Goal: Contribute content

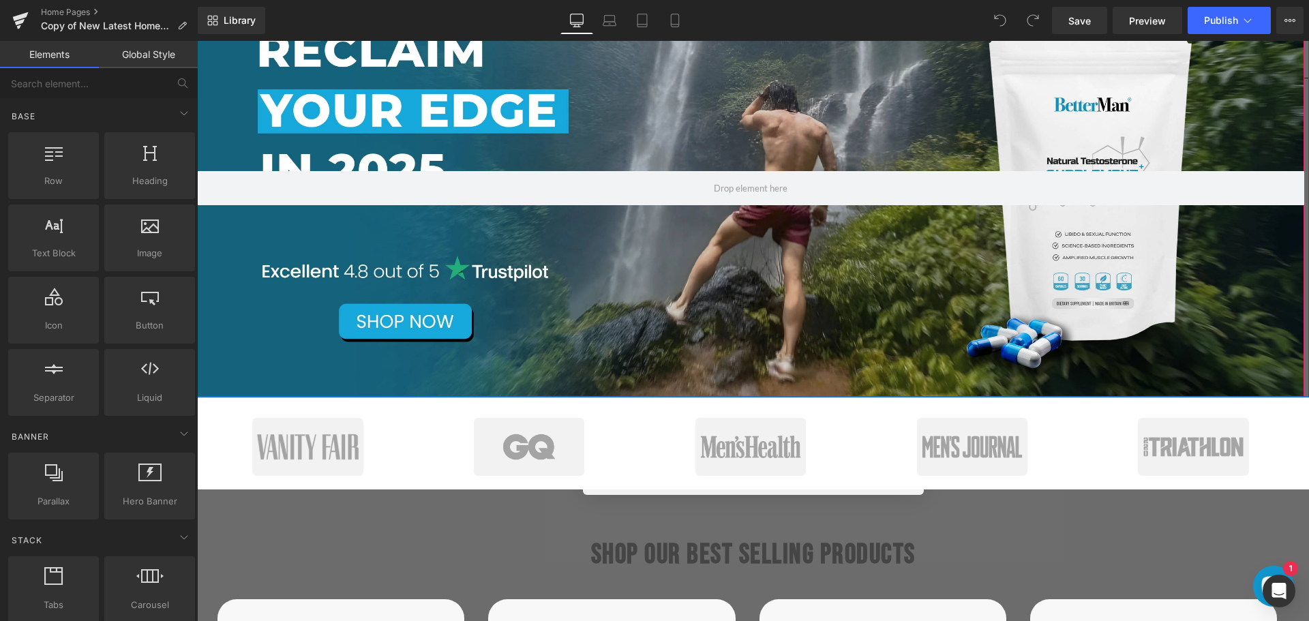
scroll to position [205, 0]
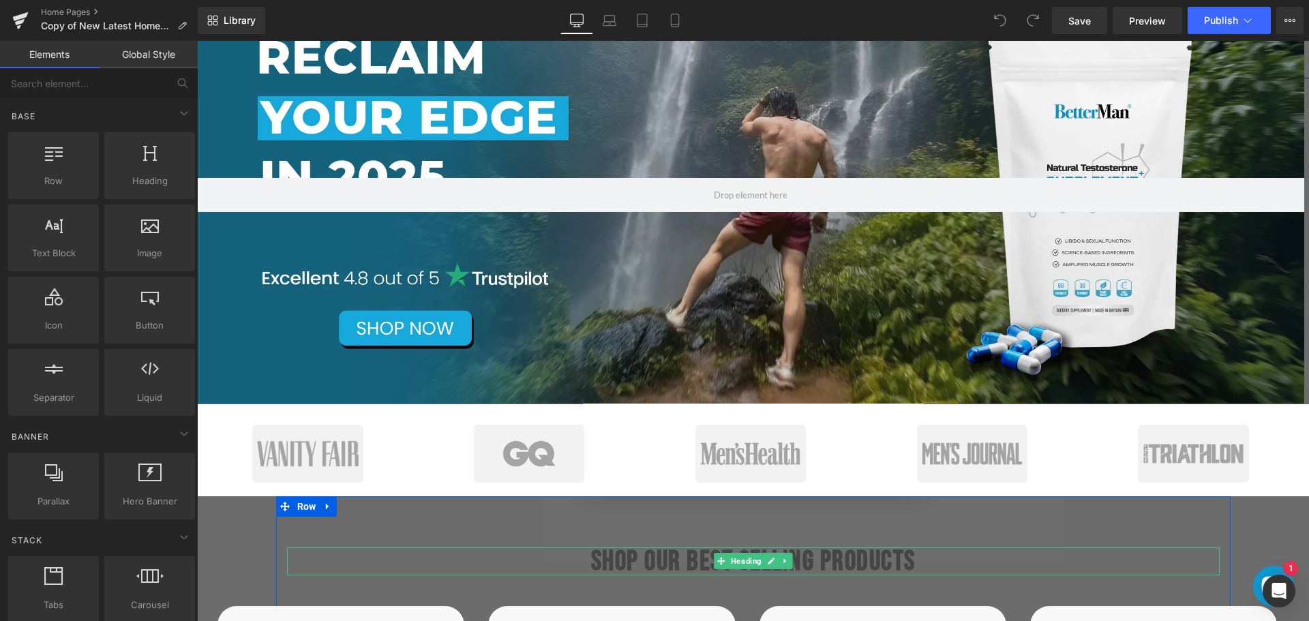
click at [811, 556] on b "SHOP OUR BEST SELLING PRODUCTS" at bounding box center [753, 561] width 325 height 33
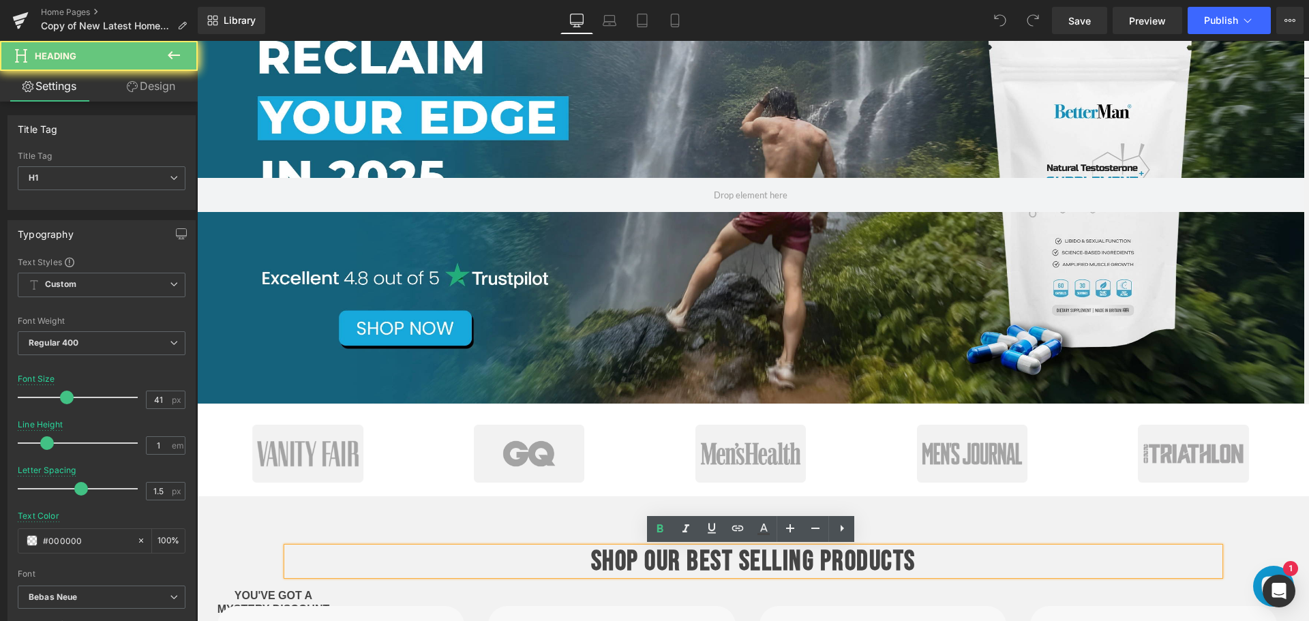
click at [814, 561] on b "SHOP OUR BEST SELLING PRODUCTS" at bounding box center [753, 561] width 325 height 33
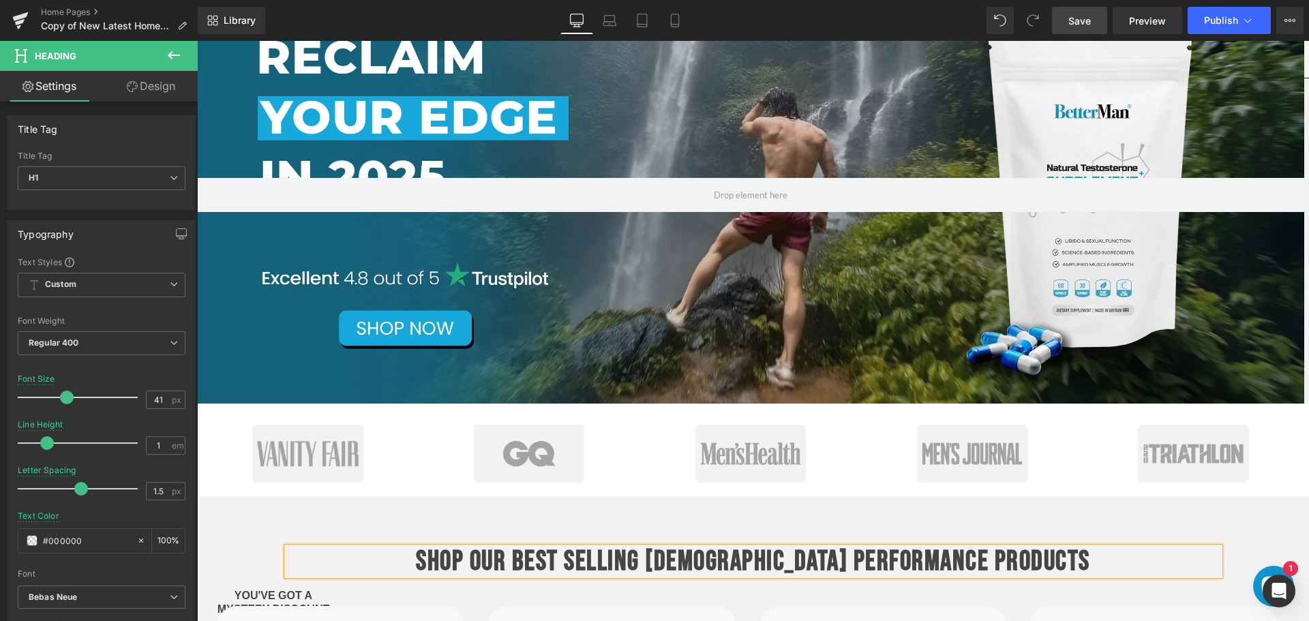
click at [1089, 24] on span "Save" at bounding box center [1080, 21] width 23 height 14
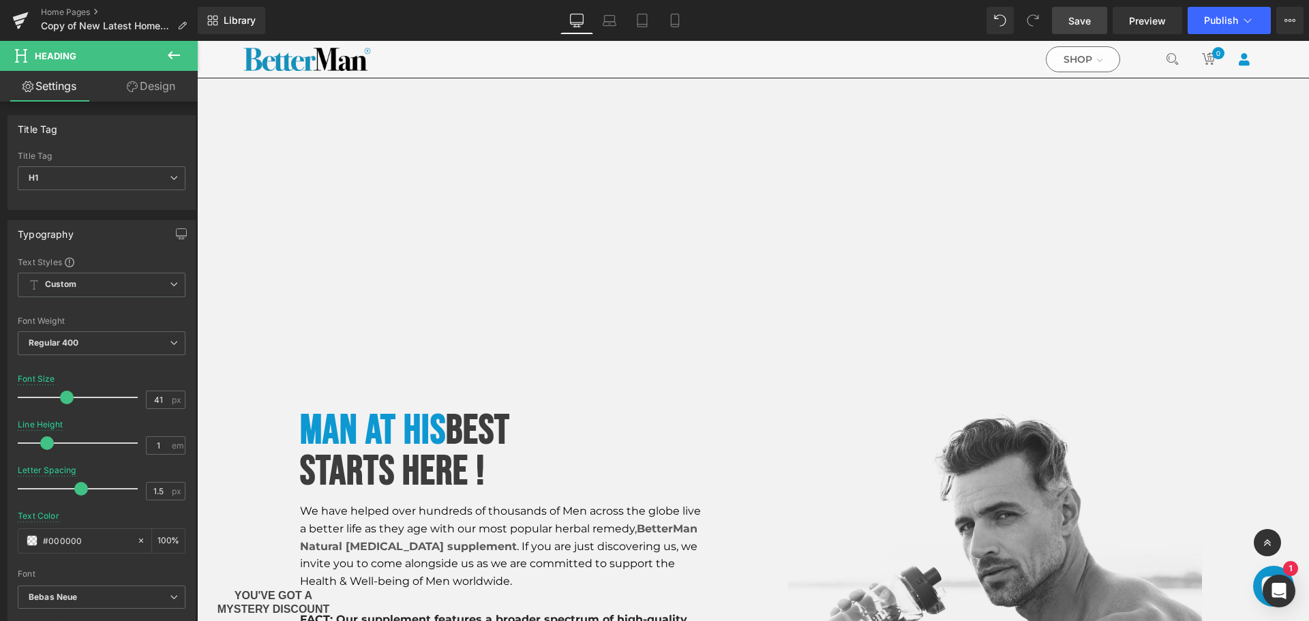
scroll to position [1432, 0]
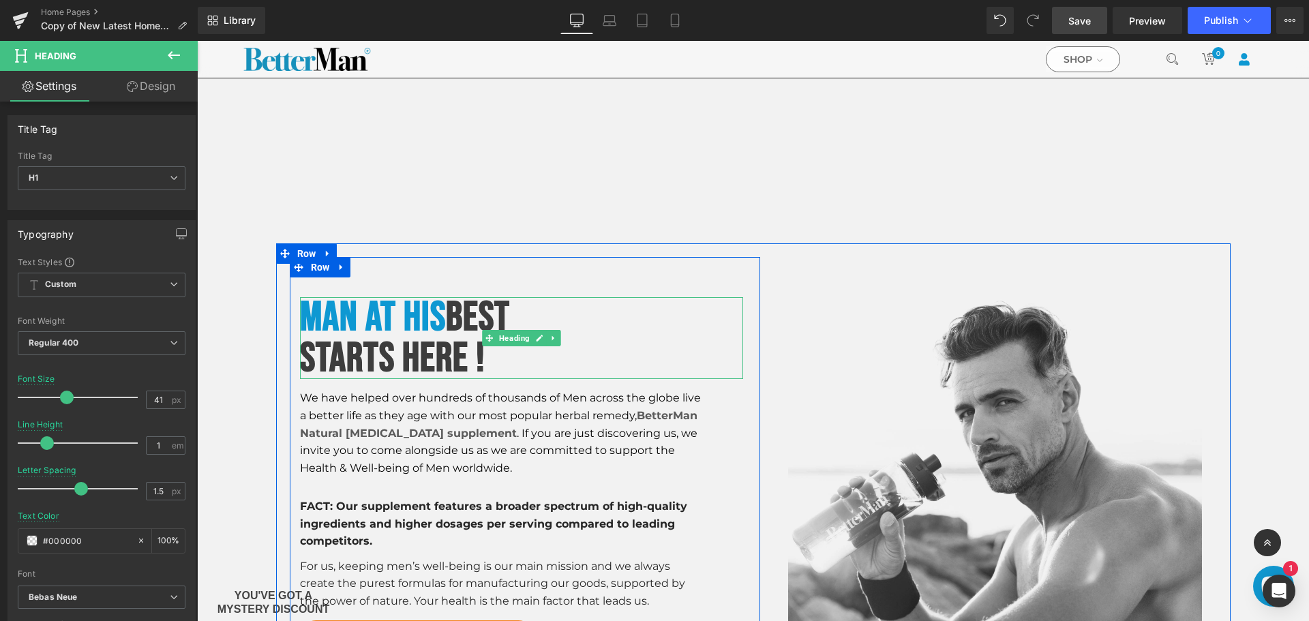
click at [425, 314] on font "Man at his" at bounding box center [373, 317] width 146 height 49
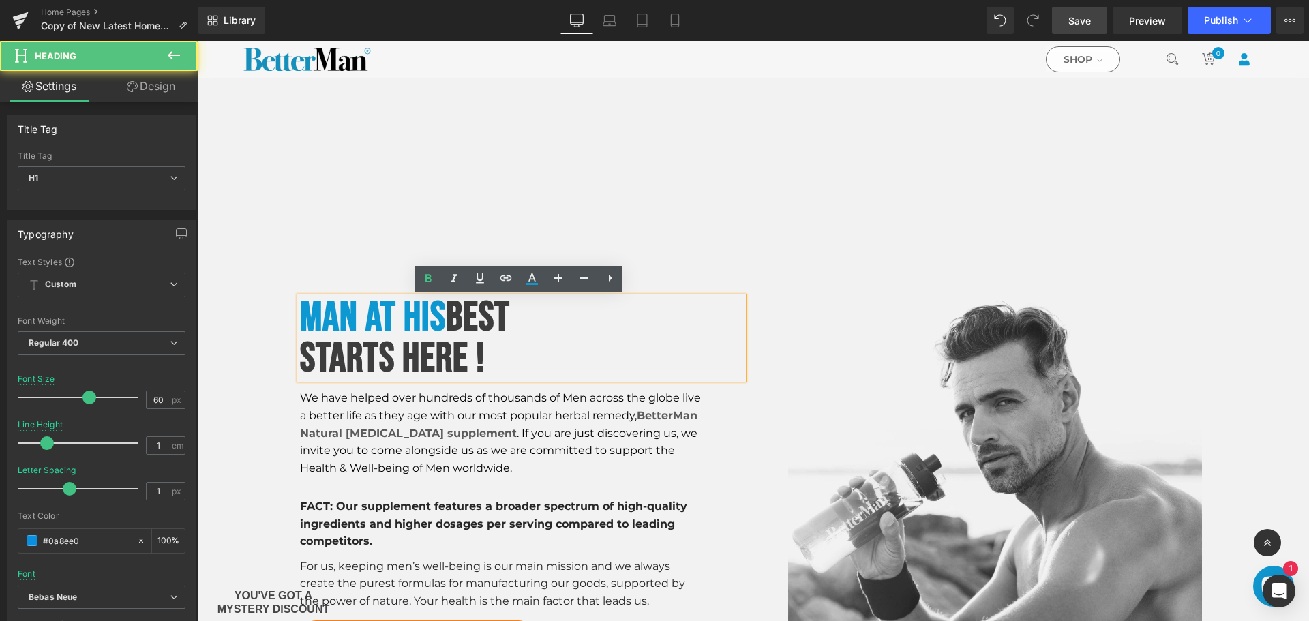
click at [425, 314] on font "Man at his" at bounding box center [373, 317] width 146 height 49
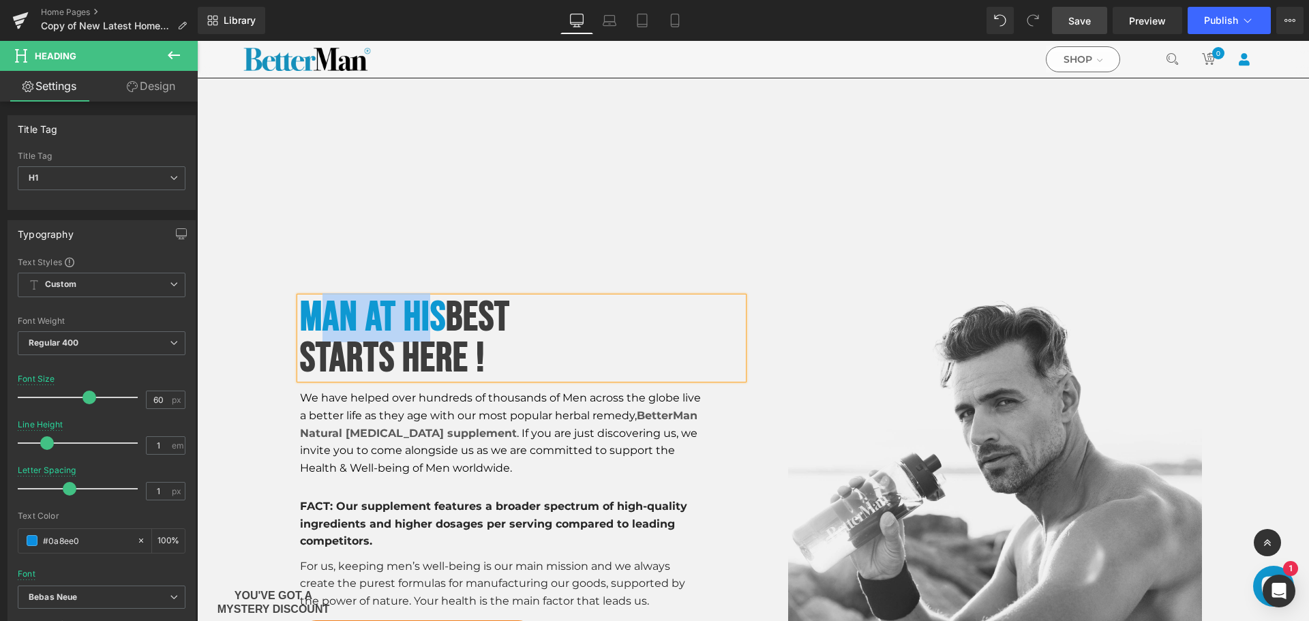
paste div
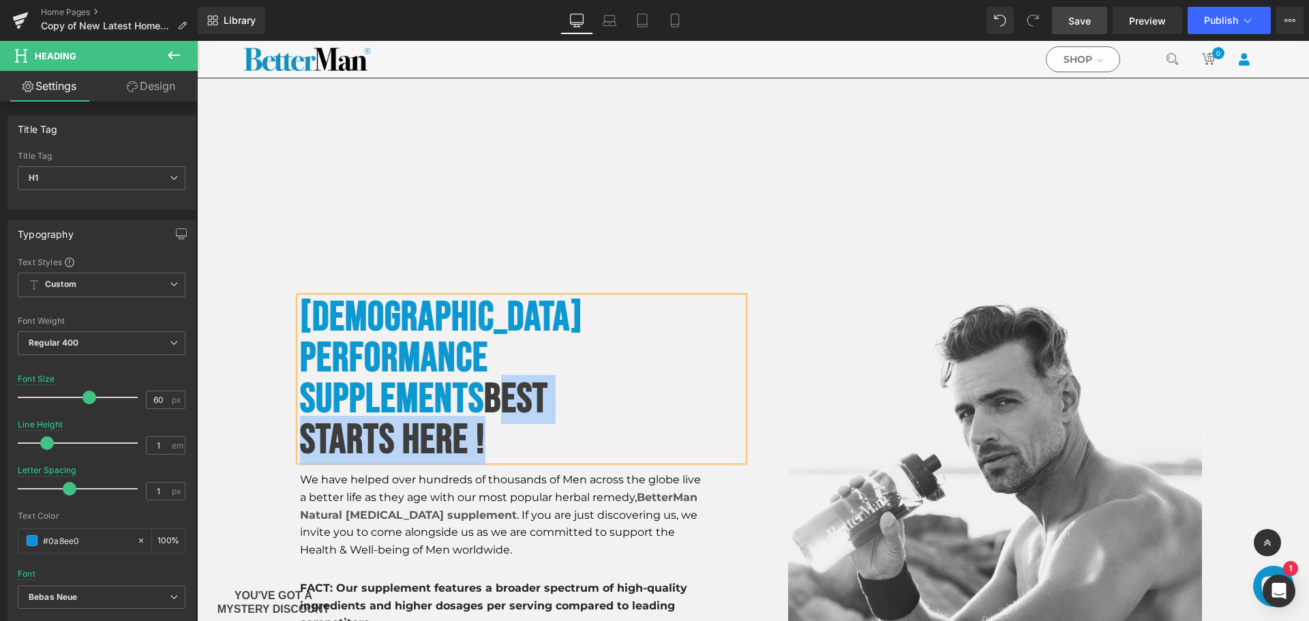
drag, startPoint x: 508, startPoint y: 366, endPoint x: 530, endPoint y: 392, distance: 33.9
click at [530, 392] on div "[DEMOGRAPHIC_DATA] Performance Supplements best starts here !" at bounding box center [521, 379] width 443 height 164
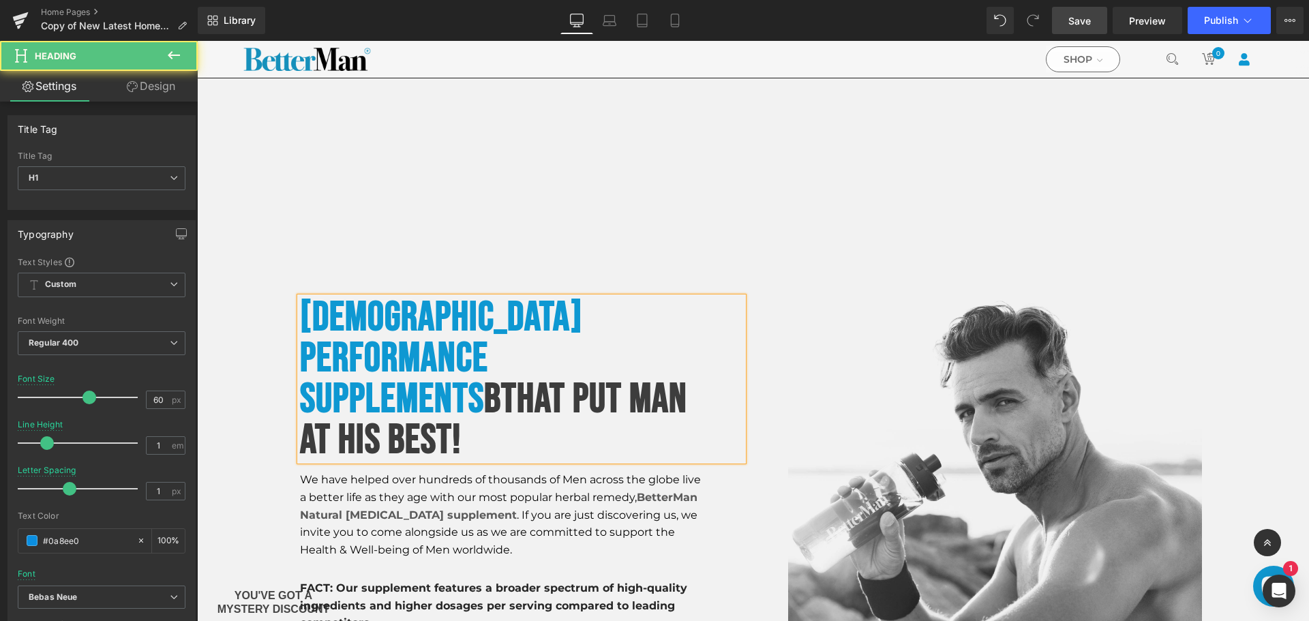
click at [509, 375] on span "bThat Put Man At His Best!" at bounding box center [493, 420] width 387 height 90
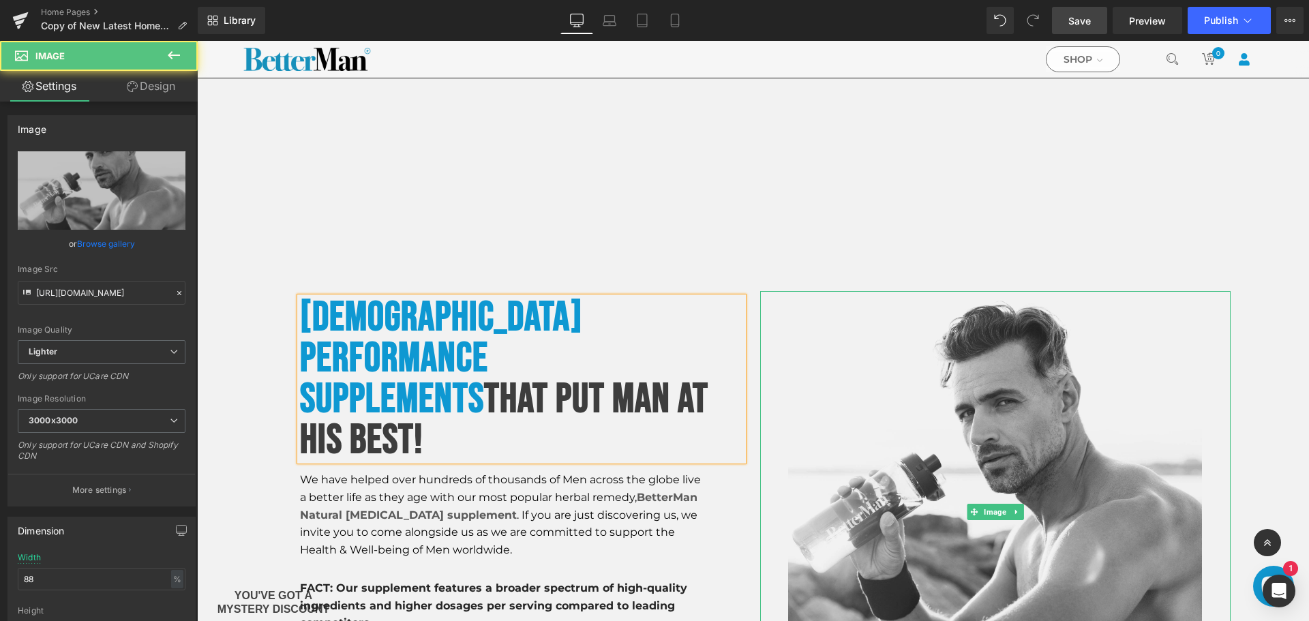
click at [1218, 320] on div at bounding box center [995, 511] width 471 height 441
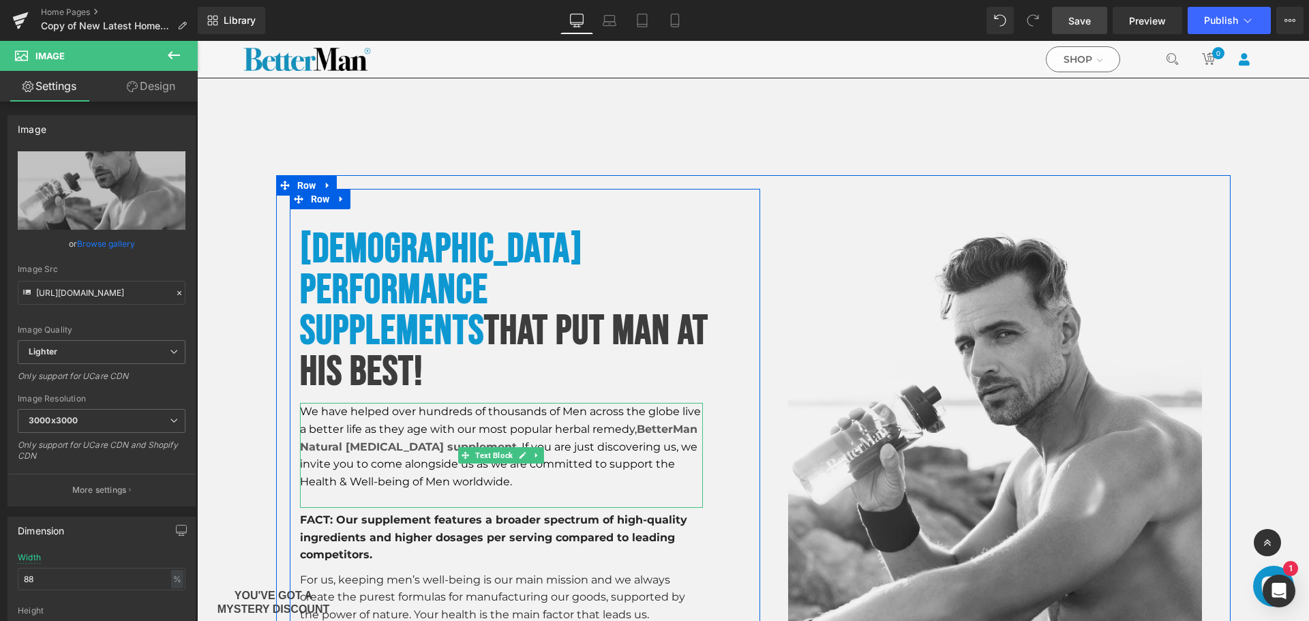
scroll to position [1568, 0]
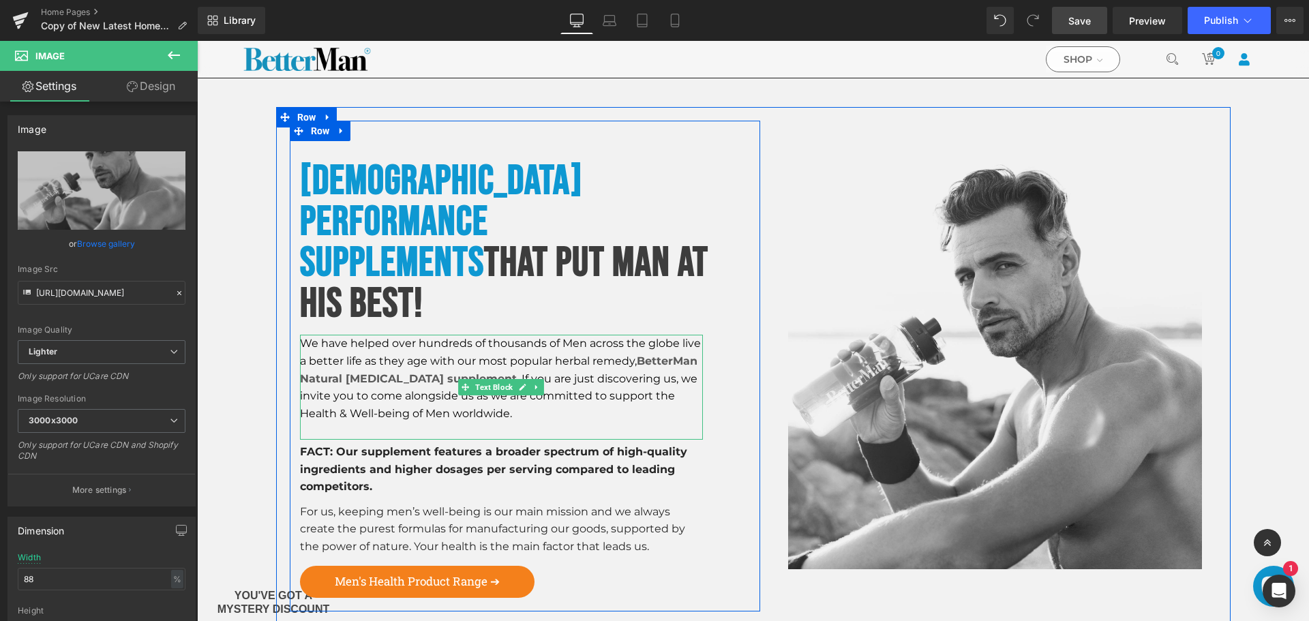
click at [496, 337] on font "We have helped over hundreds of thousands of Men across the globe live a better…" at bounding box center [500, 378] width 401 height 83
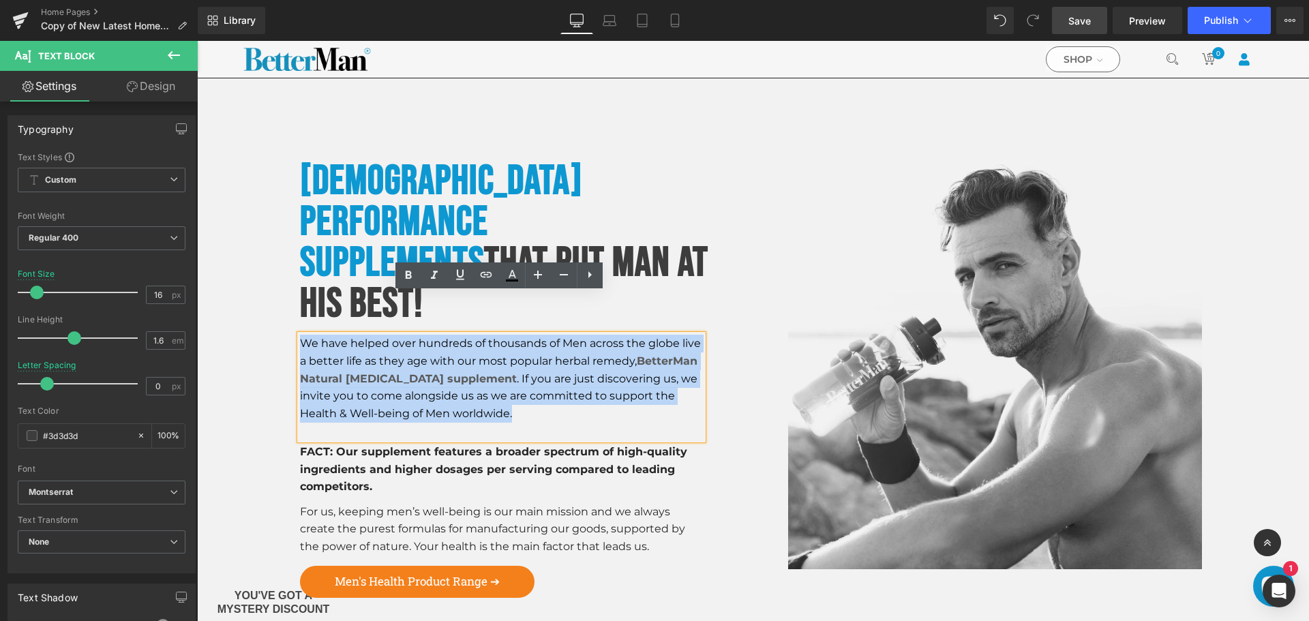
drag, startPoint x: 510, startPoint y: 372, endPoint x: 298, endPoint y: 302, distance: 223.2
click at [300, 335] on div "We have helped over hundreds of thousands of Men across the globe live a better…" at bounding box center [501, 387] width 403 height 105
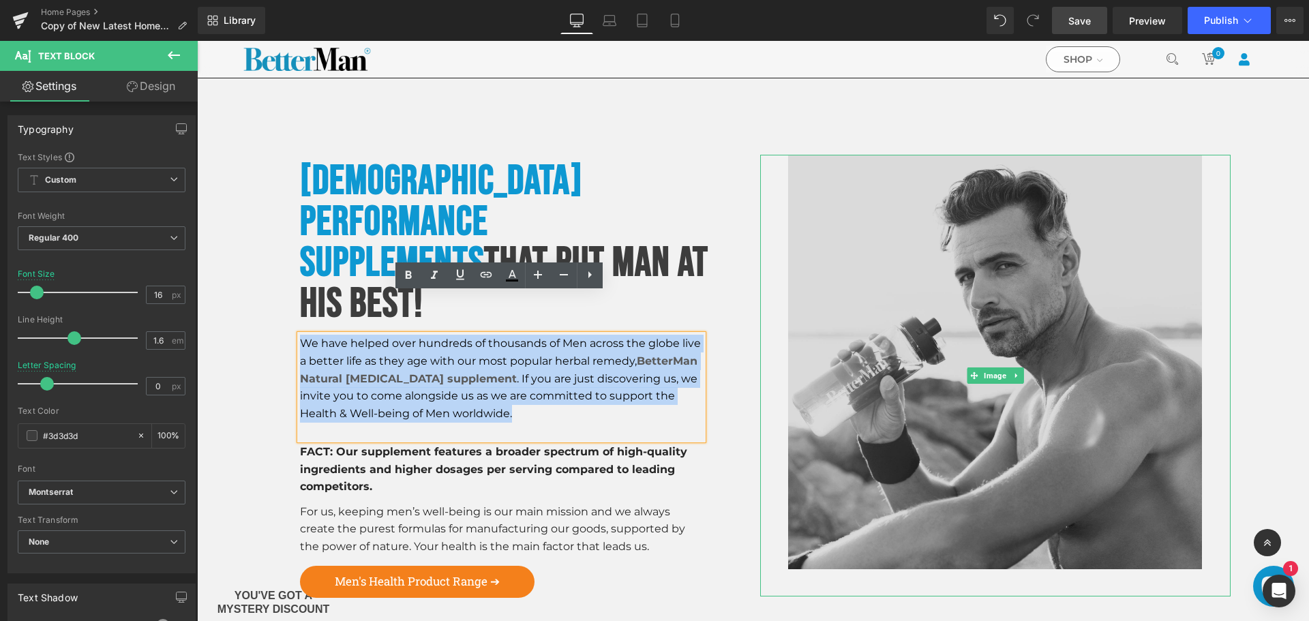
paste div
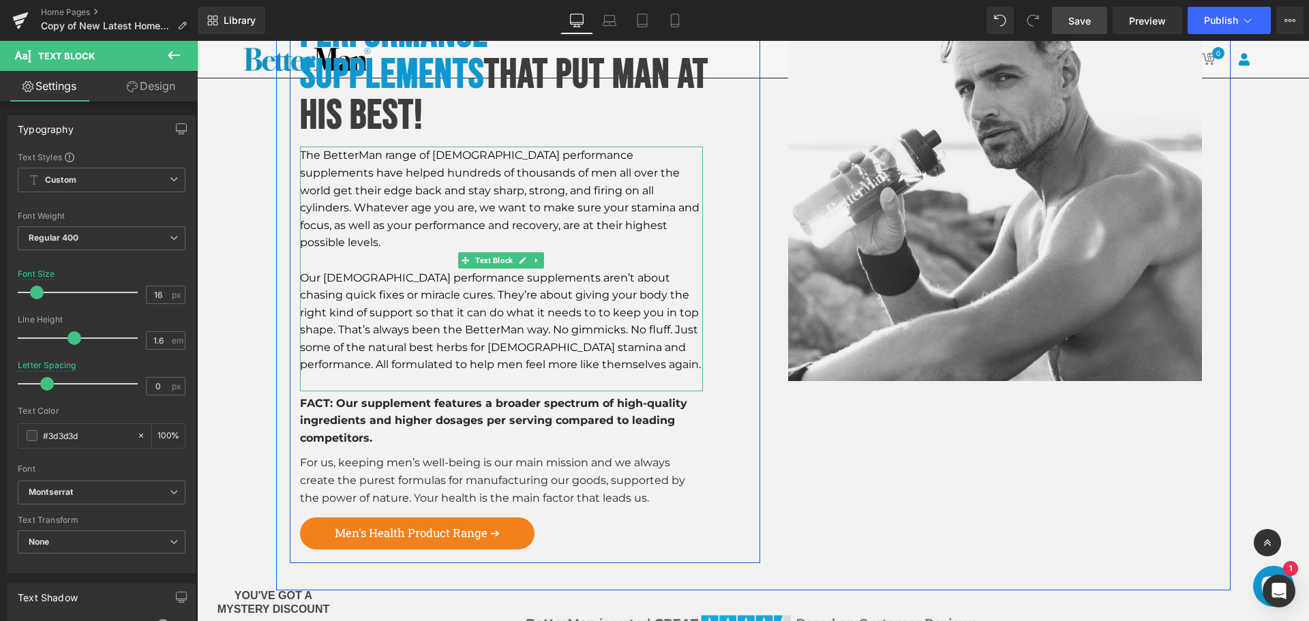
scroll to position [1773, 0]
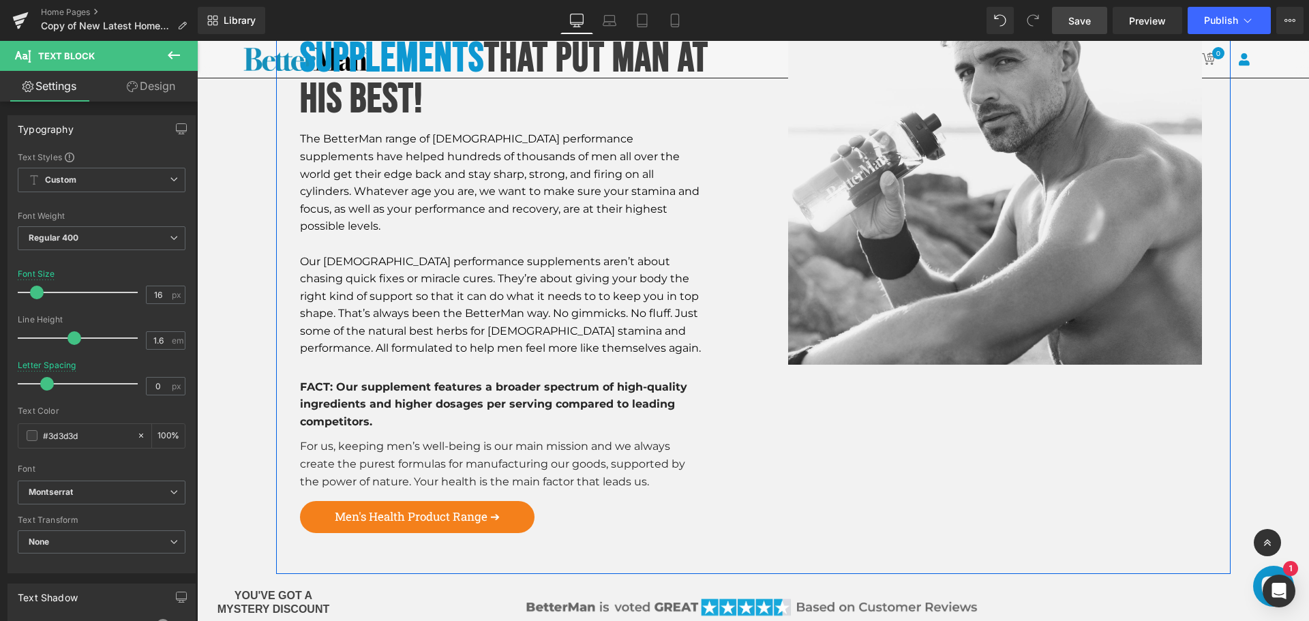
click at [1016, 481] on div "[DEMOGRAPHIC_DATA] Performance Supplements That Put Man At His Best! Heading Th…" at bounding box center [753, 238] width 955 height 672
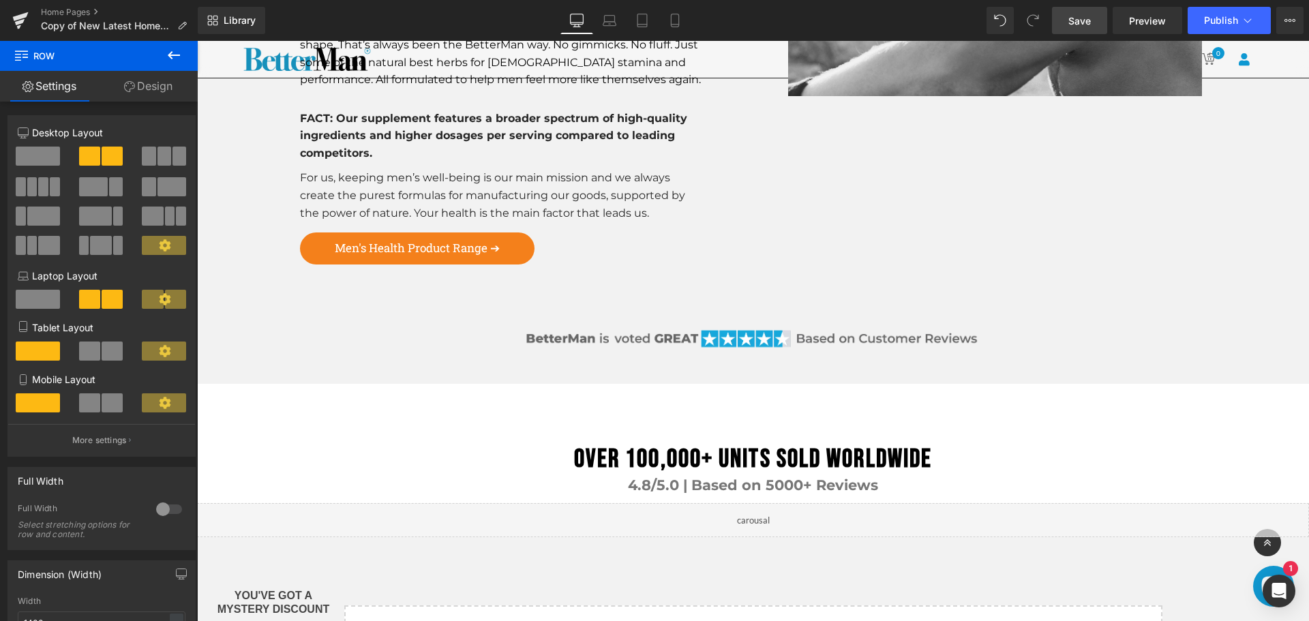
scroll to position [2178, 0]
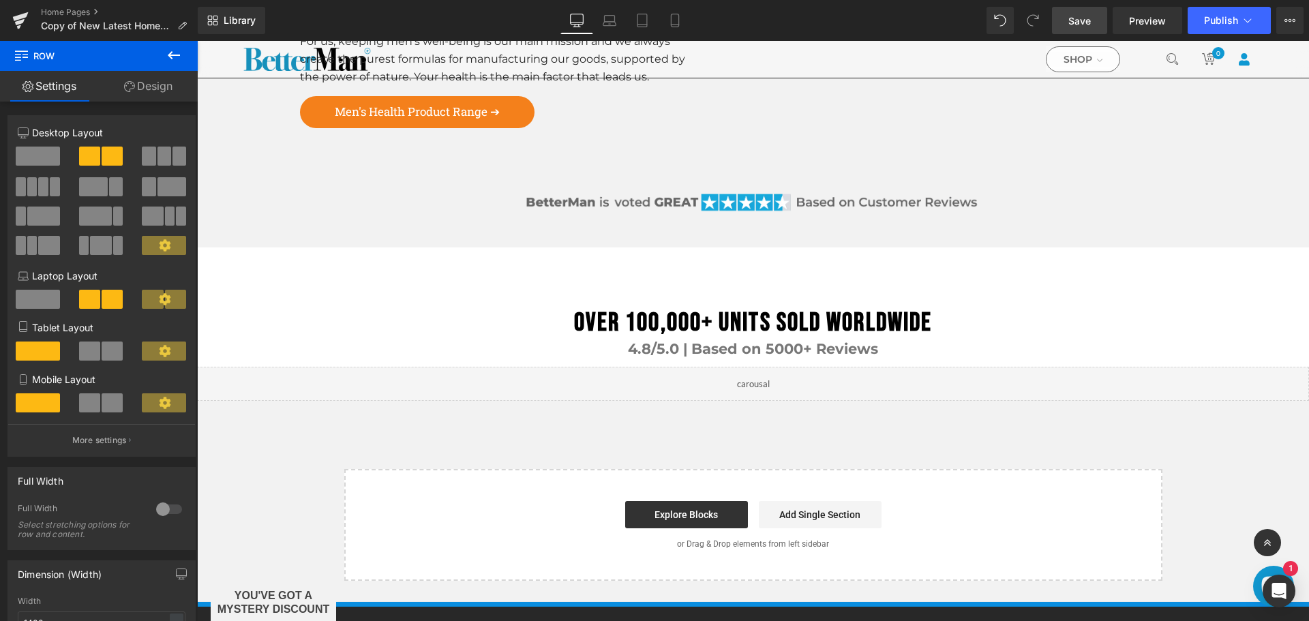
click at [1089, 27] on span "Save" at bounding box center [1080, 21] width 23 height 14
click at [839, 501] on link "Add Single Section" at bounding box center [820, 514] width 123 height 27
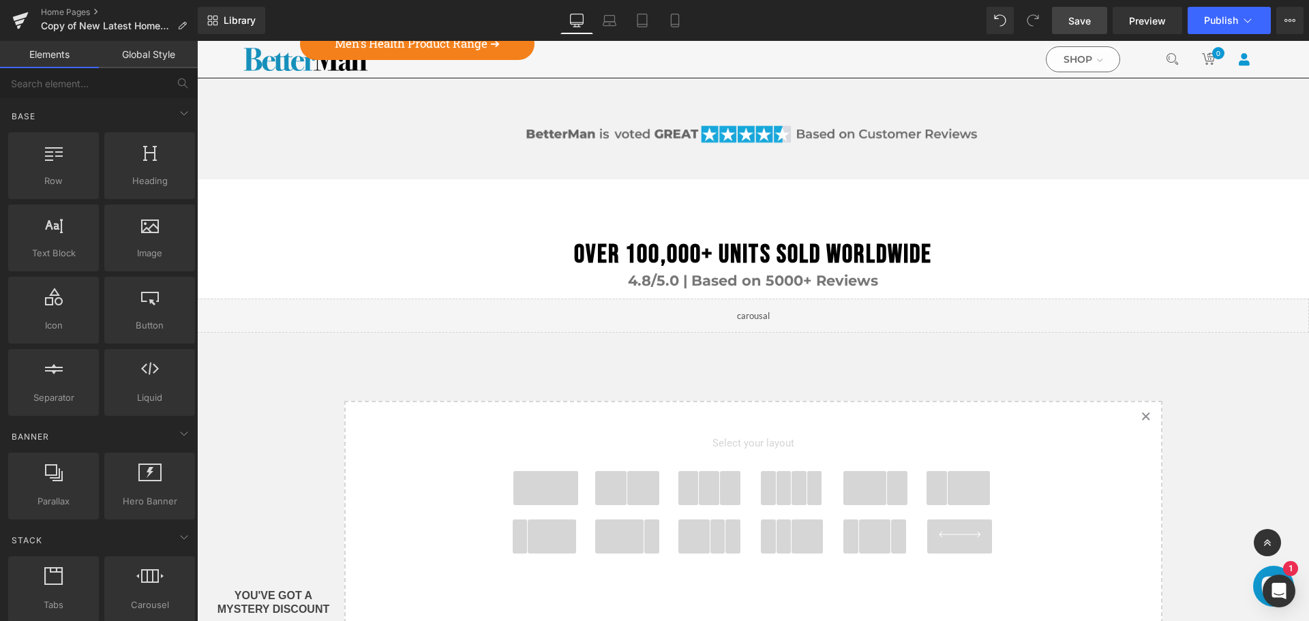
scroll to position [2315, 0]
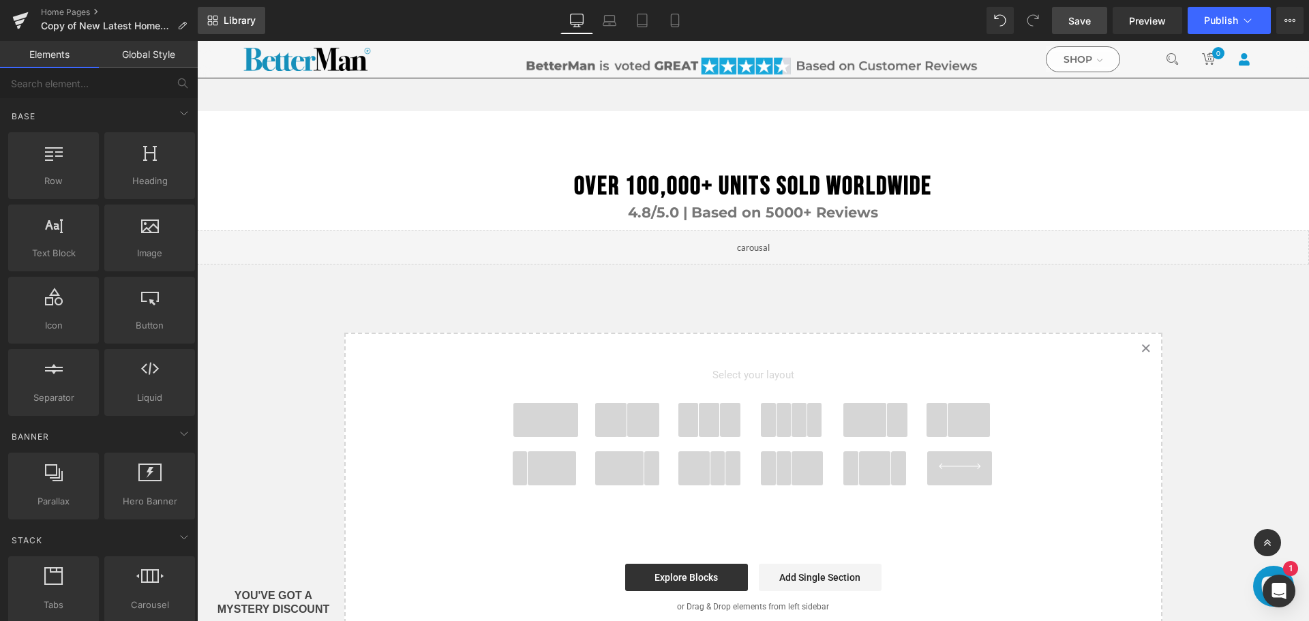
click at [226, 24] on span "Library" at bounding box center [240, 20] width 32 height 12
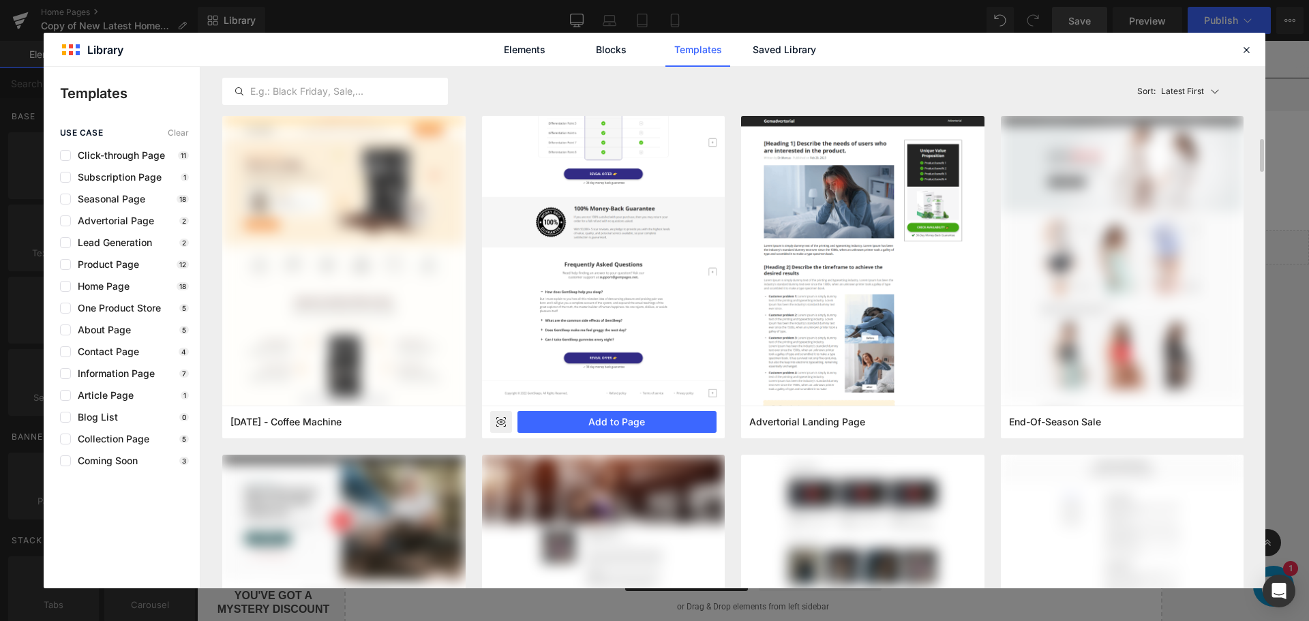
scroll to position [68, 0]
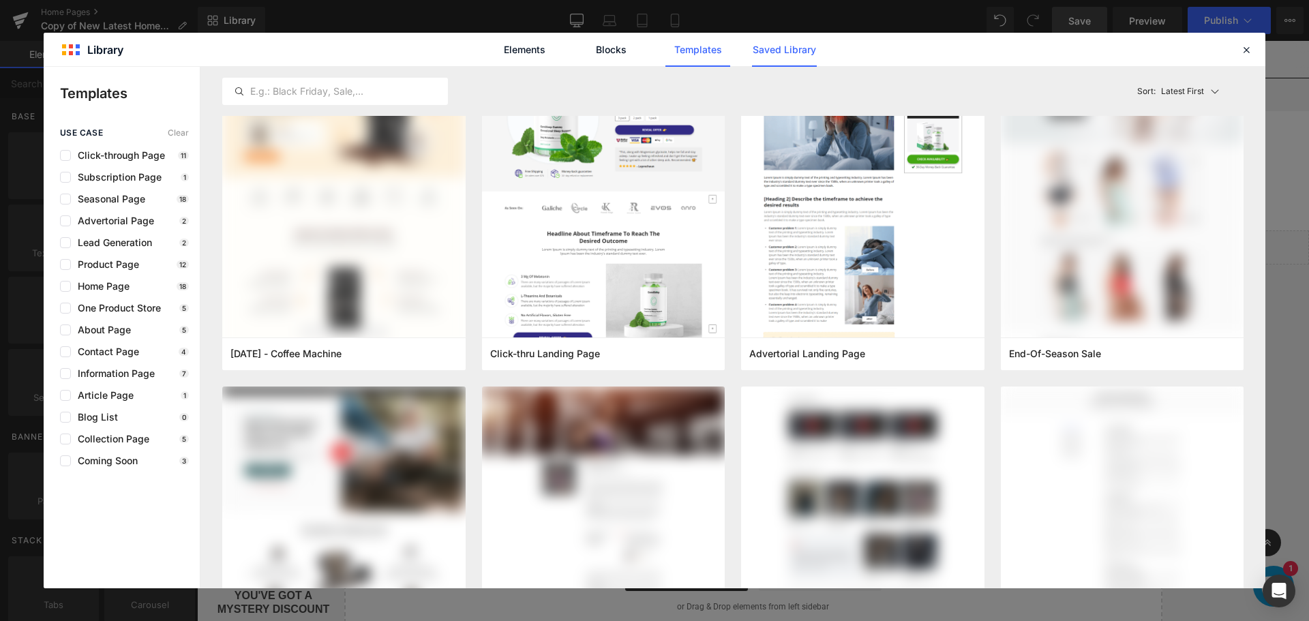
click at [0, 0] on link "Saved Library" at bounding box center [0, 0] width 0 height 0
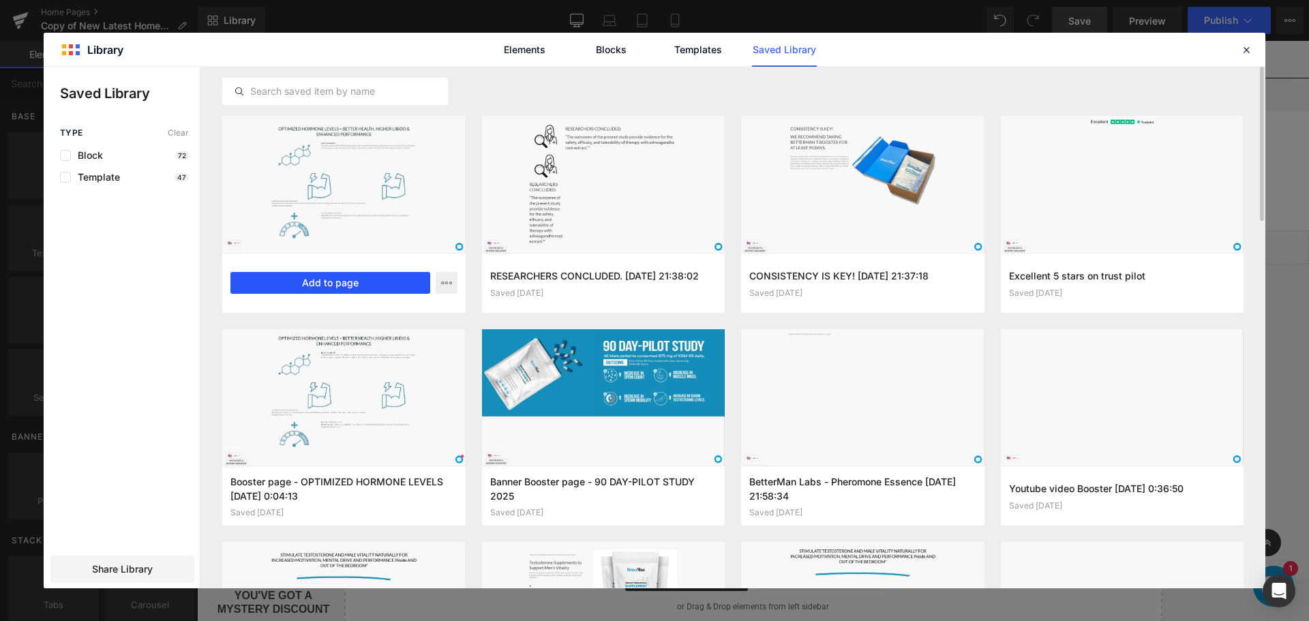
click at [344, 282] on button "Add to page" at bounding box center [330, 283] width 200 height 22
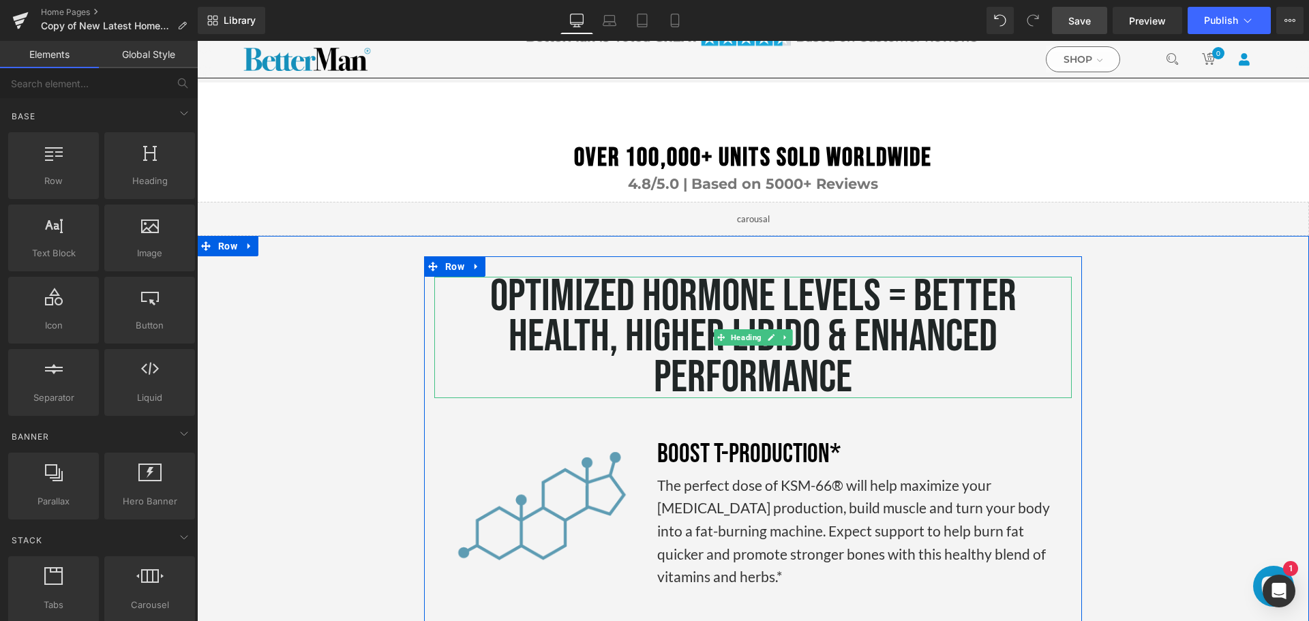
scroll to position [2275, 0]
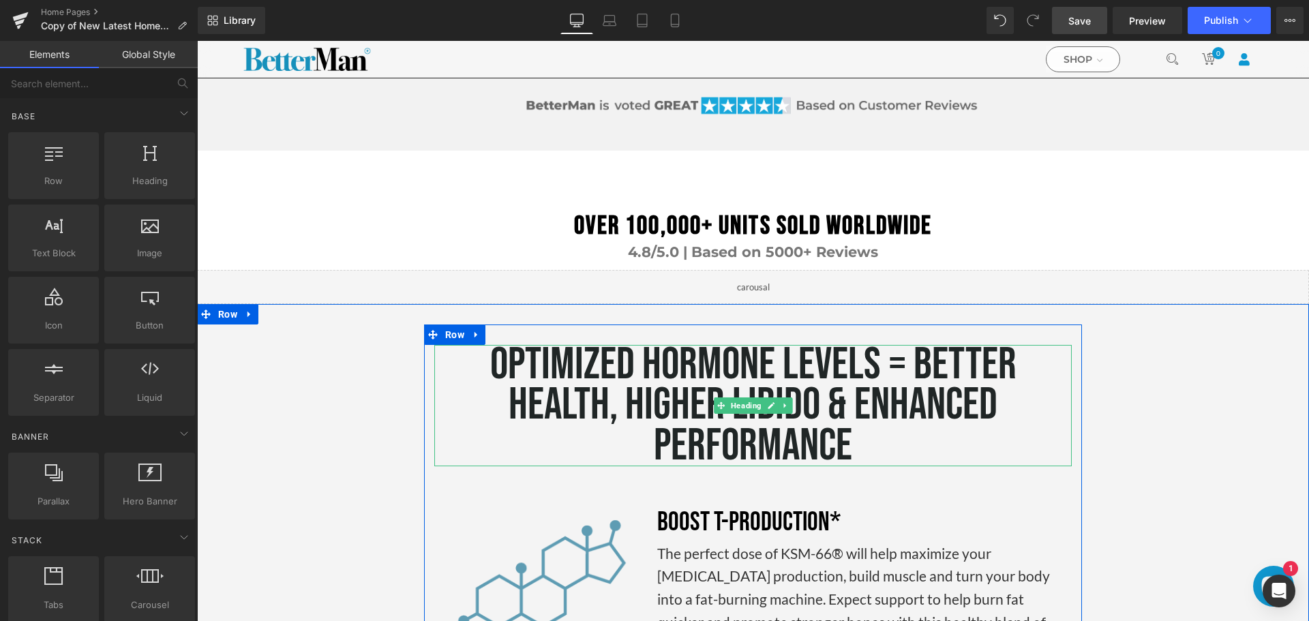
click at [746, 338] on span "OPTIMIZED HORMONE LEVELS = BETTER HEALTH, HIGHER LIBIDO & ENHANCED PERFORMANCE" at bounding box center [753, 405] width 526 height 135
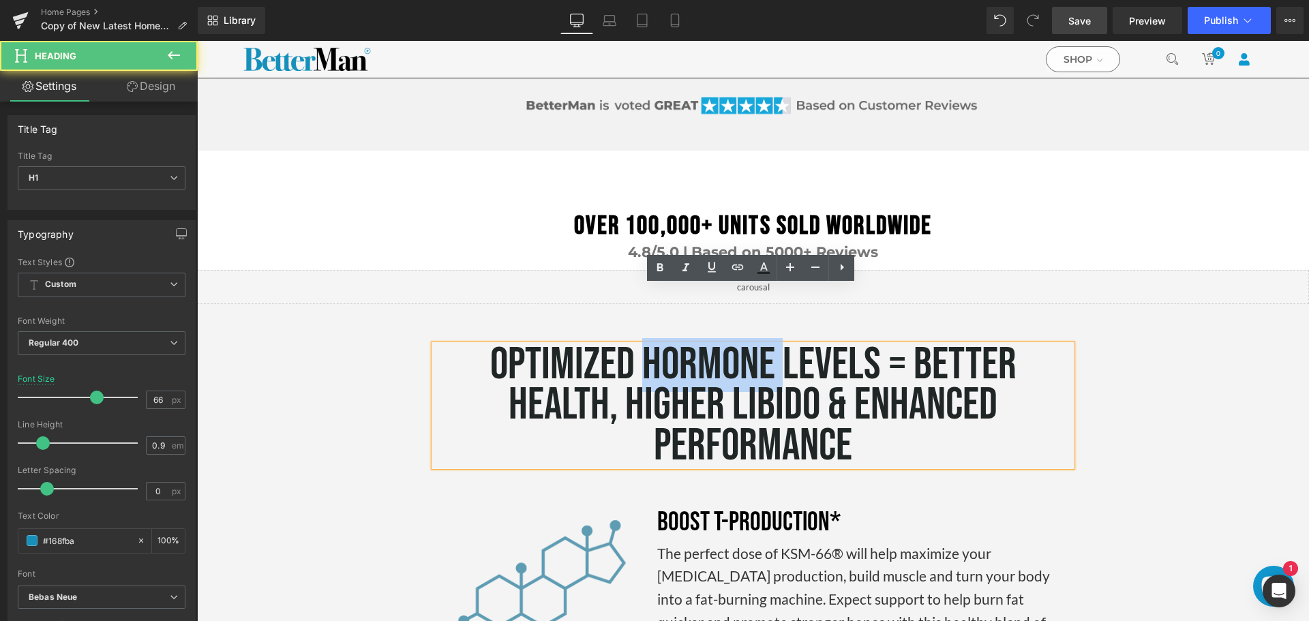
click at [746, 338] on span "OPTIMIZED HORMONE LEVELS = BETTER HEALTH, HIGHER LIBIDO & ENHANCED PERFORMANCE" at bounding box center [753, 405] width 526 height 135
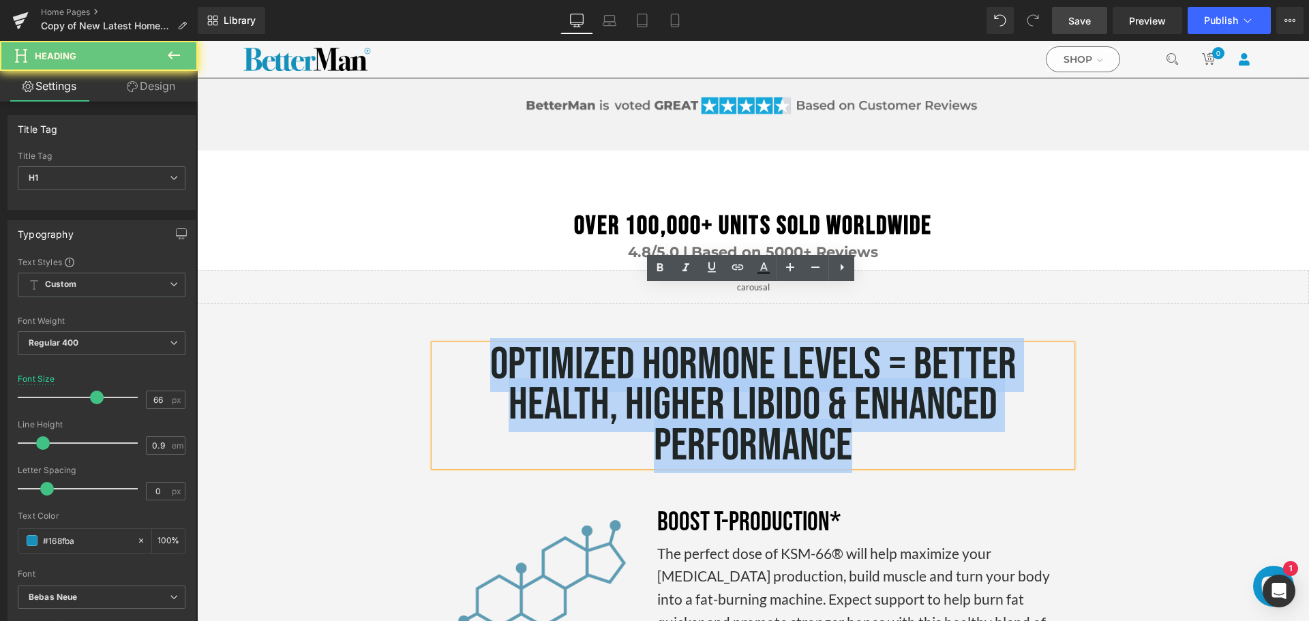
click at [746, 338] on span "OPTIMIZED HORMONE LEVELS = BETTER HEALTH, HIGHER LIBIDO & ENHANCED PERFORMANCE" at bounding box center [753, 405] width 526 height 135
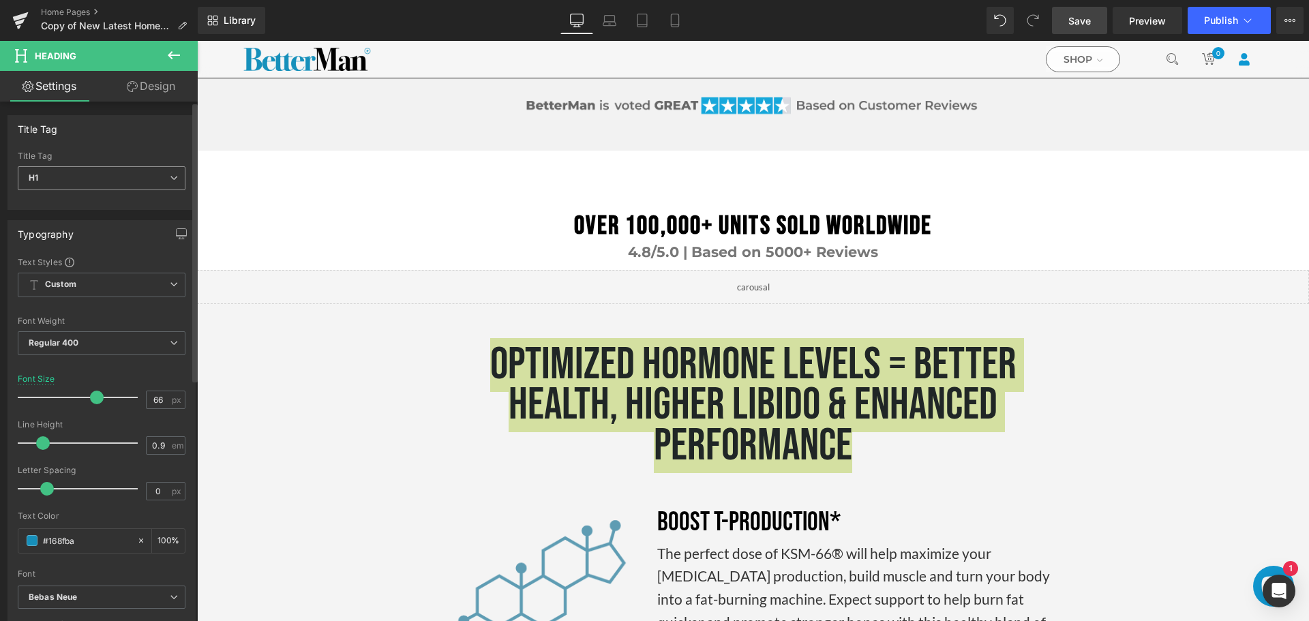
click at [106, 174] on span "H1" at bounding box center [102, 178] width 168 height 24
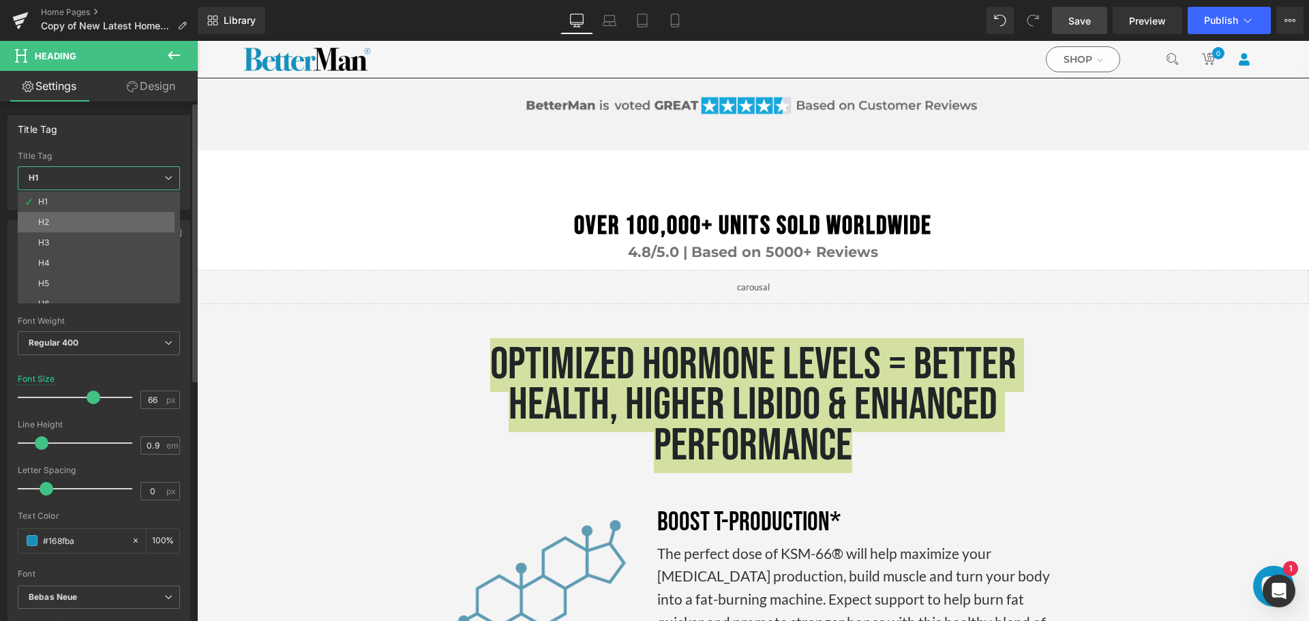
click at [83, 222] on li "H2" at bounding box center [102, 222] width 168 height 20
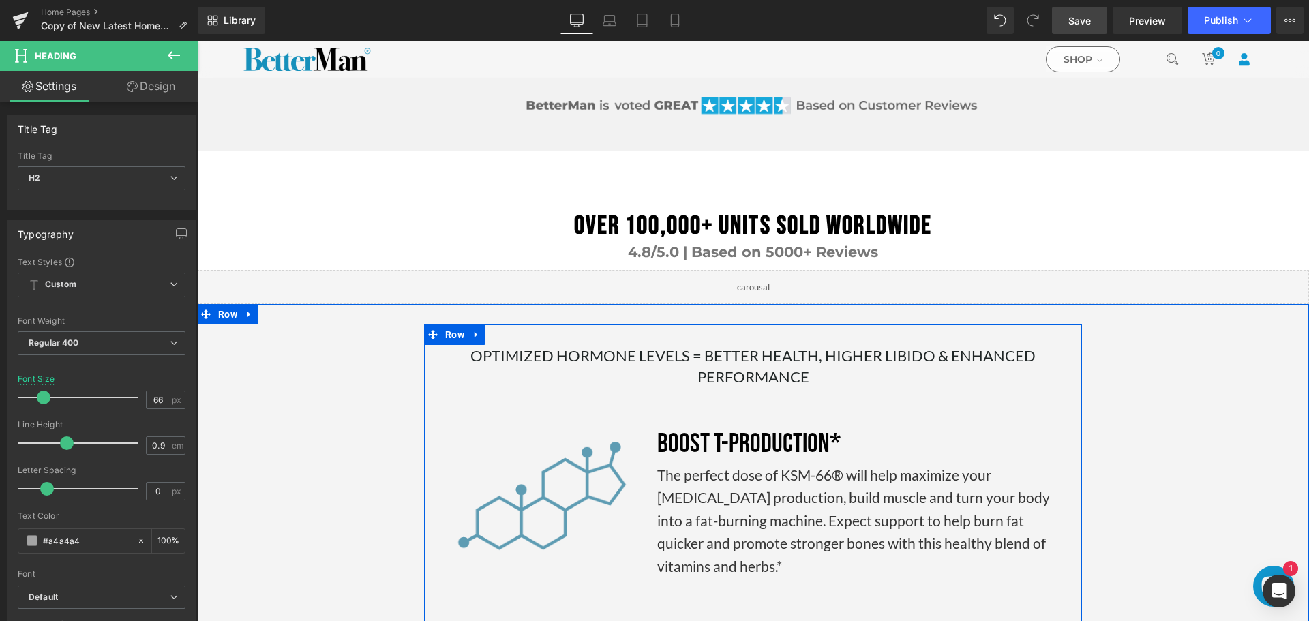
click at [744, 358] on span "Heading" at bounding box center [746, 366] width 36 height 16
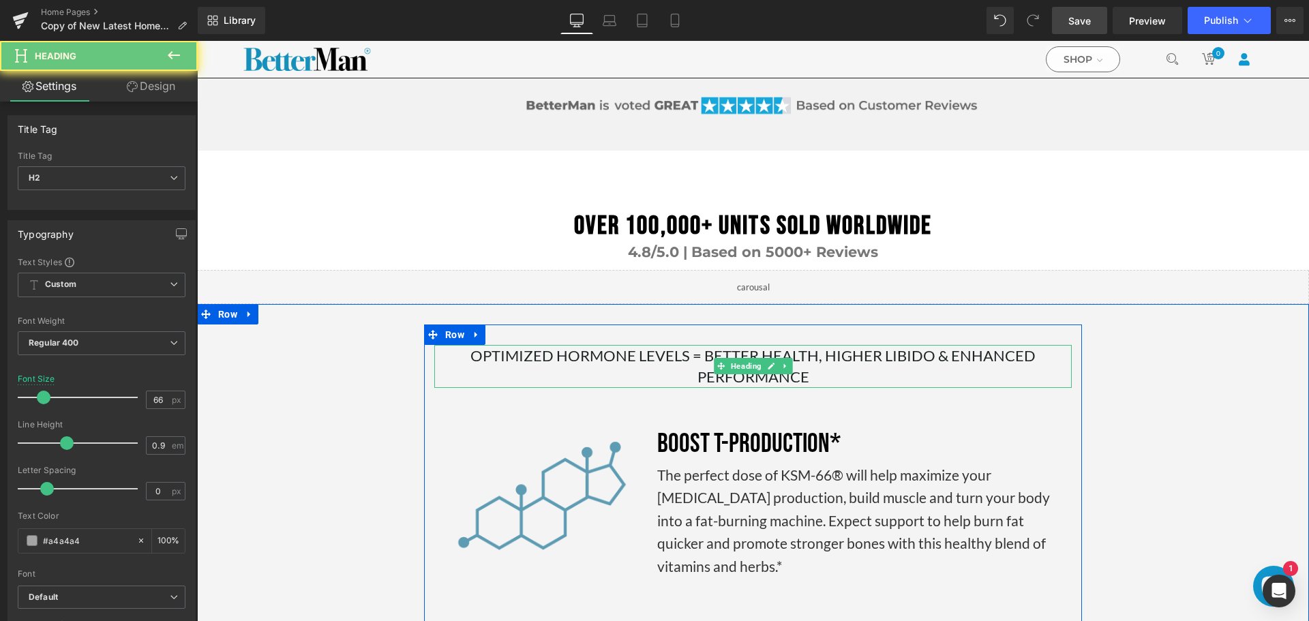
click at [812, 346] on span "OPTIMIZED HORMONE LEVELS = BETTER HEALTH, HIGHER LIBIDO & ENHANCED PERFORMANCE" at bounding box center [753, 366] width 565 height 40
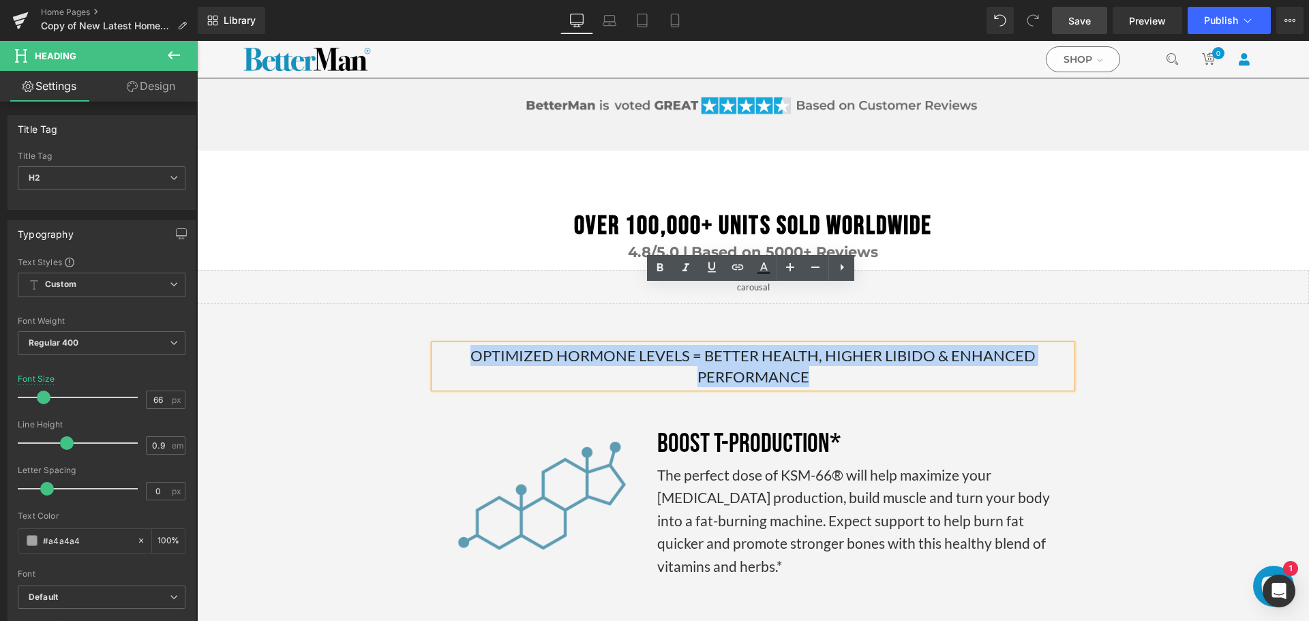
click at [812, 346] on span "OPTIMIZED HORMONE LEVELS = BETTER HEALTH, HIGHER LIBIDO & ENHANCED PERFORMANCE" at bounding box center [753, 366] width 565 height 40
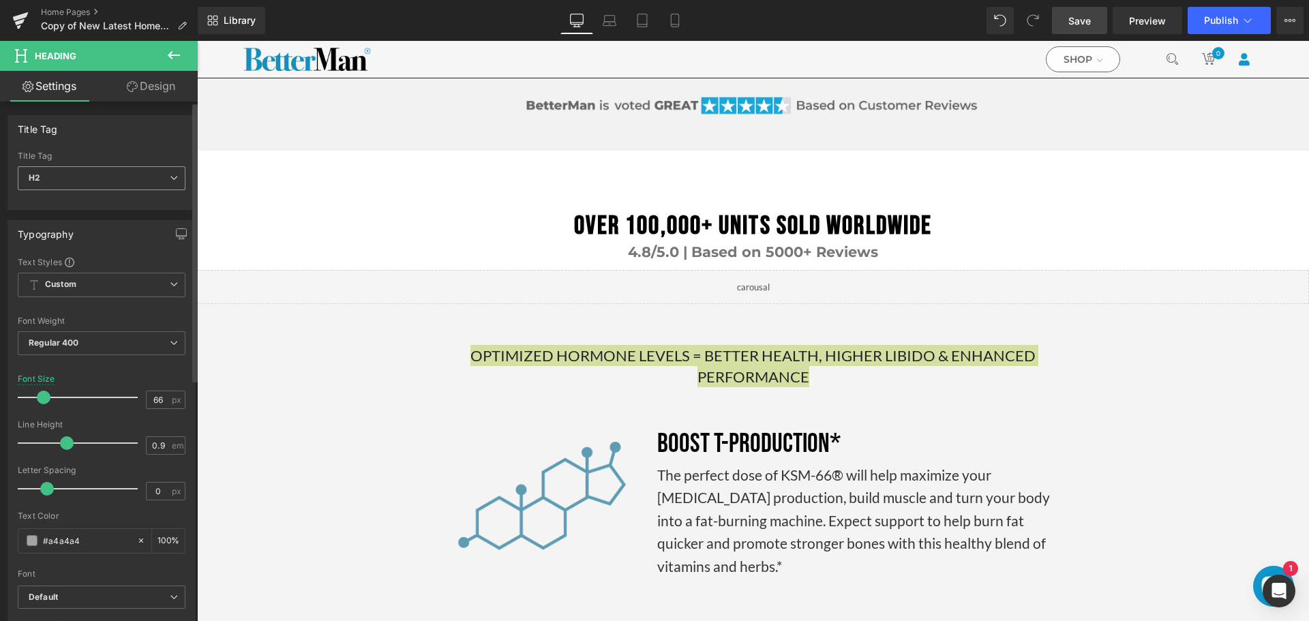
click at [173, 177] on span "H2" at bounding box center [102, 178] width 168 height 24
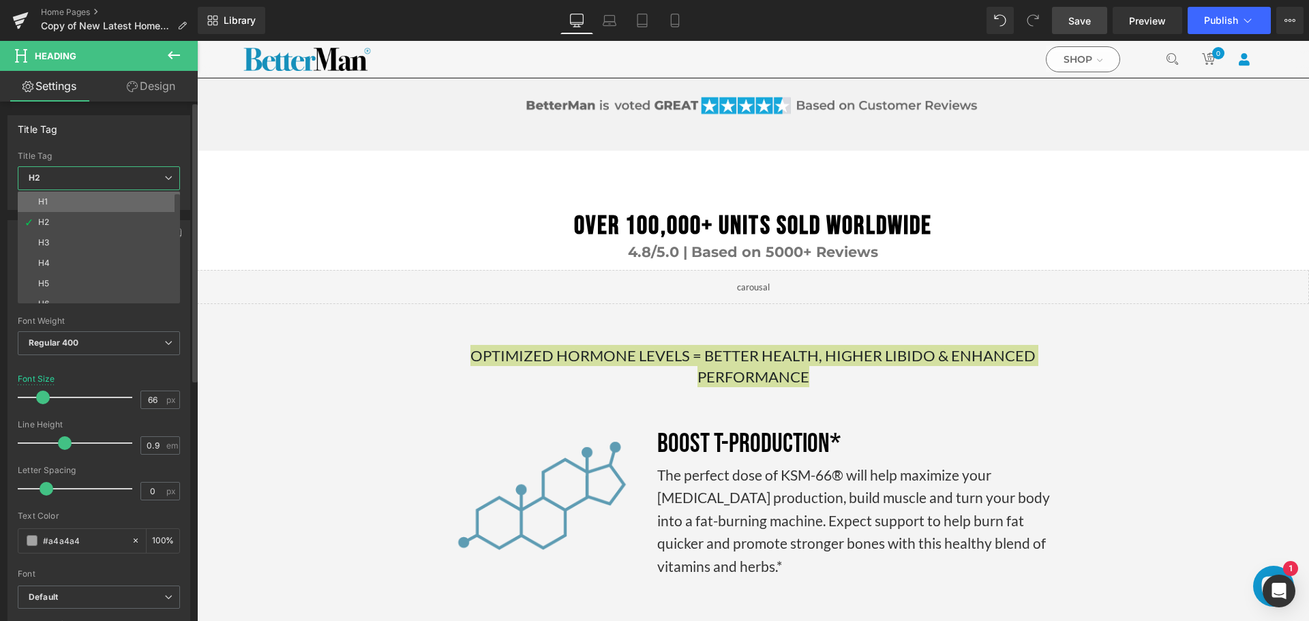
click at [71, 207] on li "H1" at bounding box center [102, 202] width 168 height 20
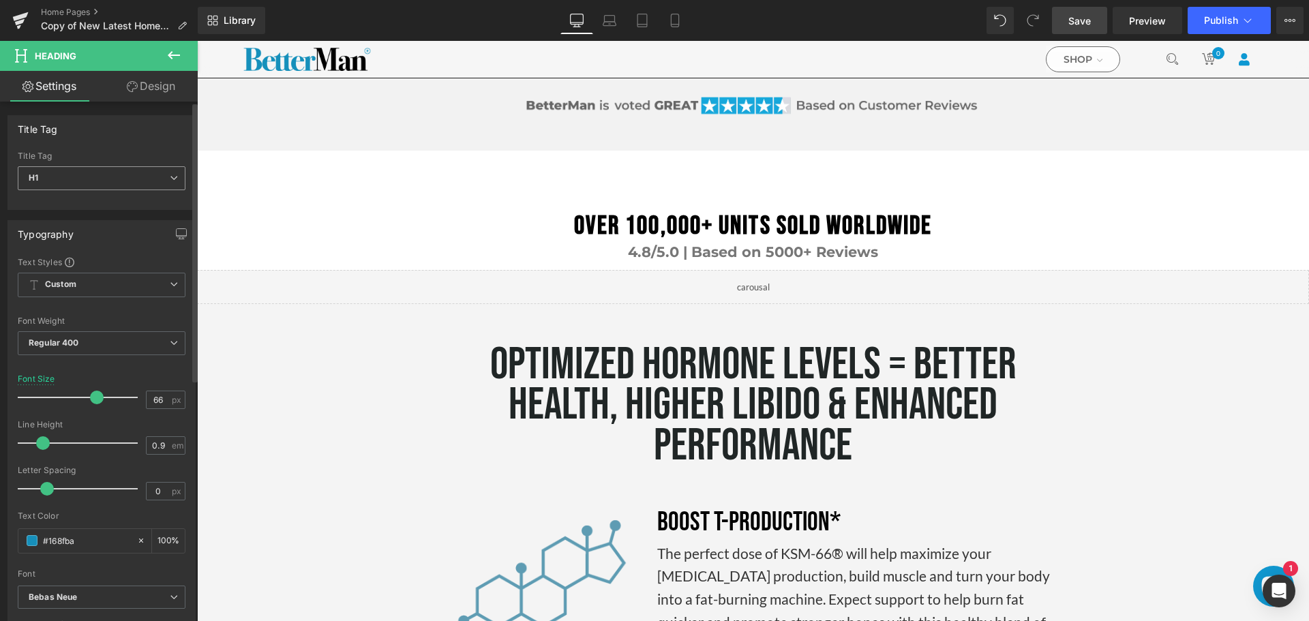
click at [175, 181] on span "H1" at bounding box center [102, 178] width 168 height 24
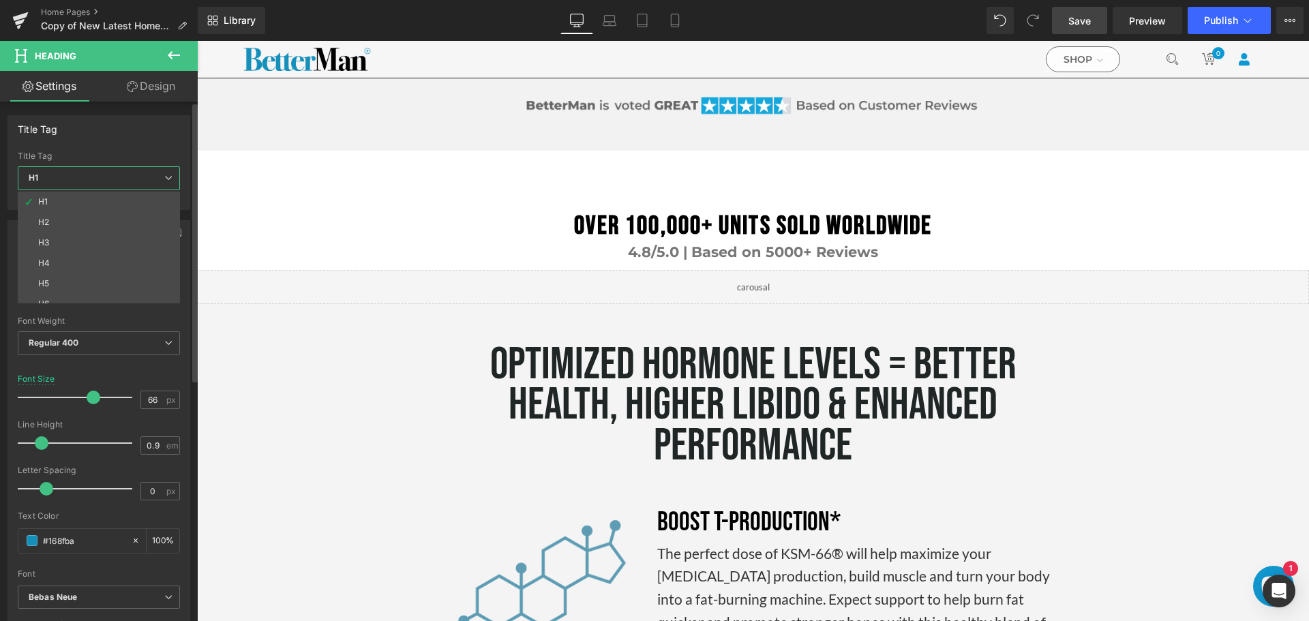
click at [175, 181] on span "H1" at bounding box center [99, 178] width 162 height 24
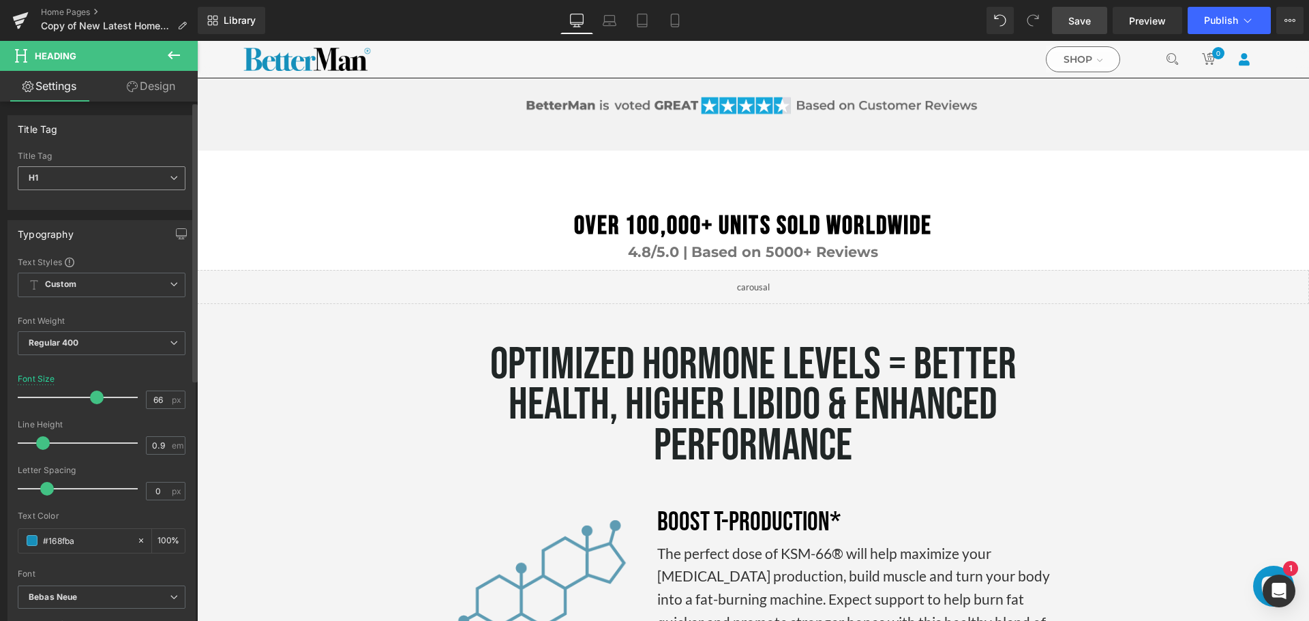
click at [170, 178] on icon at bounding box center [174, 178] width 8 height 8
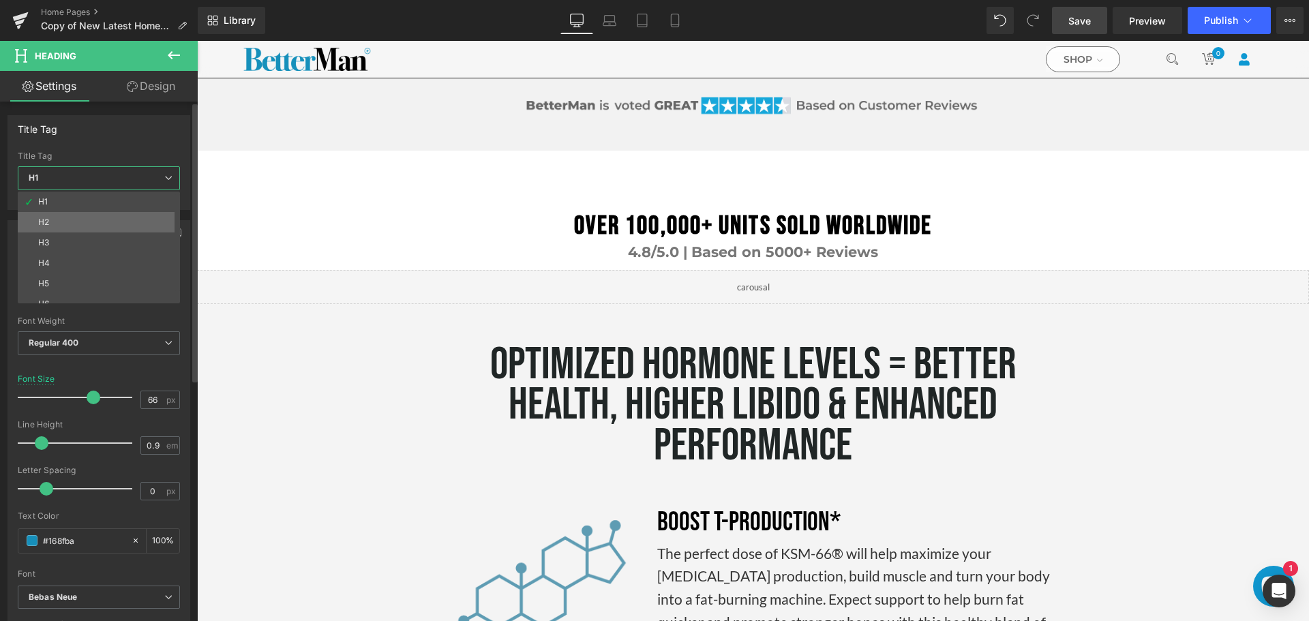
click at [96, 227] on li "H2" at bounding box center [102, 222] width 168 height 20
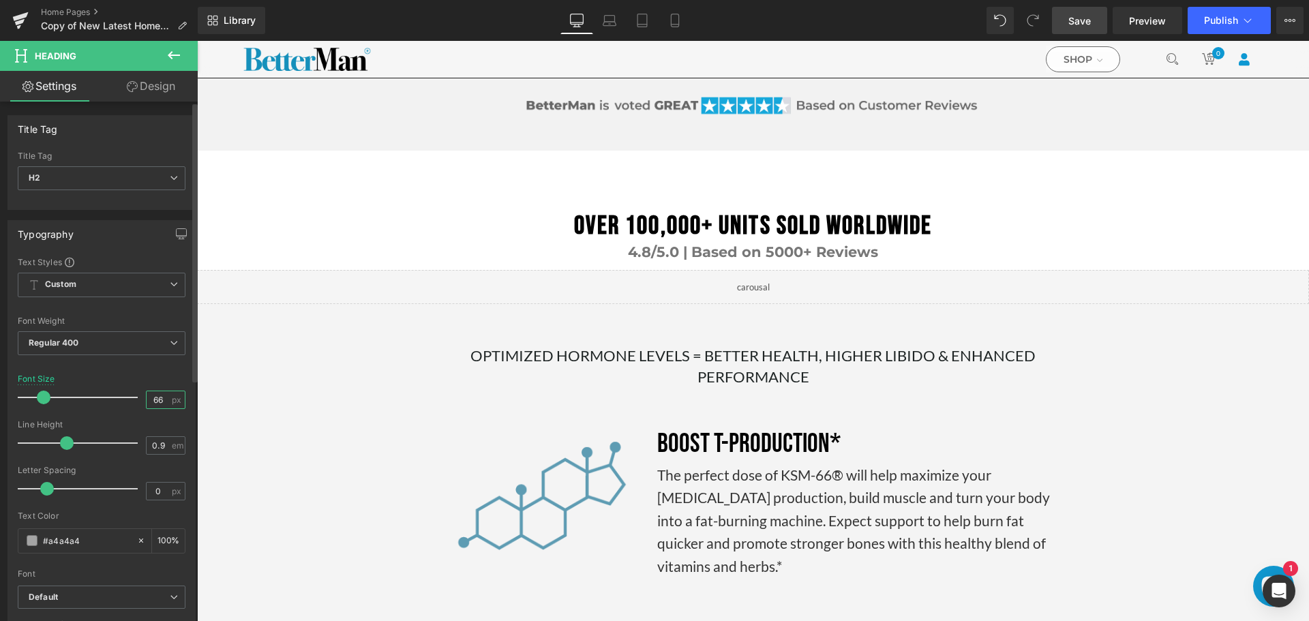
drag, startPoint x: 158, startPoint y: 400, endPoint x: 149, endPoint y: 400, distance: 9.5
click at [149, 400] on input "66" at bounding box center [159, 399] width 24 height 17
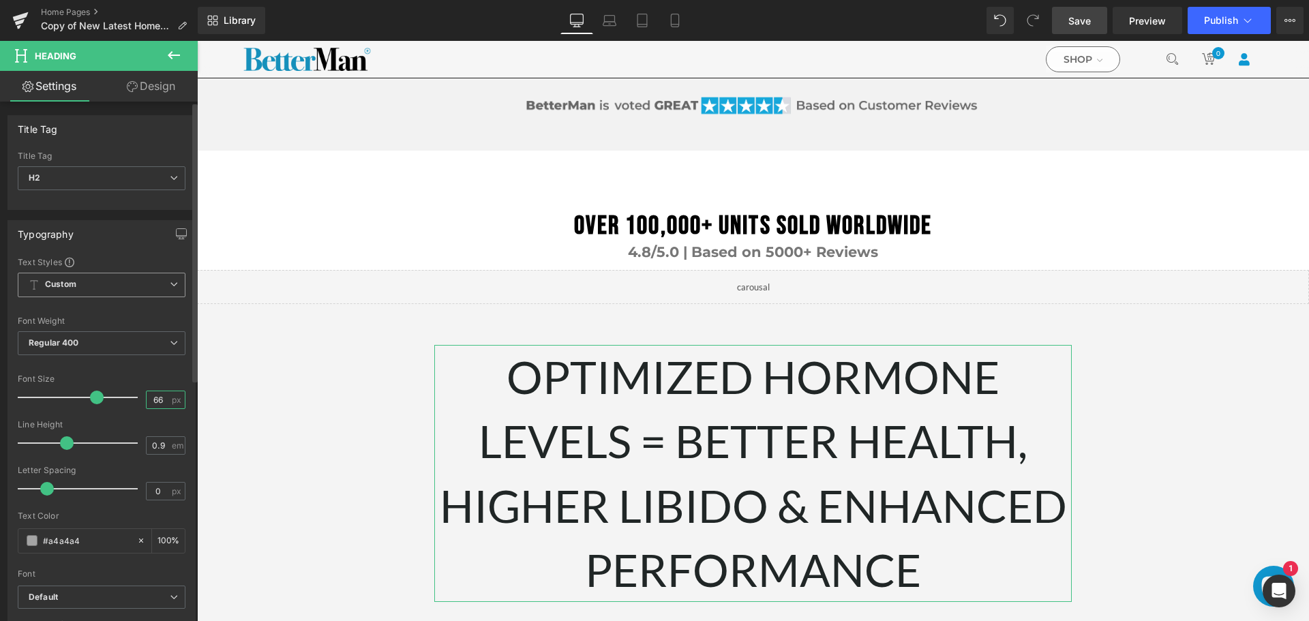
type input "66"
click at [170, 284] on icon at bounding box center [174, 284] width 8 height 8
click at [167, 284] on icon at bounding box center [168, 284] width 8 height 8
click at [124, 178] on span "H2" at bounding box center [102, 178] width 168 height 24
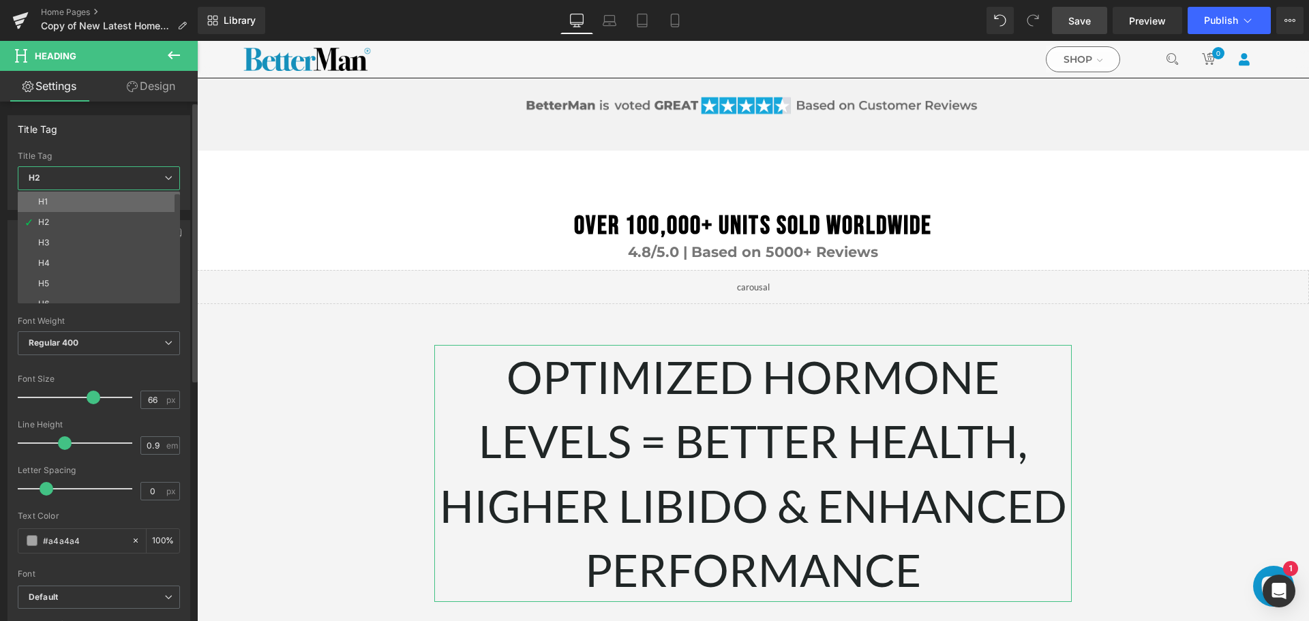
click at [67, 198] on li "H1" at bounding box center [102, 202] width 168 height 20
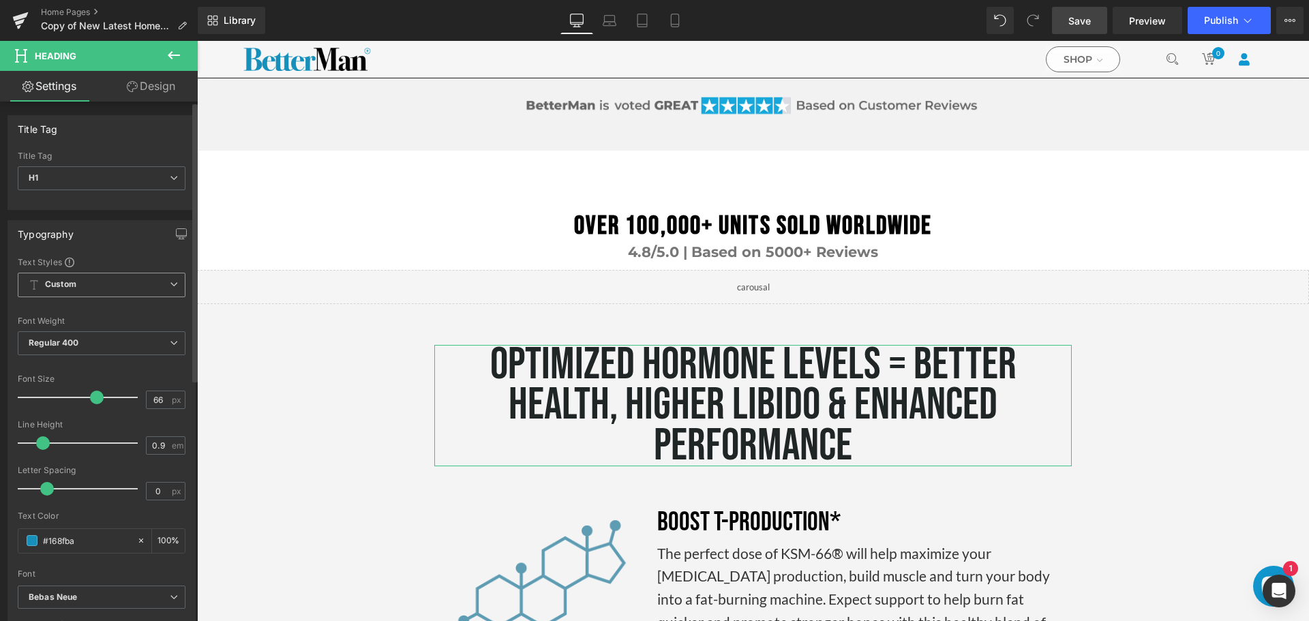
click at [162, 285] on span "Custom Setup Global Style" at bounding box center [102, 285] width 168 height 25
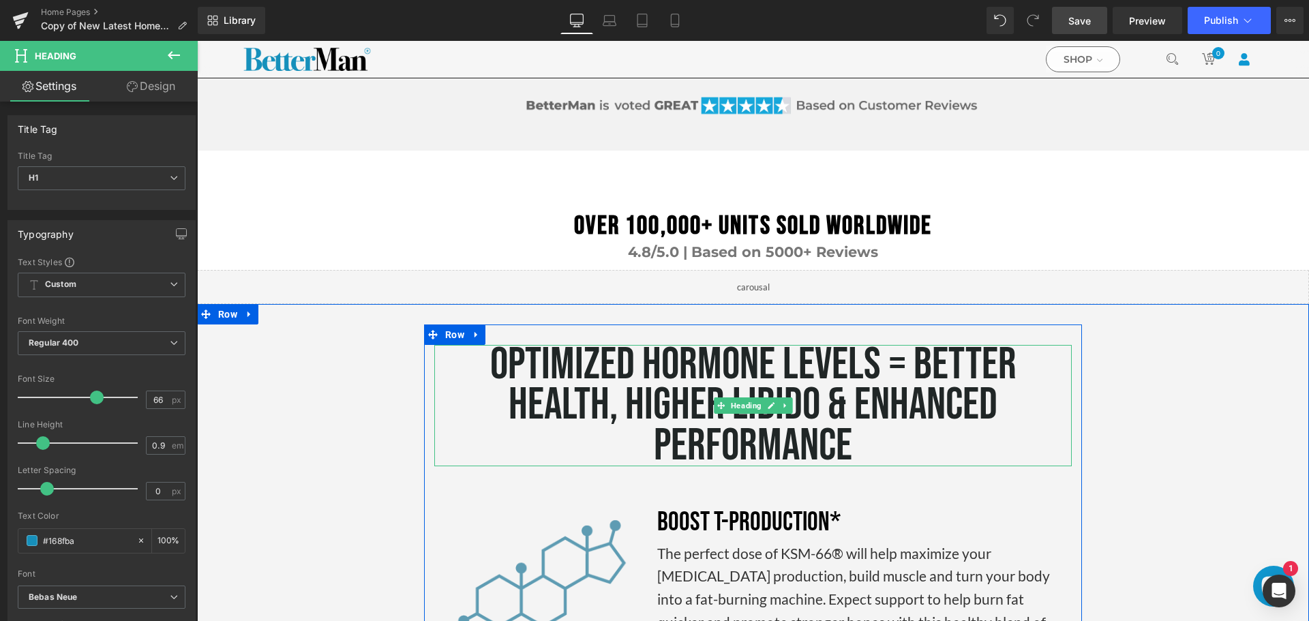
click at [741, 338] on span "OPTIMIZED HORMONE LEVELS = BETTER HEALTH, HIGHER LIBIDO & ENHANCED PERFORMANCE" at bounding box center [753, 405] width 526 height 135
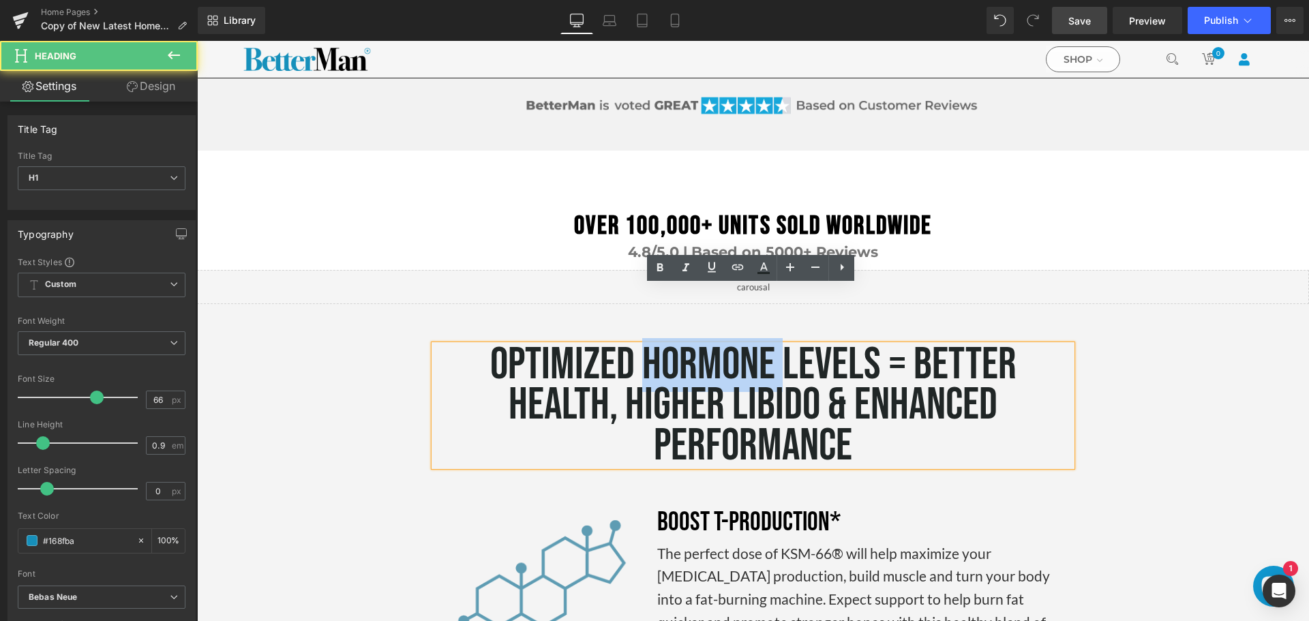
click at [741, 338] on span "OPTIMIZED HORMONE LEVELS = BETTER HEALTH, HIGHER LIBIDO & ENHANCED PERFORMANCE" at bounding box center [753, 405] width 526 height 135
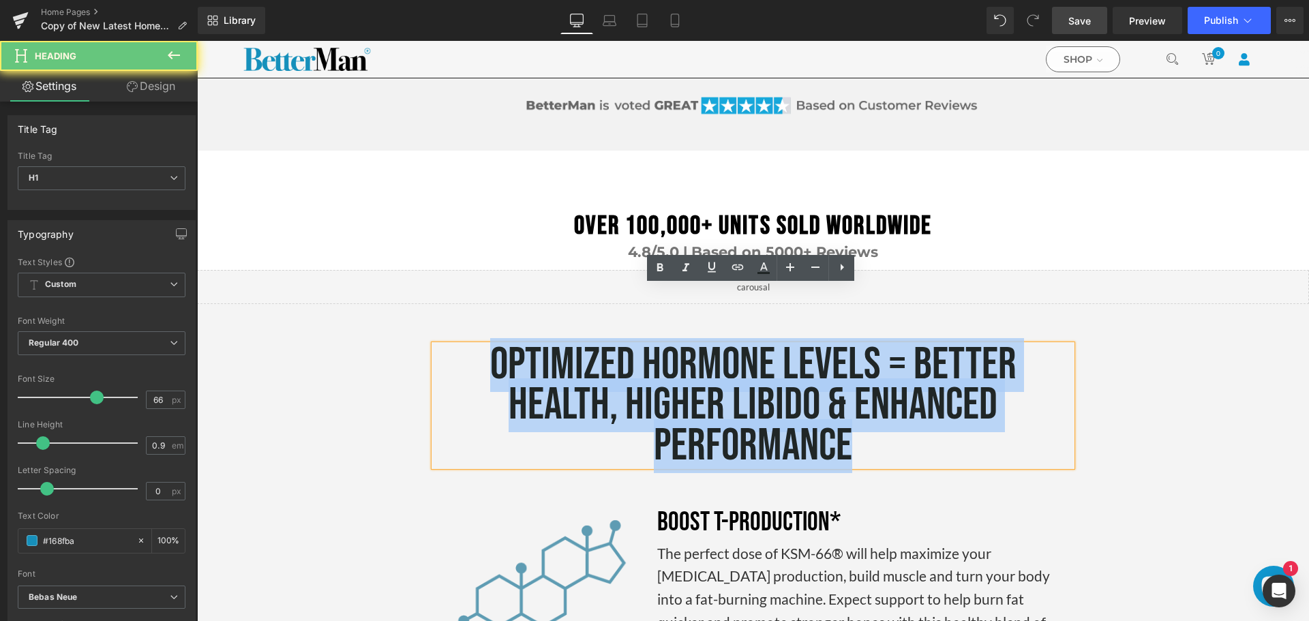
click at [741, 338] on span "OPTIMIZED HORMONE LEVELS = BETTER HEALTH, HIGHER LIBIDO & ENHANCED PERFORMANCE" at bounding box center [753, 405] width 526 height 135
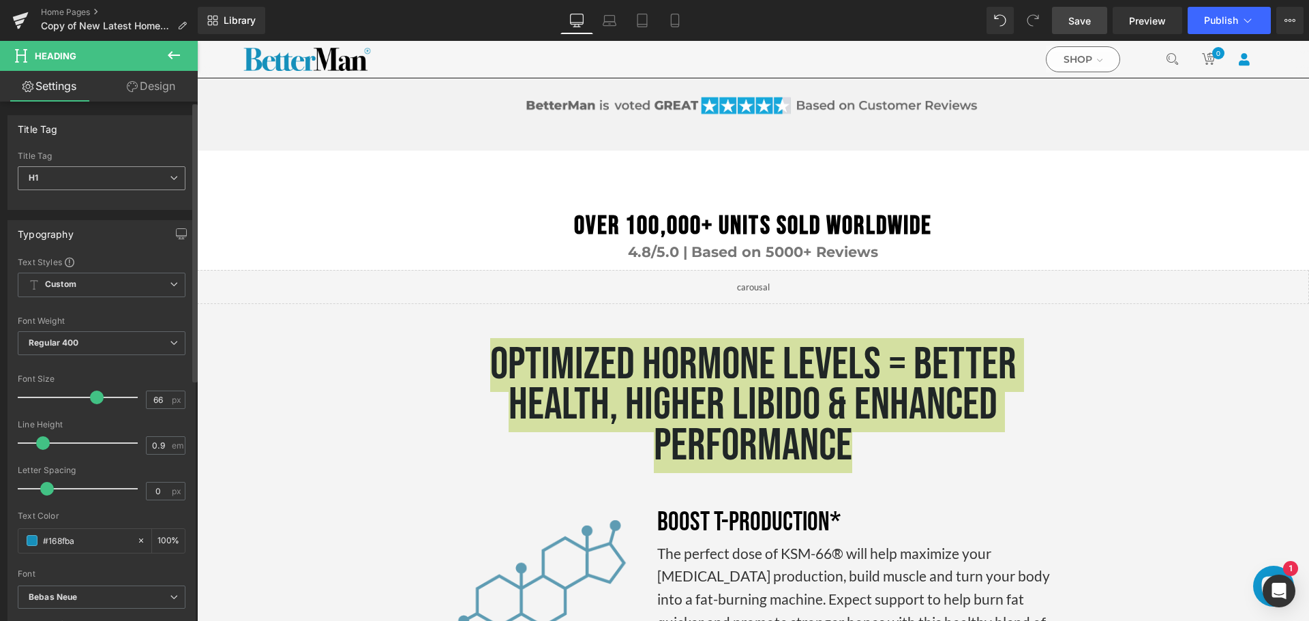
click at [76, 174] on span "H1" at bounding box center [102, 178] width 168 height 24
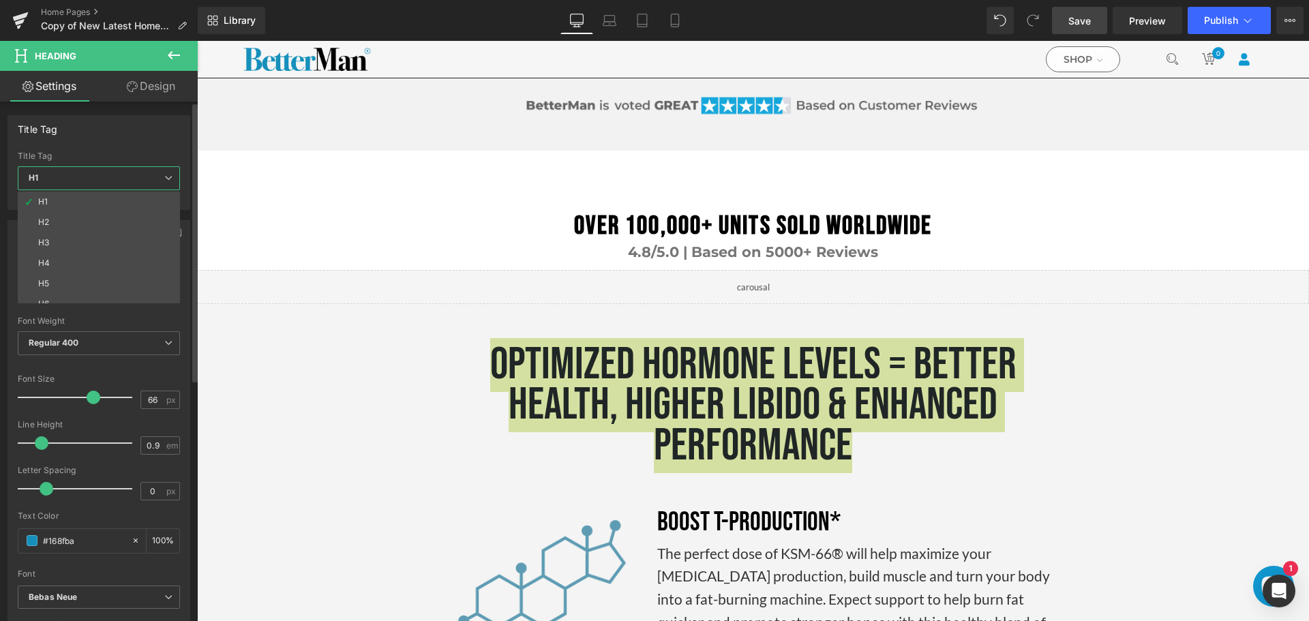
click at [58, 220] on li "H2" at bounding box center [102, 222] width 168 height 20
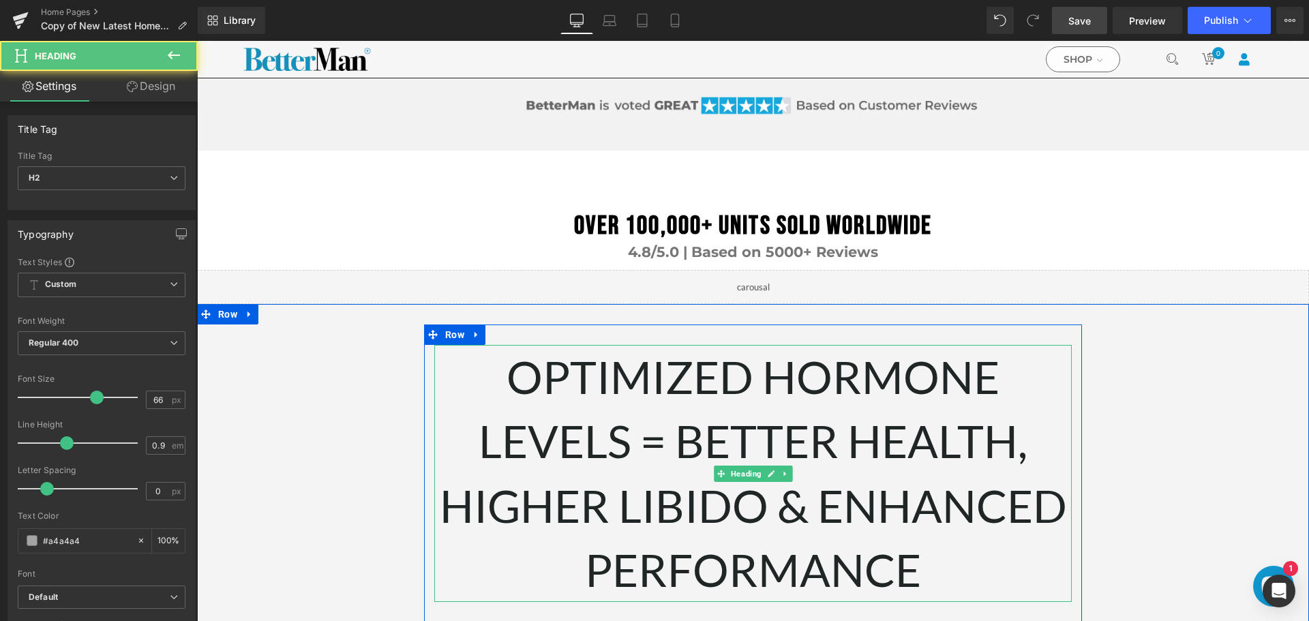
click at [593, 427] on span "OPTIMIZED HORMONE LEVELS = BETTER HEALTH, HIGHER LIBIDO & ENHANCED PERFORMANCE" at bounding box center [753, 473] width 627 height 247
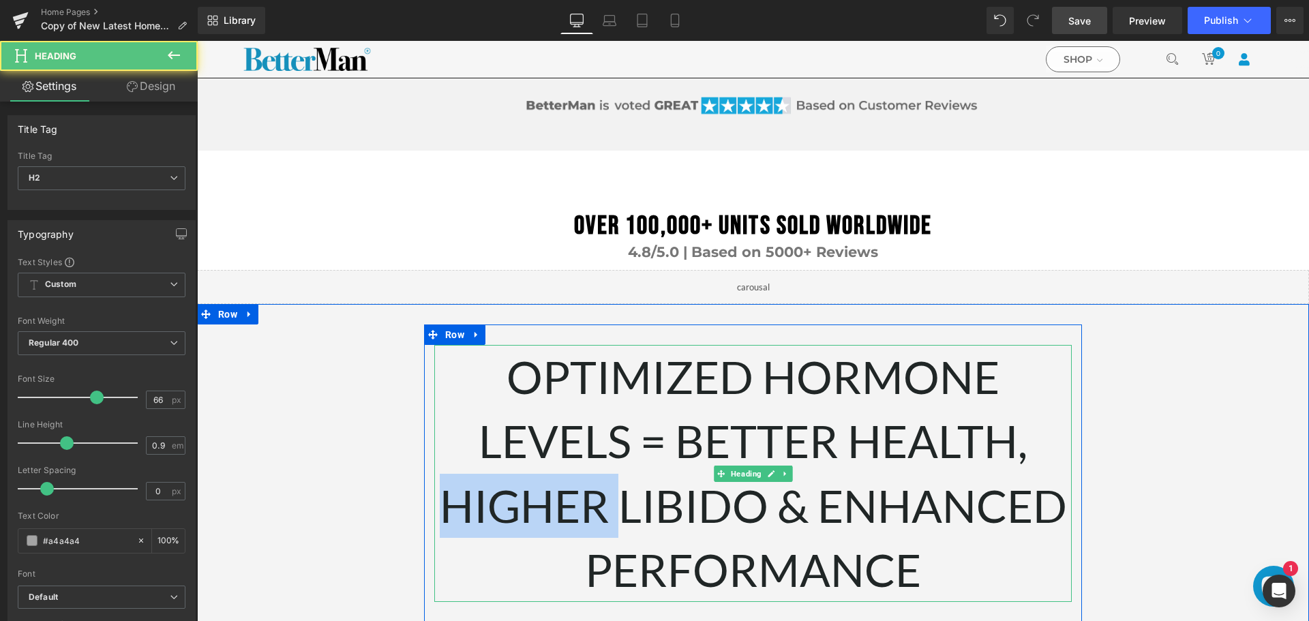
click at [593, 427] on span "OPTIMIZED HORMONE LEVELS = BETTER HEALTH, HIGHER LIBIDO & ENHANCED PERFORMANCE" at bounding box center [753, 473] width 627 height 247
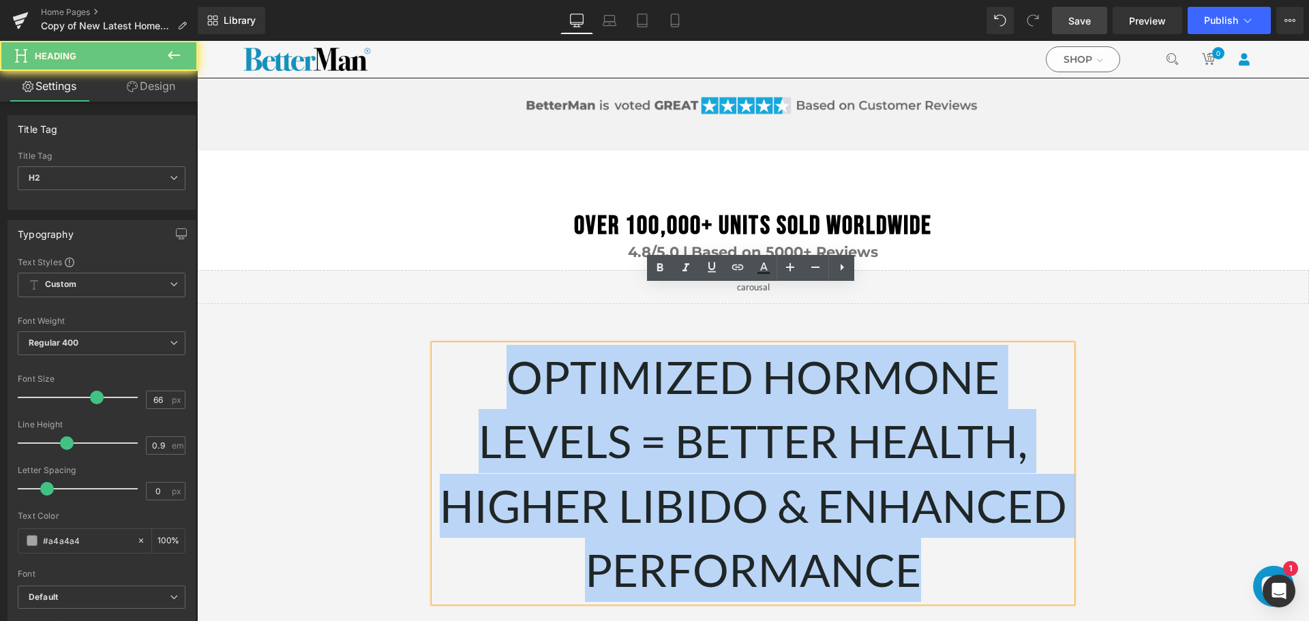
click at [593, 427] on span "OPTIMIZED HORMONE LEVELS = BETTER HEALTH, HIGHER LIBIDO & ENHANCED PERFORMANCE" at bounding box center [753, 473] width 627 height 247
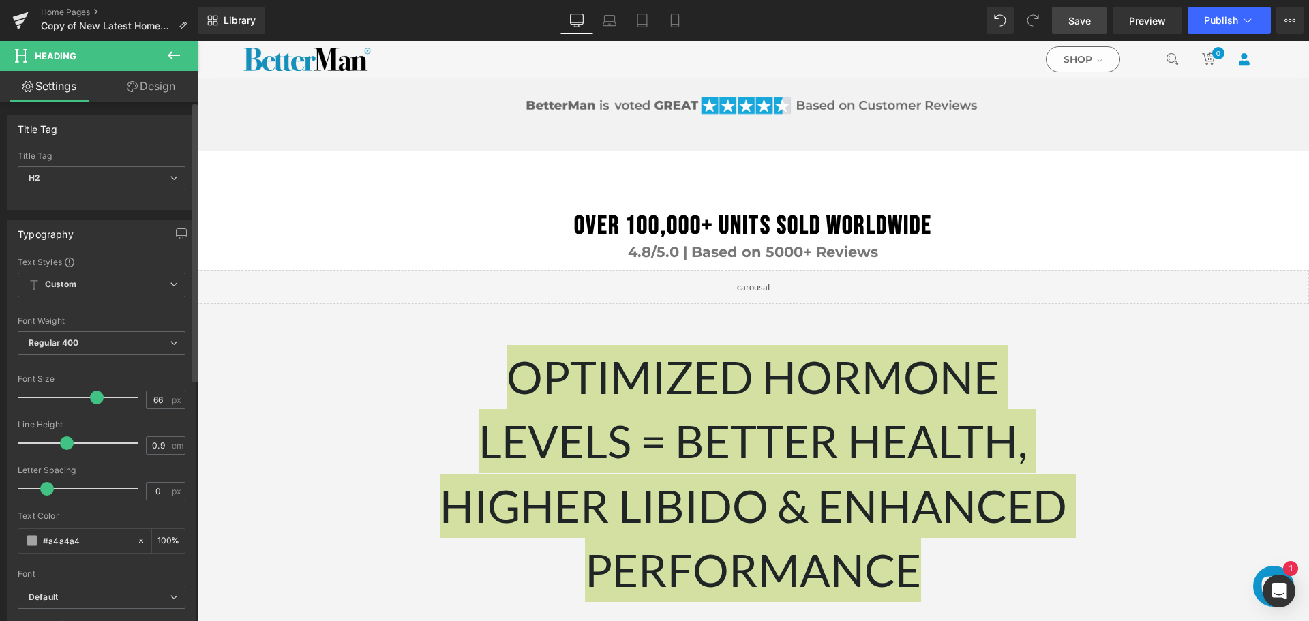
click at [121, 286] on span "Custom Setup Global Style" at bounding box center [102, 285] width 168 height 25
click at [104, 342] on div "Setup Global Style" at bounding box center [99, 340] width 162 height 32
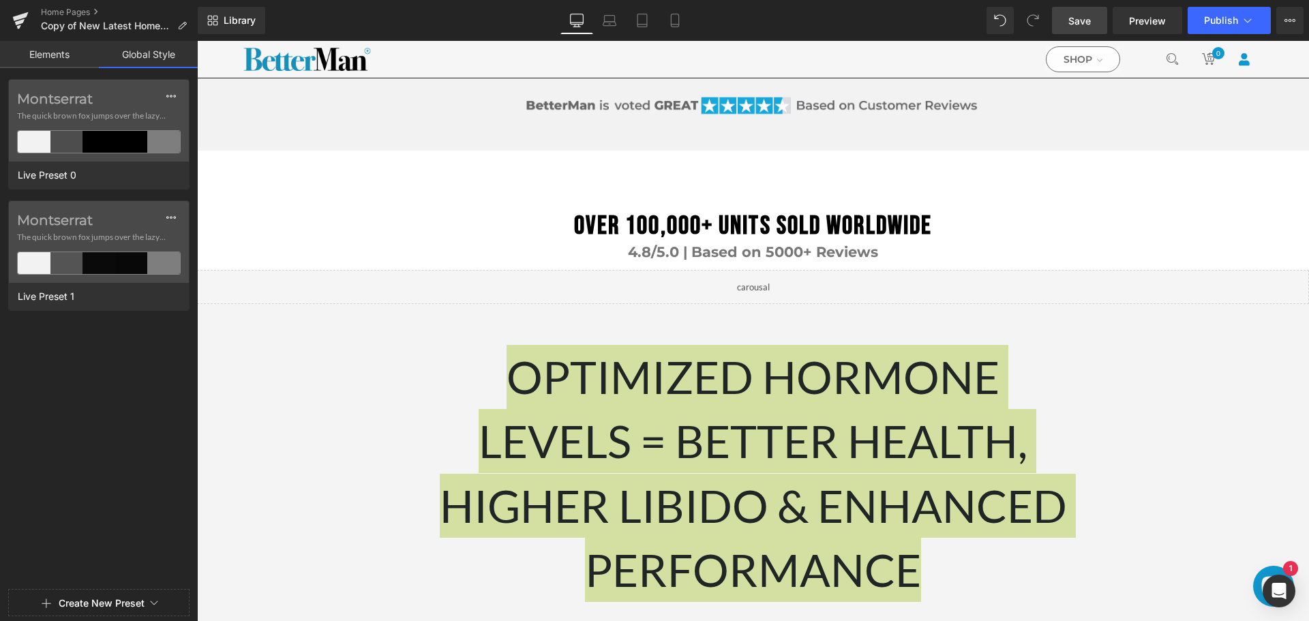
click at [53, 55] on link "Elements" at bounding box center [49, 54] width 99 height 27
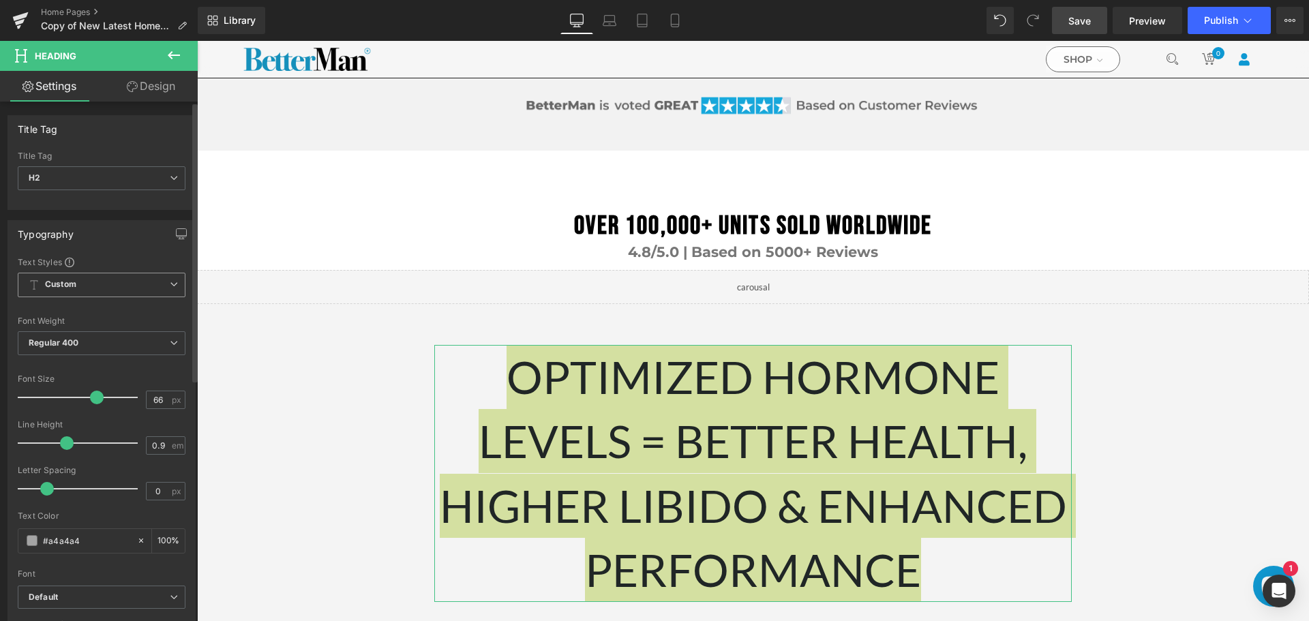
click at [130, 286] on span "Custom Setup Global Style" at bounding box center [102, 285] width 168 height 25
click at [128, 258] on div "Text Styles" at bounding box center [99, 261] width 162 height 11
click at [89, 276] on span "Custom Setup Global Style" at bounding box center [102, 285] width 168 height 25
click at [76, 310] on li "Custom" at bounding box center [99, 311] width 162 height 25
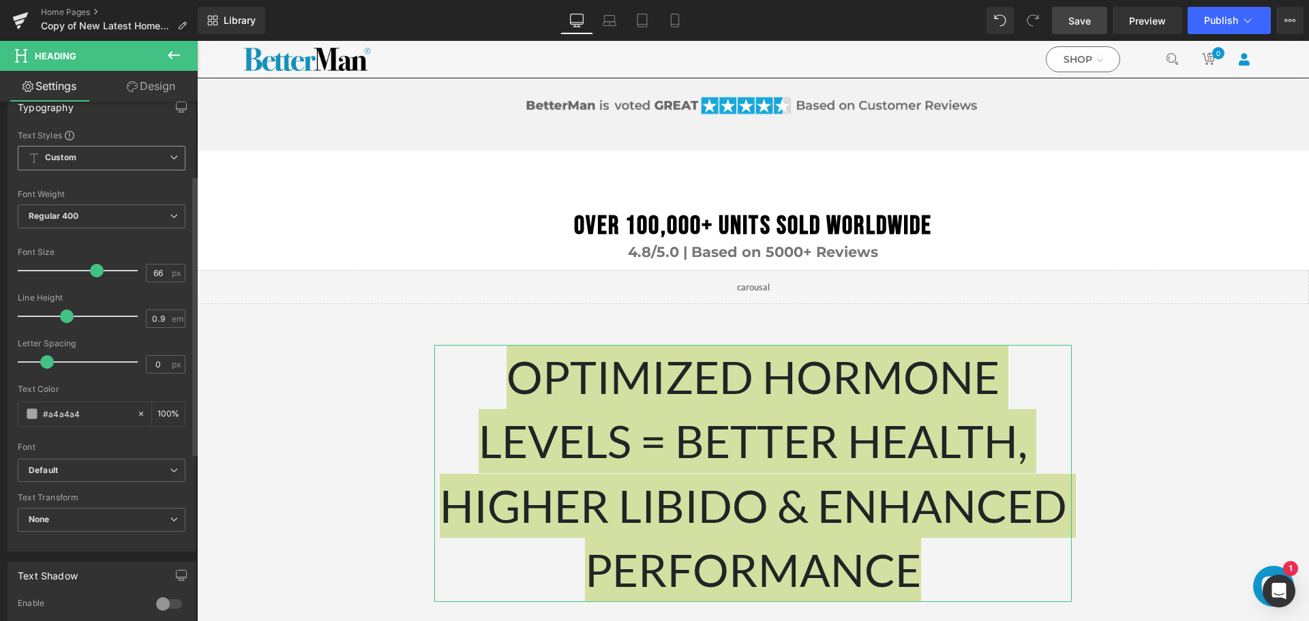
scroll to position [136, 0]
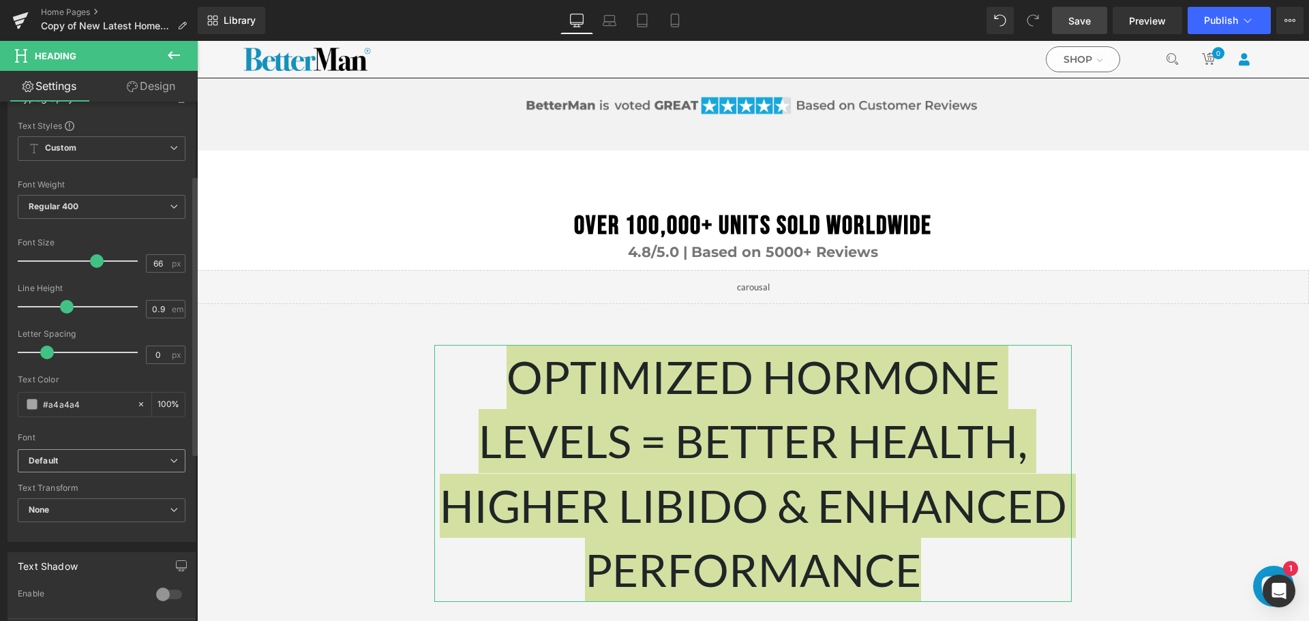
click at [82, 468] on span "Default" at bounding box center [102, 461] width 168 height 24
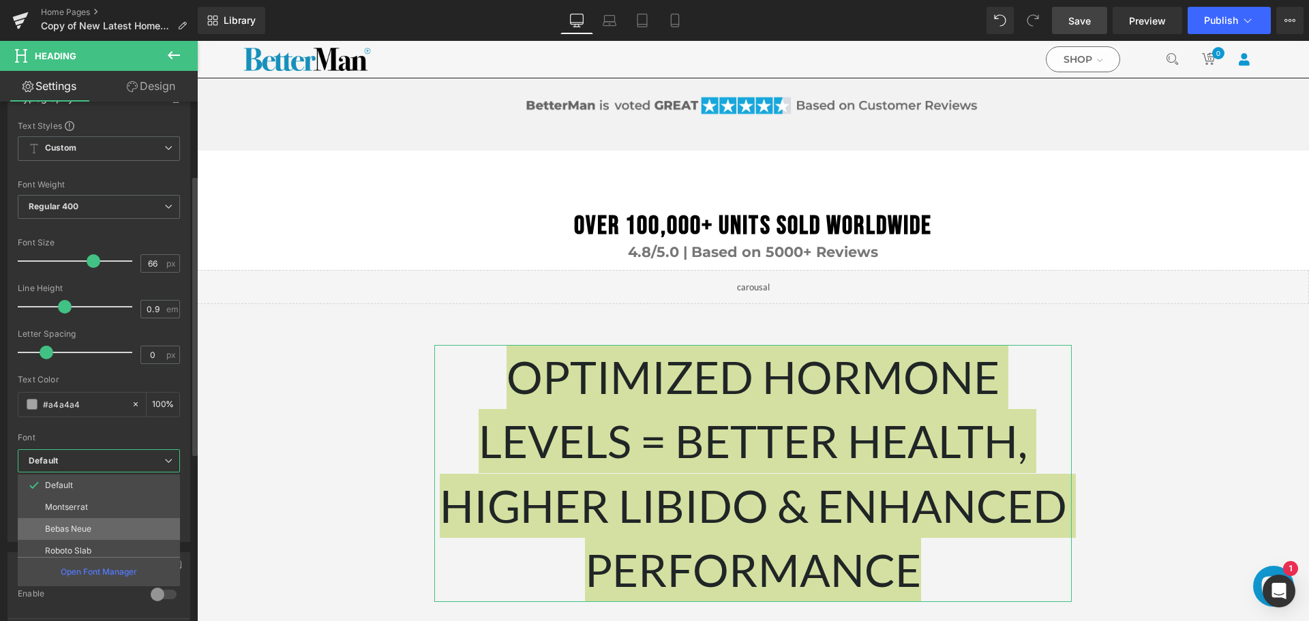
click at [89, 536] on li "Bebas Neue" at bounding box center [102, 529] width 168 height 22
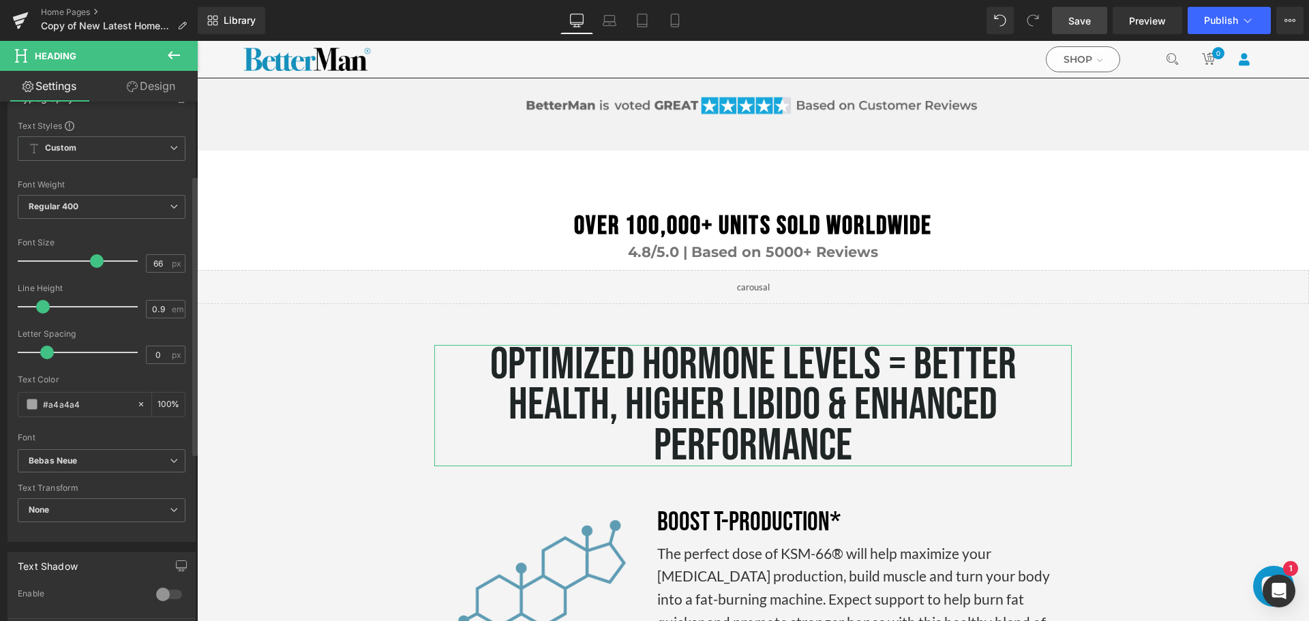
drag, startPoint x: 64, startPoint y: 308, endPoint x: 40, endPoint y: 309, distance: 23.9
click at [40, 309] on span at bounding box center [43, 307] width 14 height 14
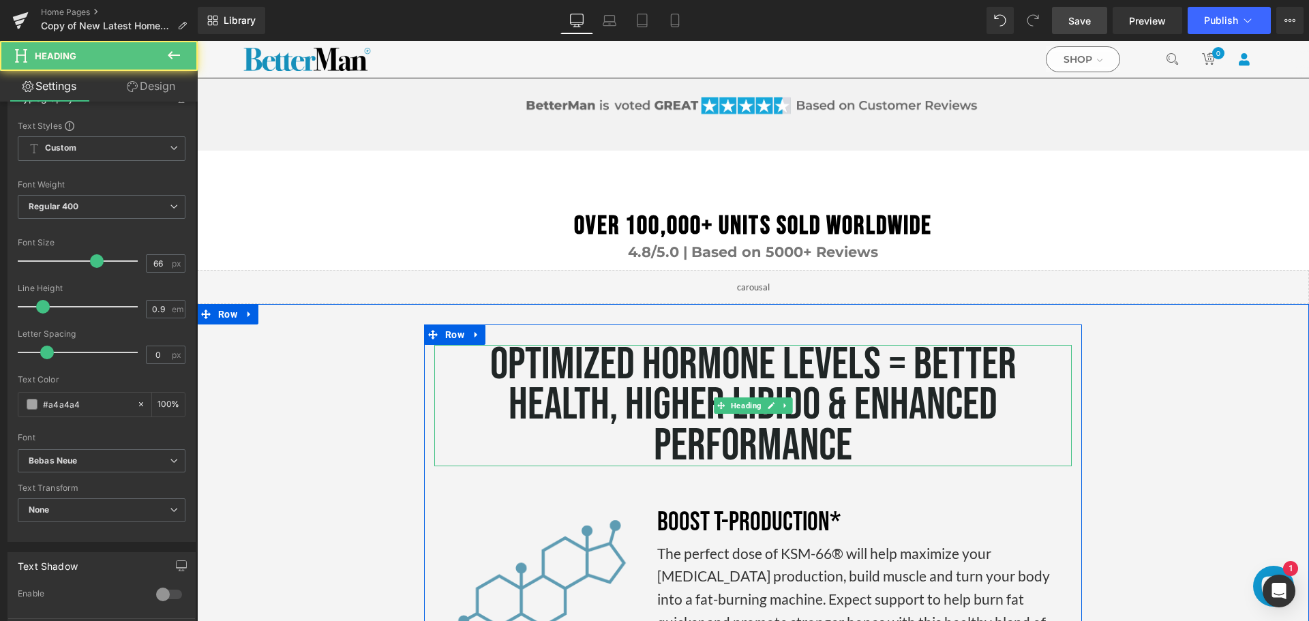
click at [861, 338] on span "OPTIMIZED HORMONE LEVELS = BETTER HEALTH, HIGHER LIBIDO & ENHANCED PERFORMANCE" at bounding box center [753, 405] width 526 height 135
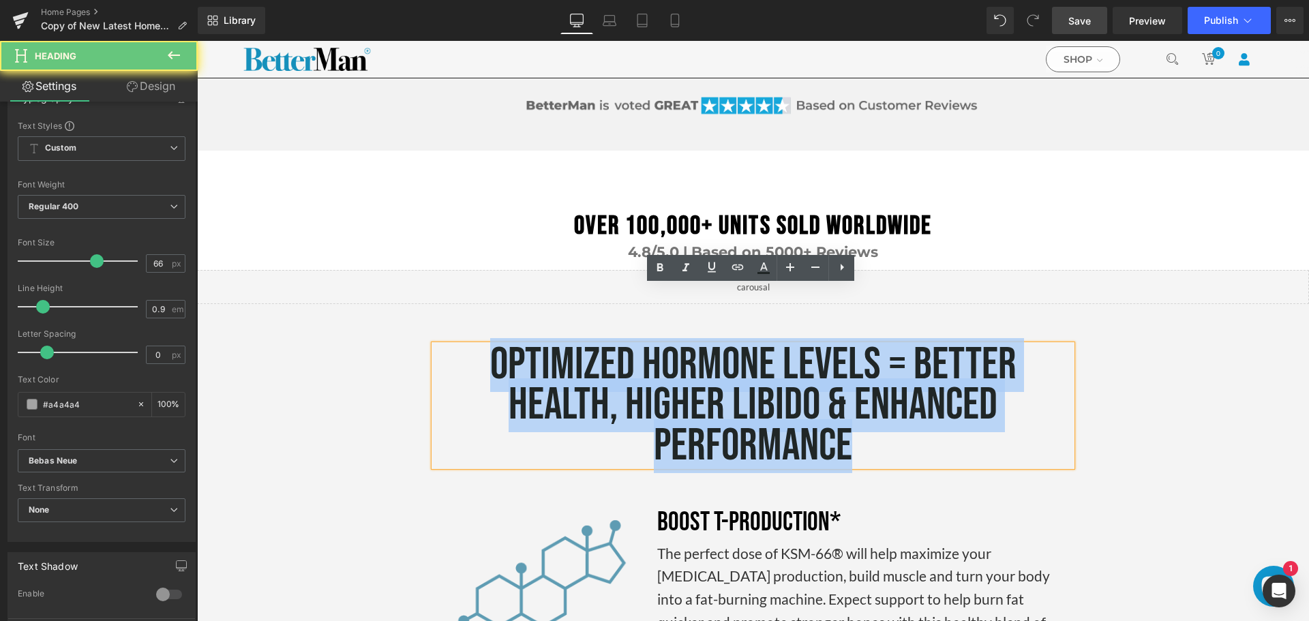
click at [861, 338] on span "OPTIMIZED HORMONE LEVELS = BETTER HEALTH, HIGHER LIBIDO & ENHANCED PERFORMANCE" at bounding box center [753, 405] width 526 height 135
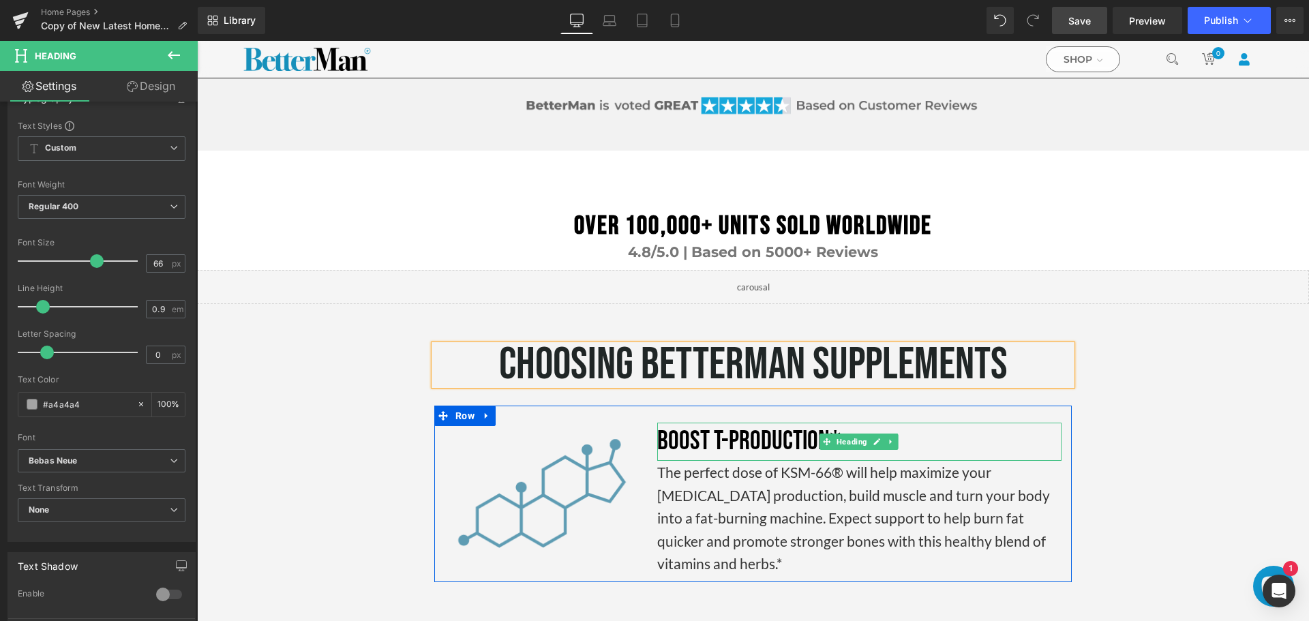
click at [741, 426] on font "boost T-production*" at bounding box center [748, 442] width 183 height 32
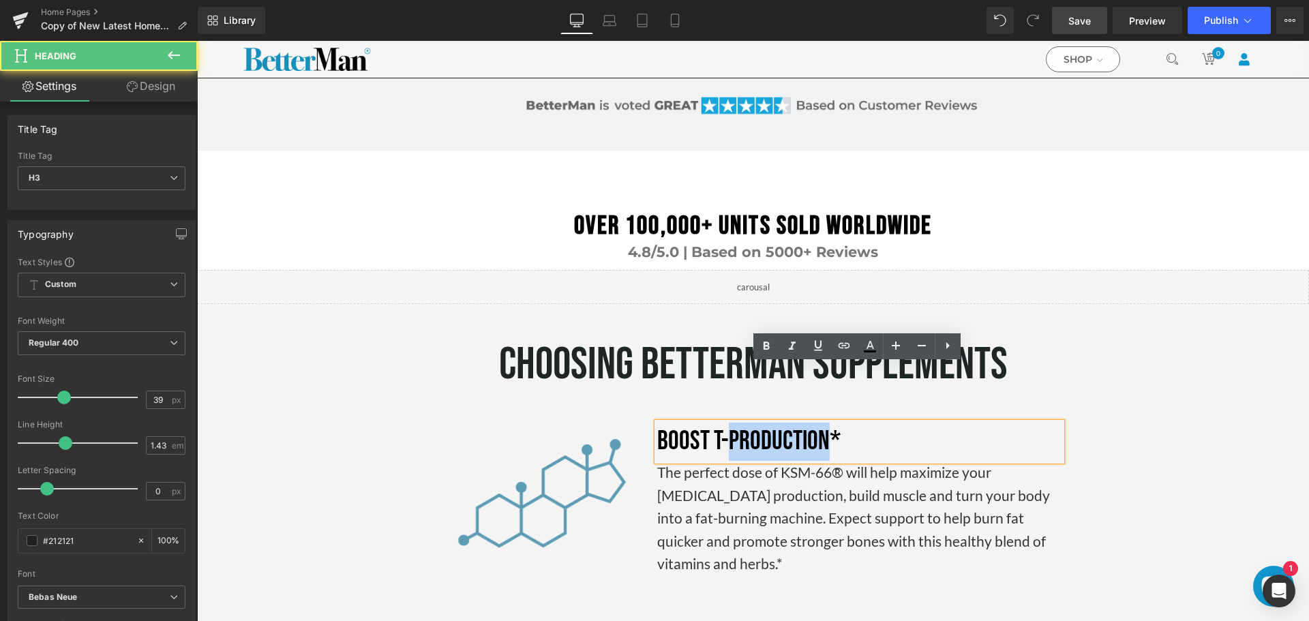
click at [741, 426] on font "boost T-production*" at bounding box center [748, 442] width 183 height 32
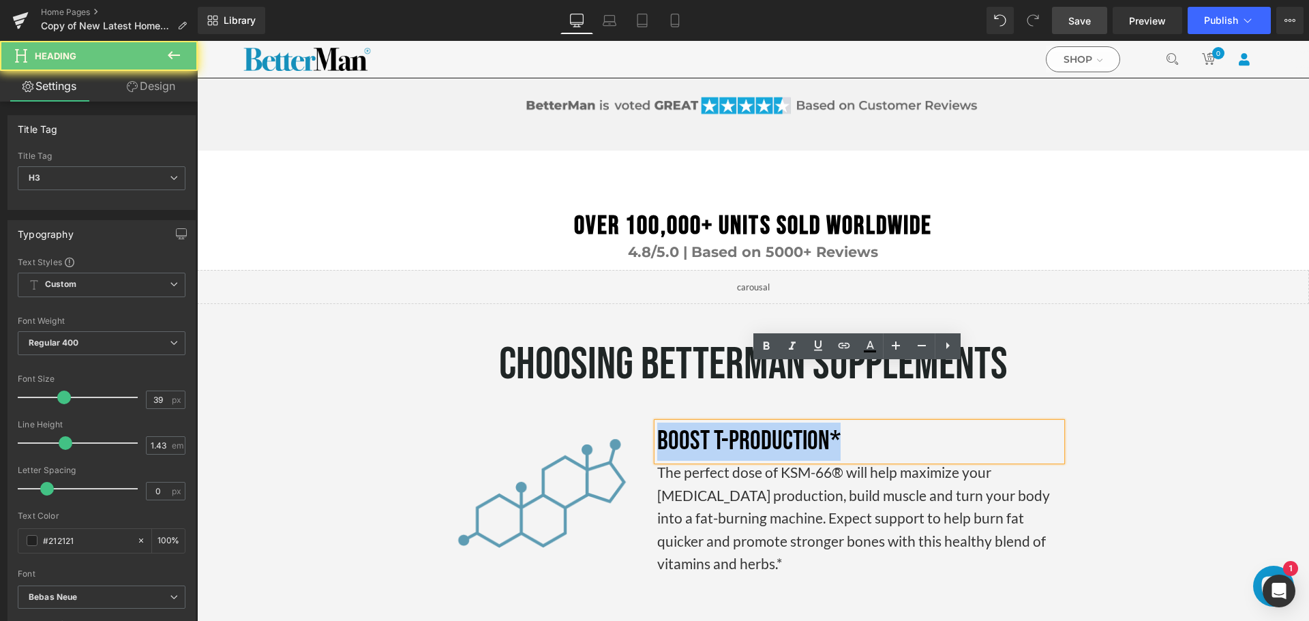
click at [741, 426] on font "boost T-production*" at bounding box center [748, 442] width 183 height 32
click at [758, 426] on font "boost T-production*" at bounding box center [748, 442] width 183 height 32
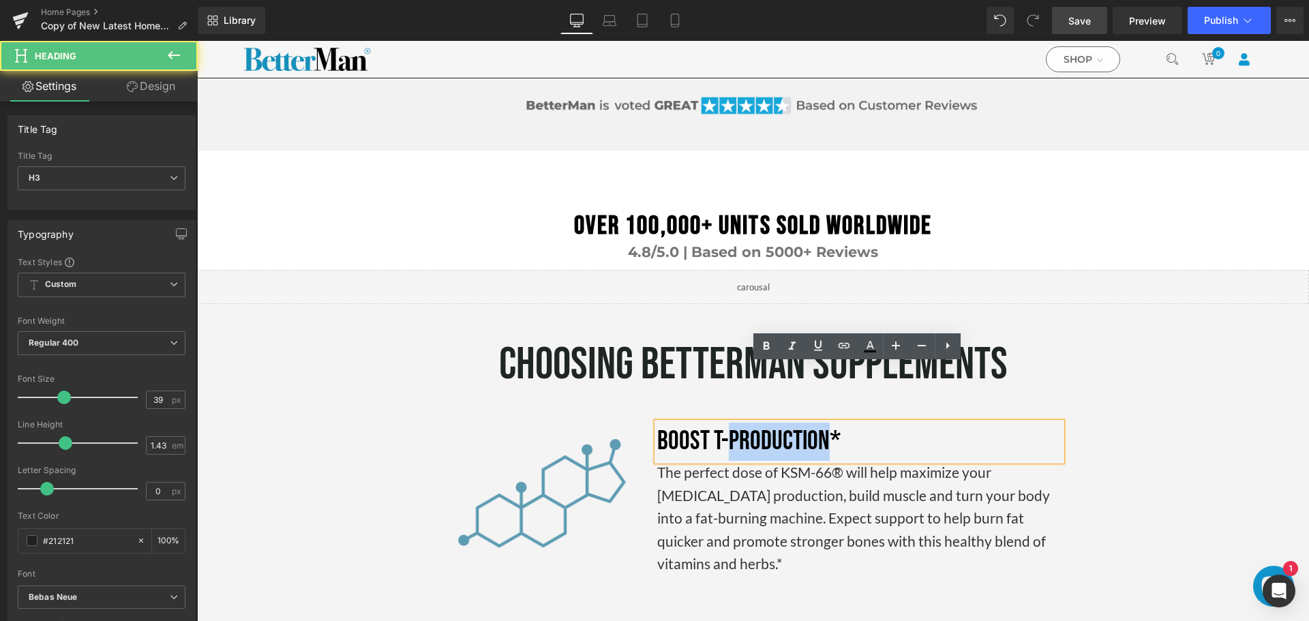
click at [758, 426] on font "boost T-production*" at bounding box center [748, 442] width 183 height 32
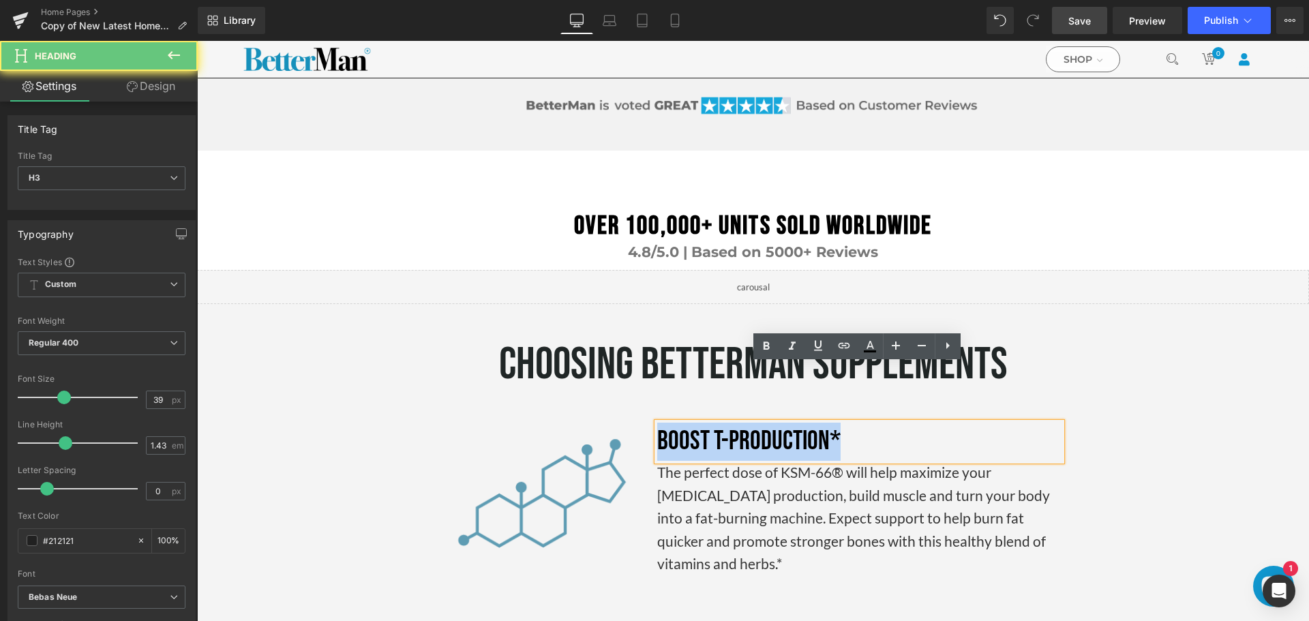
click at [758, 426] on font "boost T-production*" at bounding box center [748, 442] width 183 height 32
paste div
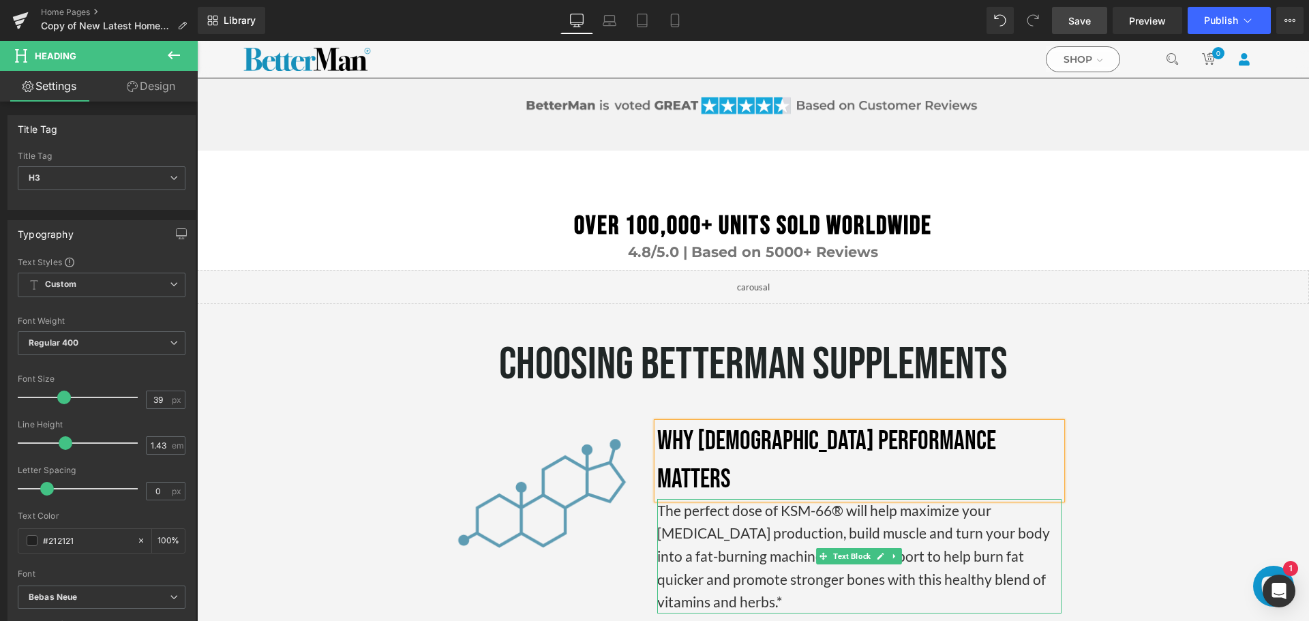
click at [728, 499] on p "The perfect dose of KSM-66® will help maximize your [MEDICAL_DATA] production, …" at bounding box center [859, 556] width 404 height 115
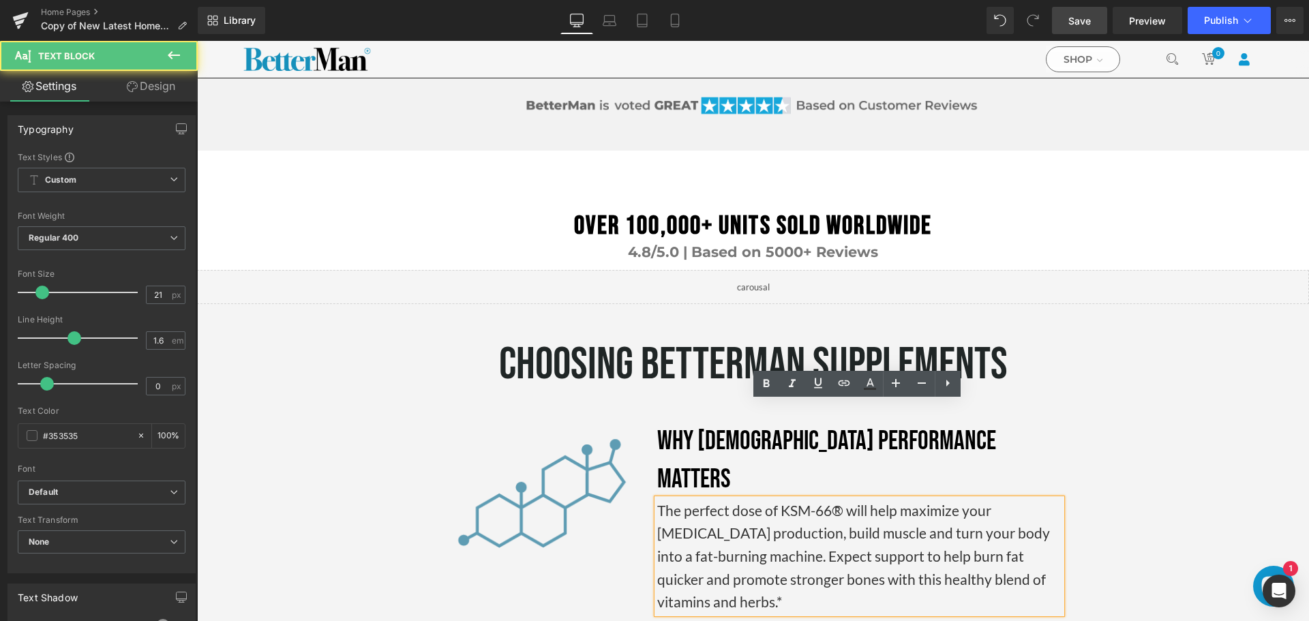
click at [728, 499] on p "The perfect dose of KSM-66® will help maximize your [MEDICAL_DATA] production, …" at bounding box center [859, 556] width 404 height 115
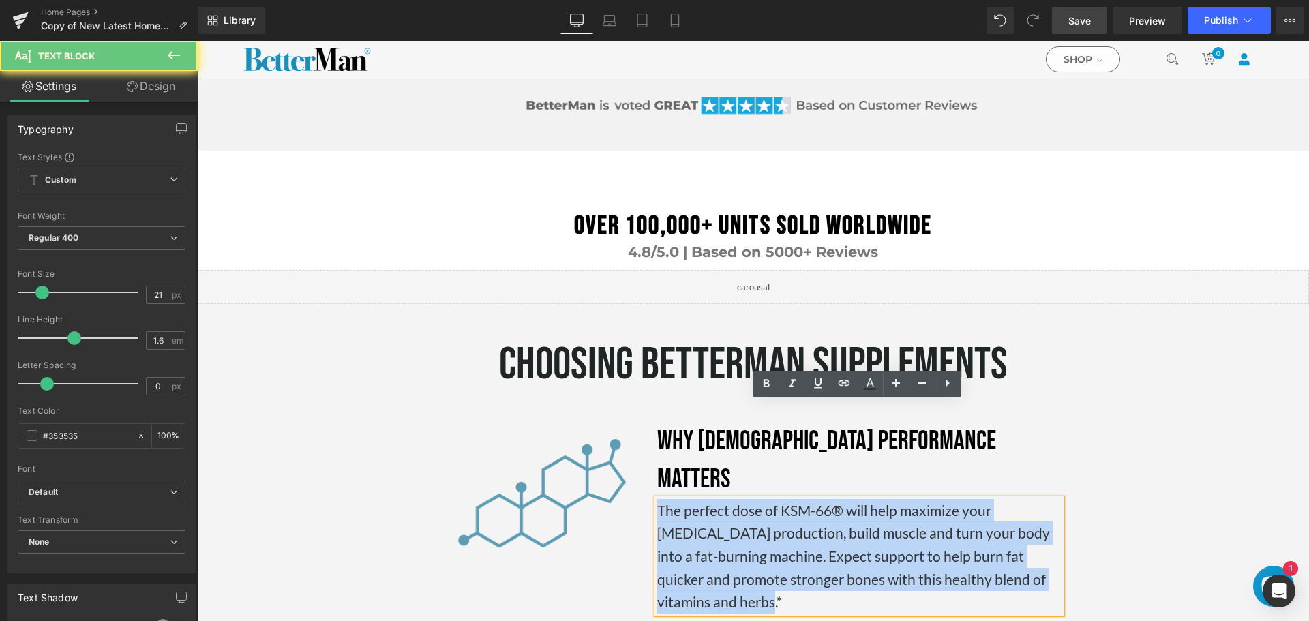
click at [728, 499] on p "The perfect dose of KSM-66® will help maximize your [MEDICAL_DATA] production, …" at bounding box center [859, 556] width 404 height 115
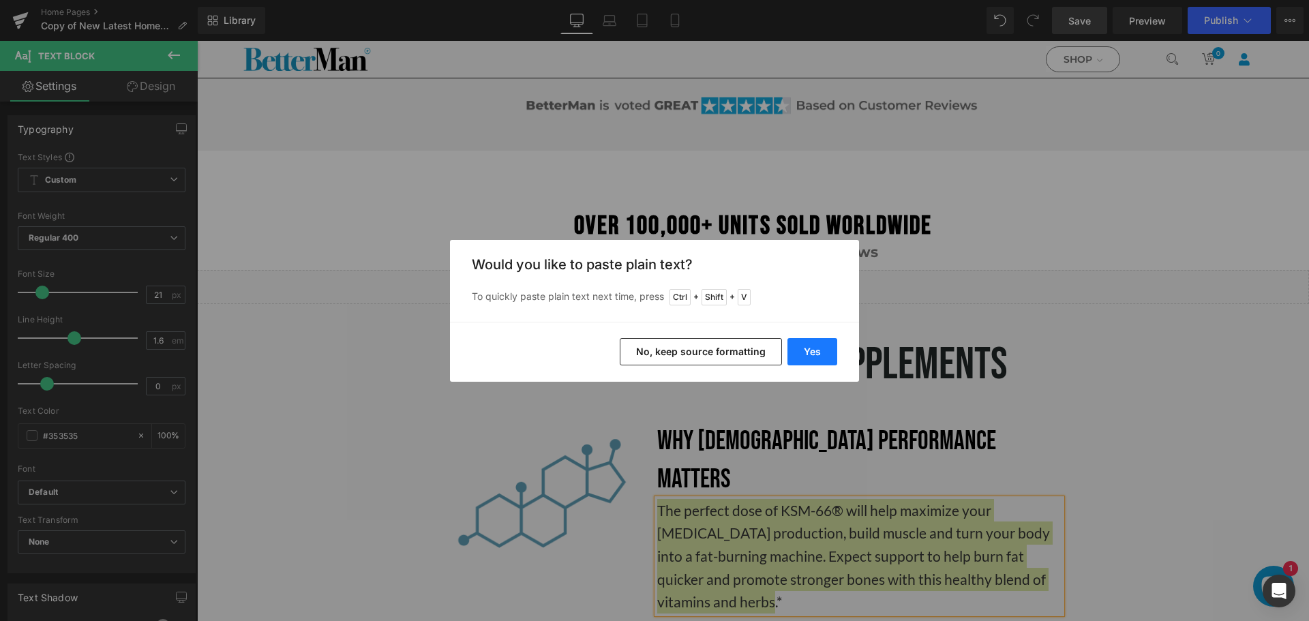
click at [809, 353] on button "Yes" at bounding box center [813, 351] width 50 height 27
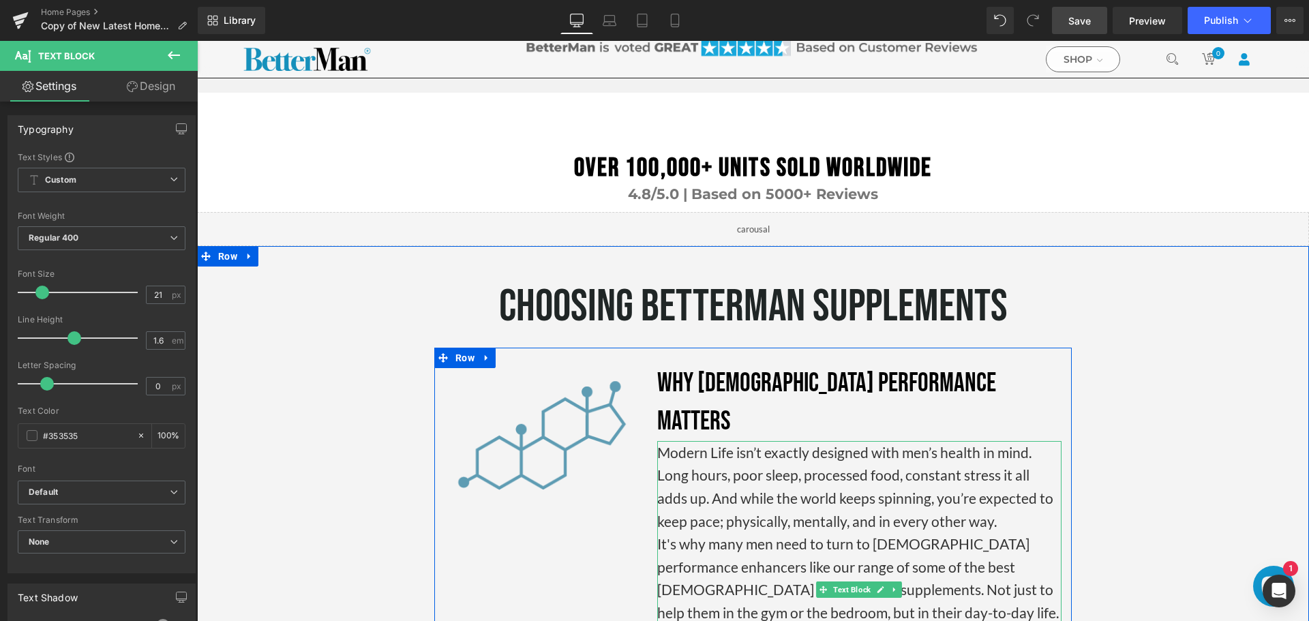
scroll to position [2411, 0]
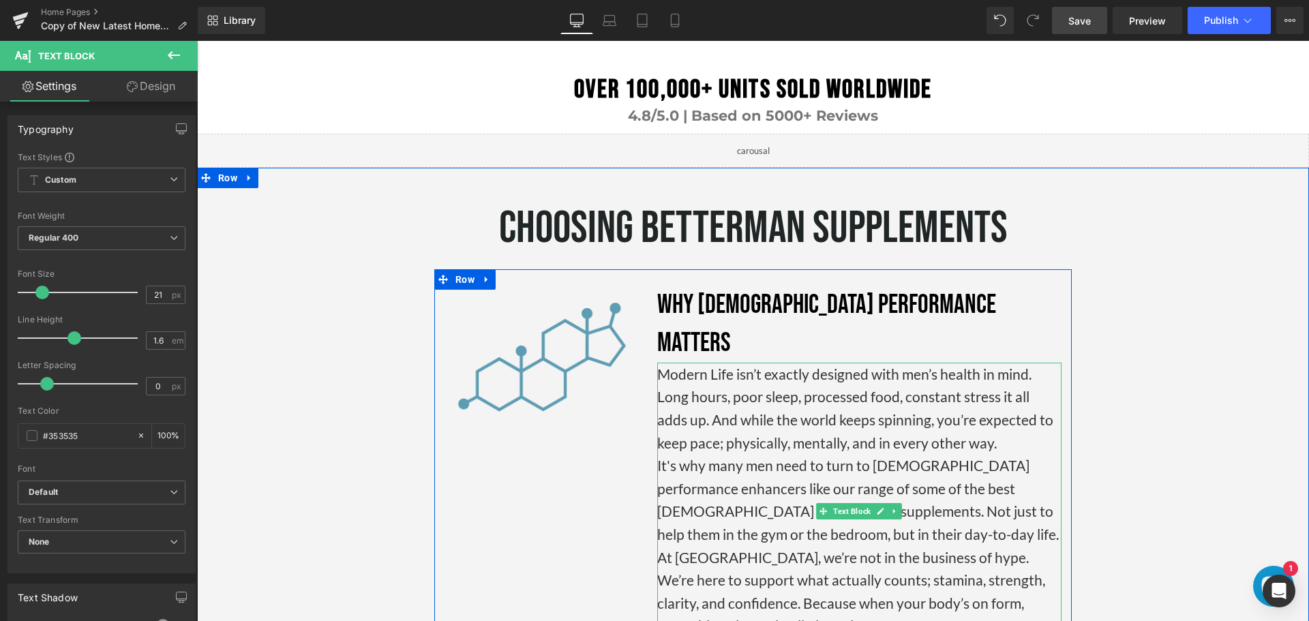
click at [861, 363] on p "Modern Life isn’t exactly designed with men’s health in mind. Long hours, poor …" at bounding box center [859, 408] width 404 height 91
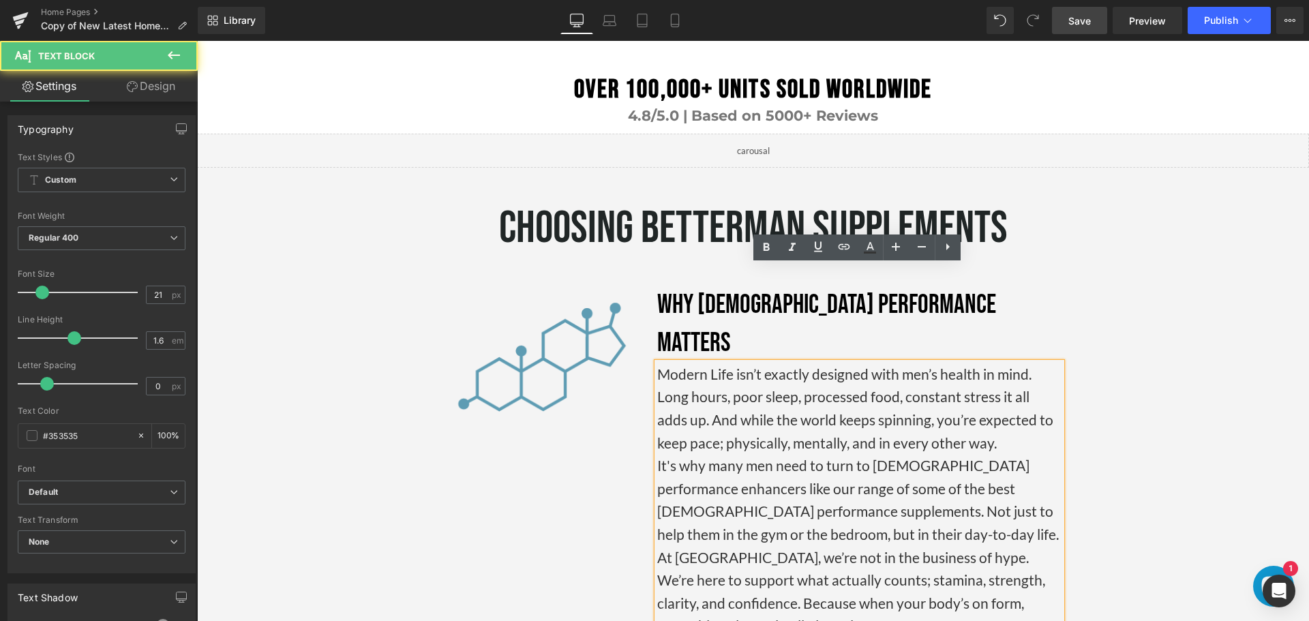
click at [876, 363] on p "Modern Life isn’t exactly designed with men’s health in mind. Long hours, poor …" at bounding box center [859, 408] width 404 height 91
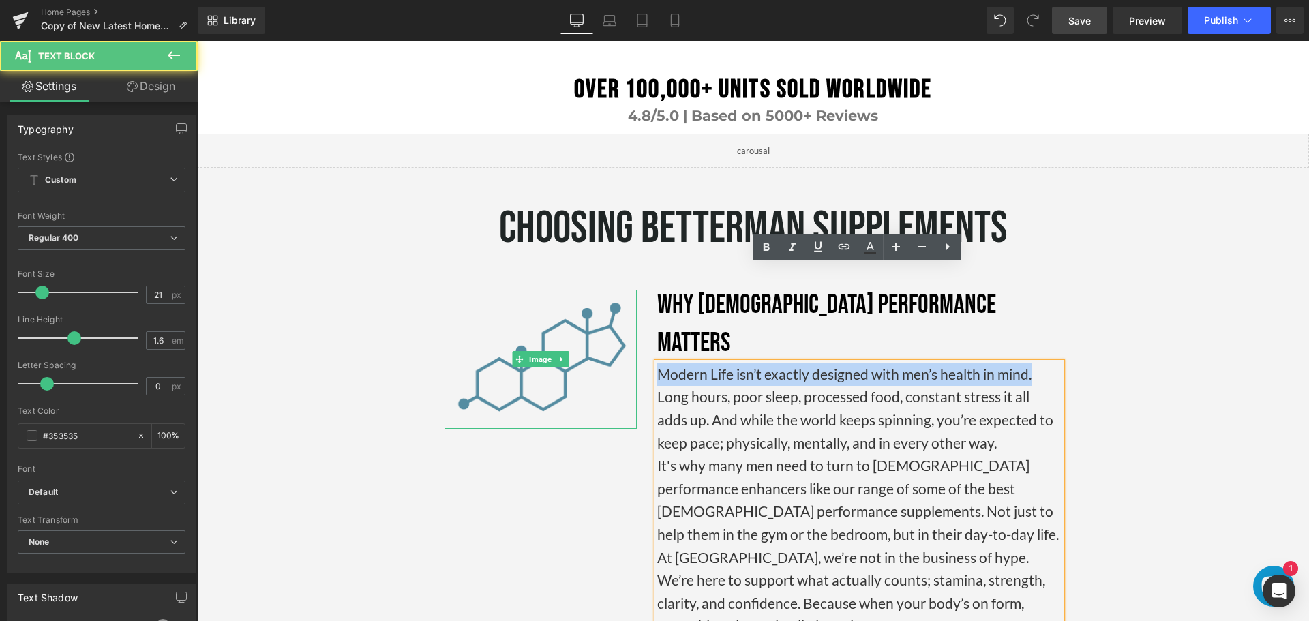
drag, startPoint x: 1034, startPoint y: 281, endPoint x: 622, endPoint y: 277, distance: 411.9
click at [622, 277] on div "Image Why [DEMOGRAPHIC_DATA] Performance Matters Heading Modern Life isn’t exac…" at bounding box center [753, 468] width 638 height 398
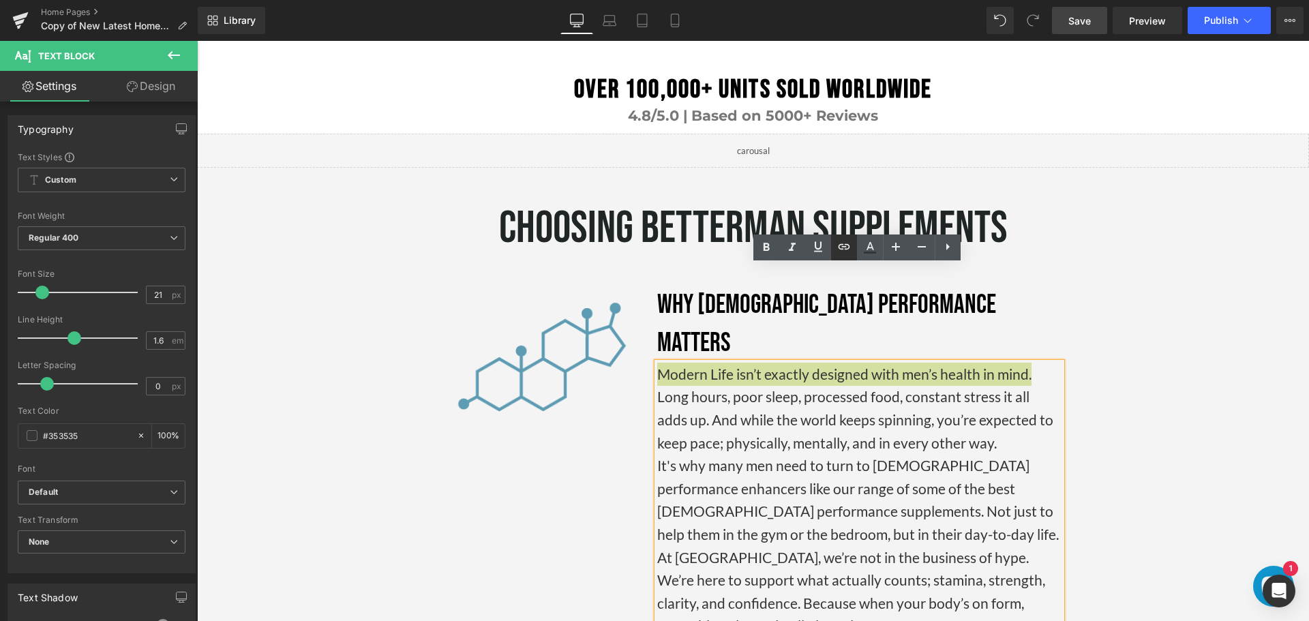
click at [838, 245] on icon at bounding box center [844, 247] width 16 height 16
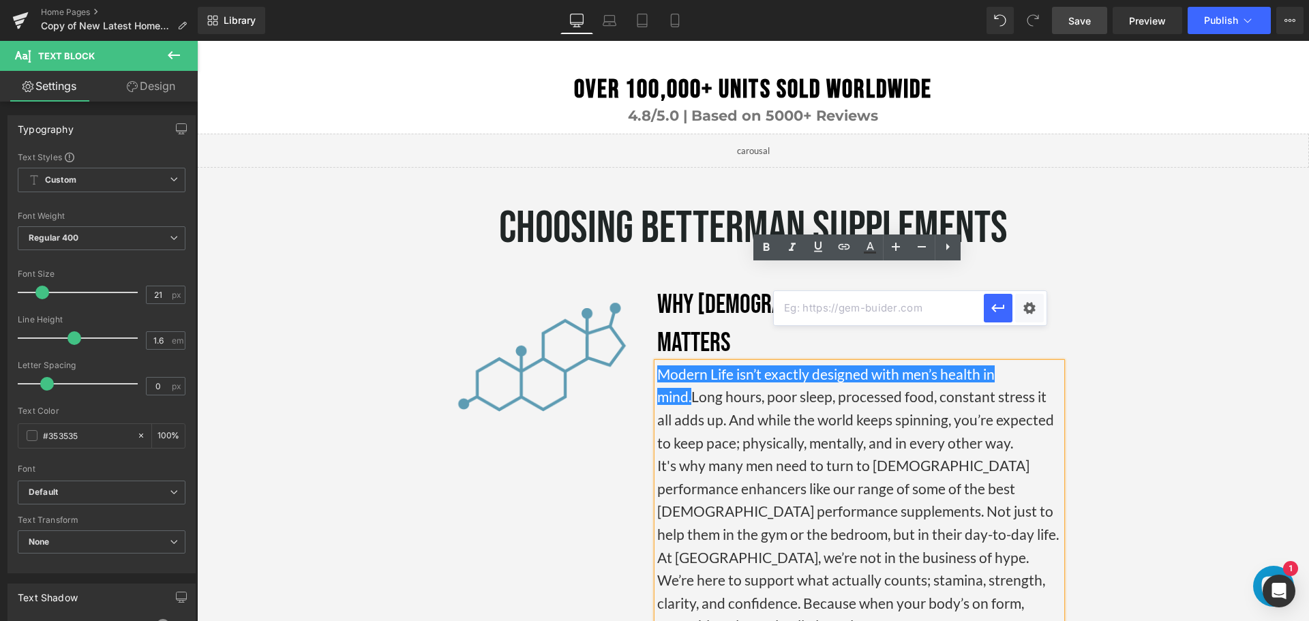
click at [848, 310] on input "text" at bounding box center [879, 308] width 210 height 34
paste input "[URL][DOMAIN_NAME]"
type input "[URL][DOMAIN_NAME]"
click at [1000, 311] on icon "button" at bounding box center [998, 308] width 16 height 16
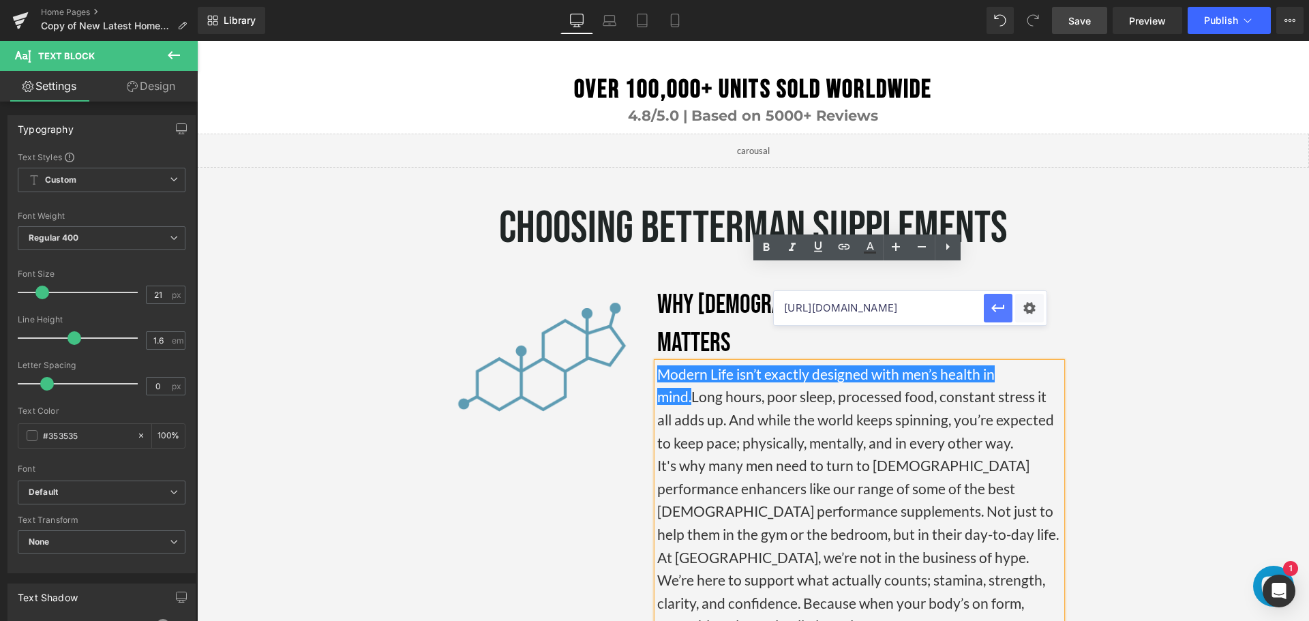
scroll to position [0, 0]
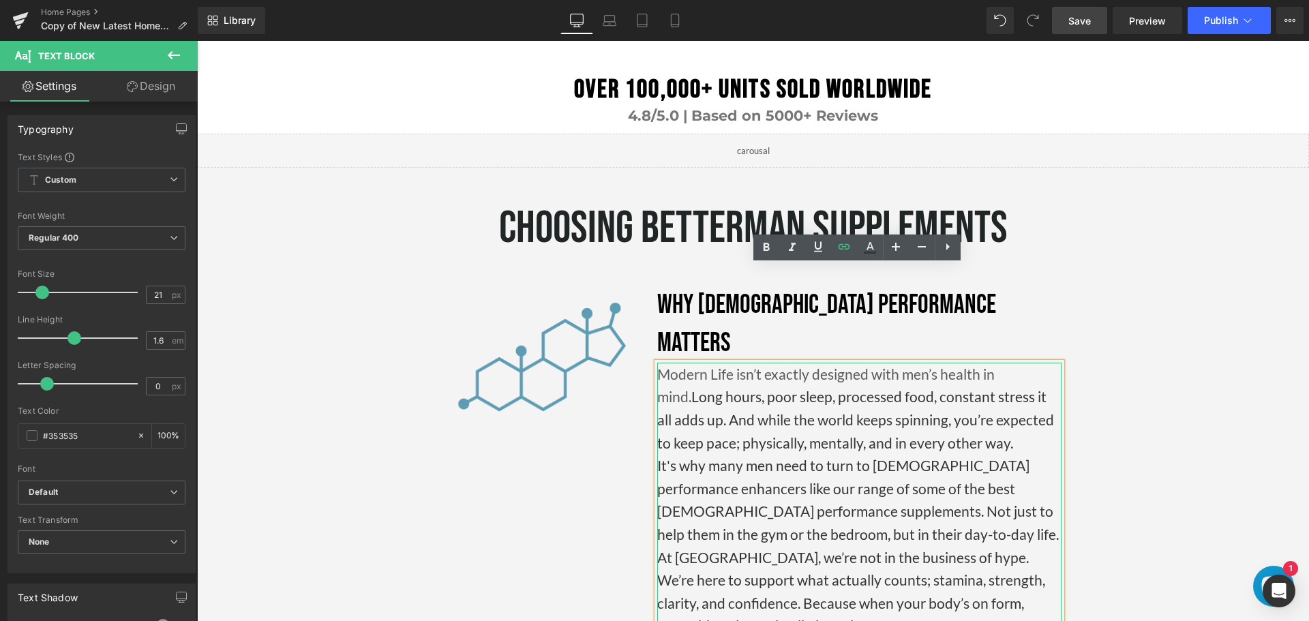
click at [778, 454] on p "It's why many men need to turn to [DEMOGRAPHIC_DATA] performance enhancers like…" at bounding box center [859, 499] width 404 height 91
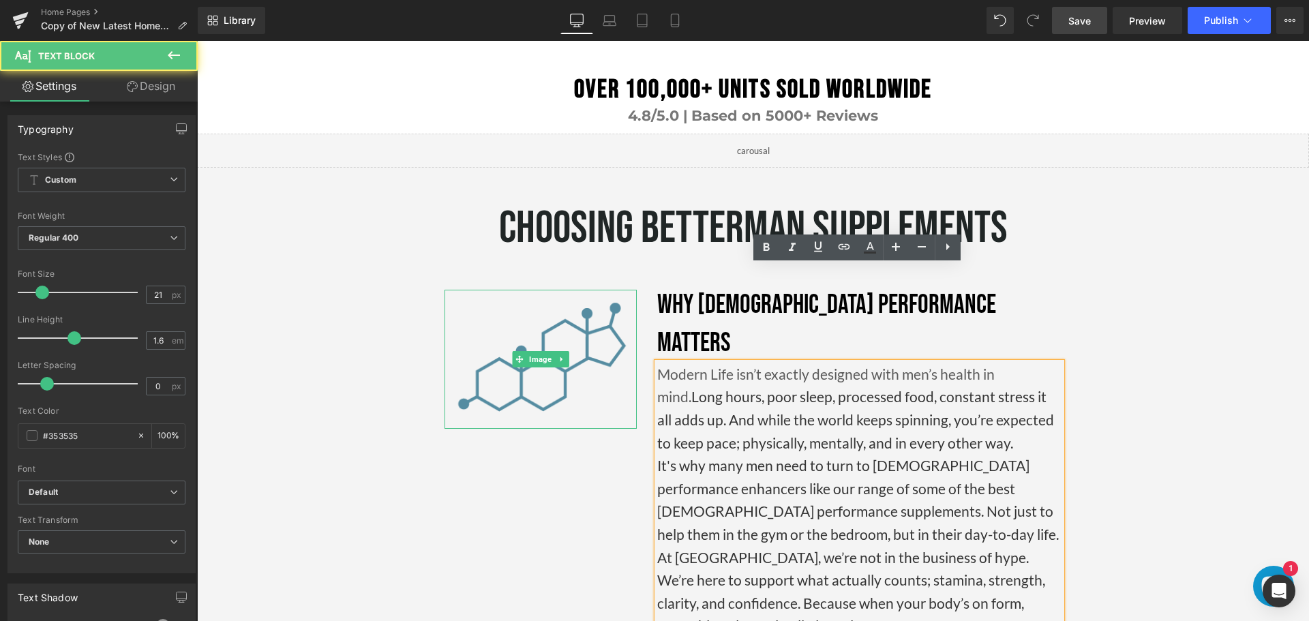
click at [629, 317] on img at bounding box center [540, 359] width 183 height 138
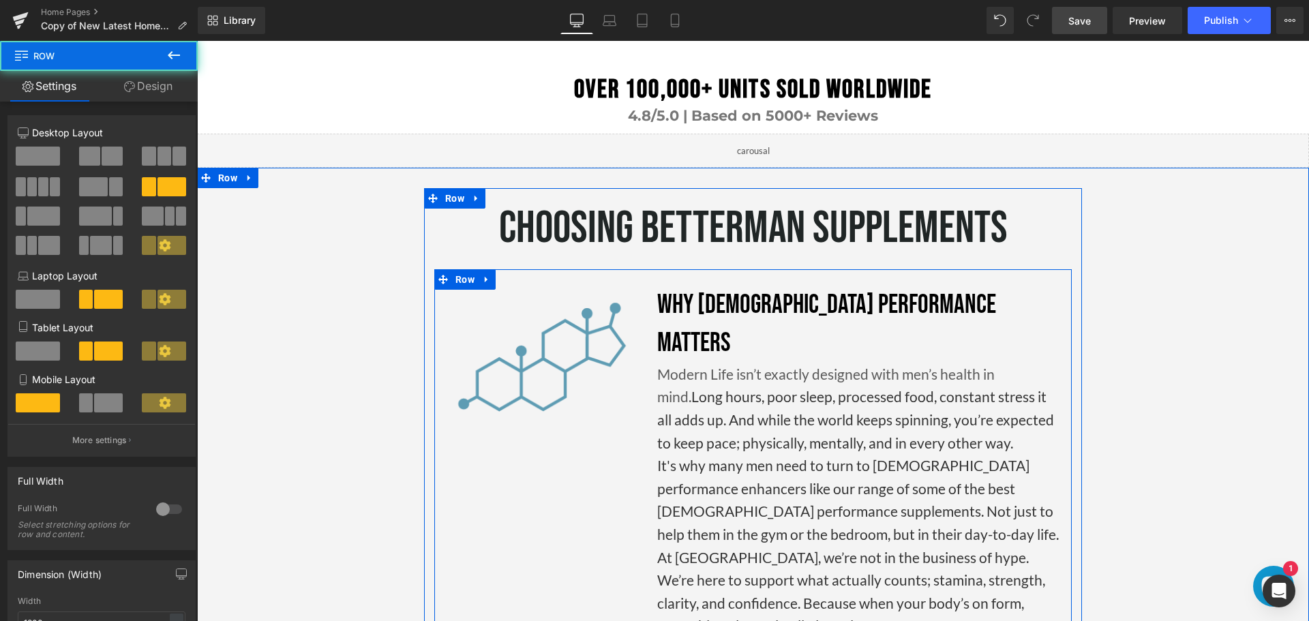
click at [647, 310] on div "Why [DEMOGRAPHIC_DATA] Performance Matters Heading Modern Life isn’t exactly de…" at bounding box center [859, 475] width 425 height 370
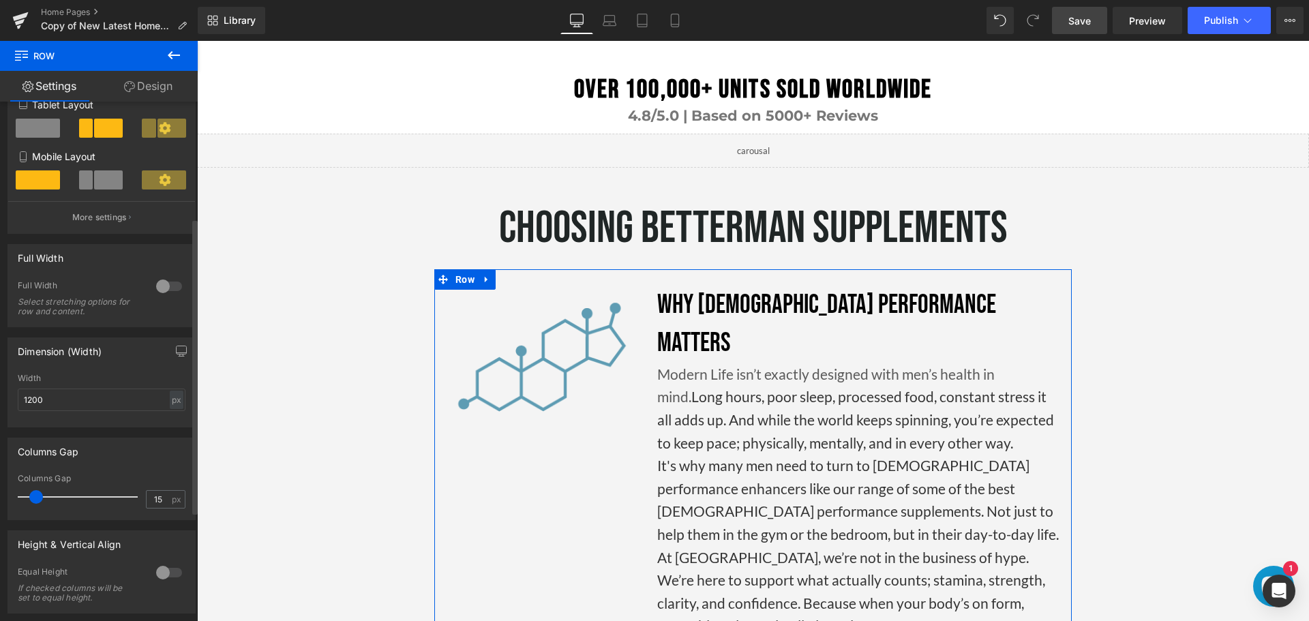
scroll to position [205, 0]
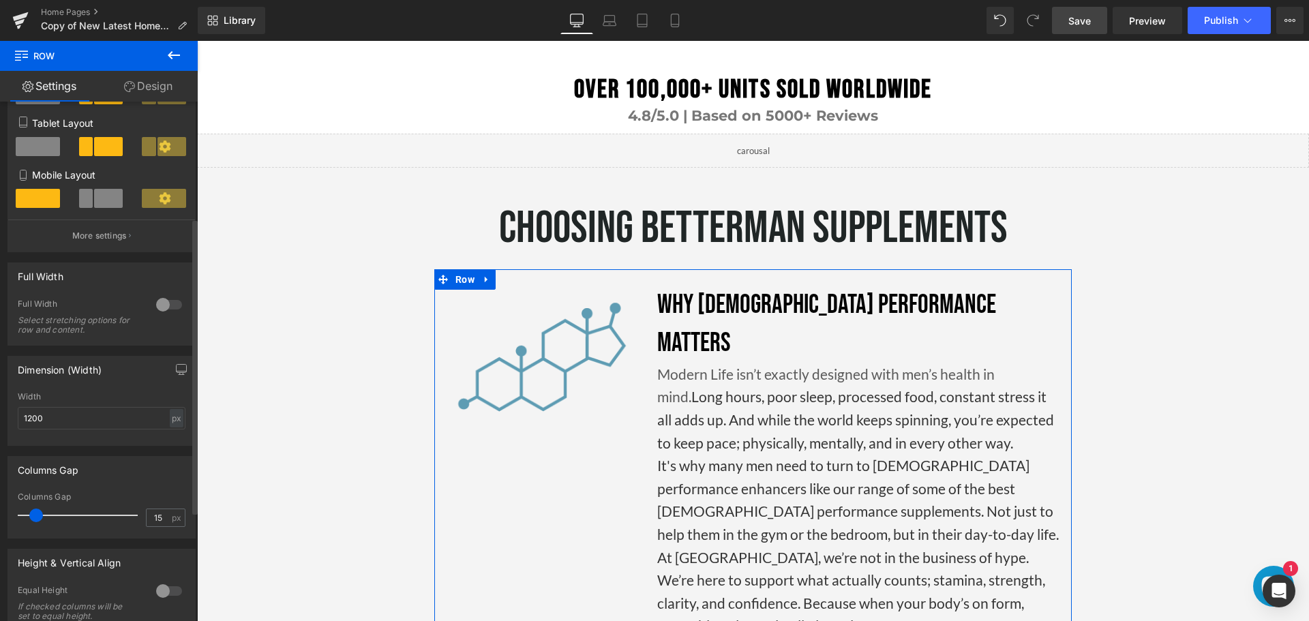
click at [155, 306] on div at bounding box center [169, 305] width 33 height 22
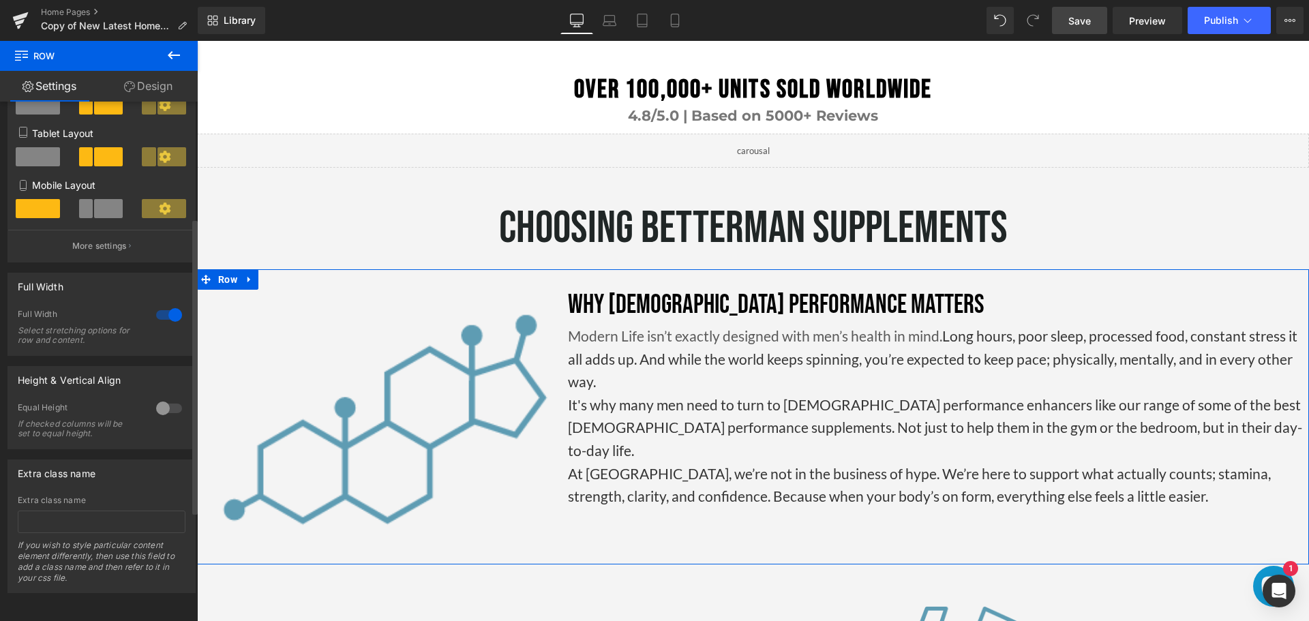
scroll to position [2414, 0]
click at [166, 307] on div at bounding box center [169, 315] width 33 height 22
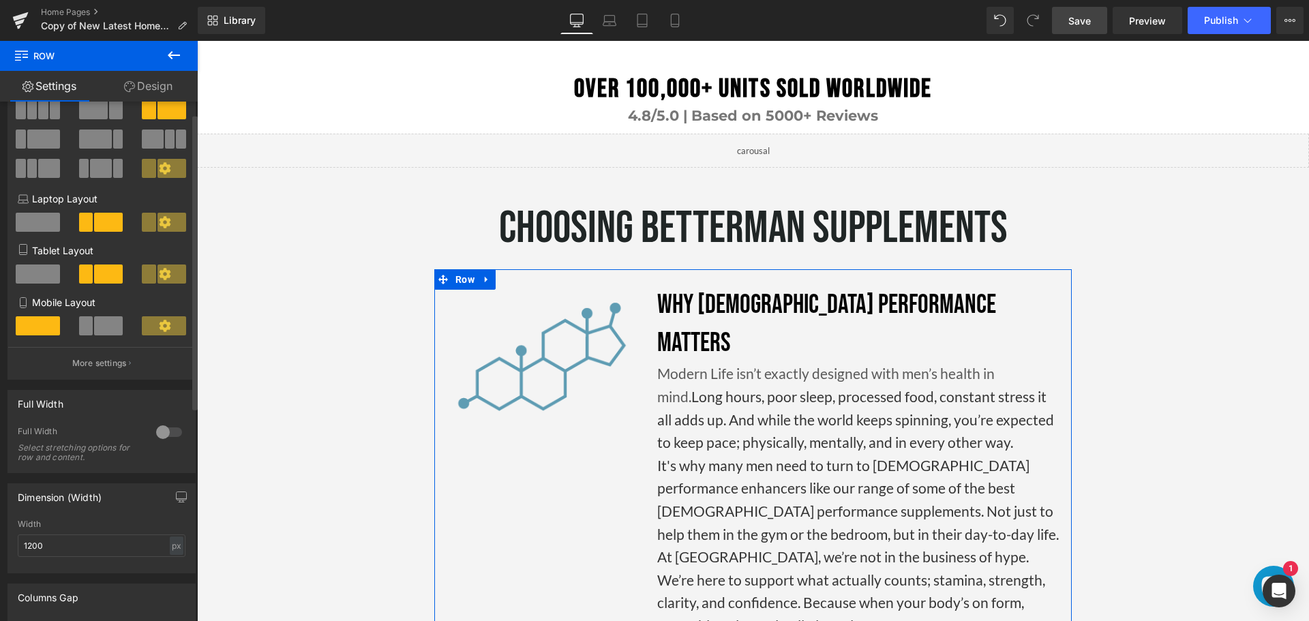
scroll to position [0, 0]
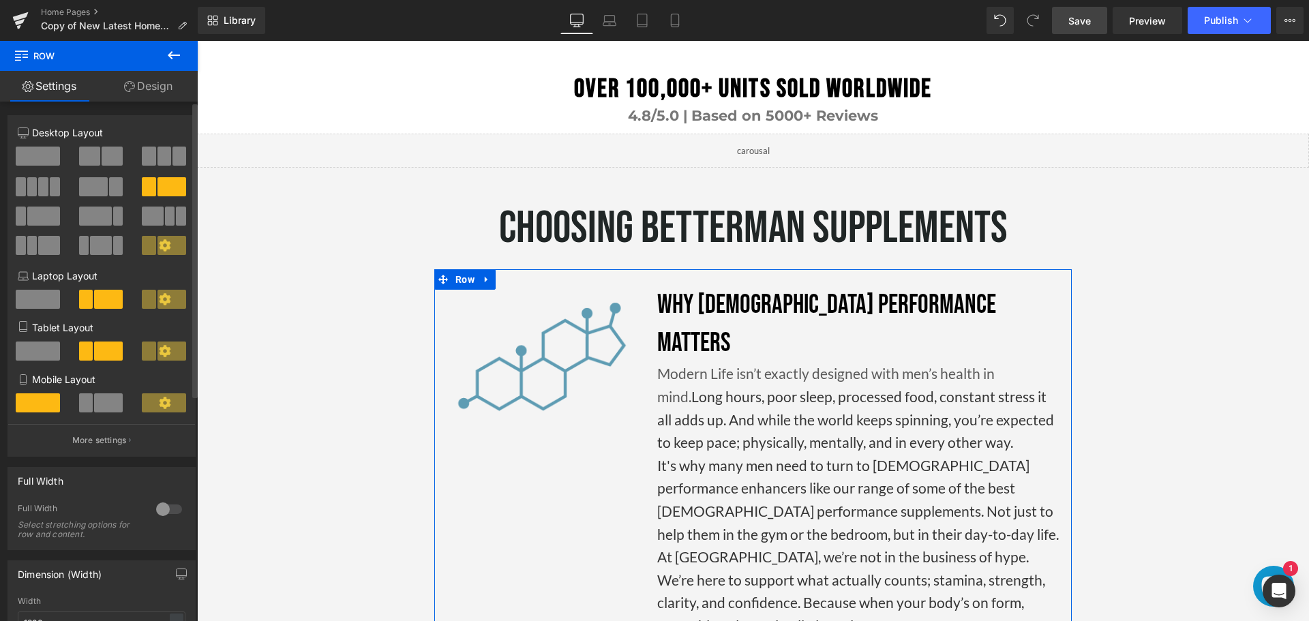
click at [159, 248] on icon at bounding box center [165, 245] width 12 height 12
click at [165, 242] on icon at bounding box center [165, 245] width 12 height 12
click at [159, 245] on icon at bounding box center [165, 245] width 12 height 12
click at [140, 87] on link "Design" at bounding box center [148, 86] width 99 height 31
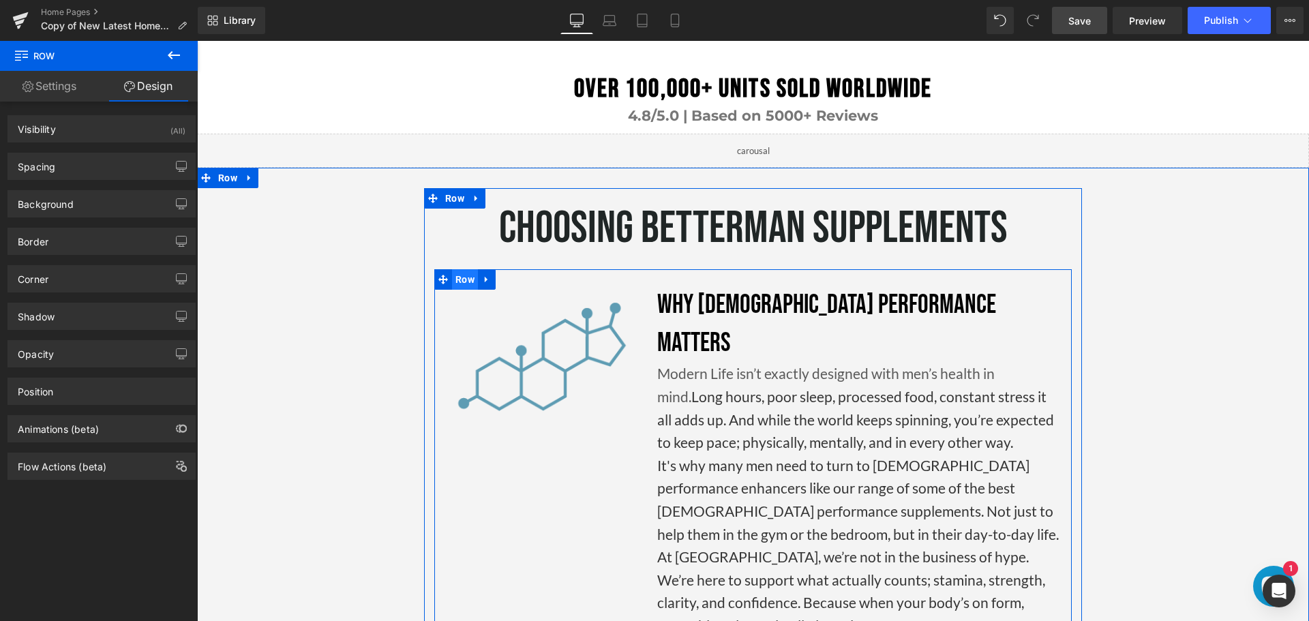
click at [462, 269] on span "Row" at bounding box center [465, 279] width 26 height 20
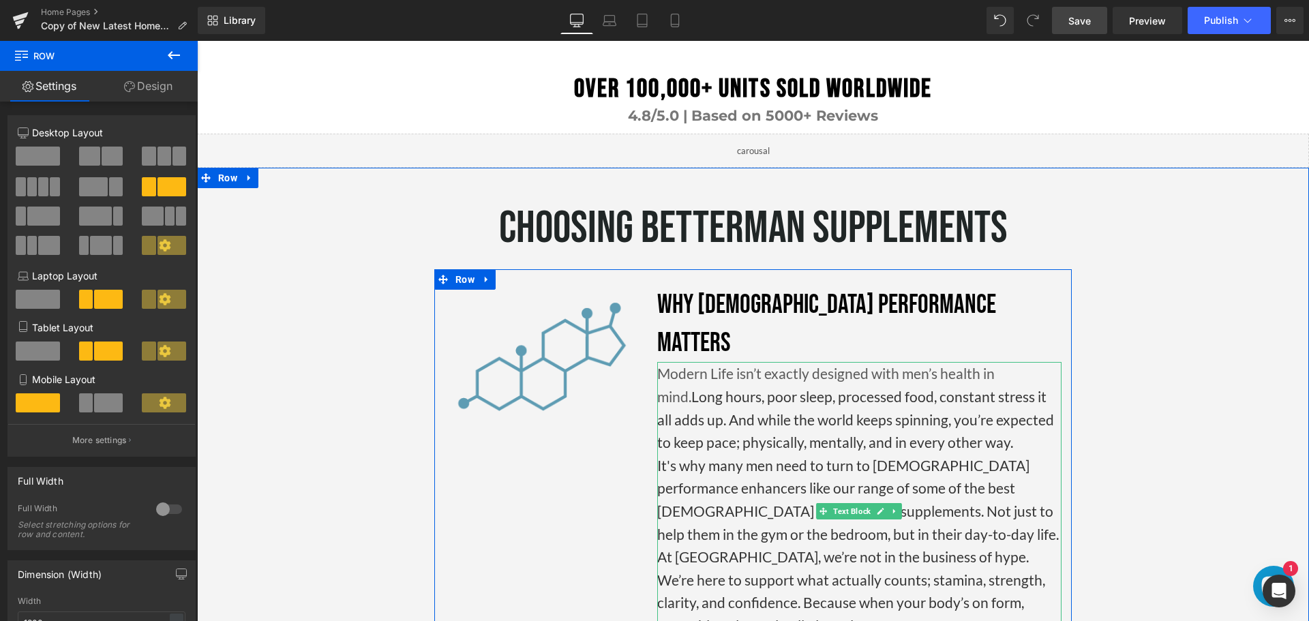
click at [975, 362] on p "Modern Life isn’t exactly designed with men’s health in mind. Long hours, poor …" at bounding box center [859, 407] width 404 height 91
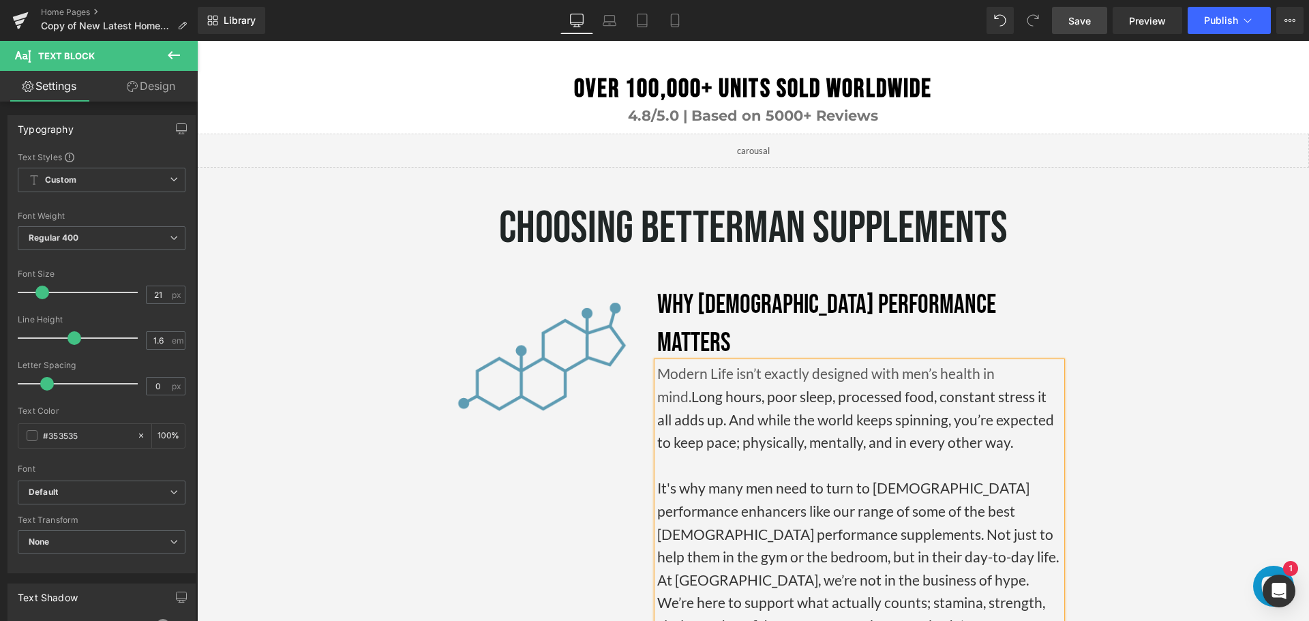
click at [854, 477] on p "It's why many men need to turn to [DEMOGRAPHIC_DATA] performance enhancers like…" at bounding box center [859, 522] width 404 height 91
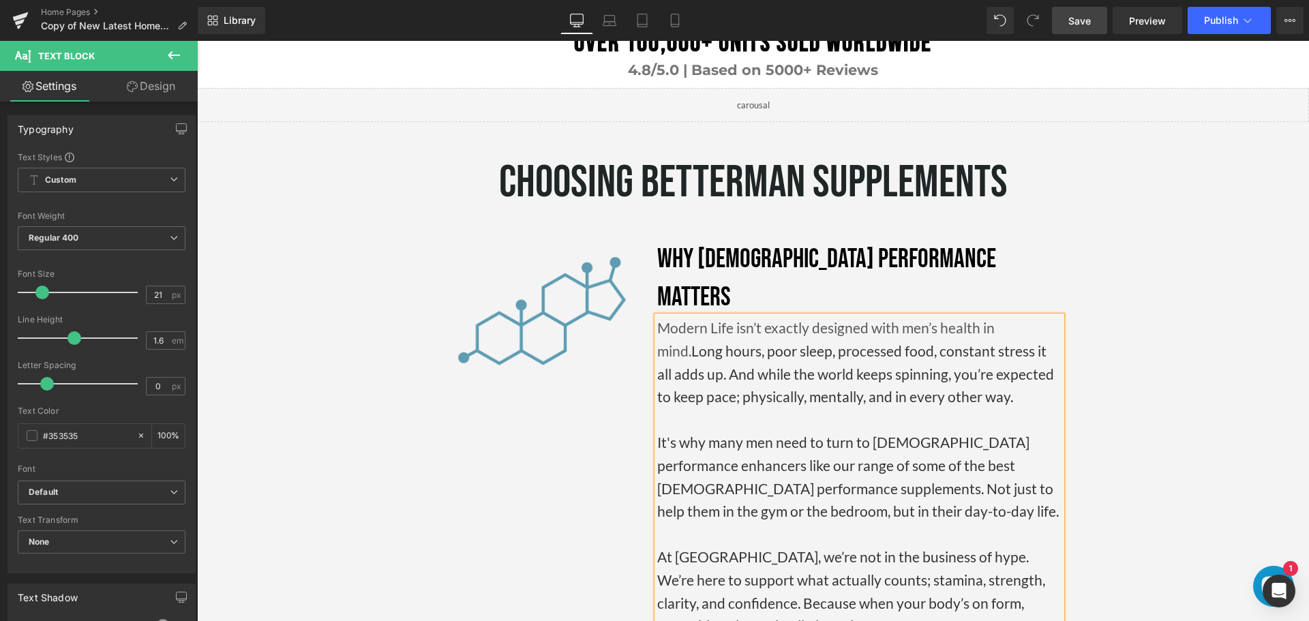
scroll to position [2483, 0]
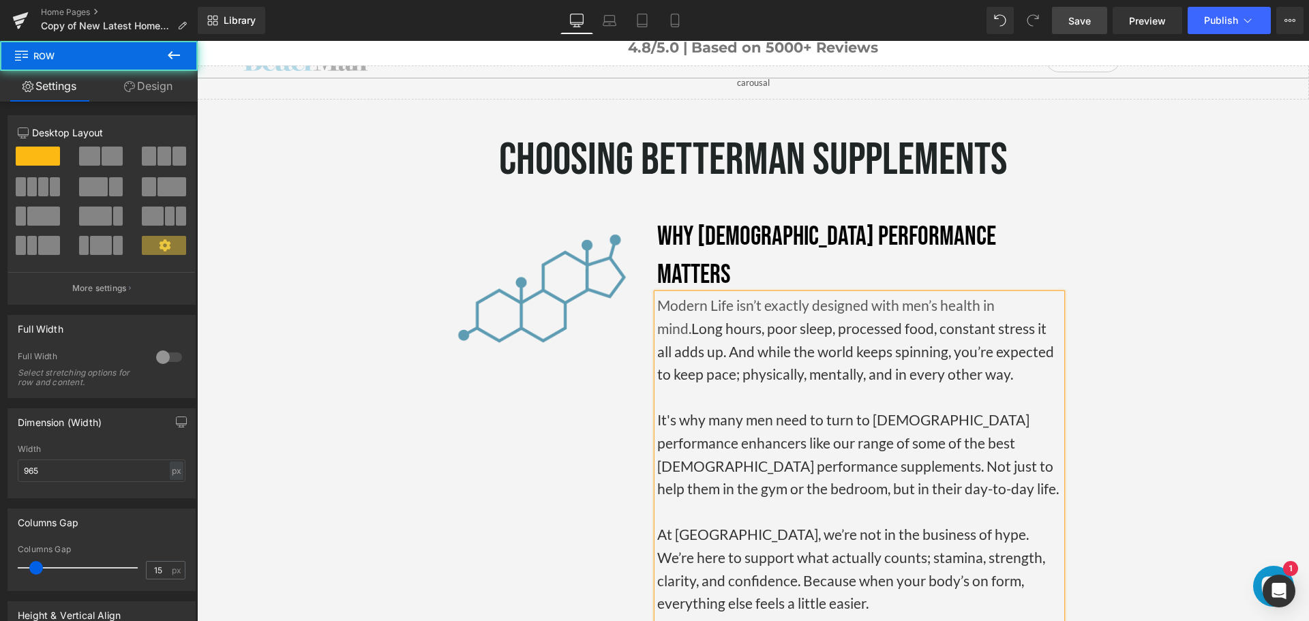
click at [1077, 344] on div "choosing betterman supplements Heading Image Why [DEMOGRAPHIC_DATA] Performance…" at bounding box center [753, 578] width 658 height 877
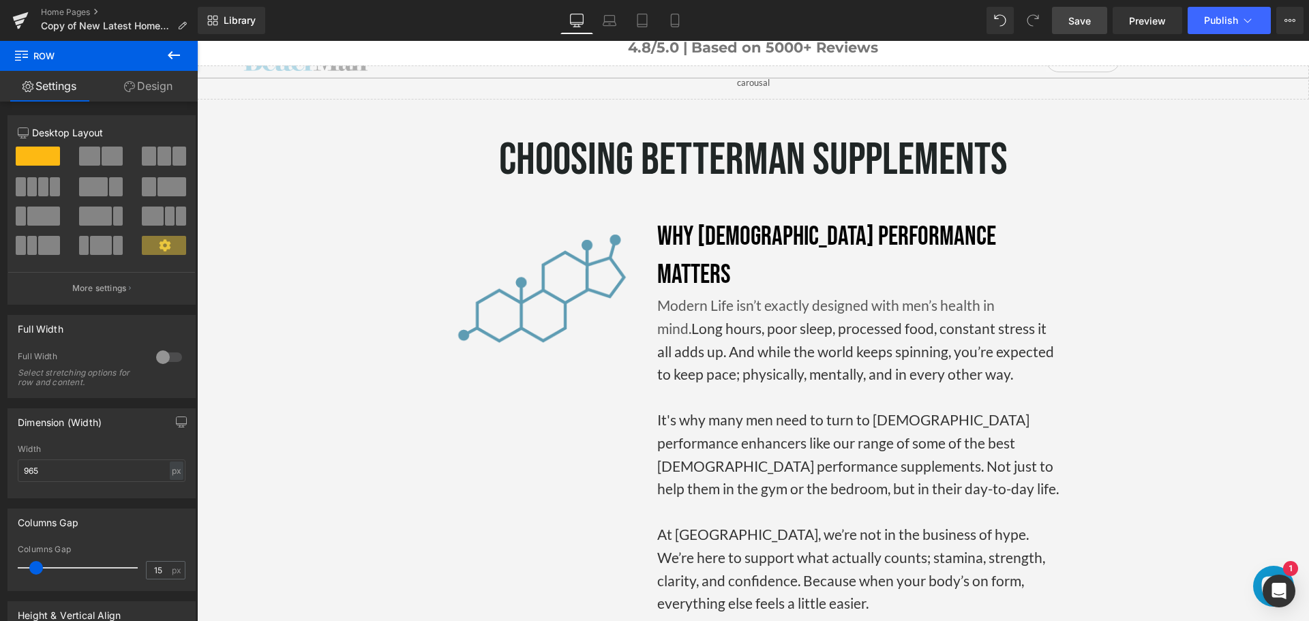
click at [173, 59] on icon at bounding box center [174, 55] width 16 height 16
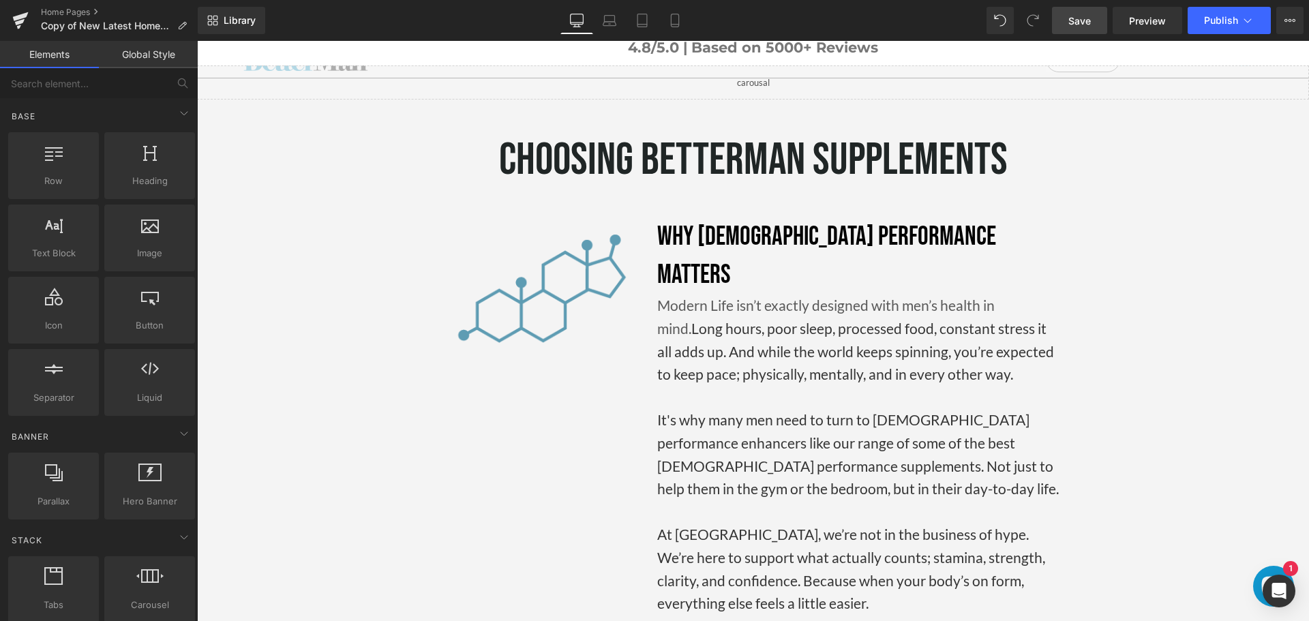
click at [332, 23] on div "Library Desktop Desktop Laptop Tablet Mobile Save Preview Publish Scheduled Vie…" at bounding box center [754, 20] width 1112 height 27
click at [1148, 20] on span "Preview" at bounding box center [1147, 21] width 37 height 14
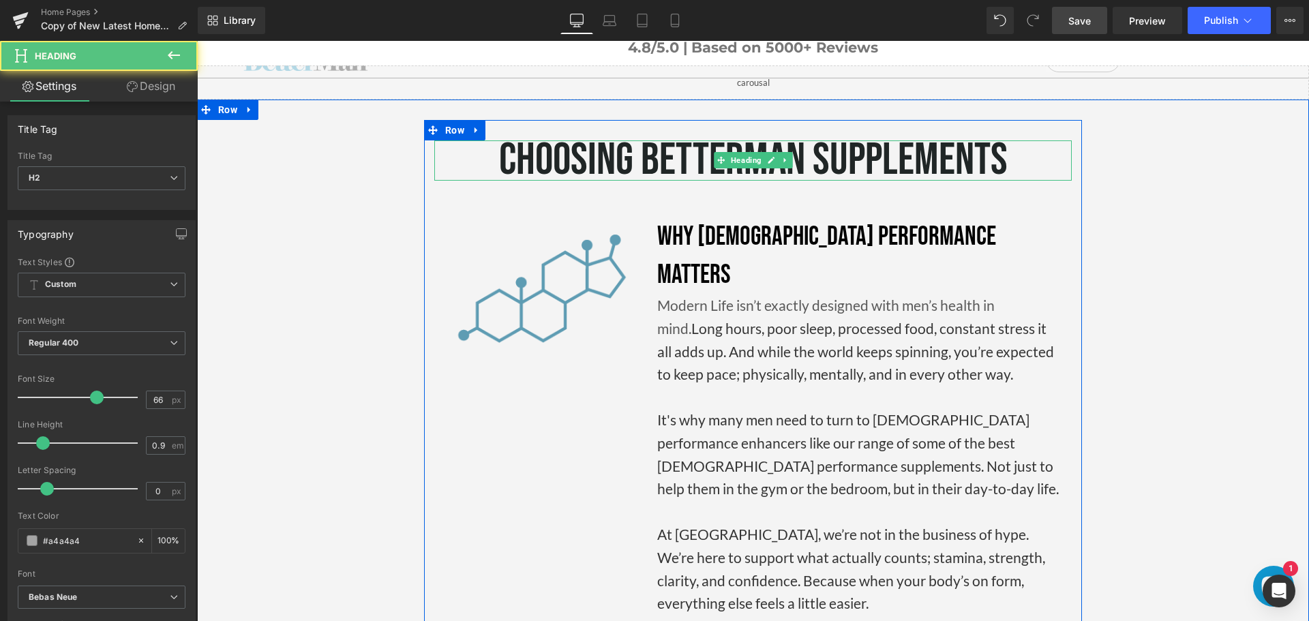
click at [804, 134] on span "choosing betterman supplements" at bounding box center [753, 161] width 509 height 54
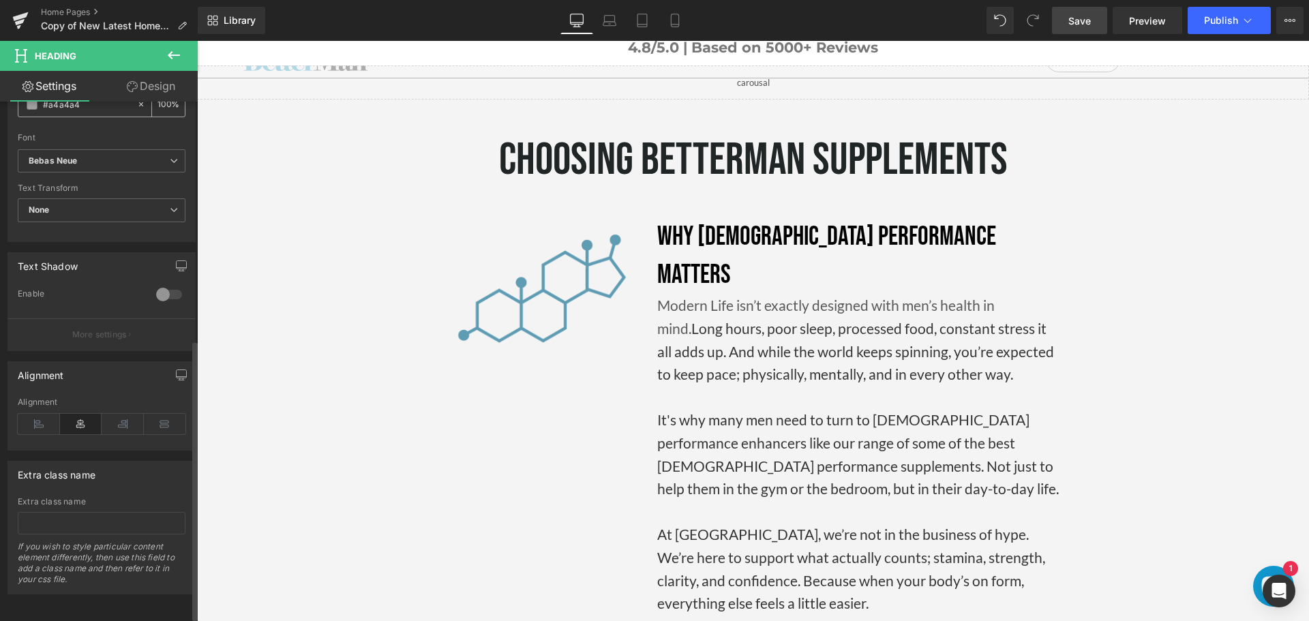
scroll to position [448, 0]
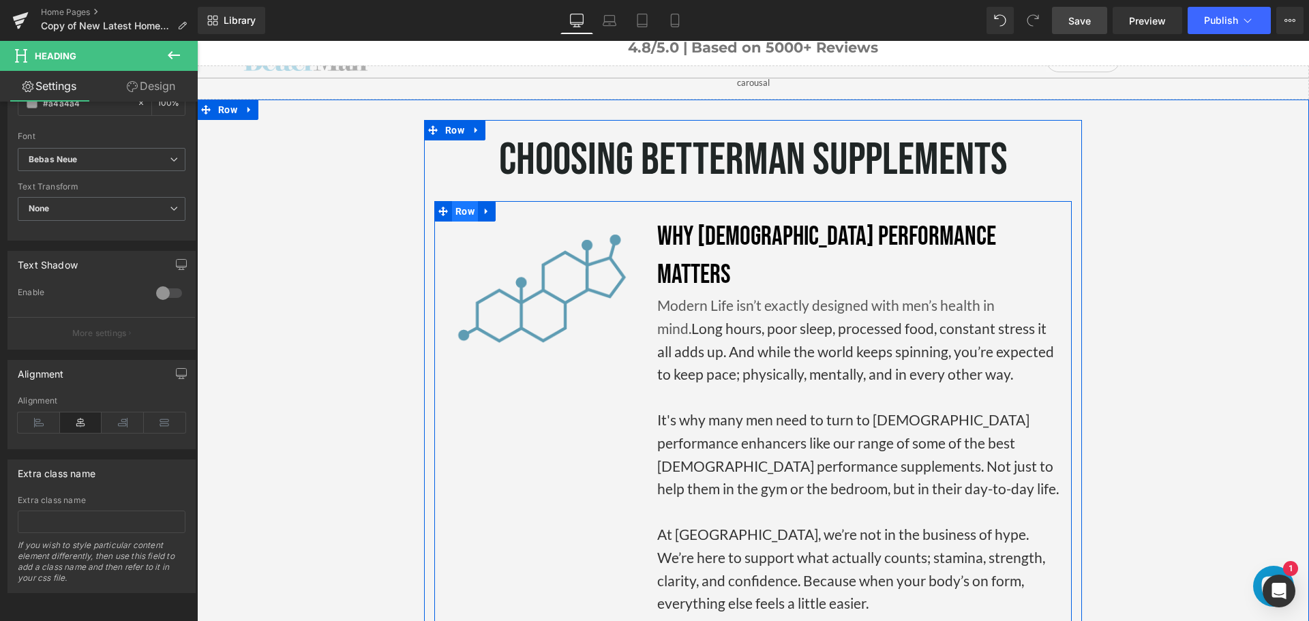
click at [462, 201] on span "Row" at bounding box center [465, 211] width 26 height 20
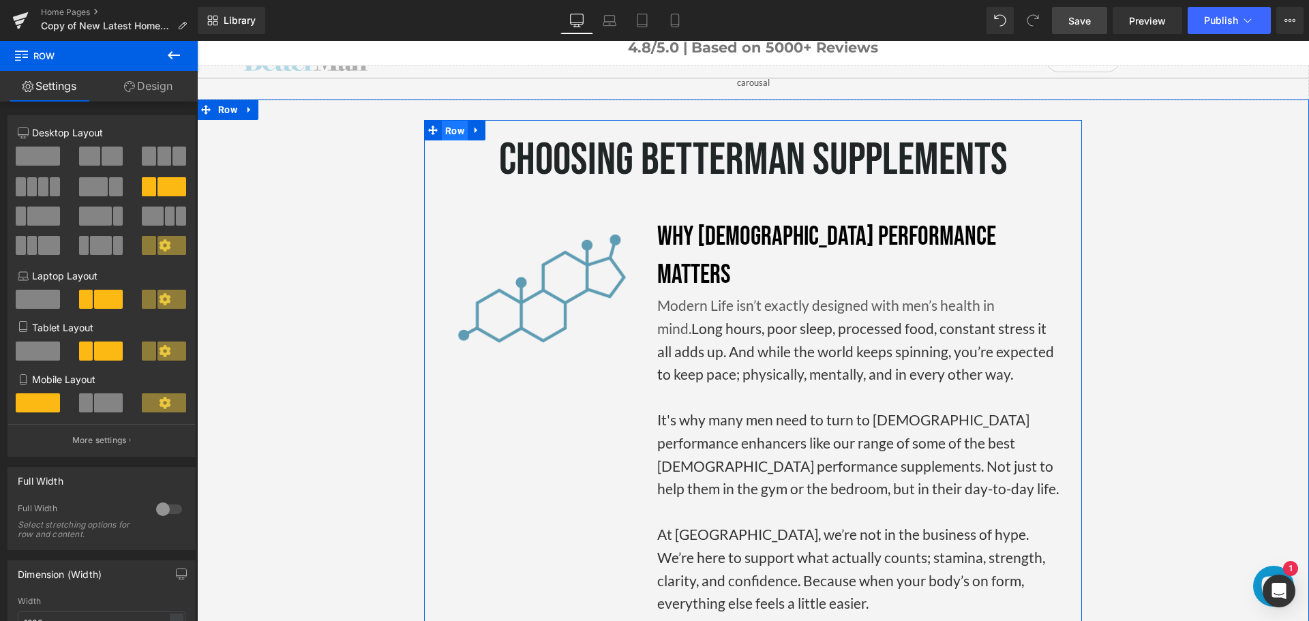
click at [450, 121] on span "Row" at bounding box center [455, 131] width 26 height 20
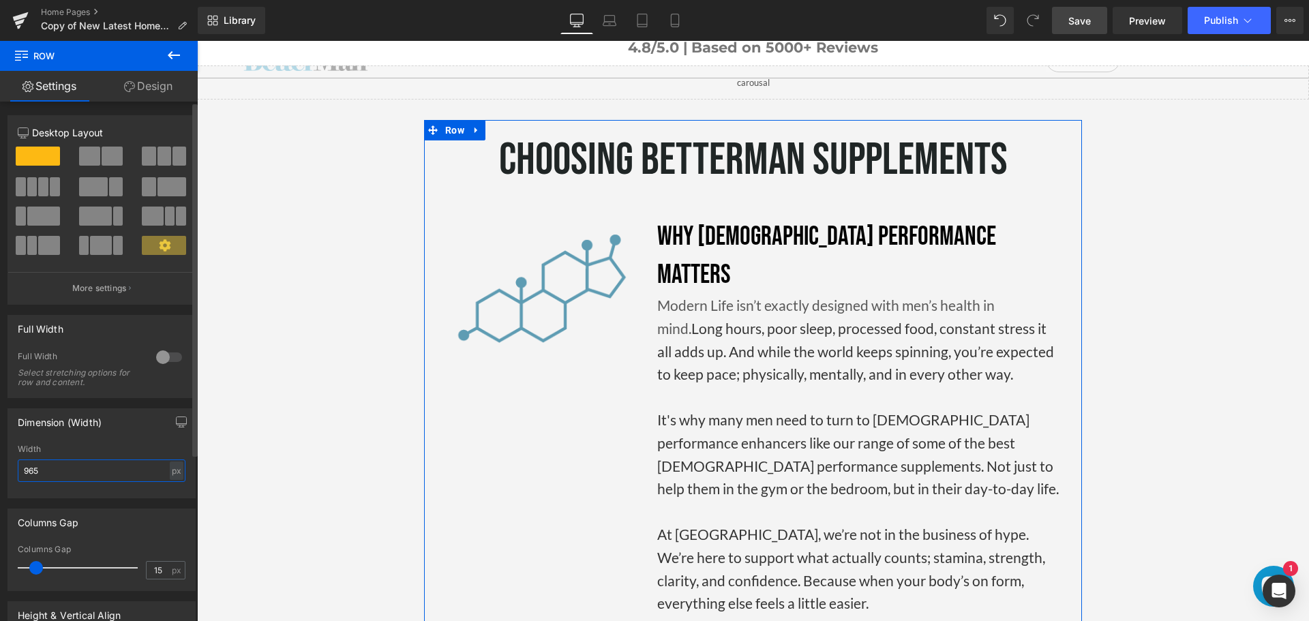
drag, startPoint x: 65, startPoint y: 476, endPoint x: 23, endPoint y: 473, distance: 43.0
click at [23, 473] on input "965" at bounding box center [102, 471] width 168 height 23
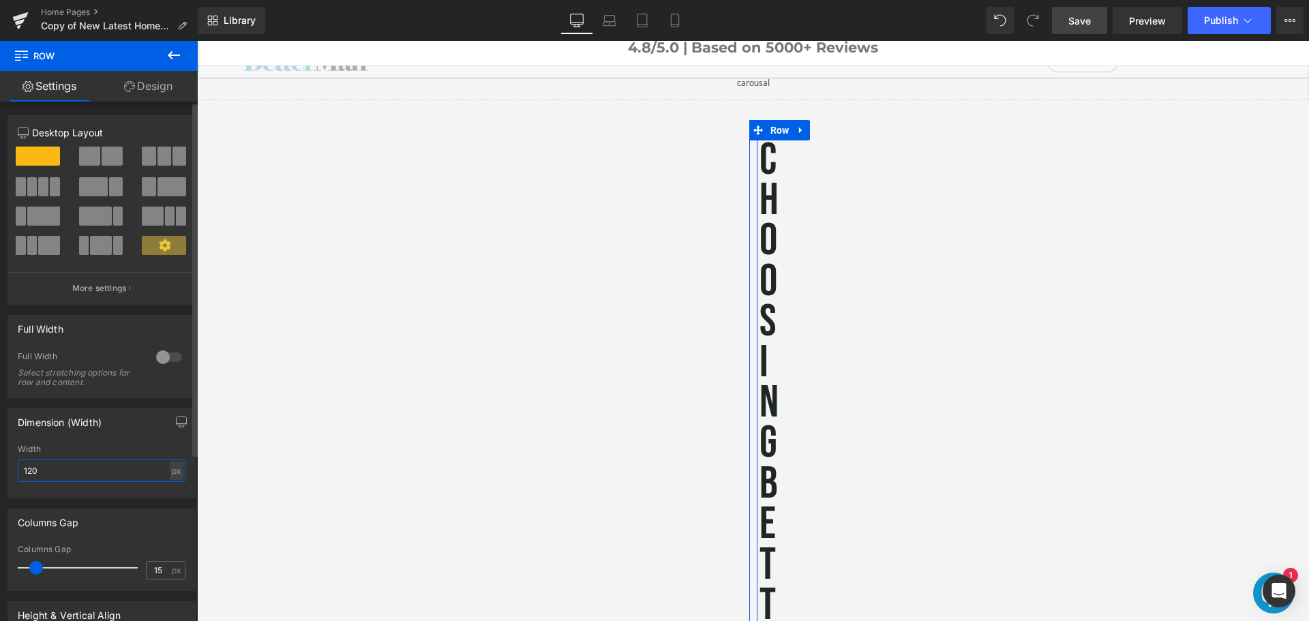
type input "1200"
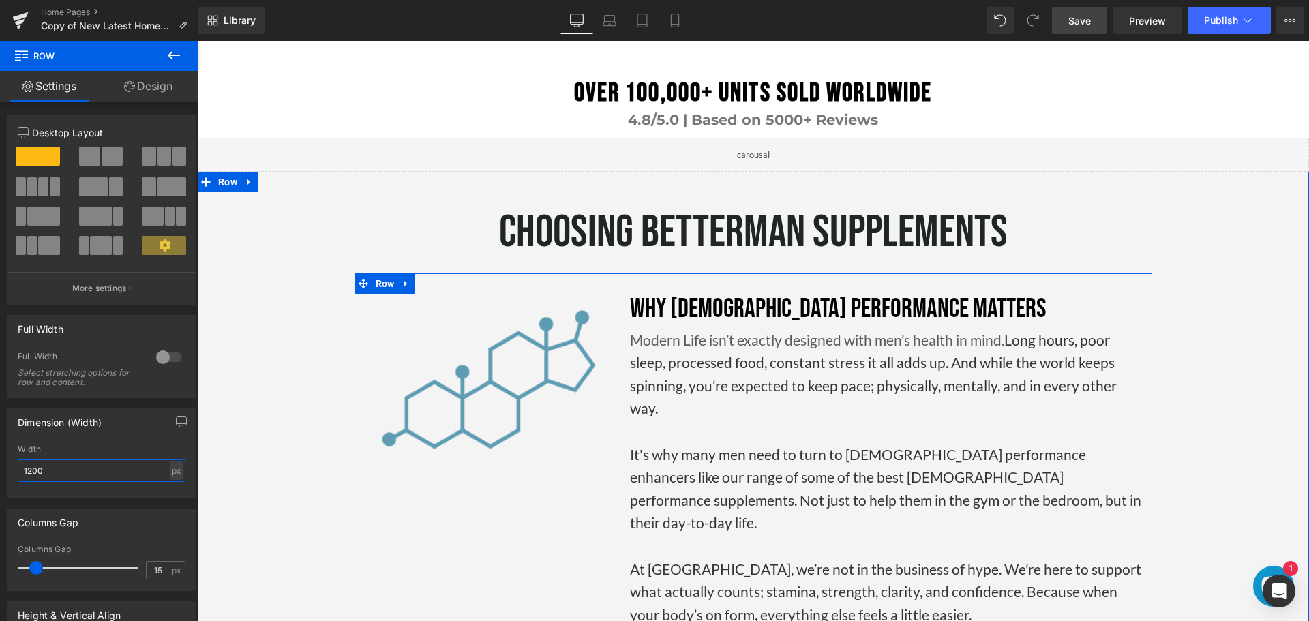
scroll to position [2433, 0]
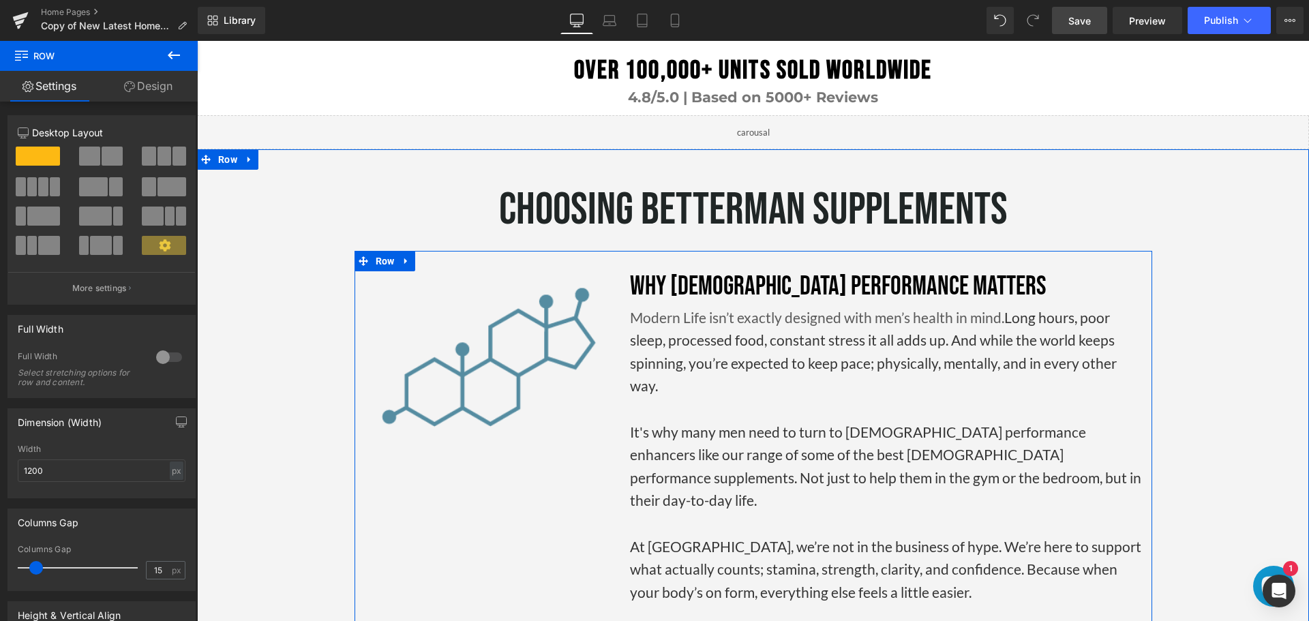
click at [487, 324] on img at bounding box center [487, 359] width 233 height 177
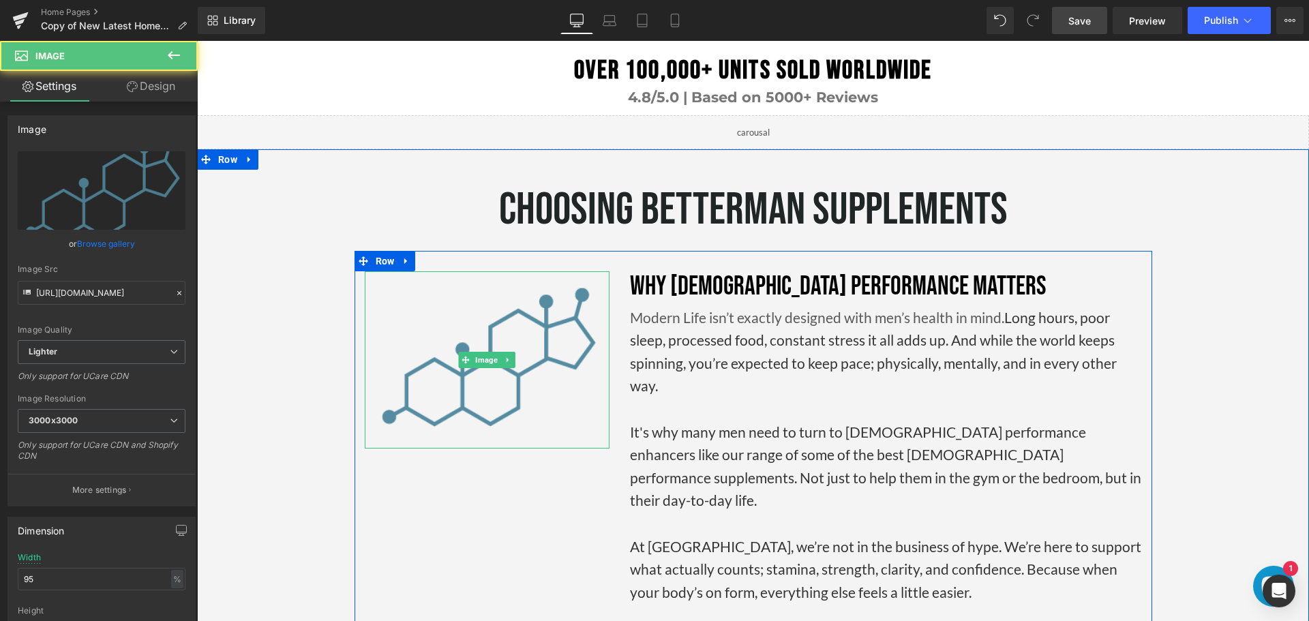
click at [509, 327] on img at bounding box center [487, 359] width 233 height 177
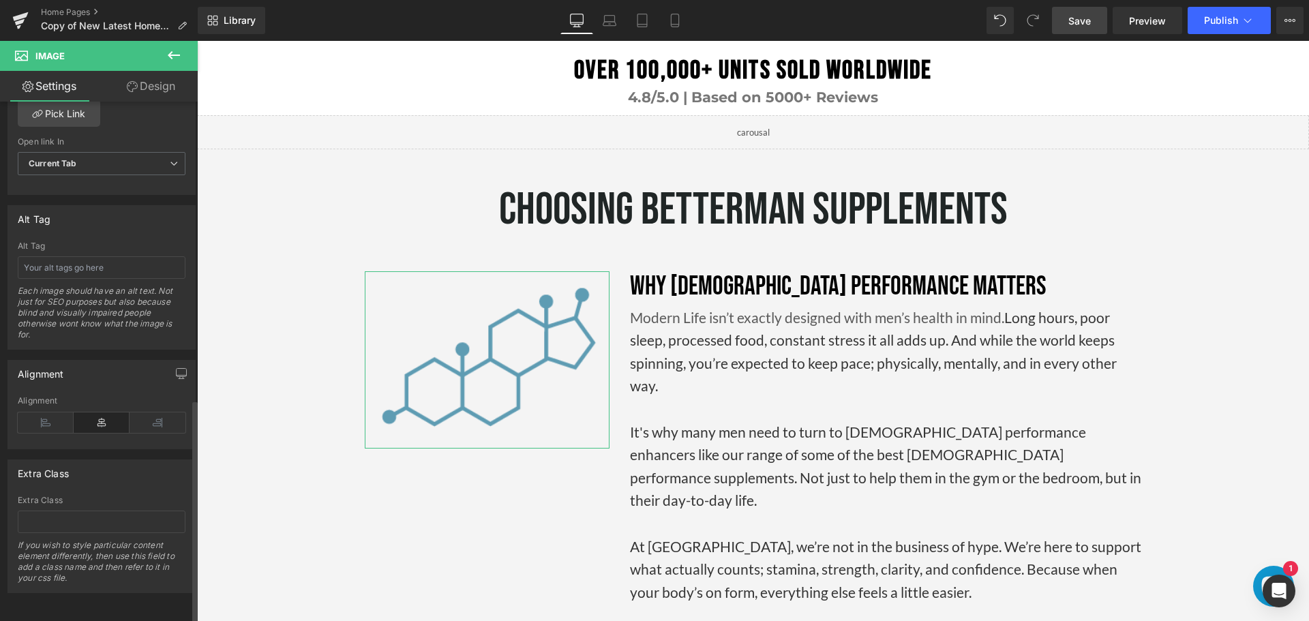
scroll to position [691, 0]
click at [151, 74] on link "Design" at bounding box center [151, 86] width 99 height 31
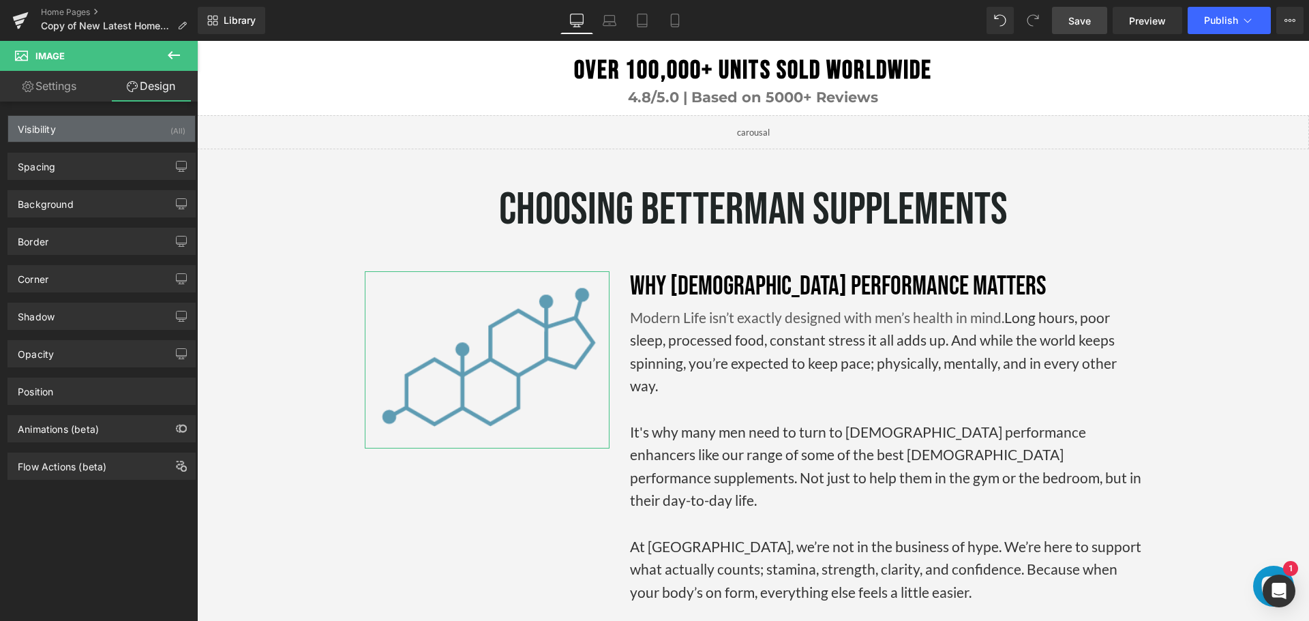
click at [142, 132] on div "Visibility (All)" at bounding box center [101, 129] width 187 height 26
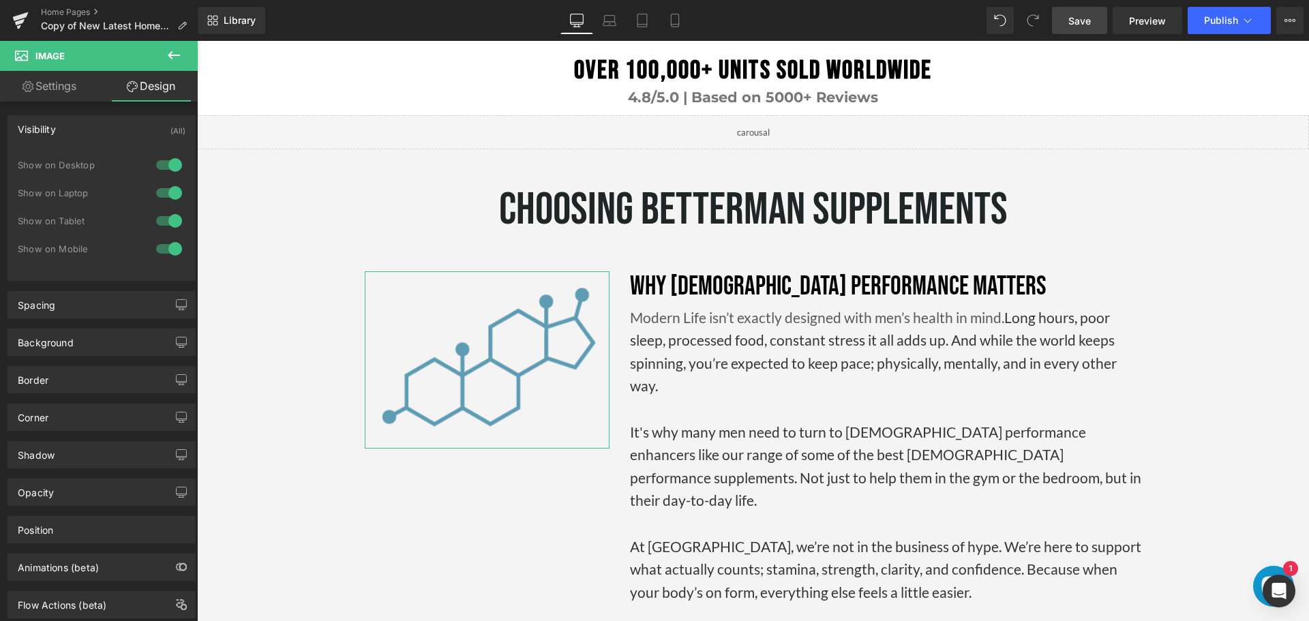
click at [142, 132] on div "Visibility (All)" at bounding box center [101, 129] width 187 height 26
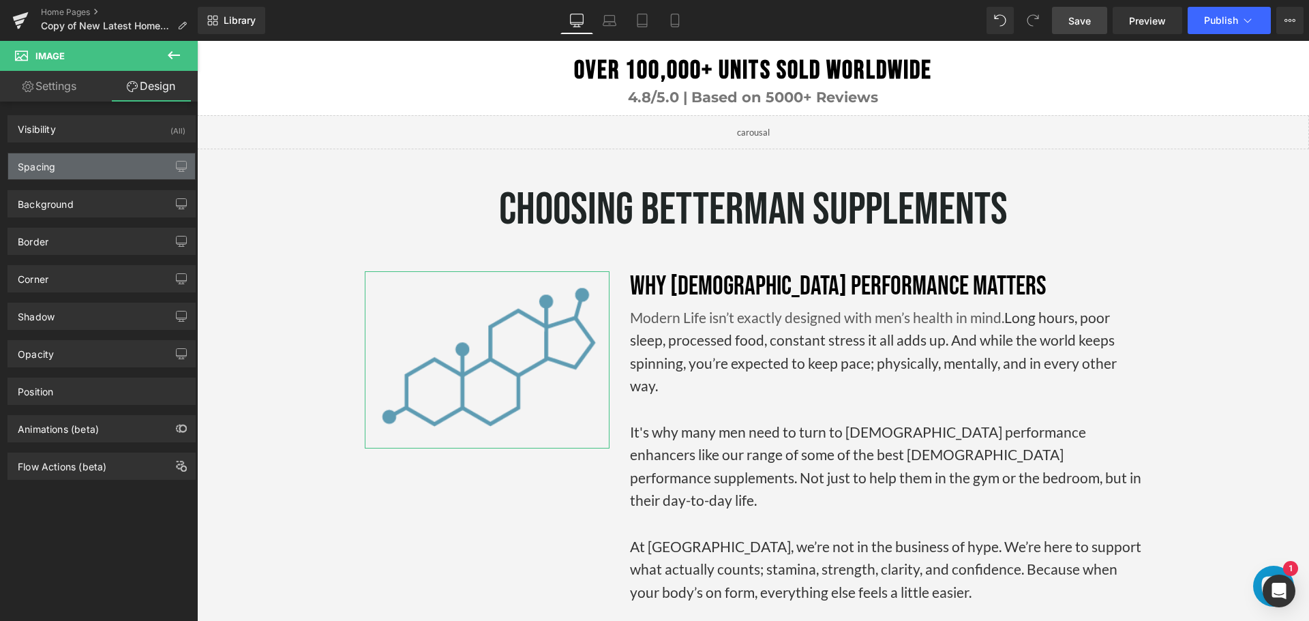
click at [128, 172] on div "Spacing" at bounding box center [101, 166] width 187 height 26
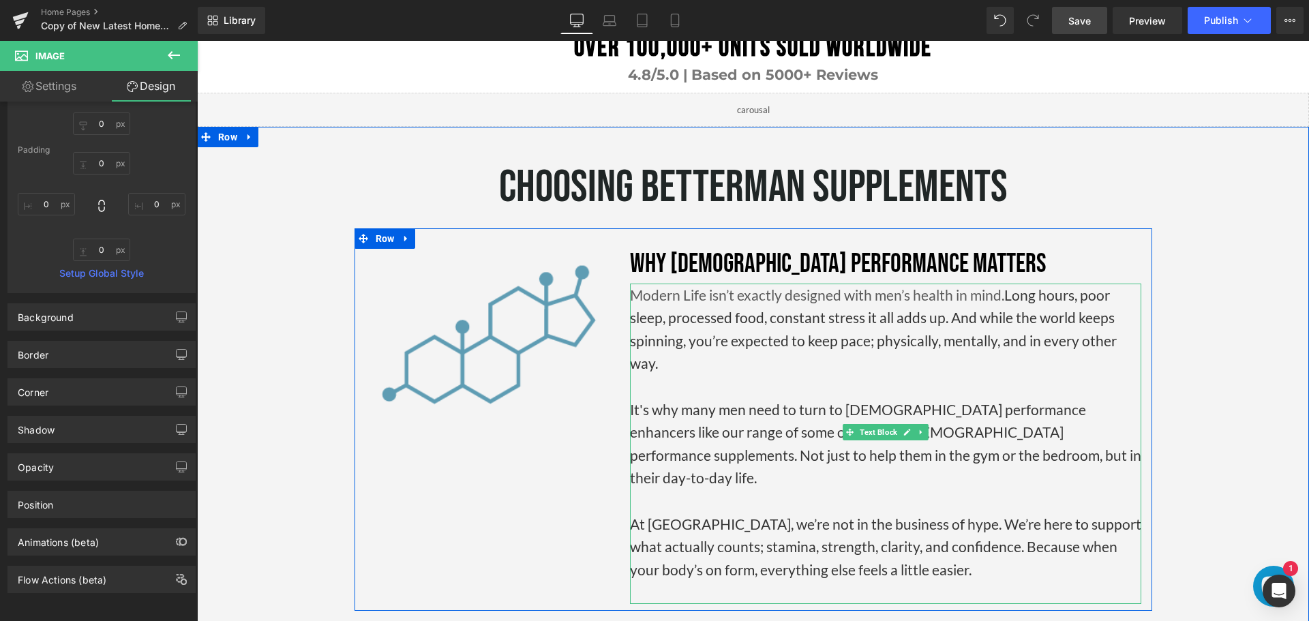
scroll to position [2433, 0]
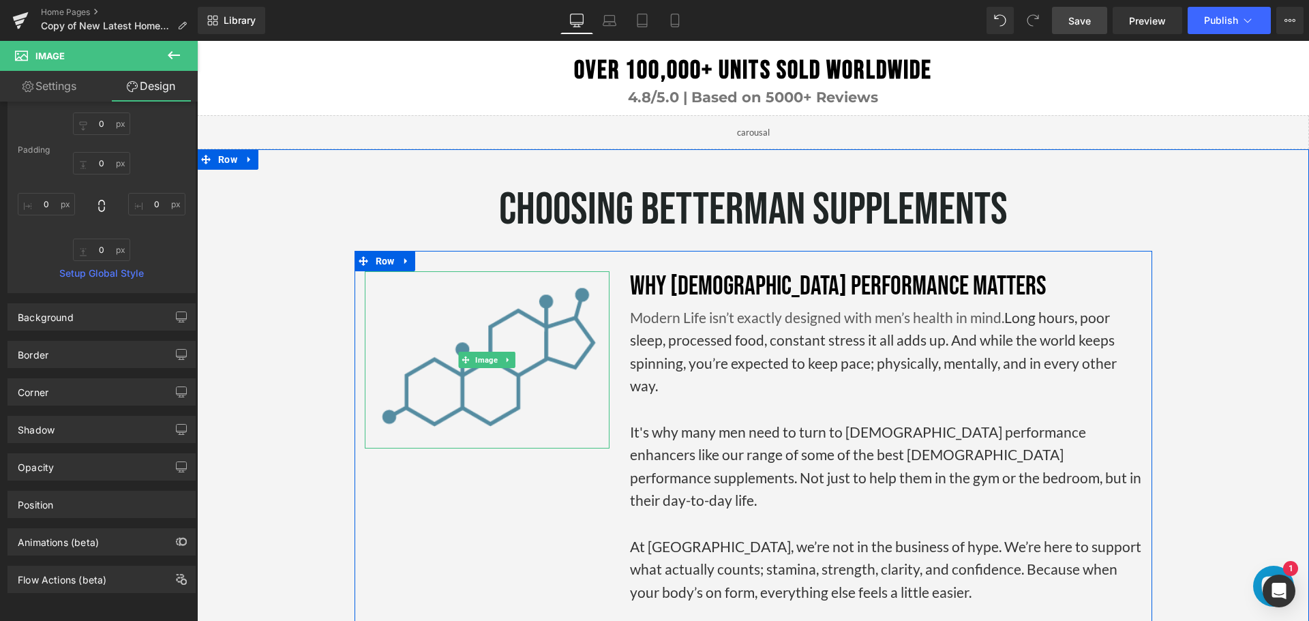
click at [494, 324] on img at bounding box center [487, 359] width 233 height 177
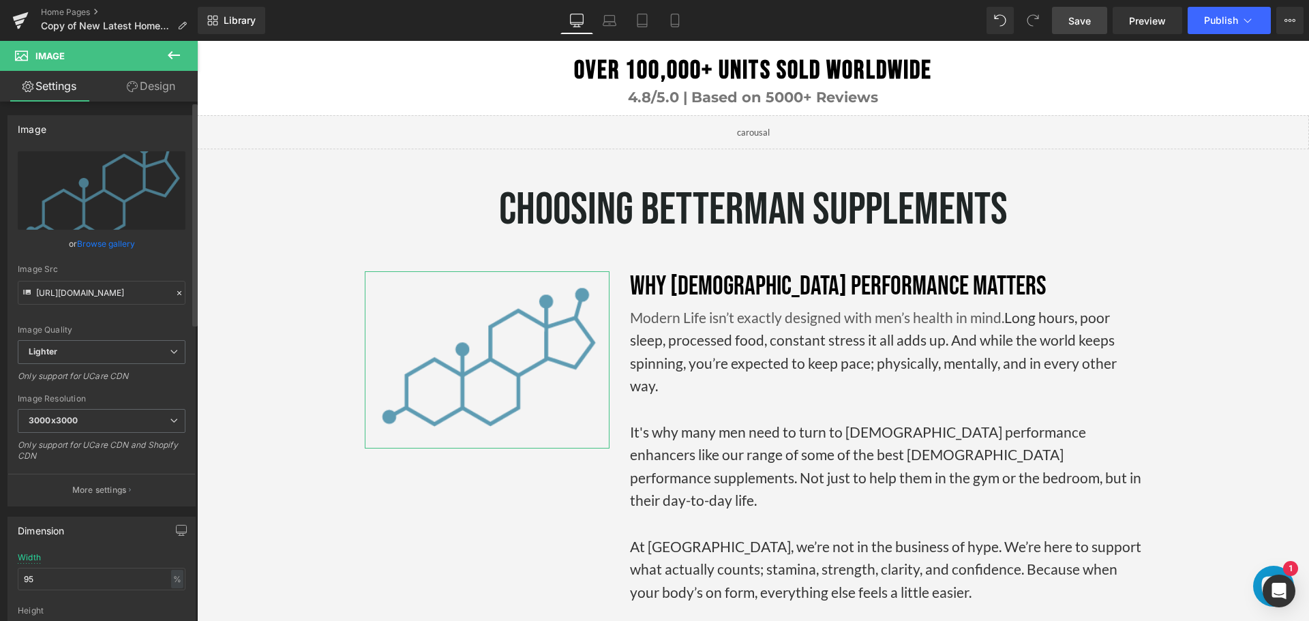
click at [95, 241] on link "Browse gallery" at bounding box center [106, 244] width 58 height 24
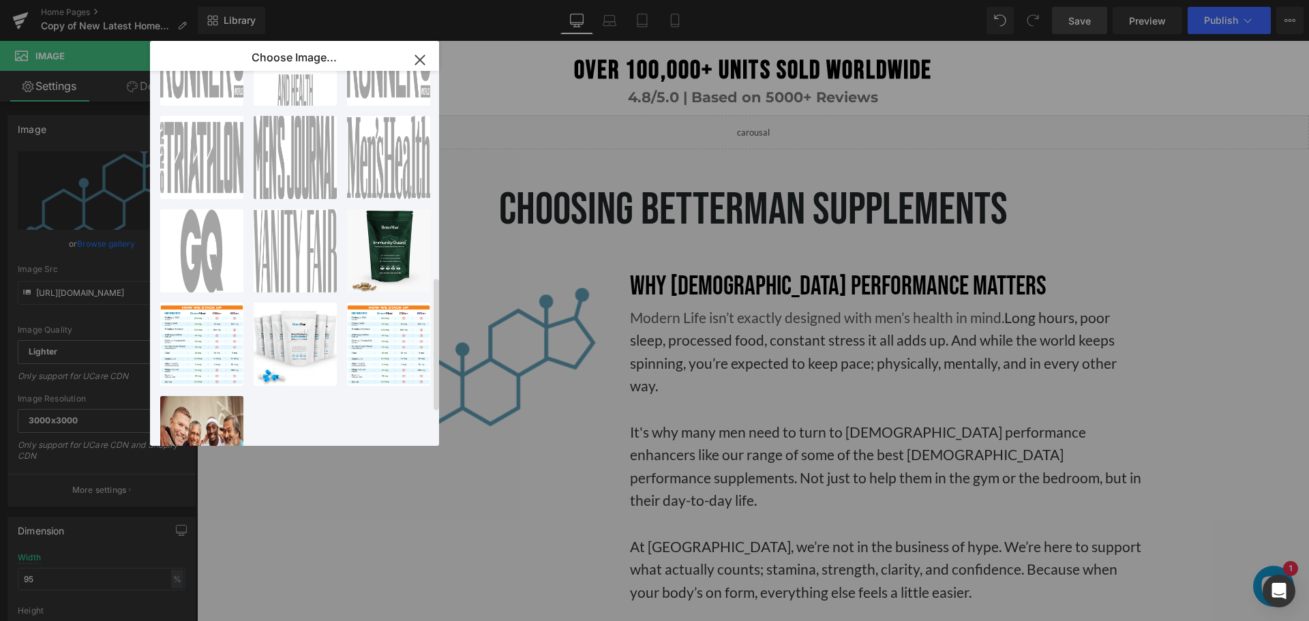
scroll to position [673, 0]
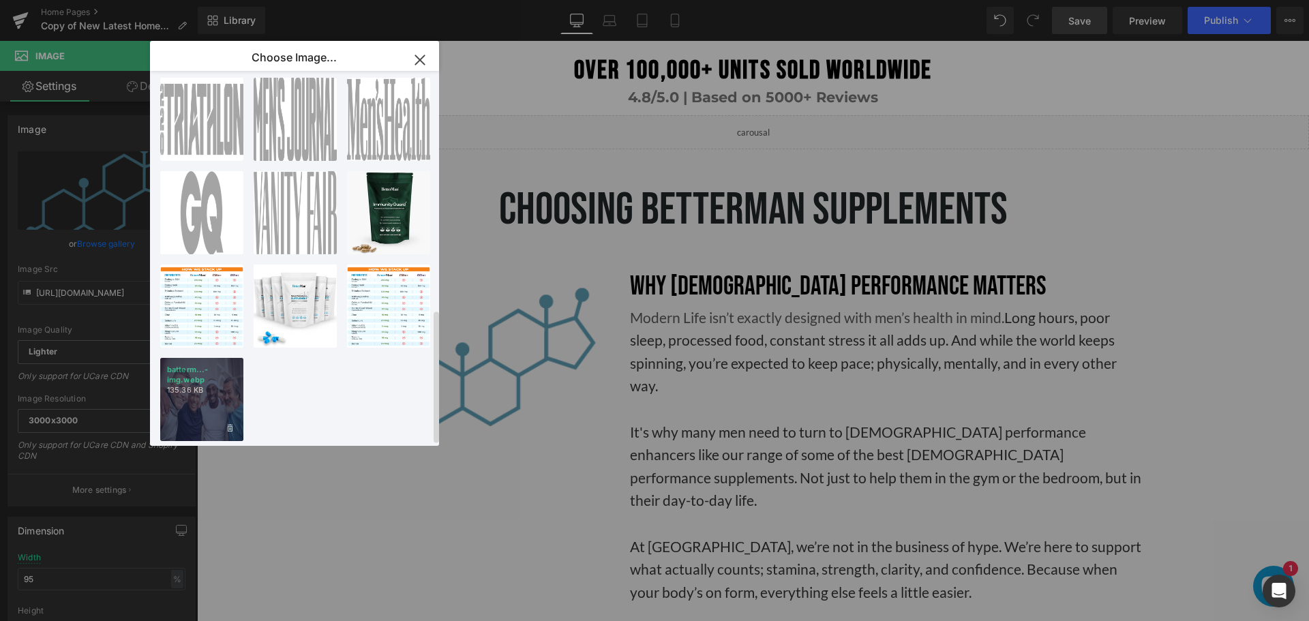
click at [206, 391] on div "batterm...-img.webp 135.36 KB" at bounding box center [201, 399] width 83 height 83
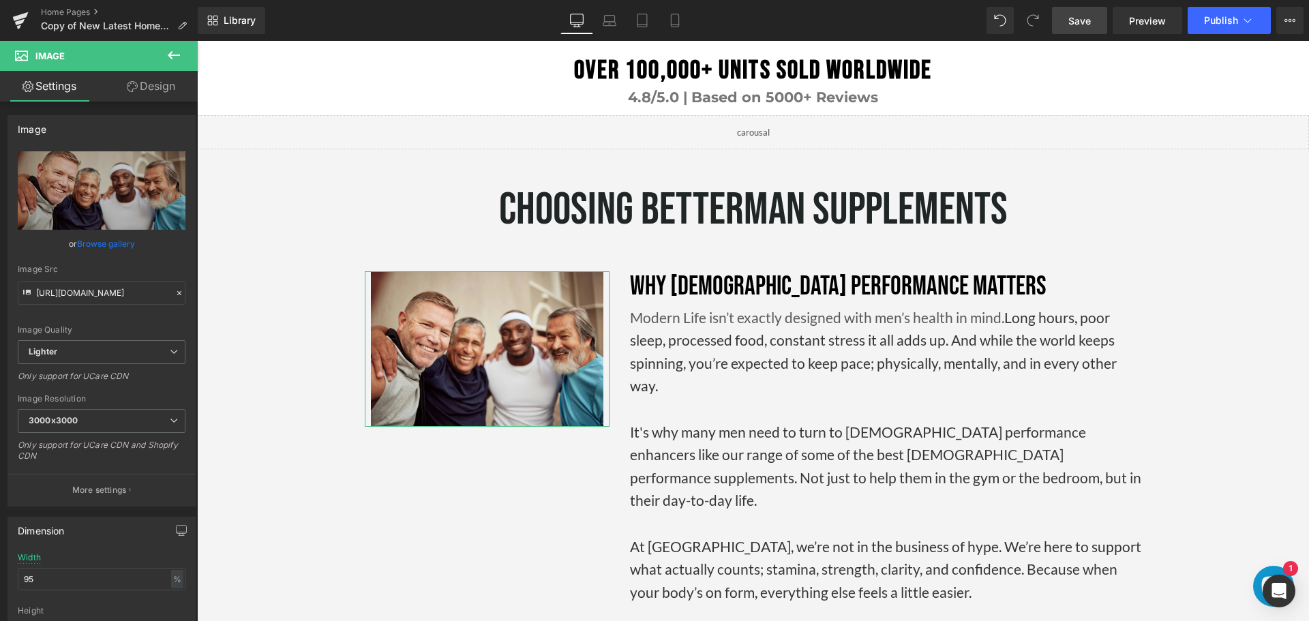
click at [151, 82] on link "Design" at bounding box center [151, 86] width 99 height 31
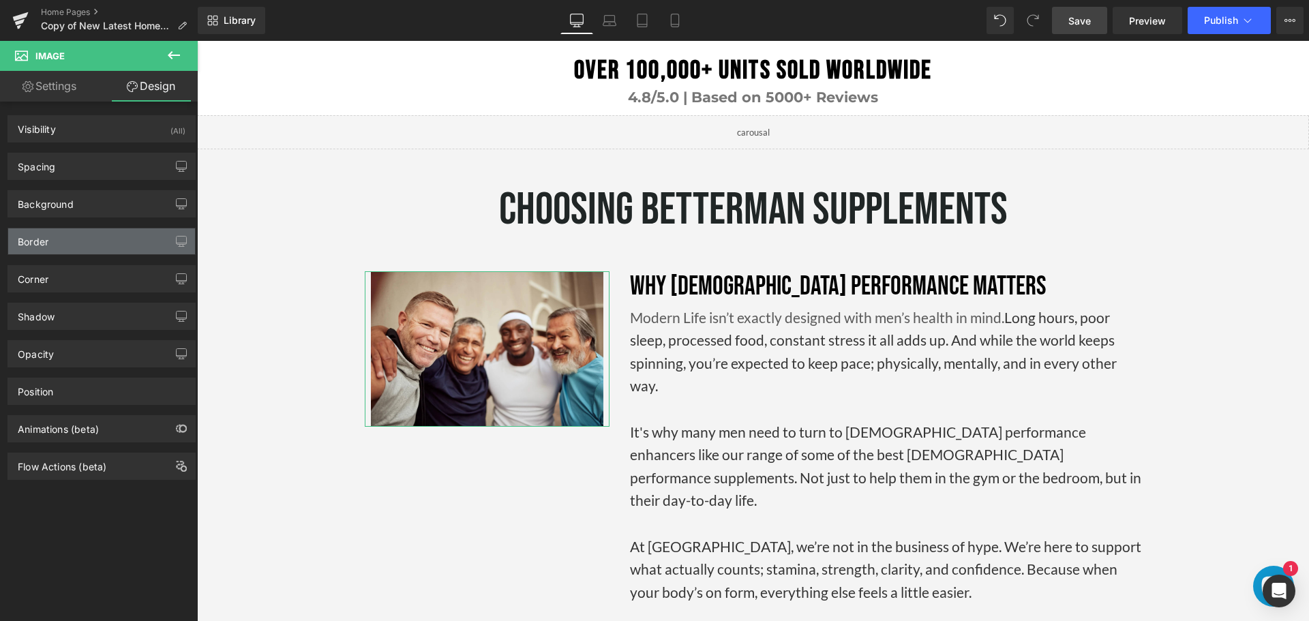
click at [85, 241] on div "Border" at bounding box center [101, 241] width 187 height 26
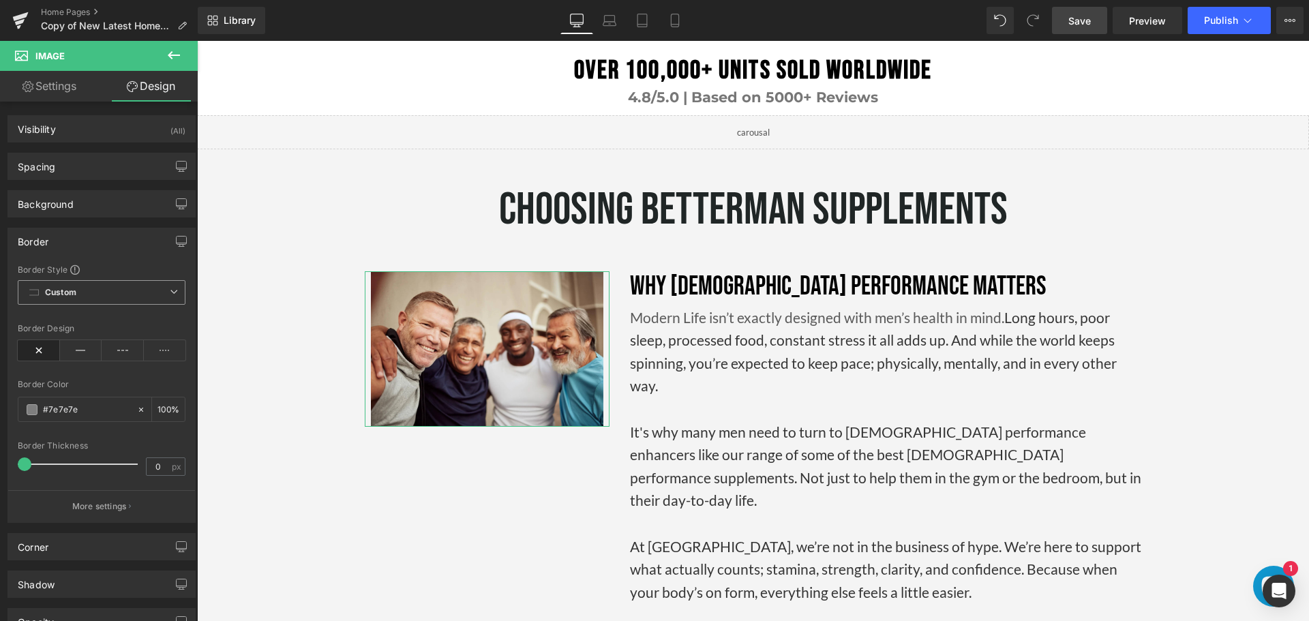
click at [155, 293] on span "Custom Setup Global Style" at bounding box center [102, 292] width 168 height 25
click at [113, 509] on p "More settings" at bounding box center [99, 507] width 55 height 12
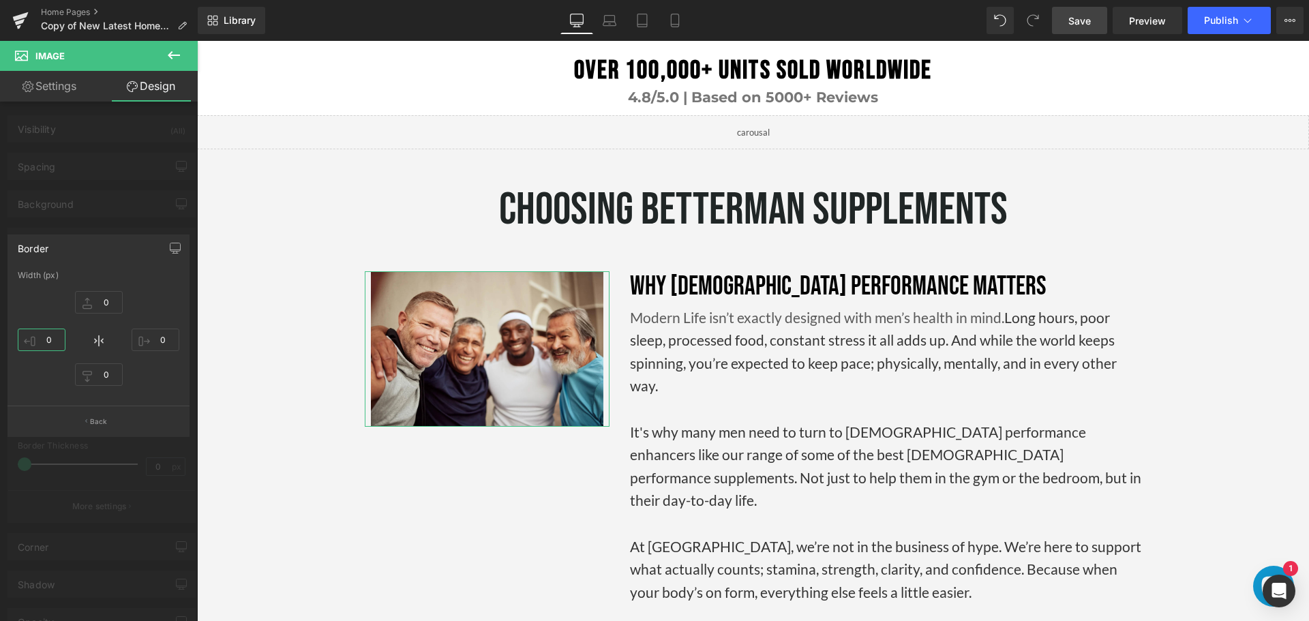
click at [49, 342] on input "0" at bounding box center [42, 340] width 48 height 23
click at [107, 205] on div at bounding box center [99, 334] width 198 height 587
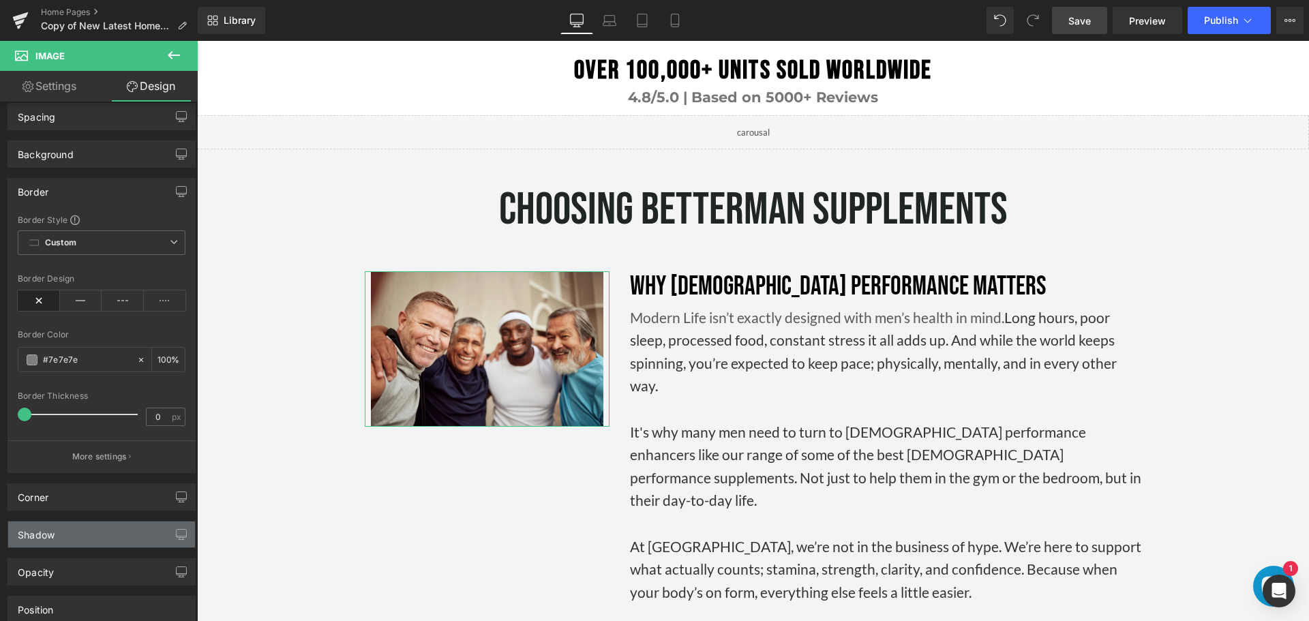
scroll to position [136, 0]
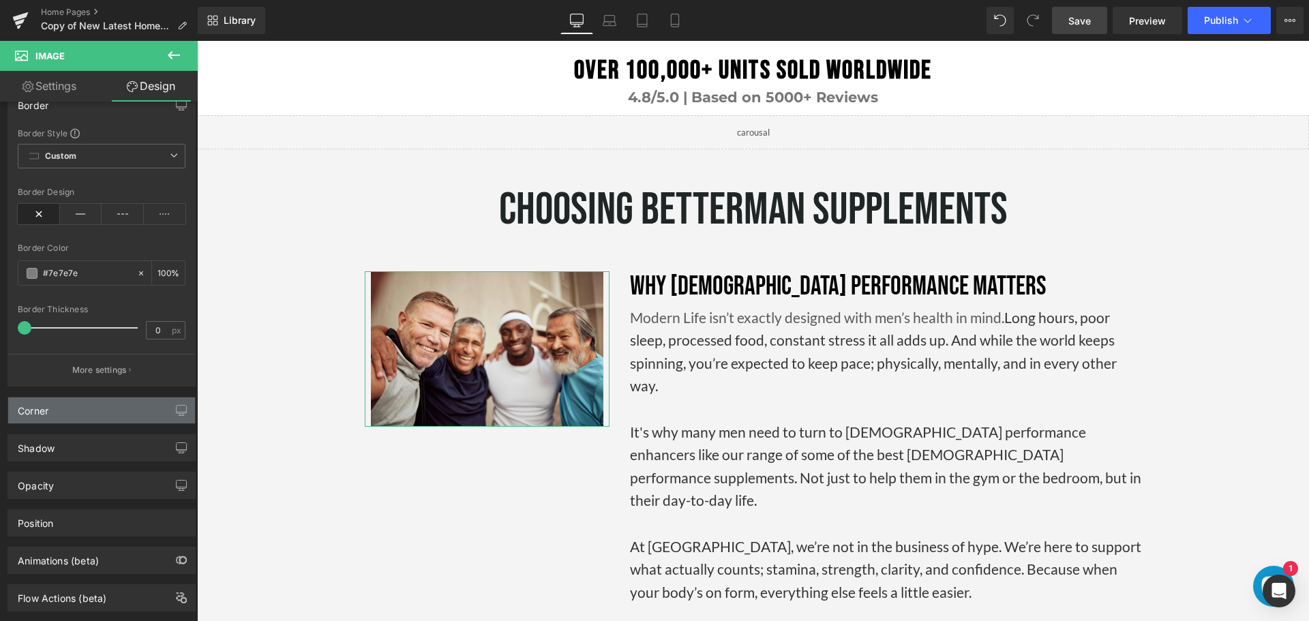
click at [122, 413] on div "Corner" at bounding box center [101, 411] width 187 height 26
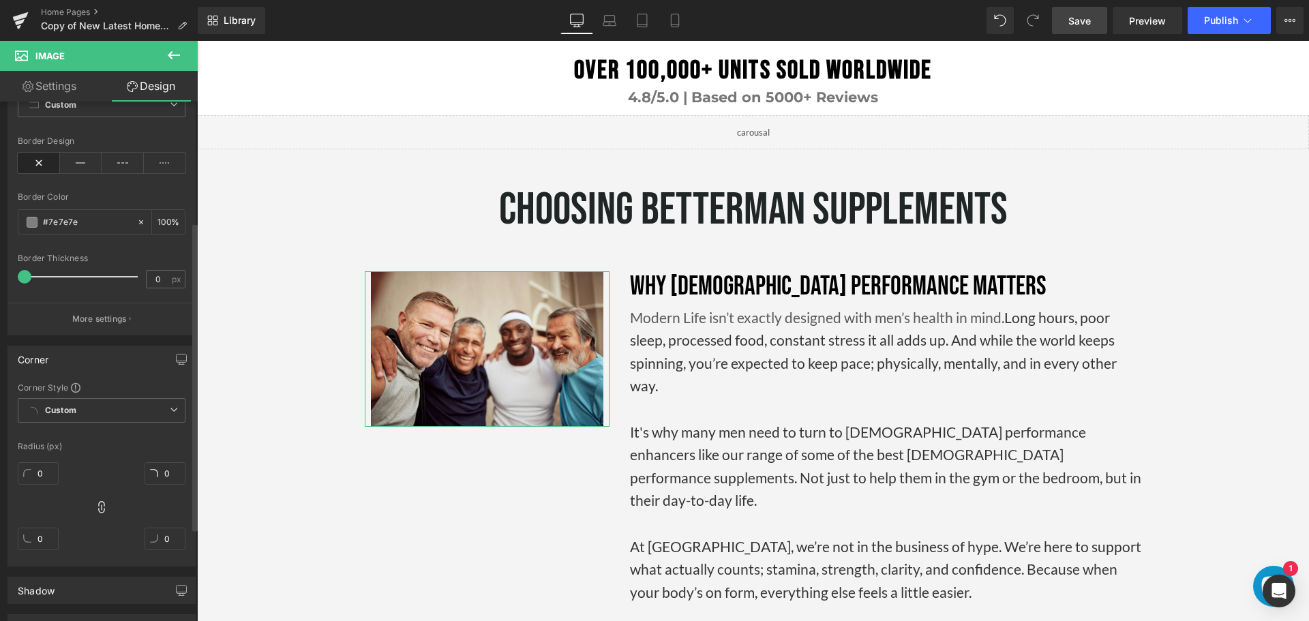
scroll to position [205, 0]
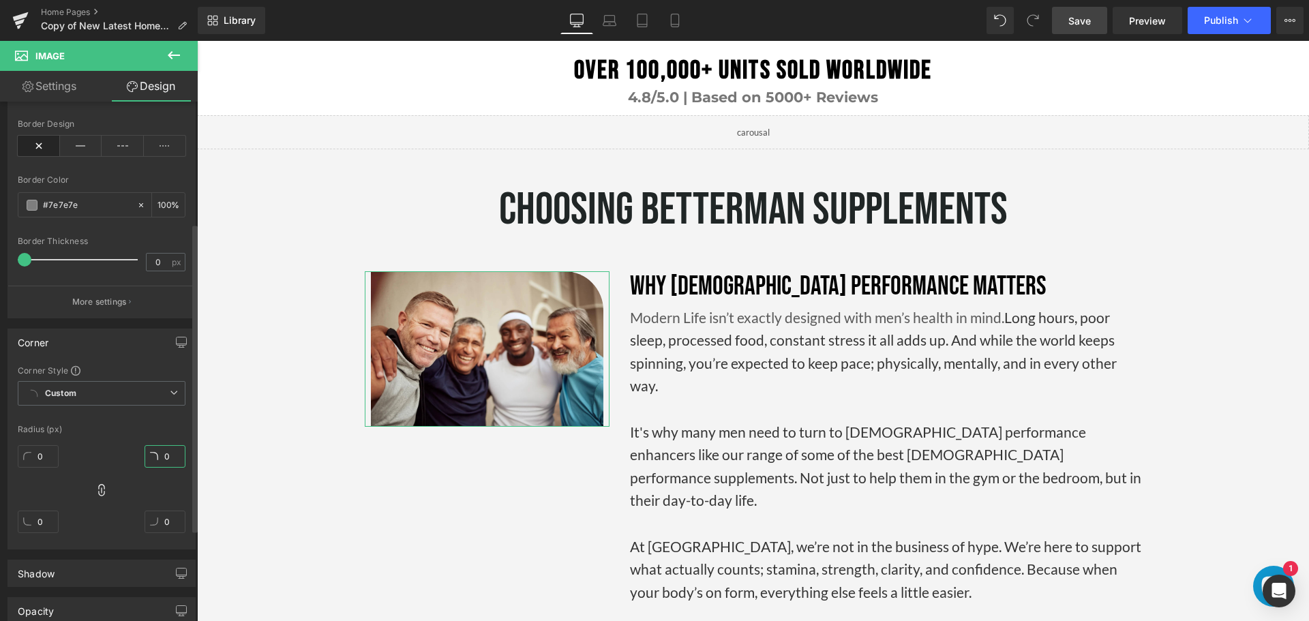
drag, startPoint x: 145, startPoint y: 457, endPoint x: 165, endPoint y: 374, distance: 84.9
click at [165, 374] on div "Corner Style Custom Custom Setup Global Style Custom Setup Global Style Radius …" at bounding box center [101, 457] width 187 height 184
drag, startPoint x: 22, startPoint y: 520, endPoint x: 38, endPoint y: 437, distance: 84.0
click at [38, 437] on div "Corner Style Custom Custom Setup Global Style Custom Setup Global Style Radius …" at bounding box center [101, 457] width 187 height 184
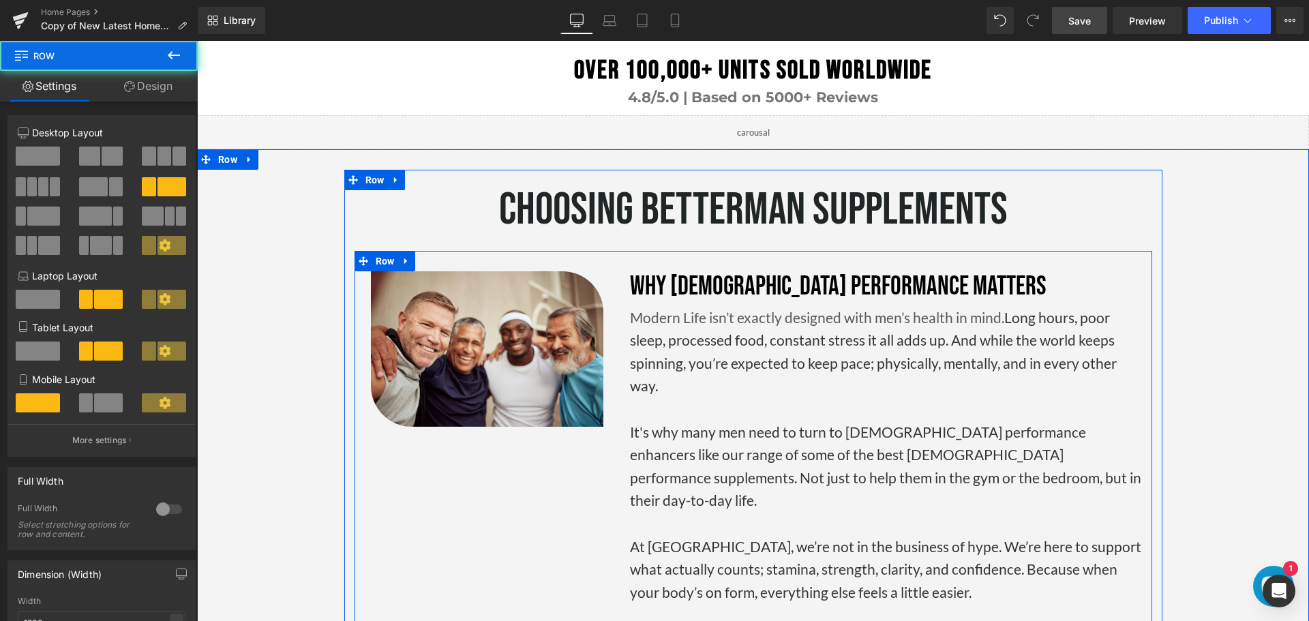
click at [472, 490] on div "Image Why [DEMOGRAPHIC_DATA] Performance Matters Heading Modern Life isn’t exac…" at bounding box center [754, 442] width 798 height 383
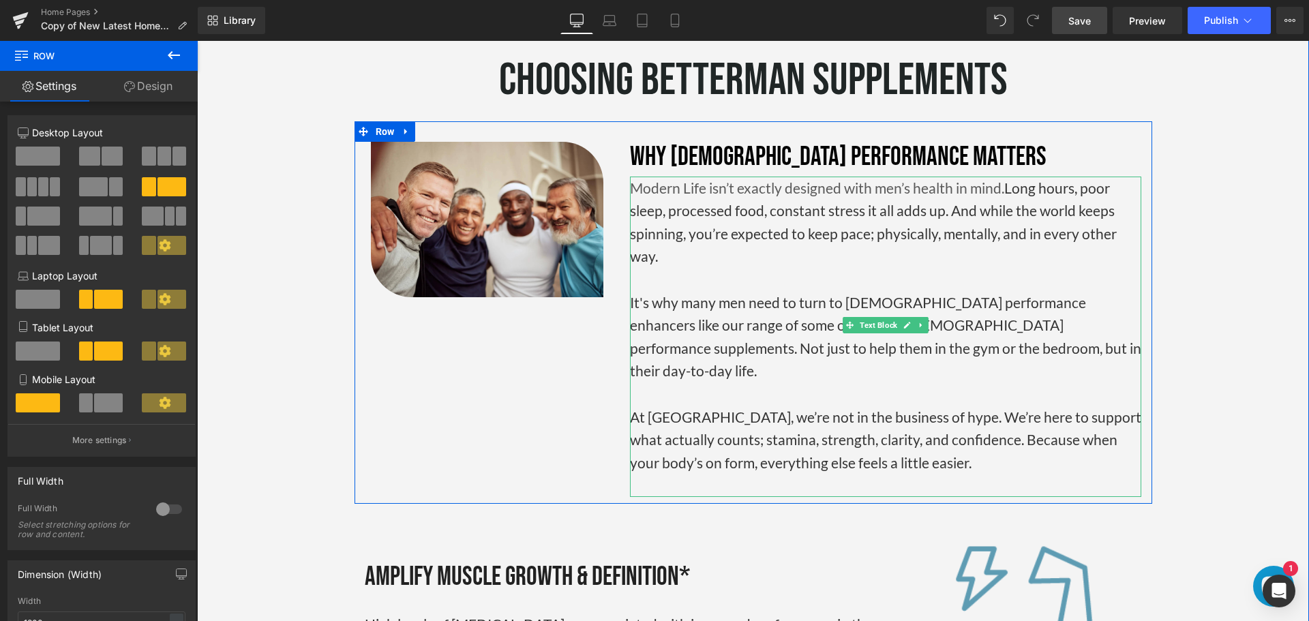
scroll to position [2570, 0]
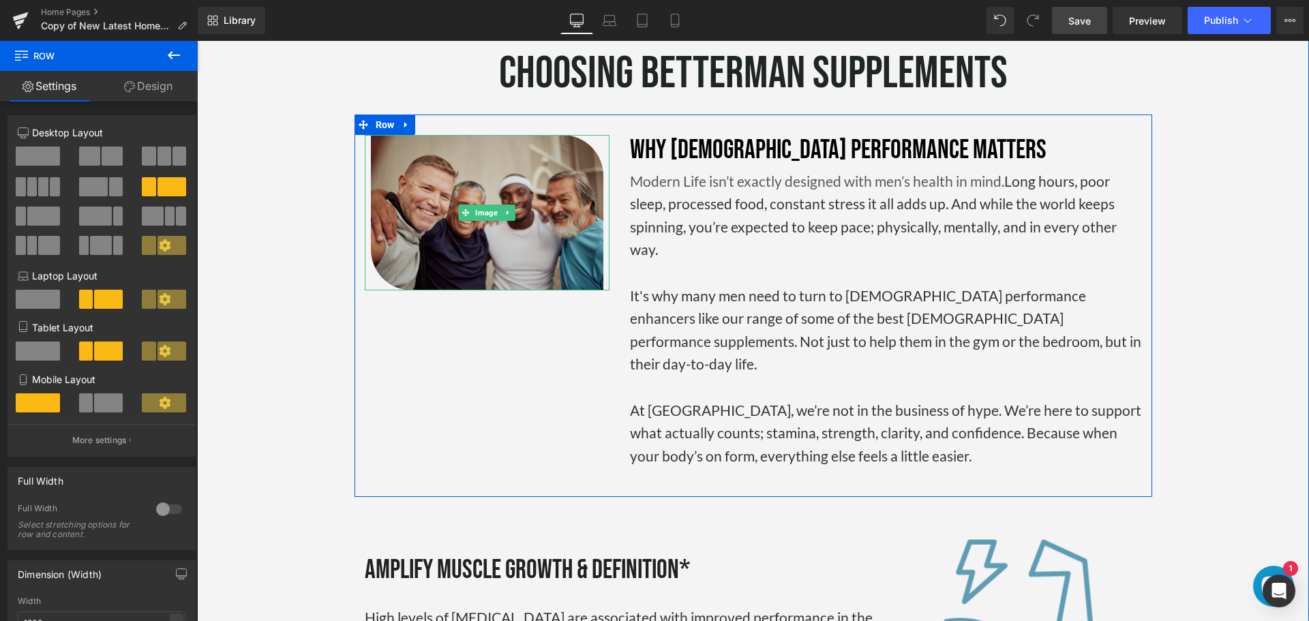
click at [486, 202] on img at bounding box center [487, 212] width 233 height 155
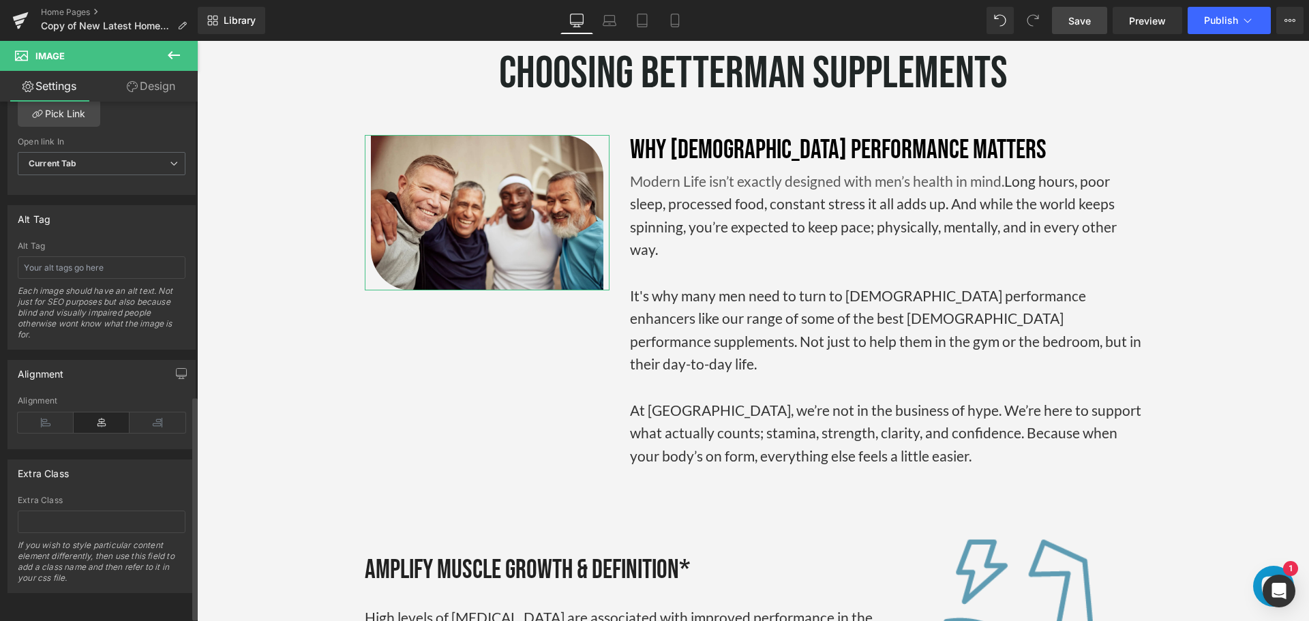
scroll to position [691, 0]
click at [170, 79] on link "Design" at bounding box center [151, 86] width 99 height 31
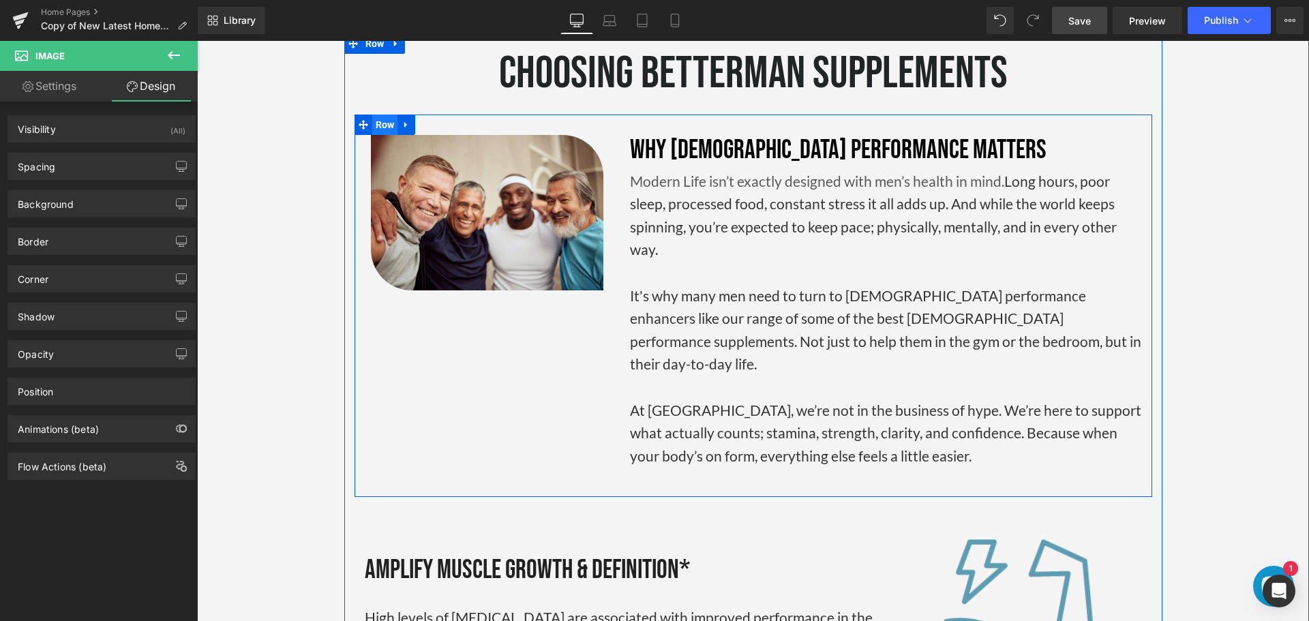
click at [384, 115] on span "Row" at bounding box center [385, 125] width 26 height 20
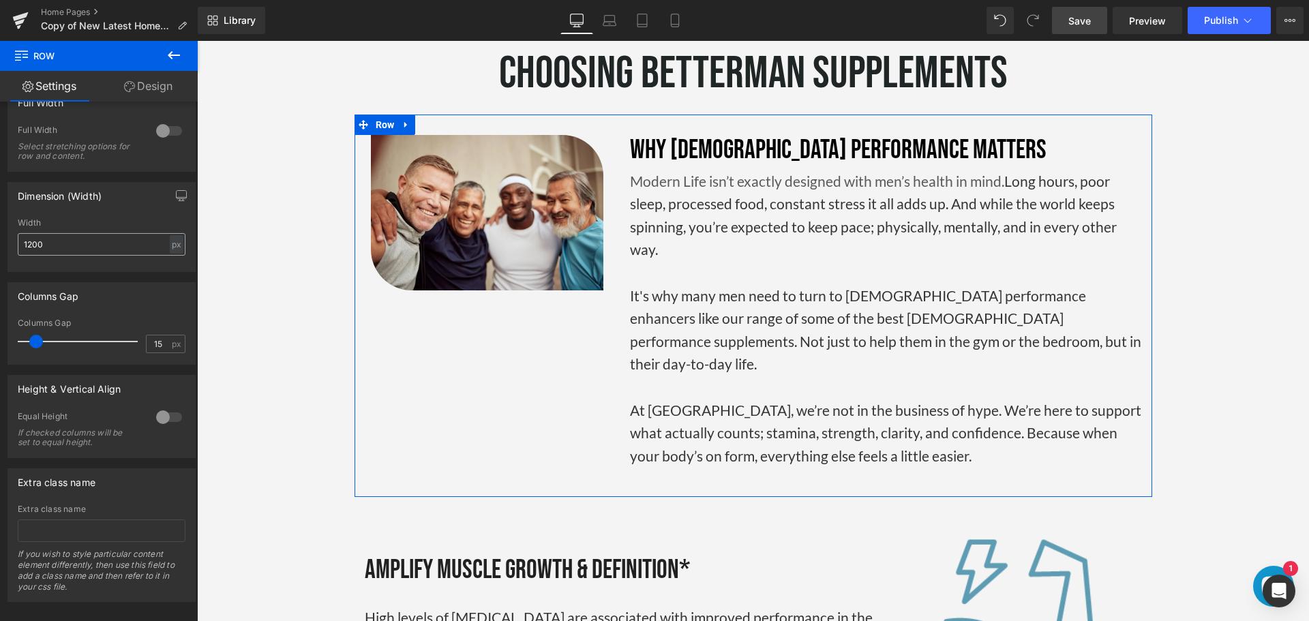
scroll to position [398, 0]
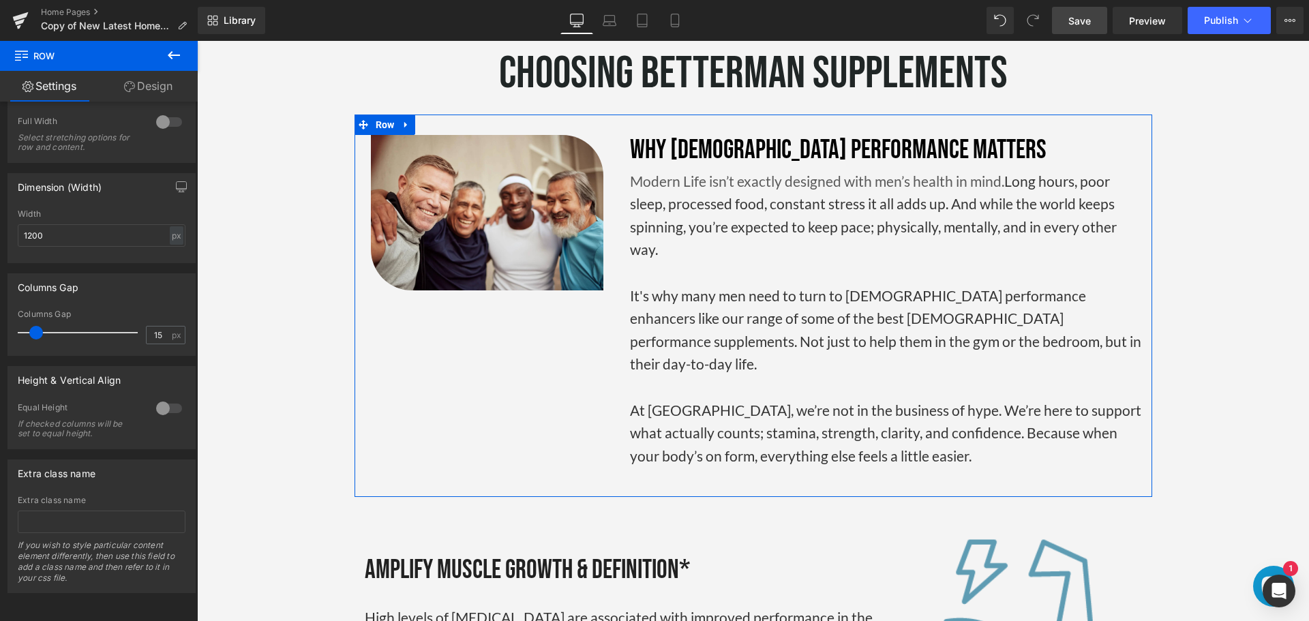
click at [141, 87] on link "Design" at bounding box center [148, 86] width 99 height 31
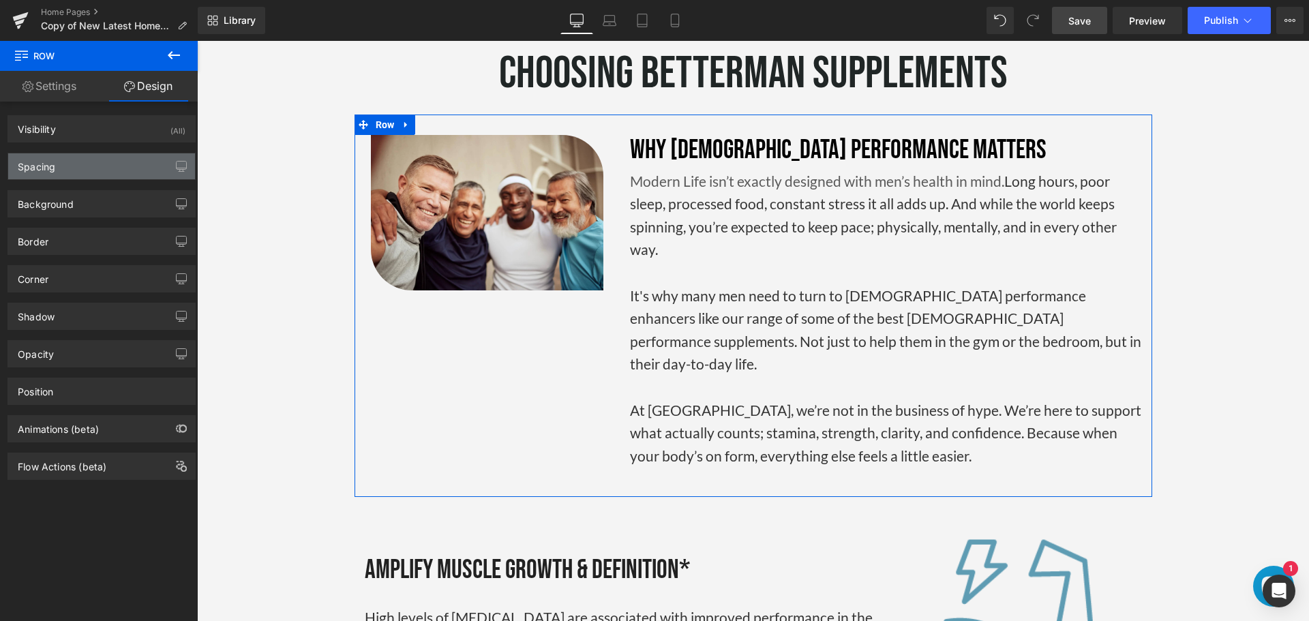
click at [91, 165] on div "Spacing" at bounding box center [101, 166] width 187 height 26
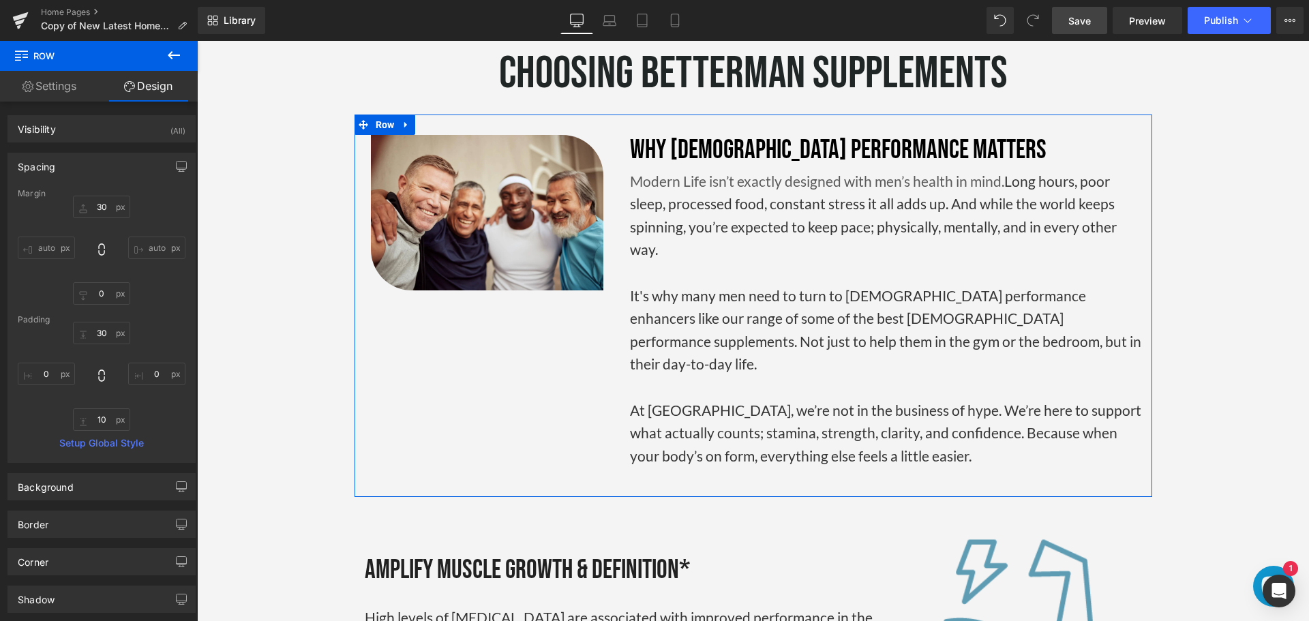
click at [91, 165] on div "Spacing" at bounding box center [101, 166] width 187 height 26
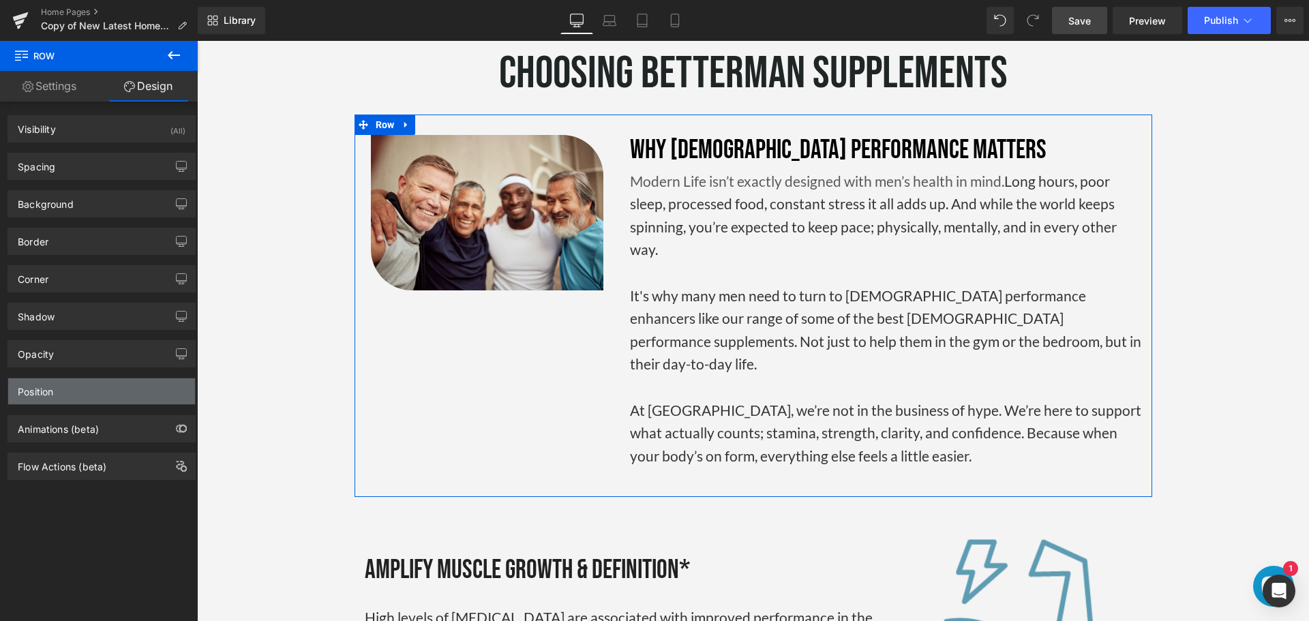
click at [46, 389] on div "Position" at bounding box center [35, 387] width 35 height 19
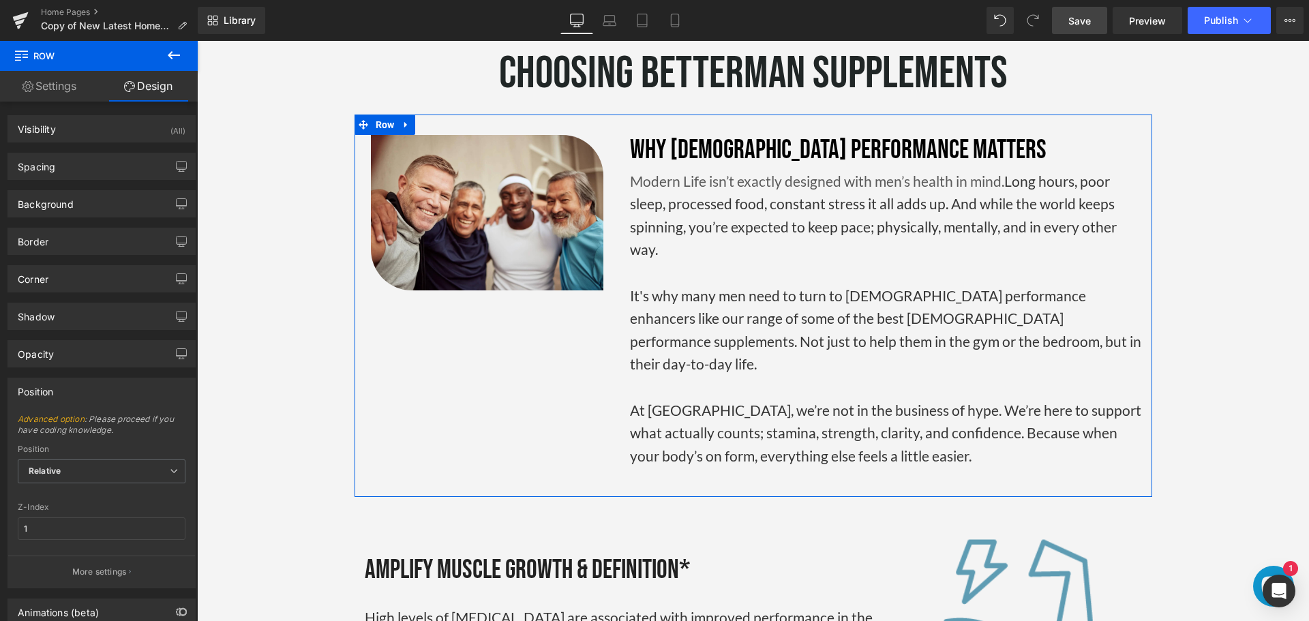
scroll to position [80, 0]
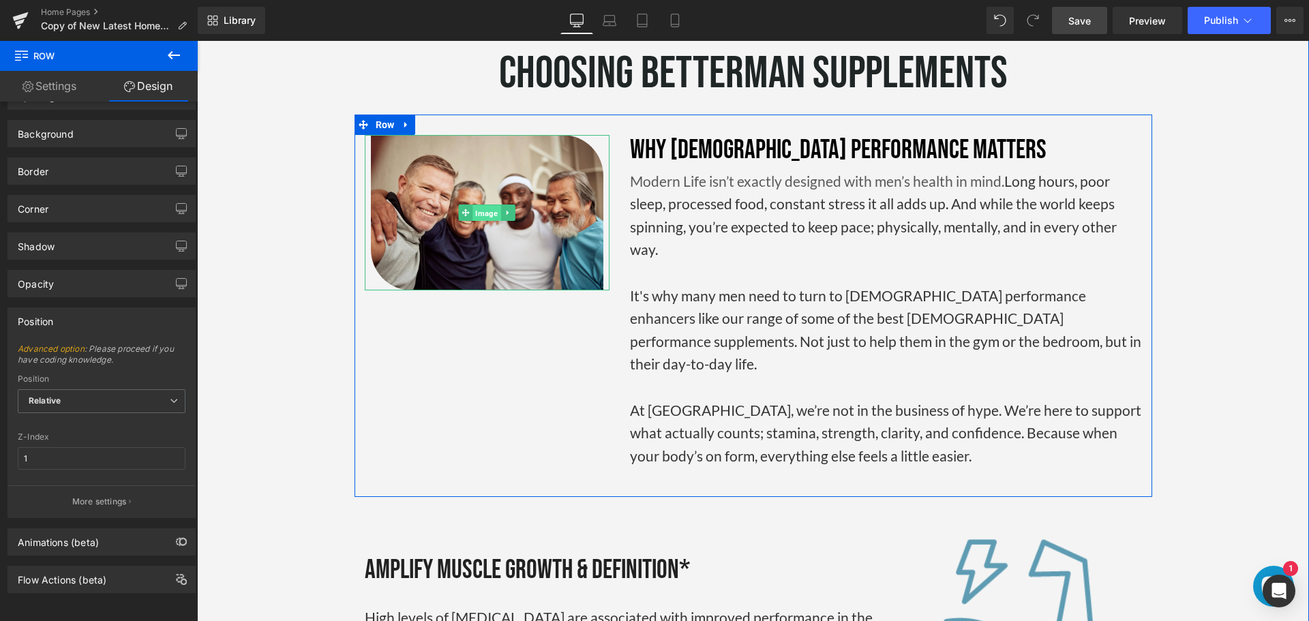
click at [477, 205] on span "Image" at bounding box center [487, 213] width 28 height 16
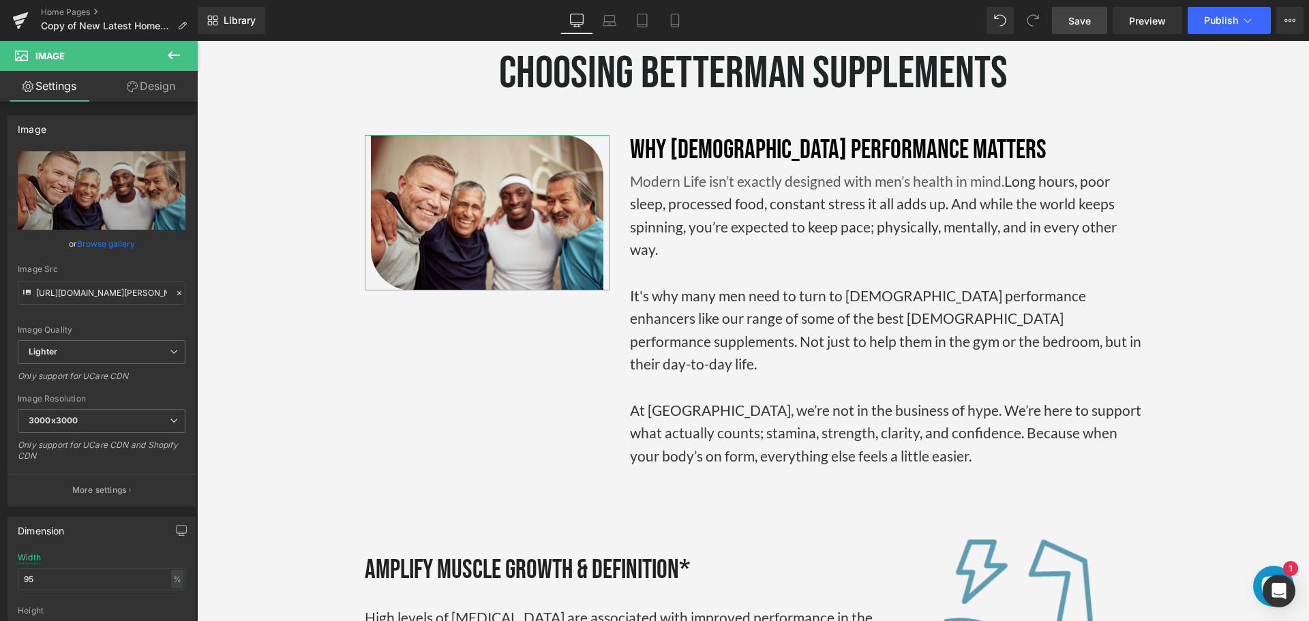
click at [146, 85] on link "Design" at bounding box center [151, 86] width 99 height 31
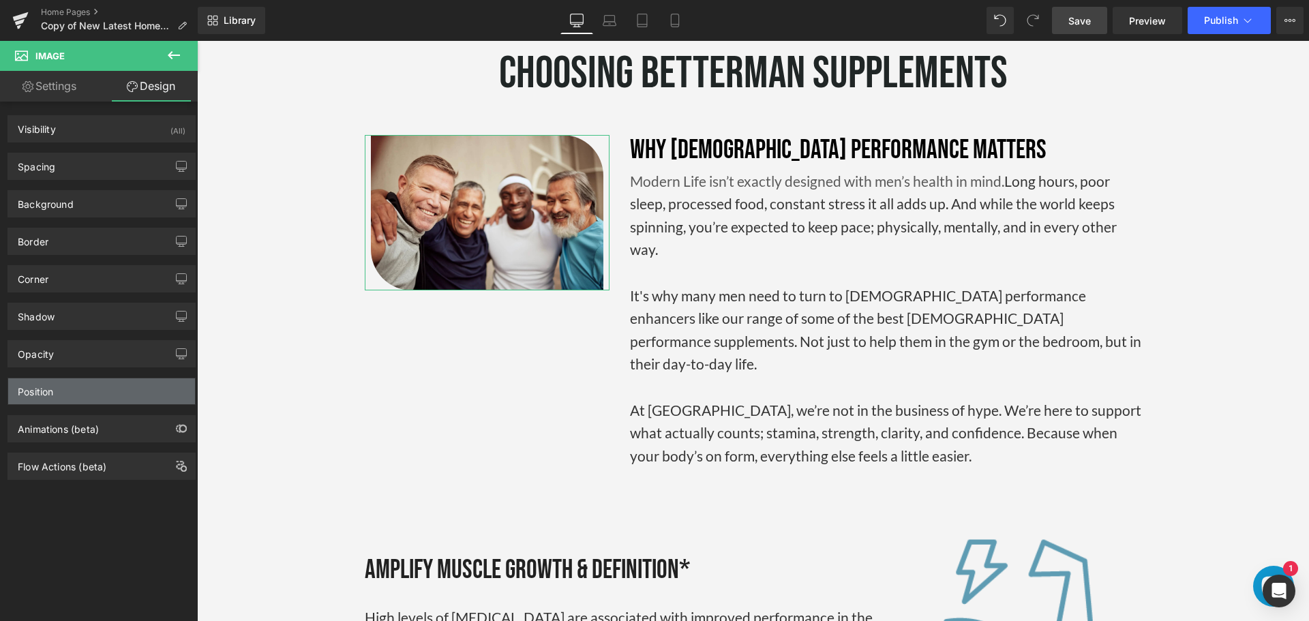
click at [74, 387] on div "Position" at bounding box center [101, 391] width 187 height 26
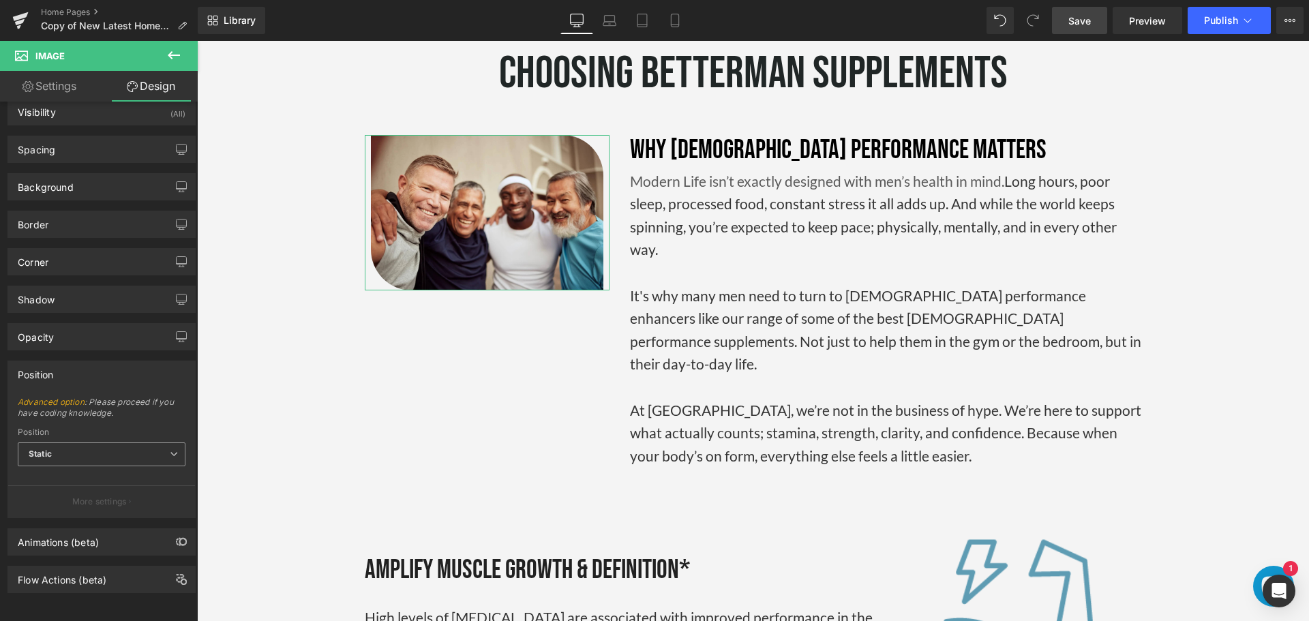
scroll to position [27, 0]
click at [89, 443] on span "Static" at bounding box center [102, 455] width 168 height 24
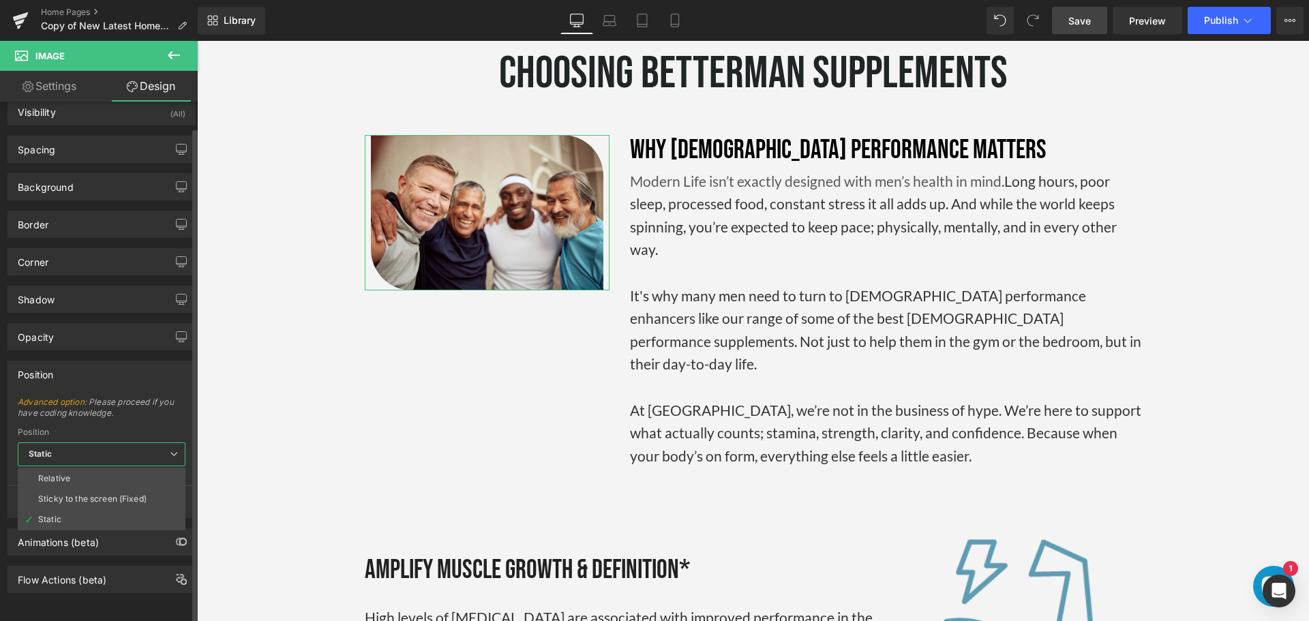
click at [84, 361] on div "Position" at bounding box center [101, 374] width 187 height 26
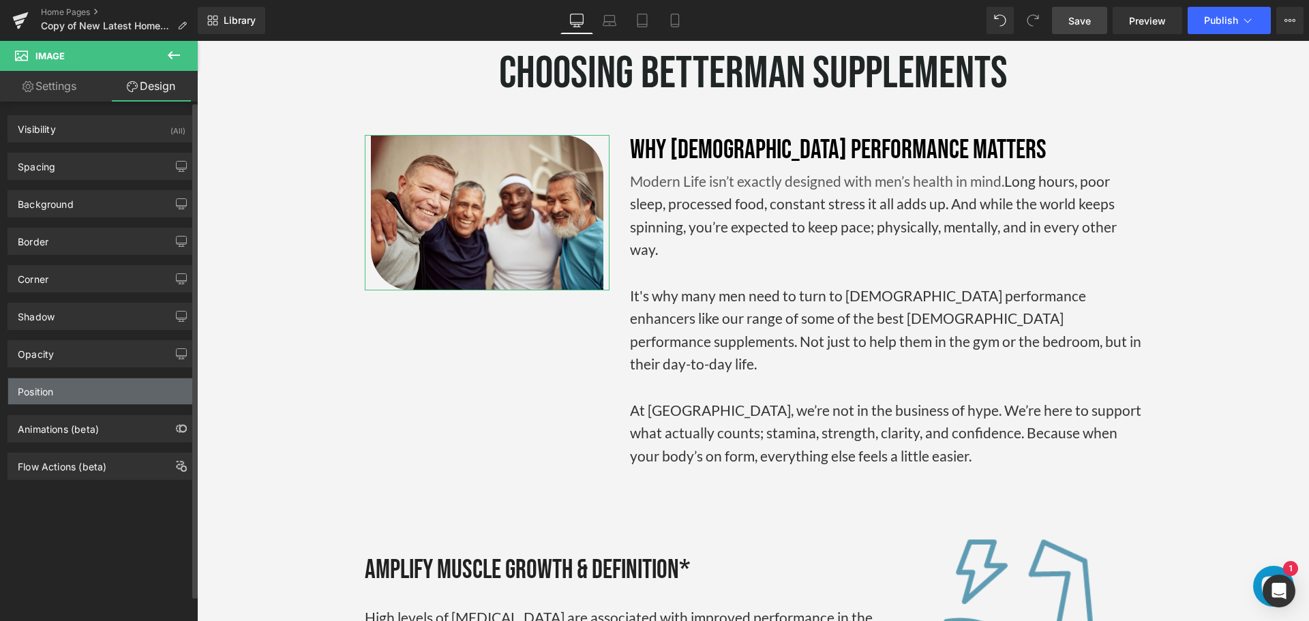
scroll to position [0, 0]
click at [69, 397] on div "Position" at bounding box center [101, 391] width 187 height 26
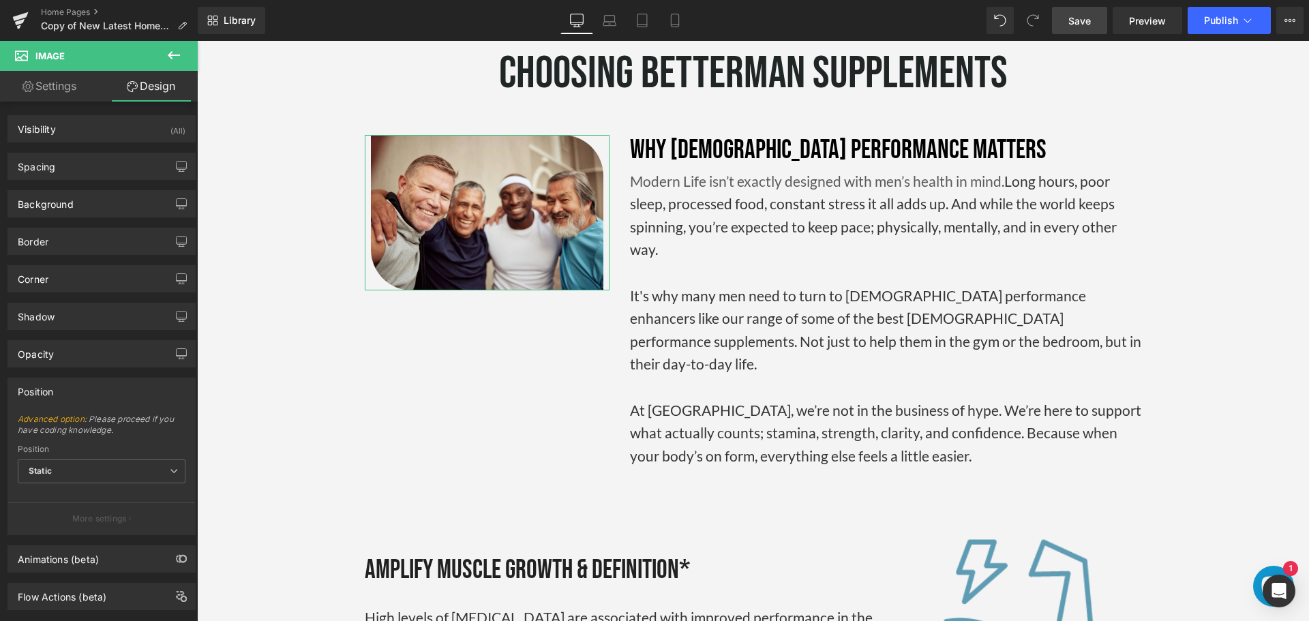
click at [61, 92] on link "Settings" at bounding box center [49, 86] width 99 height 31
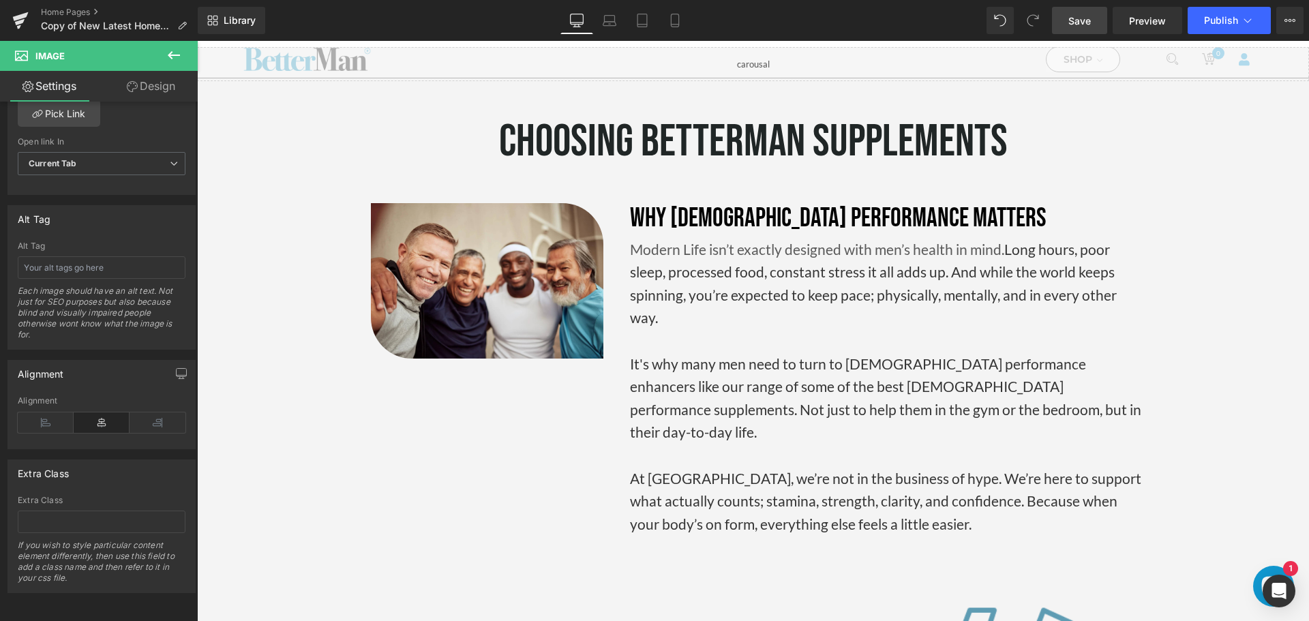
scroll to position [2365, 0]
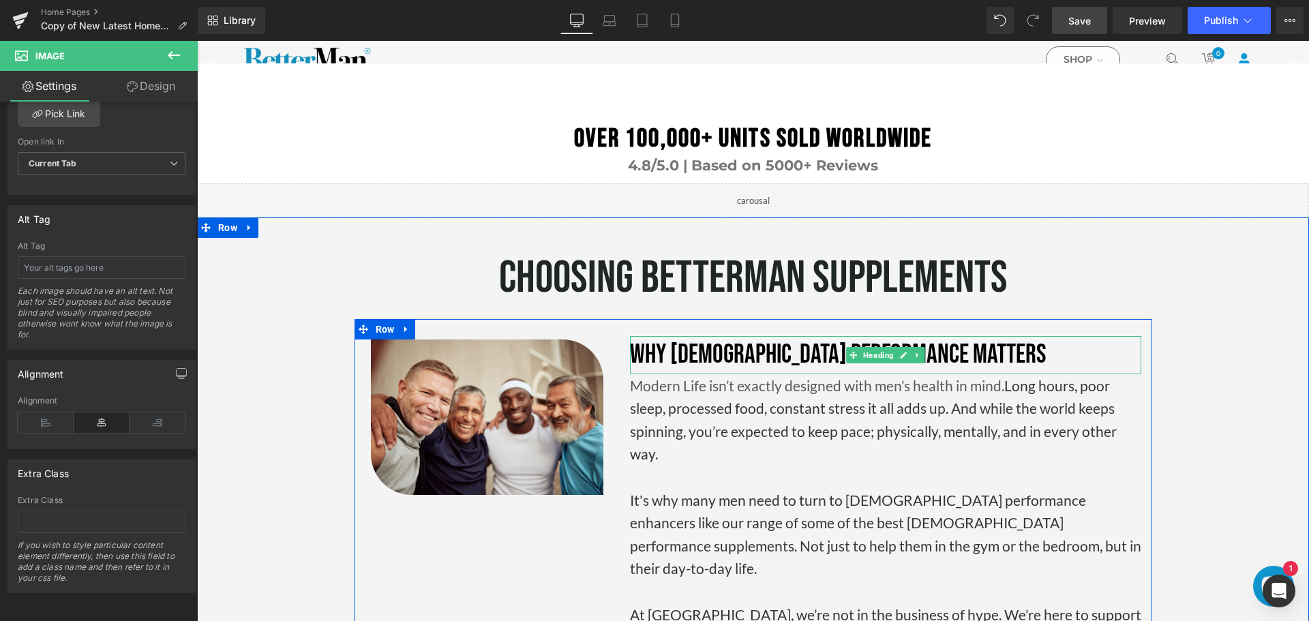
click at [805, 339] on font "Why [DEMOGRAPHIC_DATA] Performance Matters" at bounding box center [838, 355] width 417 height 32
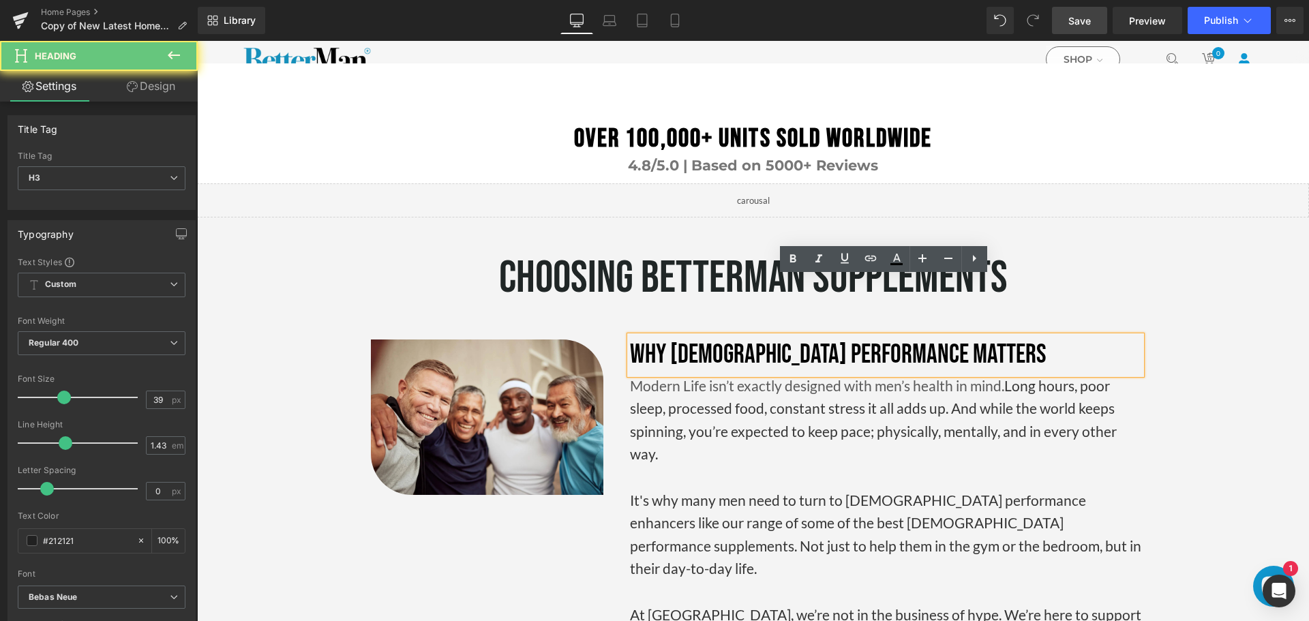
click at [805, 339] on font "Why [DEMOGRAPHIC_DATA] Performance Matters" at bounding box center [838, 355] width 417 height 32
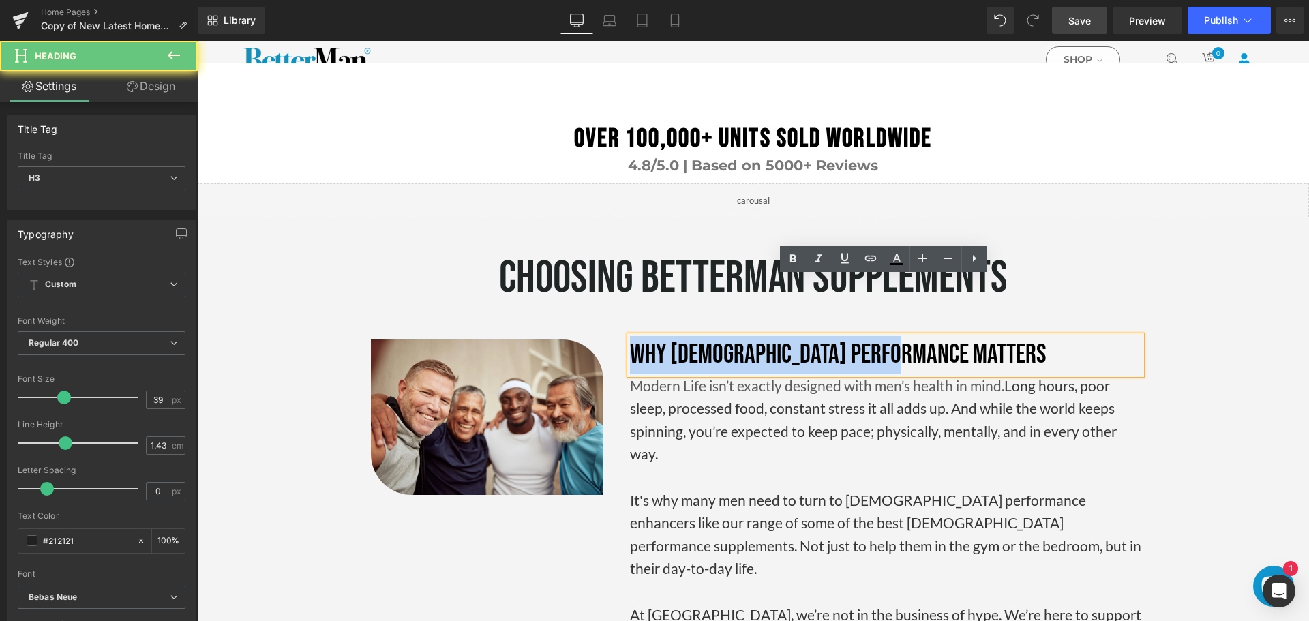
click at [805, 339] on font "Why [DEMOGRAPHIC_DATA] Performance Matters" at bounding box center [838, 355] width 417 height 32
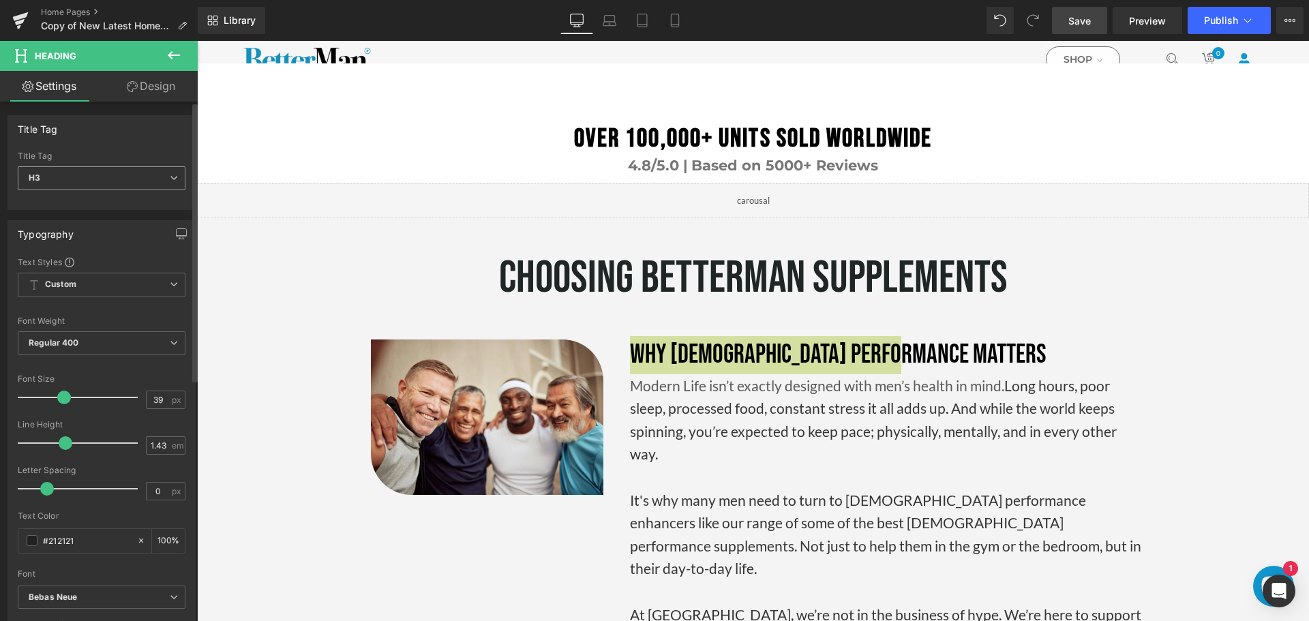
click at [129, 175] on span "H3" at bounding box center [102, 178] width 168 height 24
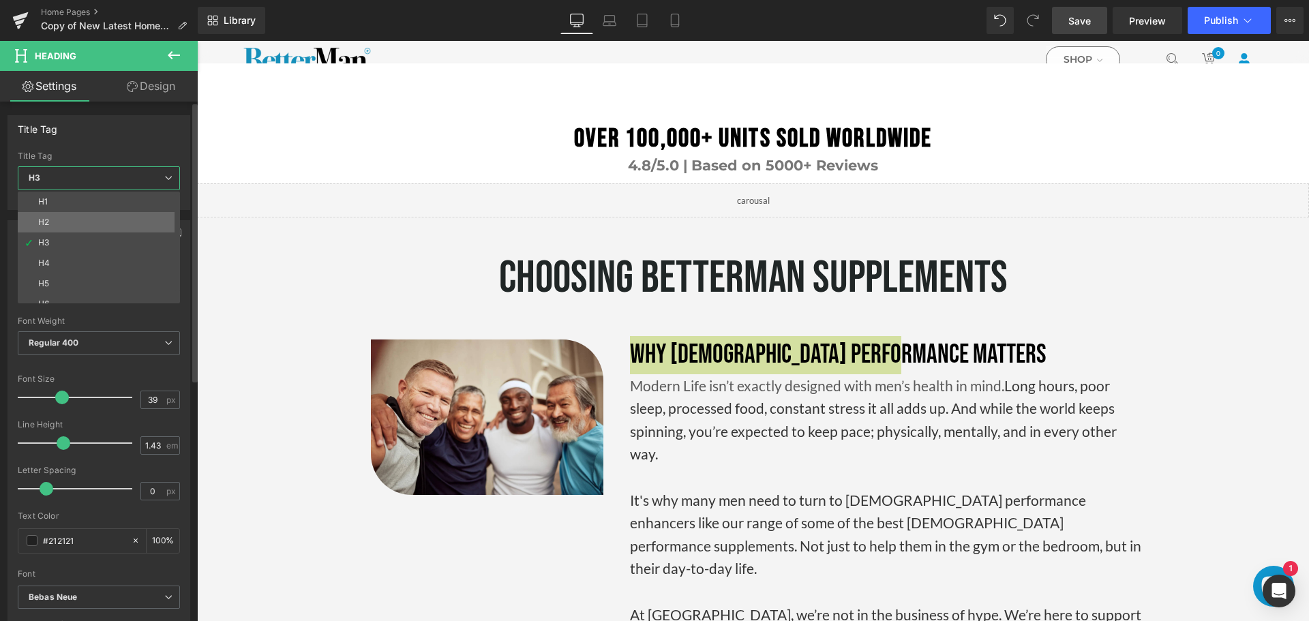
click at [65, 216] on li "H2" at bounding box center [102, 222] width 168 height 20
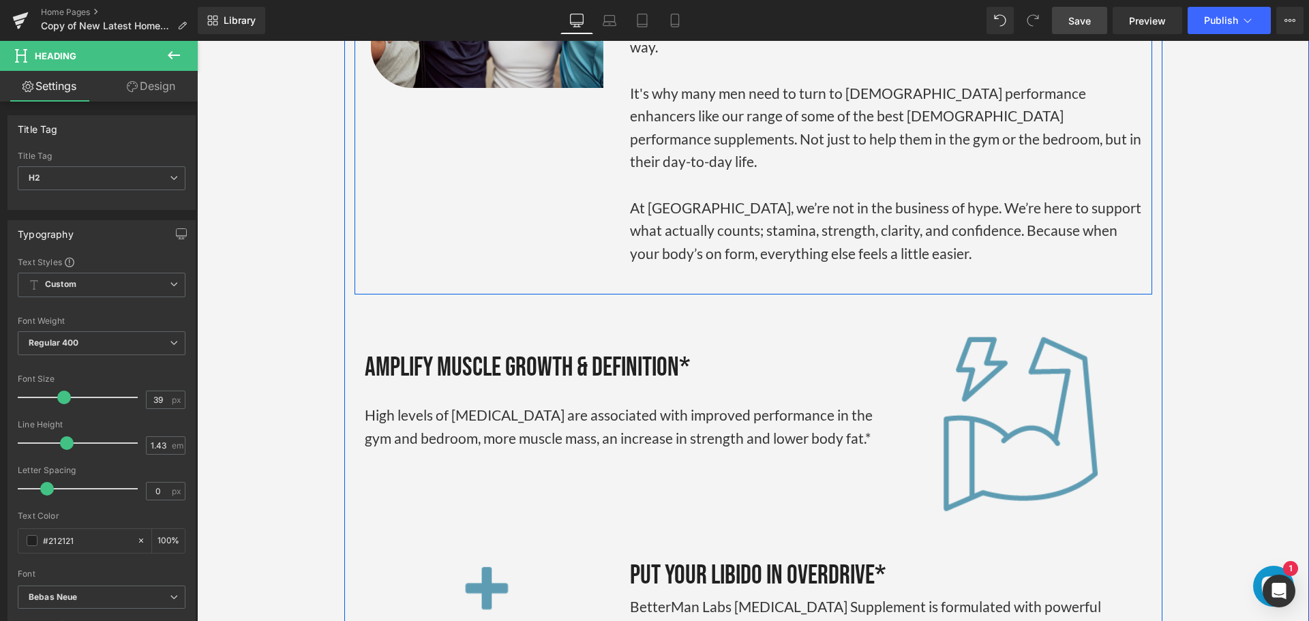
scroll to position [2774, 0]
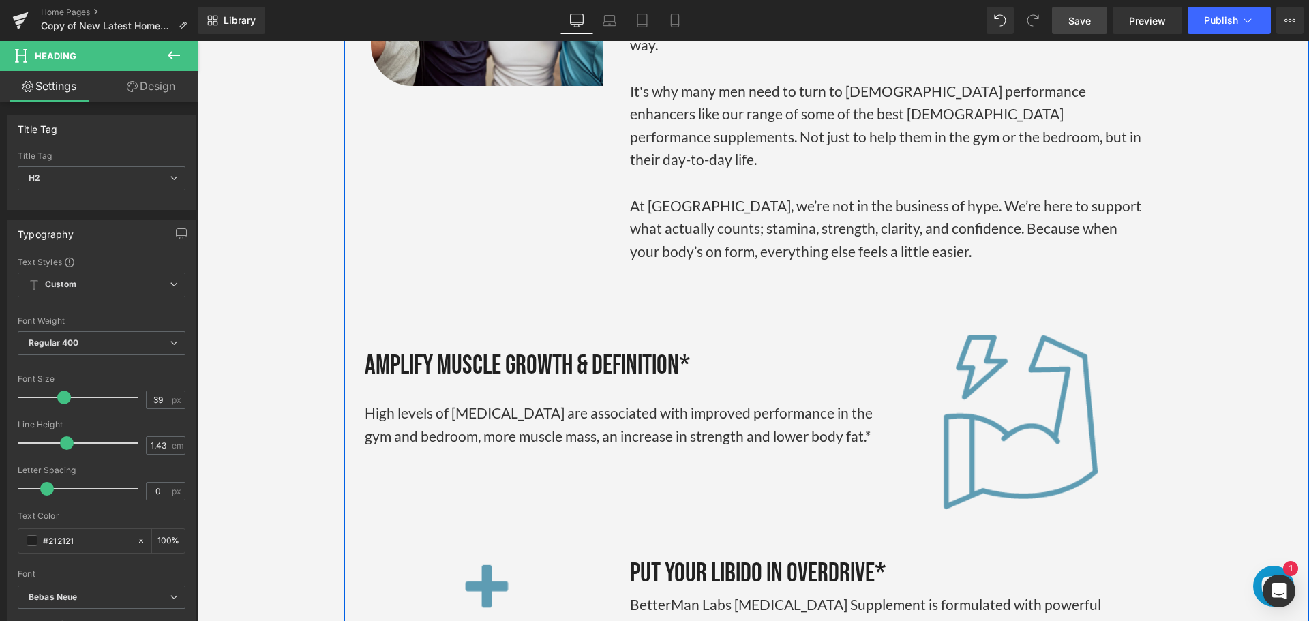
click at [554, 330] on div "Amplify Muscle Growth & Definition*" at bounding box center [620, 366] width 511 height 72
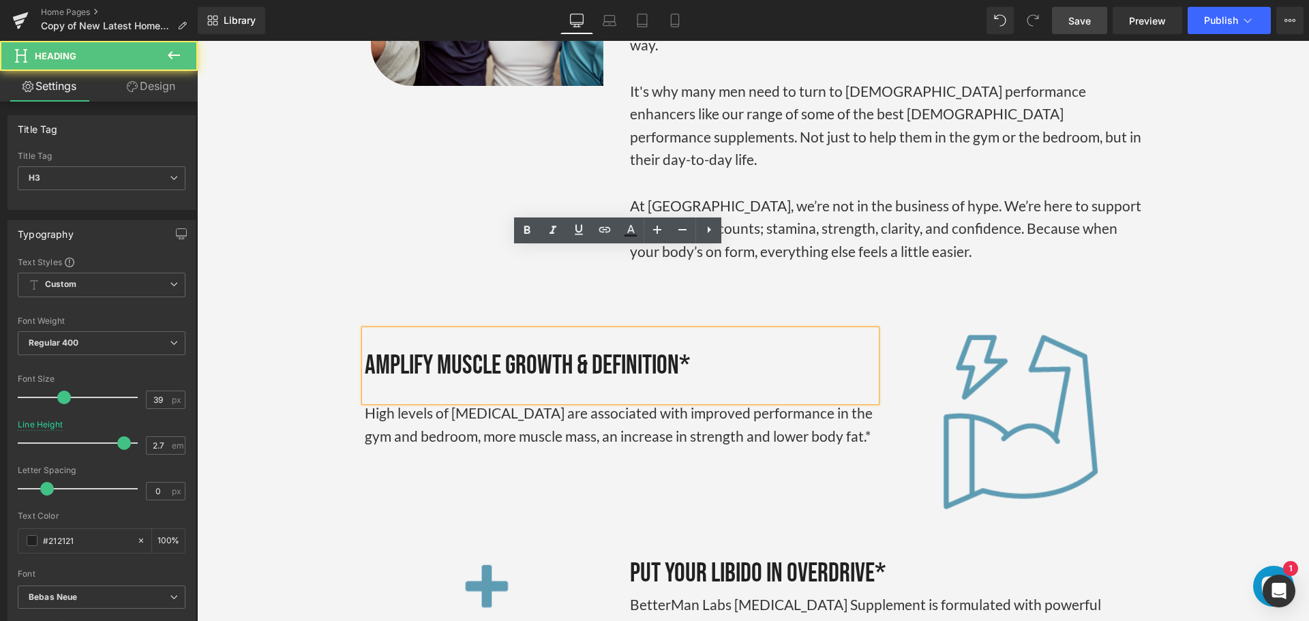
click at [554, 330] on div "Amplify Muscle Growth & Definition*" at bounding box center [620, 366] width 511 height 72
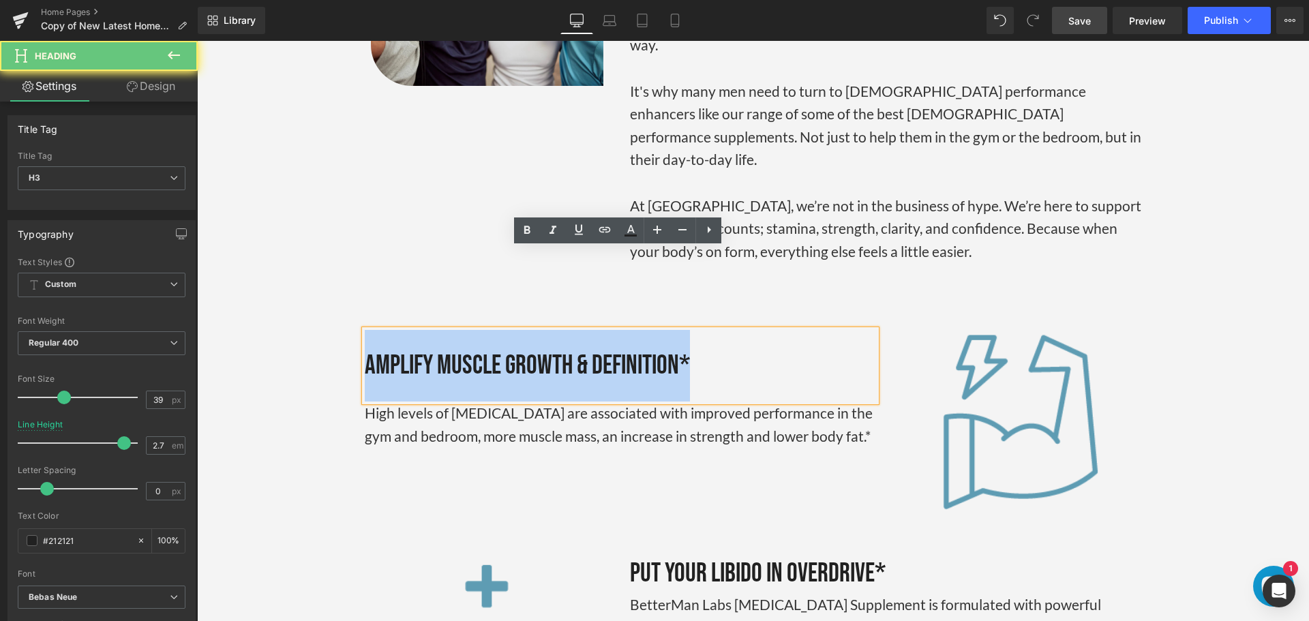
click at [554, 330] on div "Amplify Muscle Growth & Definition*" at bounding box center [620, 366] width 511 height 72
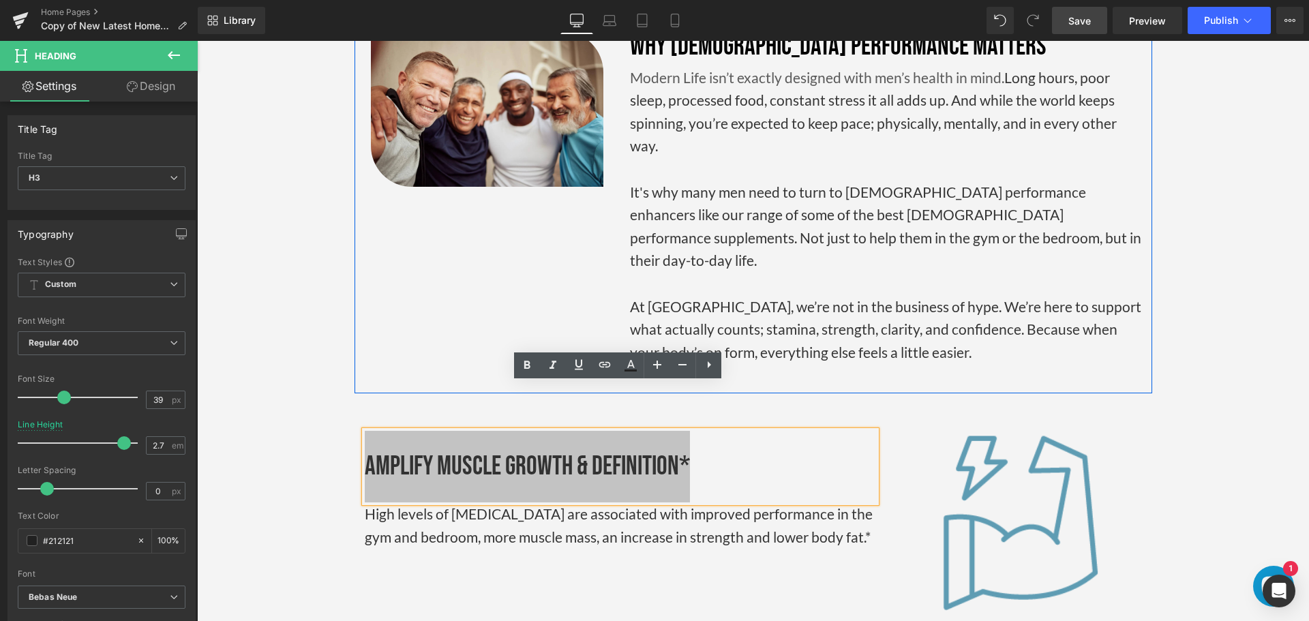
scroll to position [2706, 0]
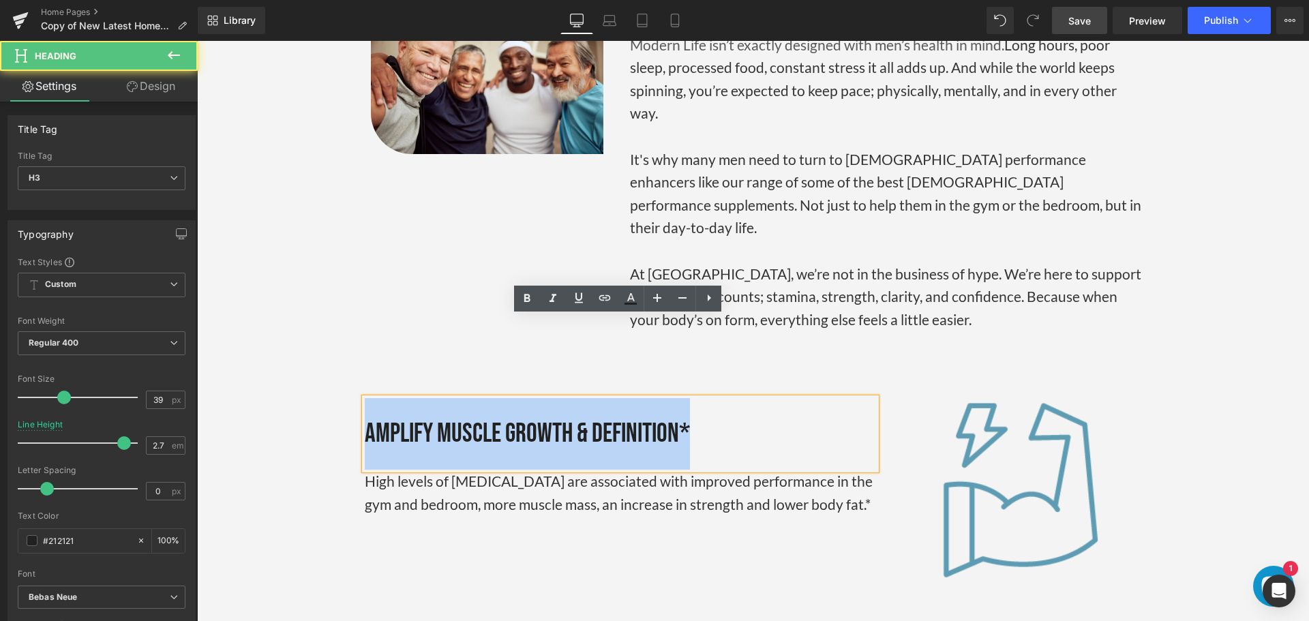
click at [631, 398] on div "Amplify Muscle Growth & Definition*" at bounding box center [620, 434] width 511 height 72
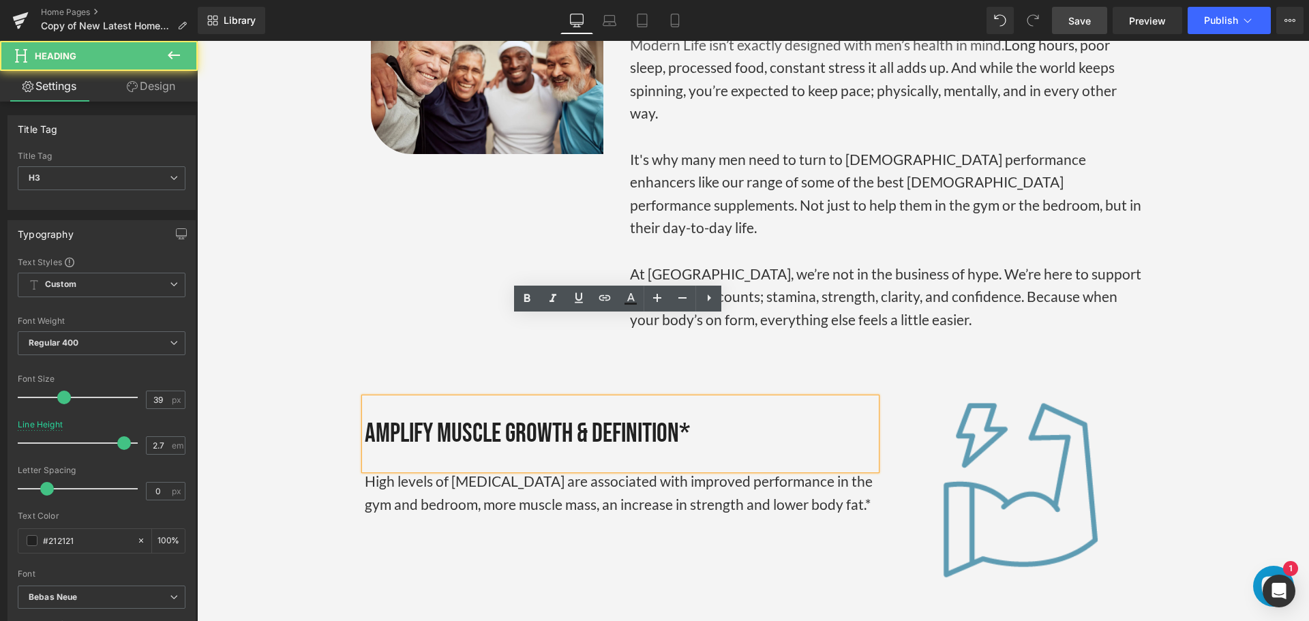
click at [752, 398] on div "Amplify Muscle Growth & Definition*" at bounding box center [620, 434] width 511 height 72
click at [638, 398] on div "Amplify Muscle Growth & Definition*" at bounding box center [620, 434] width 511 height 72
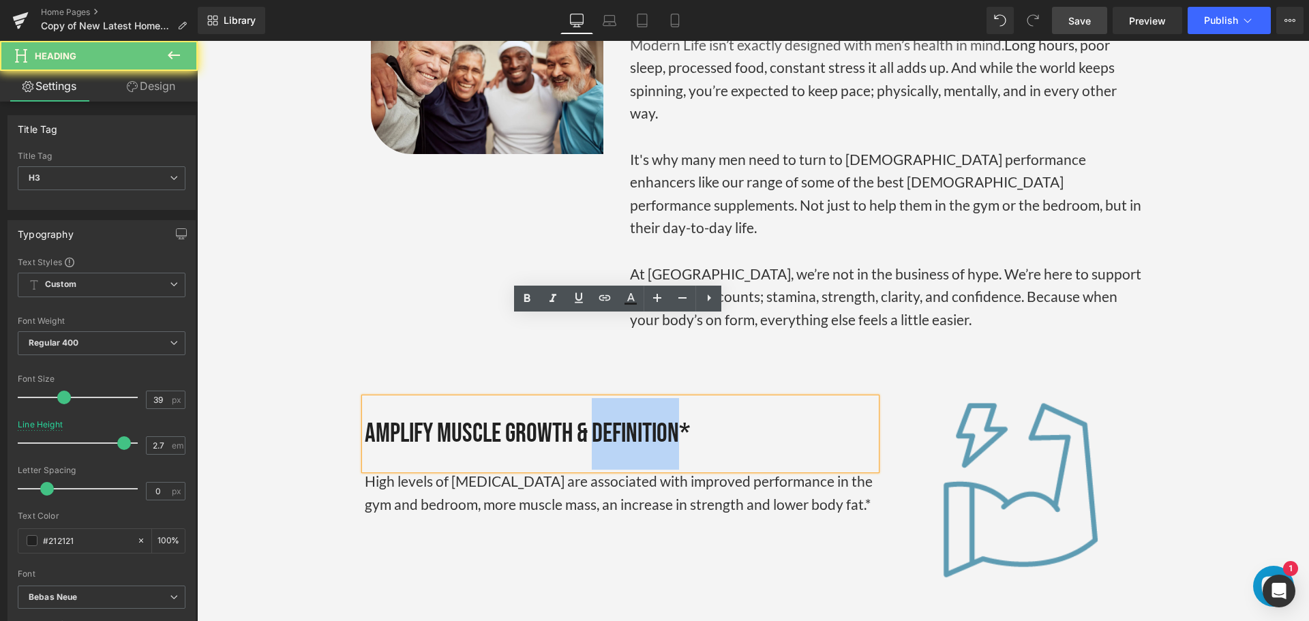
click at [638, 398] on div "Amplify Muscle Growth & Definition*" at bounding box center [620, 434] width 511 height 72
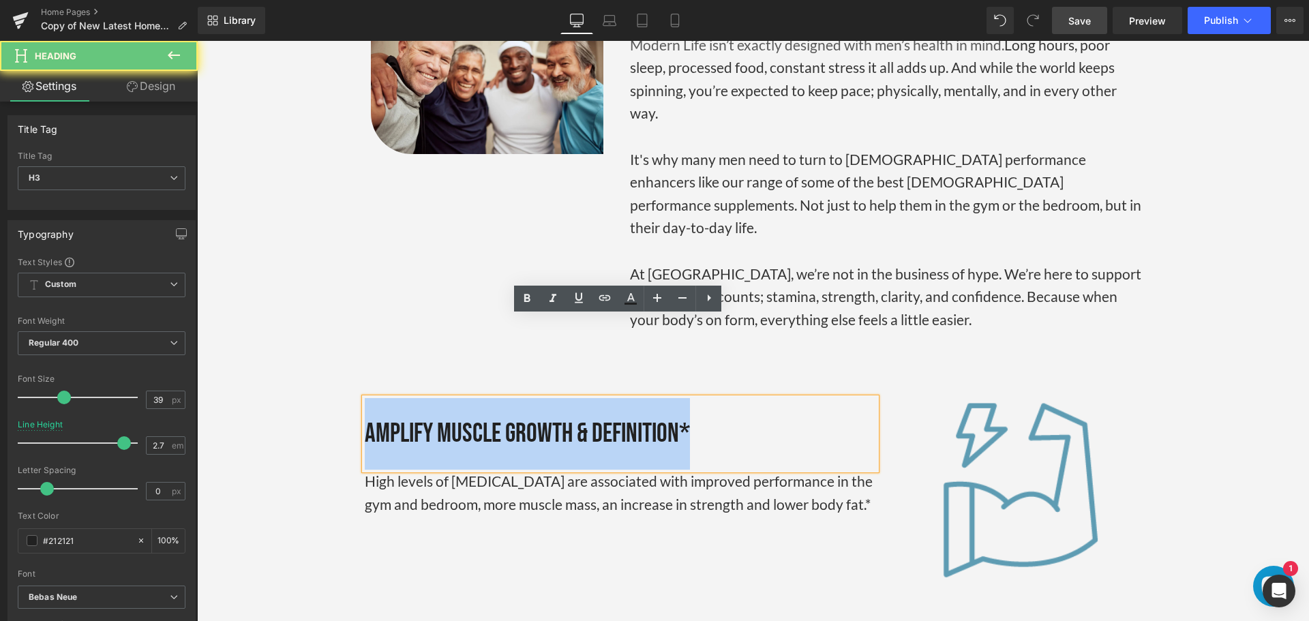
click at [638, 398] on div "Amplify Muscle Growth & Definition*" at bounding box center [620, 434] width 511 height 72
click at [627, 398] on div "Amplify Muscle Growth & Definition*" at bounding box center [620, 434] width 511 height 72
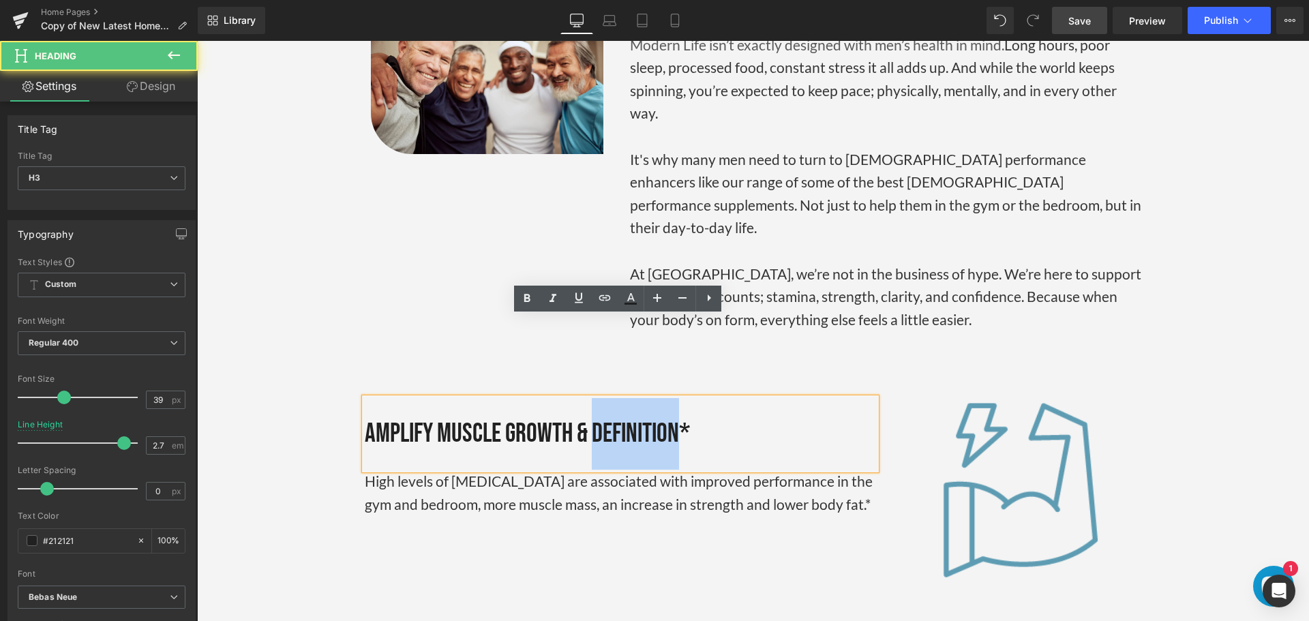
click at [627, 398] on div "Amplify Muscle Growth & Definition*" at bounding box center [620, 434] width 511 height 72
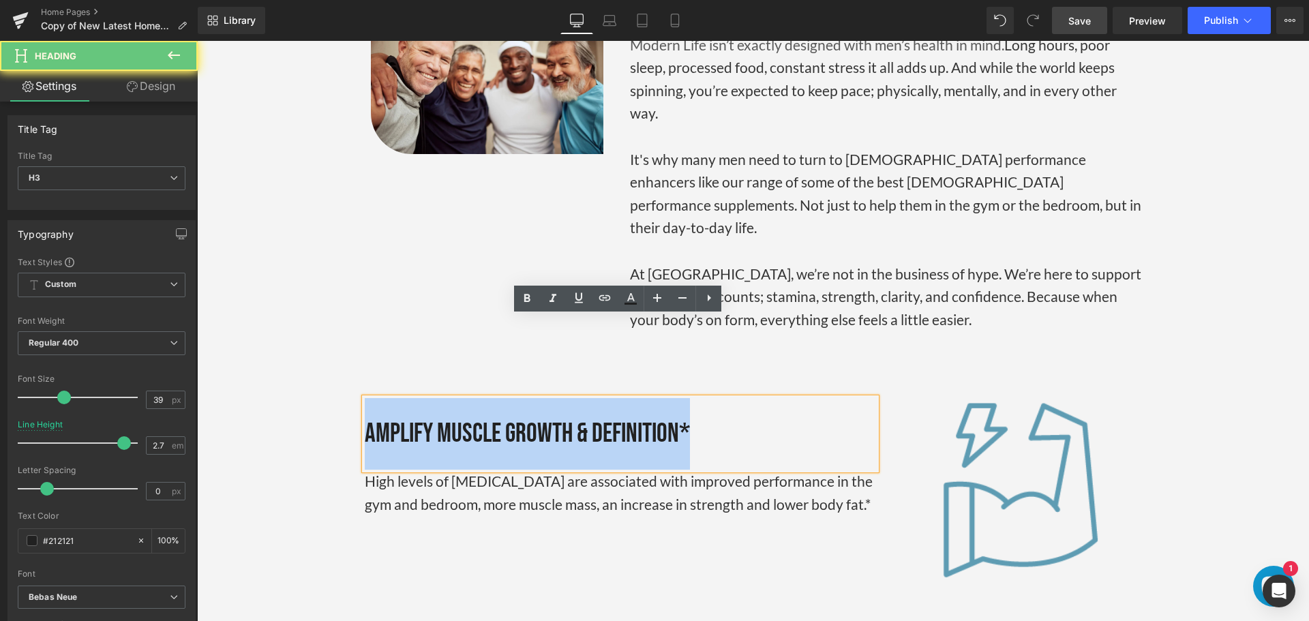
click at [627, 398] on div "Amplify Muscle Growth & Definition*" at bounding box center [620, 434] width 511 height 72
paste div
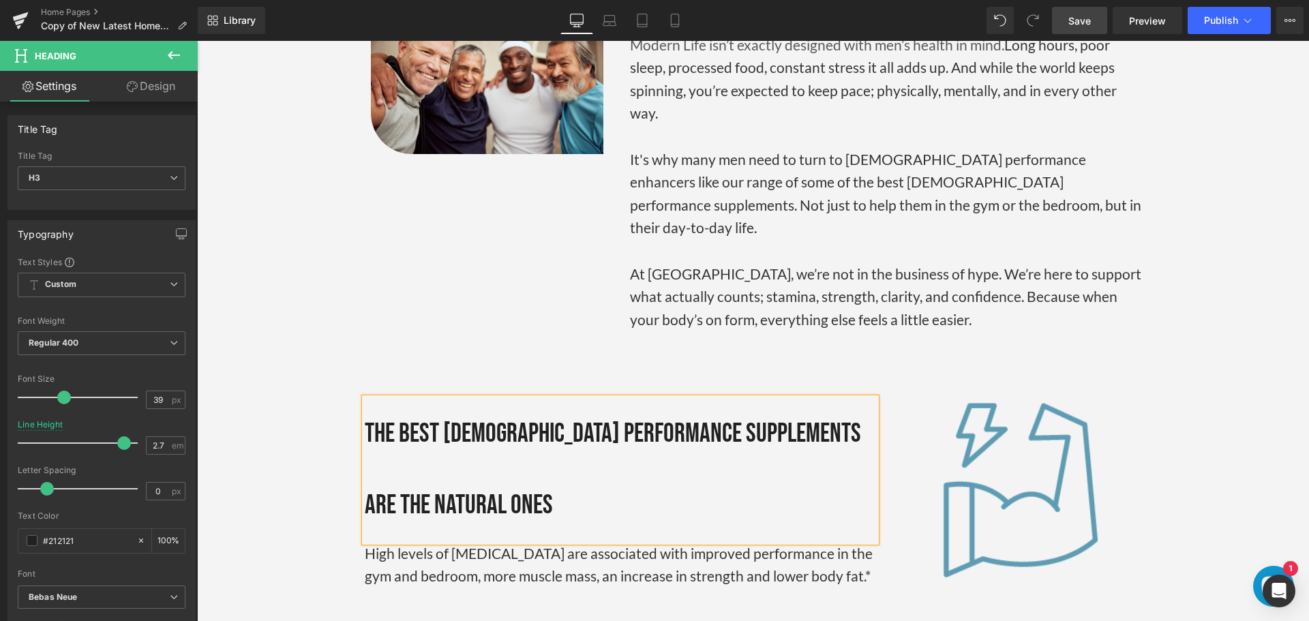
click at [445, 398] on div "The Best [DEMOGRAPHIC_DATA] Performance Supplements Are The Natural Ones" at bounding box center [620, 470] width 511 height 144
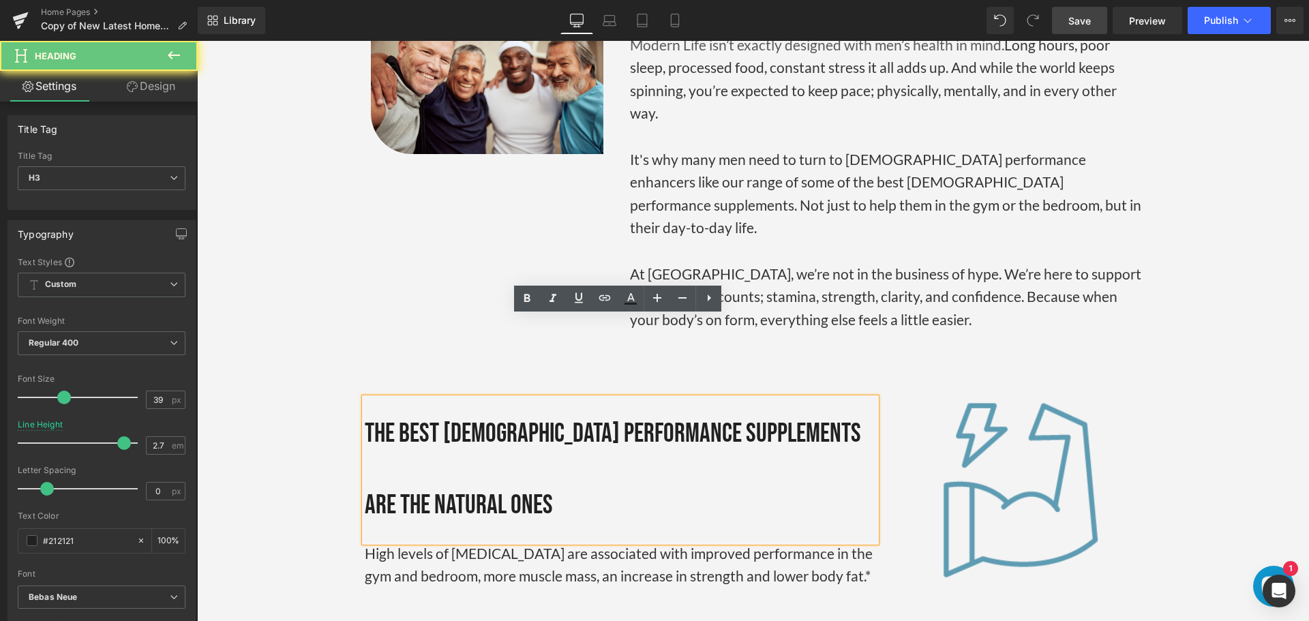
click at [437, 398] on div "The Best [DEMOGRAPHIC_DATA] Performance Supplements Are The Natural Ones" at bounding box center [620, 470] width 511 height 144
click at [404, 416] on div "The Best [DEMOGRAPHIC_DATA] Performance Supplements Are The Natural Ones" at bounding box center [620, 470] width 511 height 144
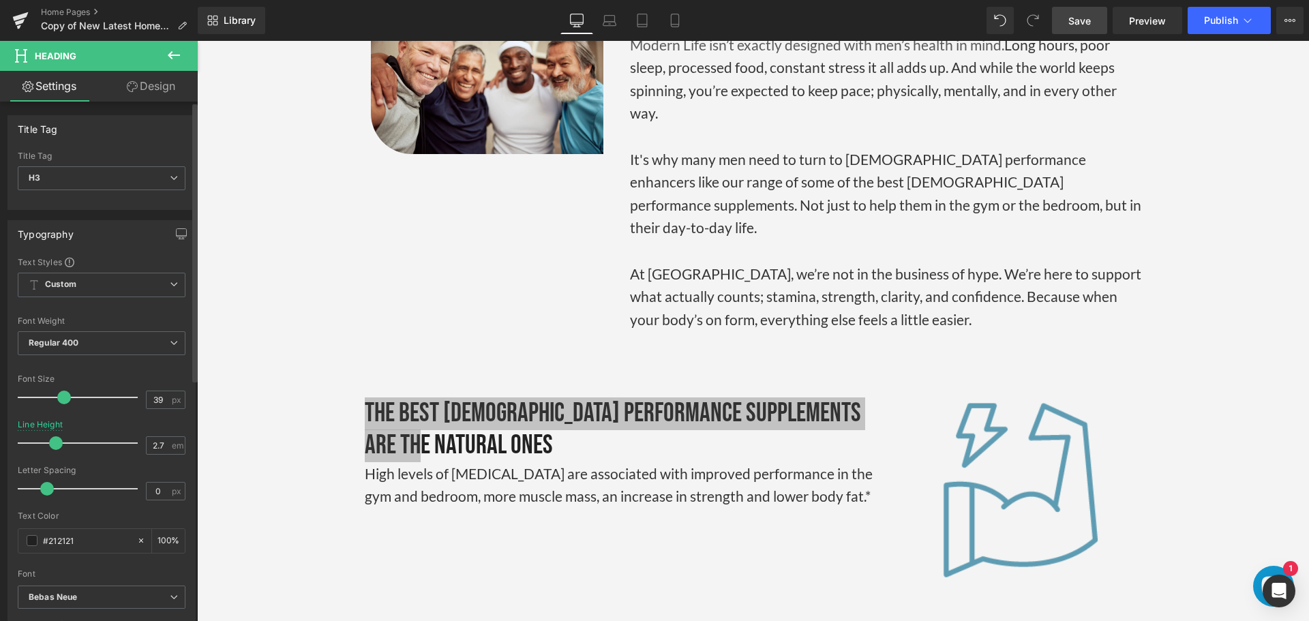
drag, startPoint x: 121, startPoint y: 447, endPoint x: 58, endPoint y: 452, distance: 63.7
click at [58, 452] on div at bounding box center [81, 443] width 113 height 27
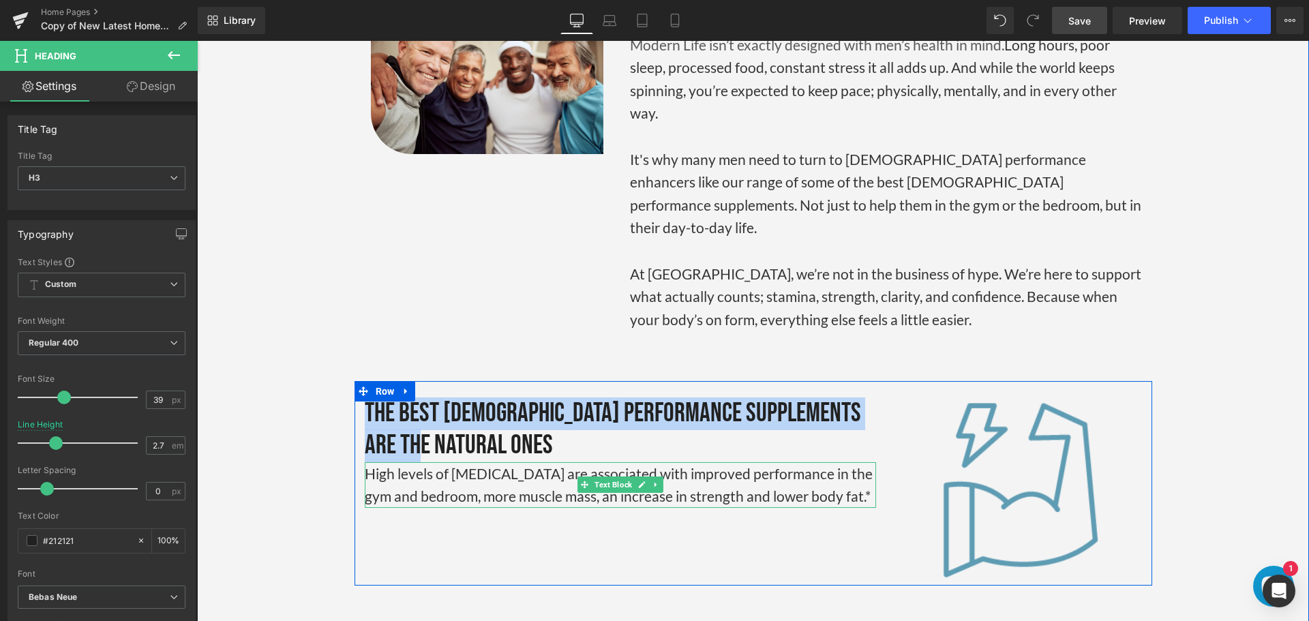
click at [597, 462] on p "High levels of [MEDICAL_DATA] are associated with improved performance in the g…" at bounding box center [620, 485] width 511 height 46
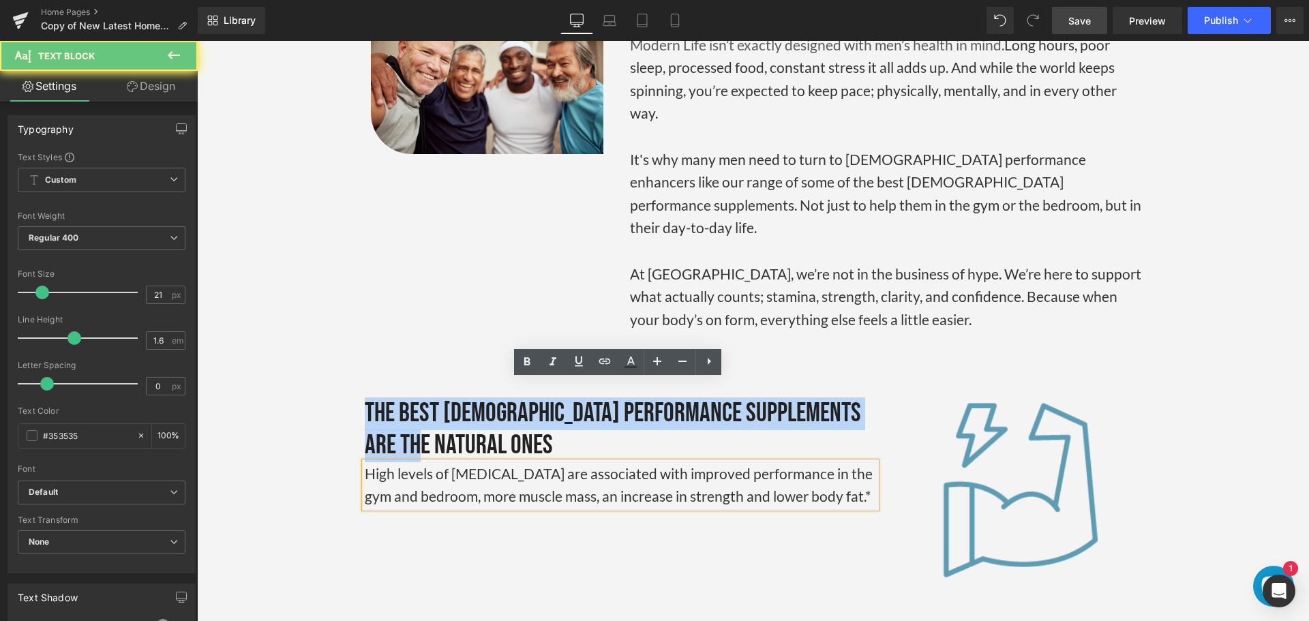
click at [597, 462] on p "High levels of [MEDICAL_DATA] are associated with improved performance in the g…" at bounding box center [620, 485] width 511 height 46
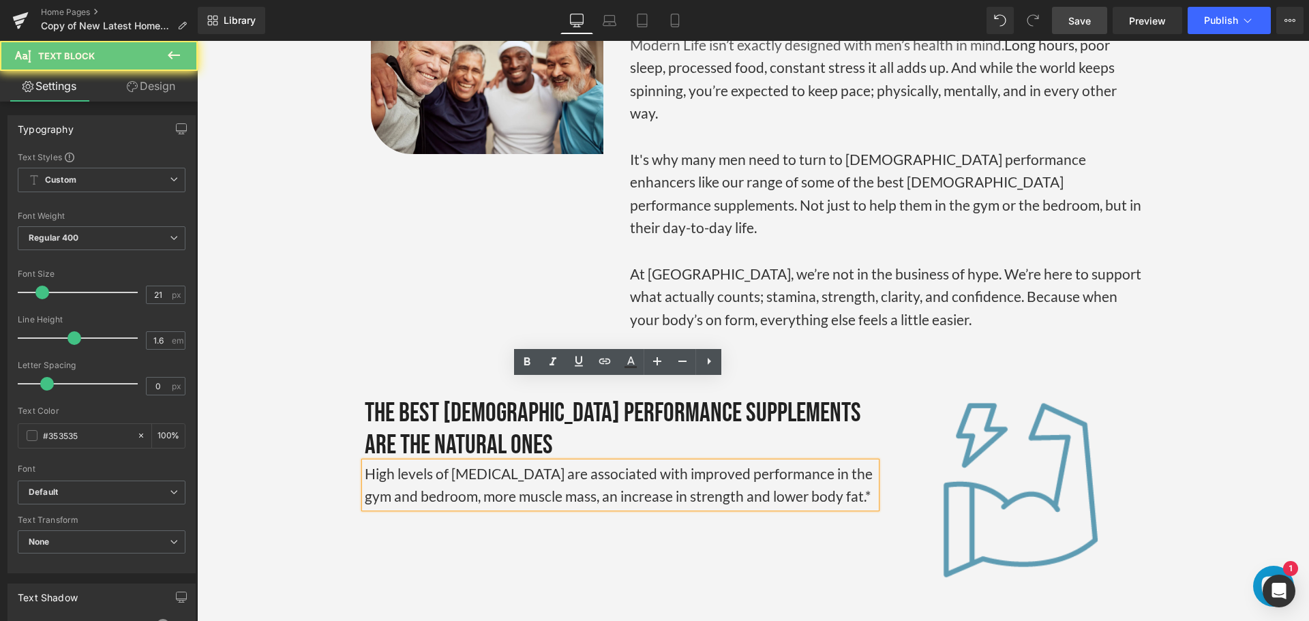
click at [548, 462] on p "High levels of [MEDICAL_DATA] are associated with improved performance in the g…" at bounding box center [620, 485] width 511 height 46
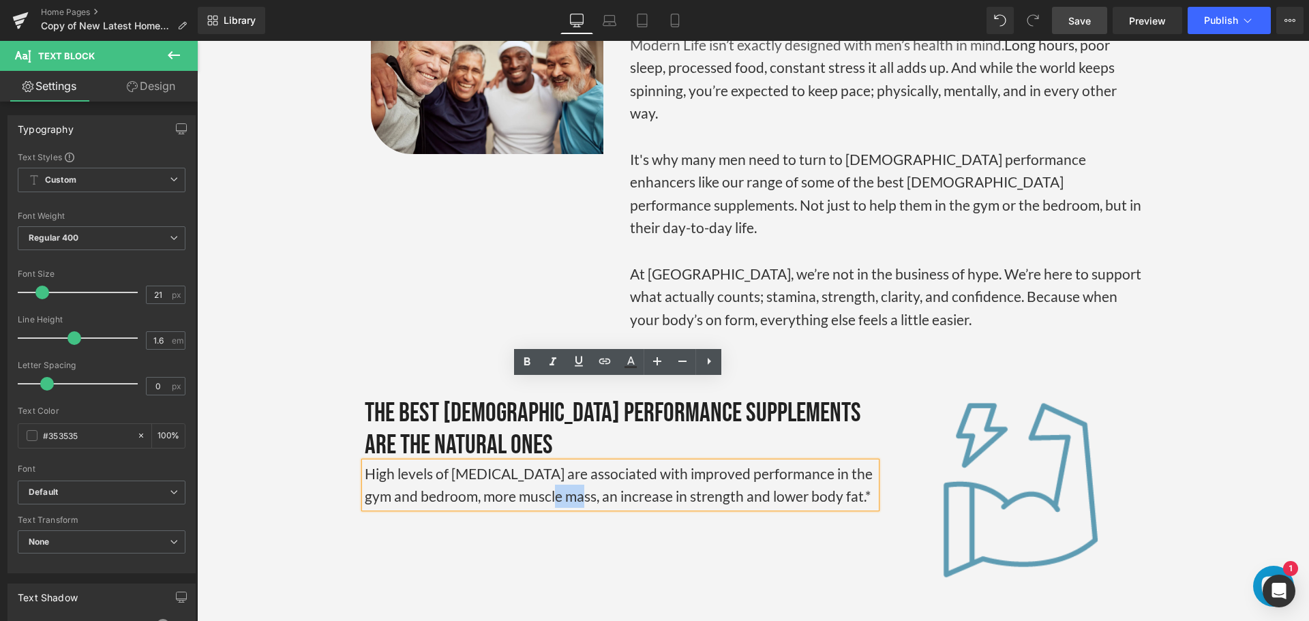
click at [548, 462] on p "High levels of [MEDICAL_DATA] are associated with improved performance in the g…" at bounding box center [620, 485] width 511 height 46
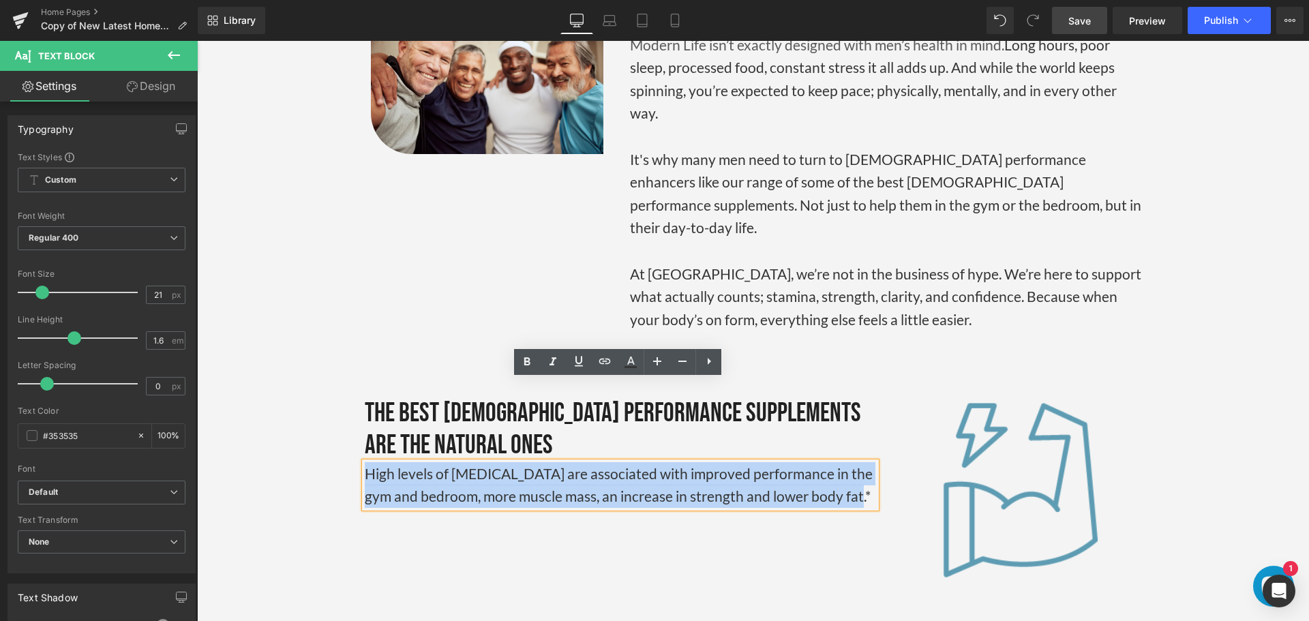
click at [548, 462] on p "High levels of [MEDICAL_DATA] are associated with improved performance in the g…" at bounding box center [620, 485] width 511 height 46
paste div
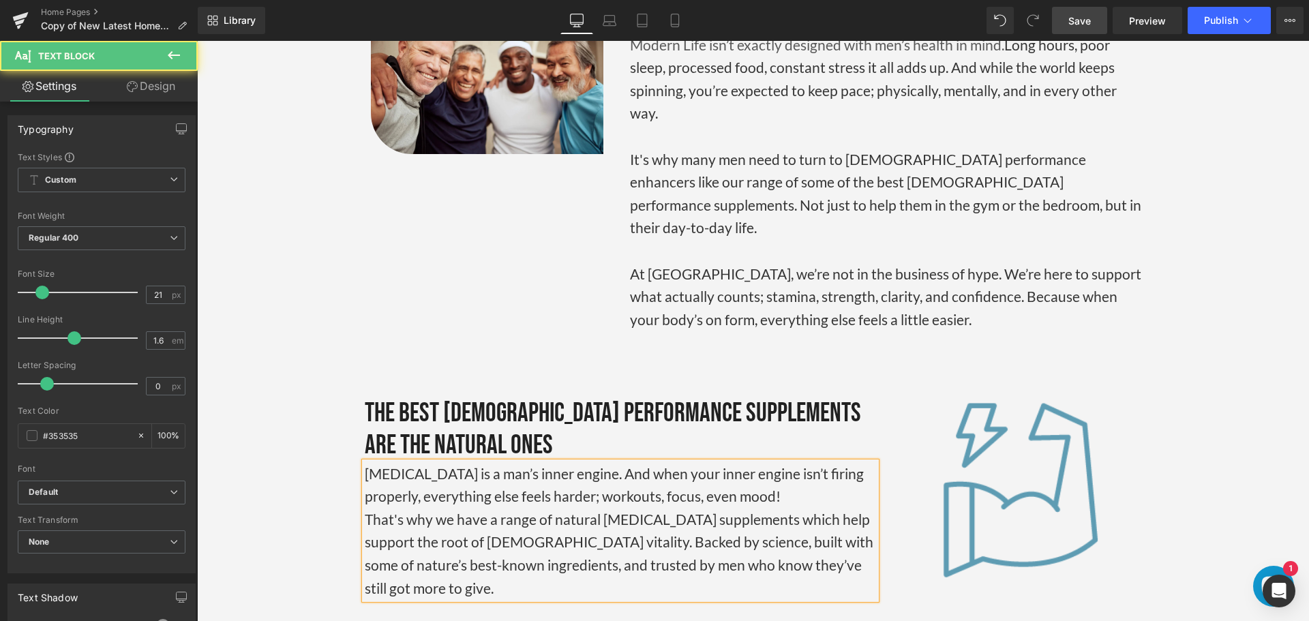
click at [786, 462] on p "[MEDICAL_DATA] is a man’s inner engine. And when your inner engine isn’t firing…" at bounding box center [620, 485] width 511 height 46
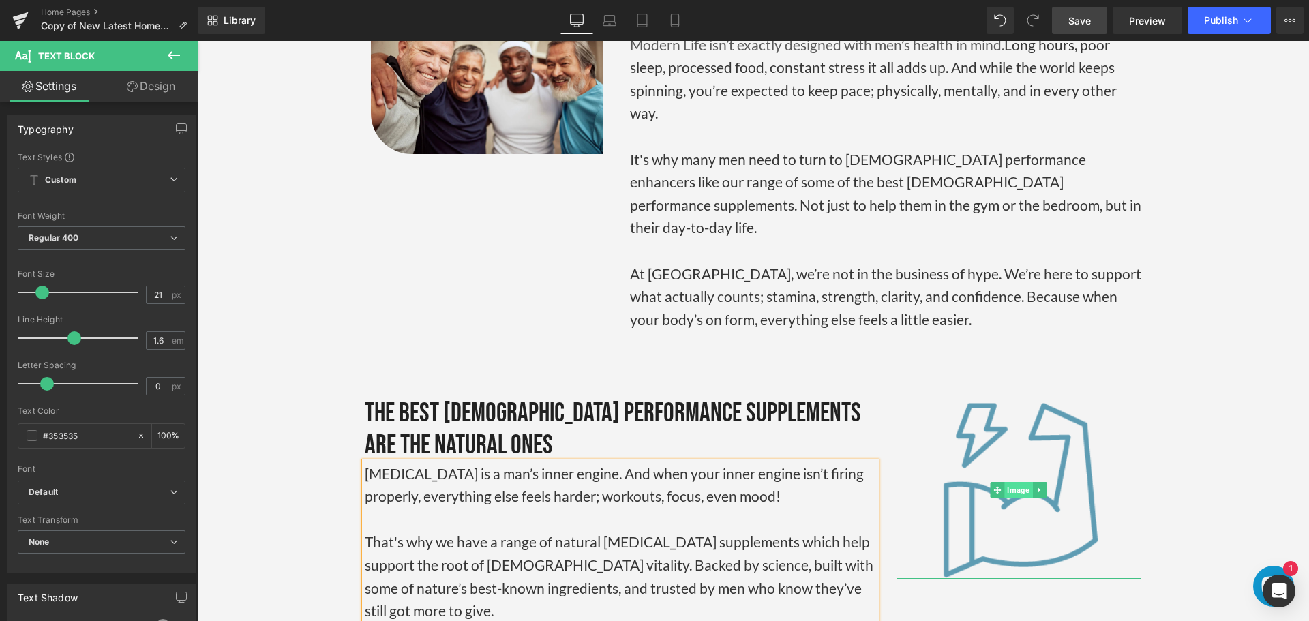
click at [1010, 482] on span "Image" at bounding box center [1019, 490] width 28 height 16
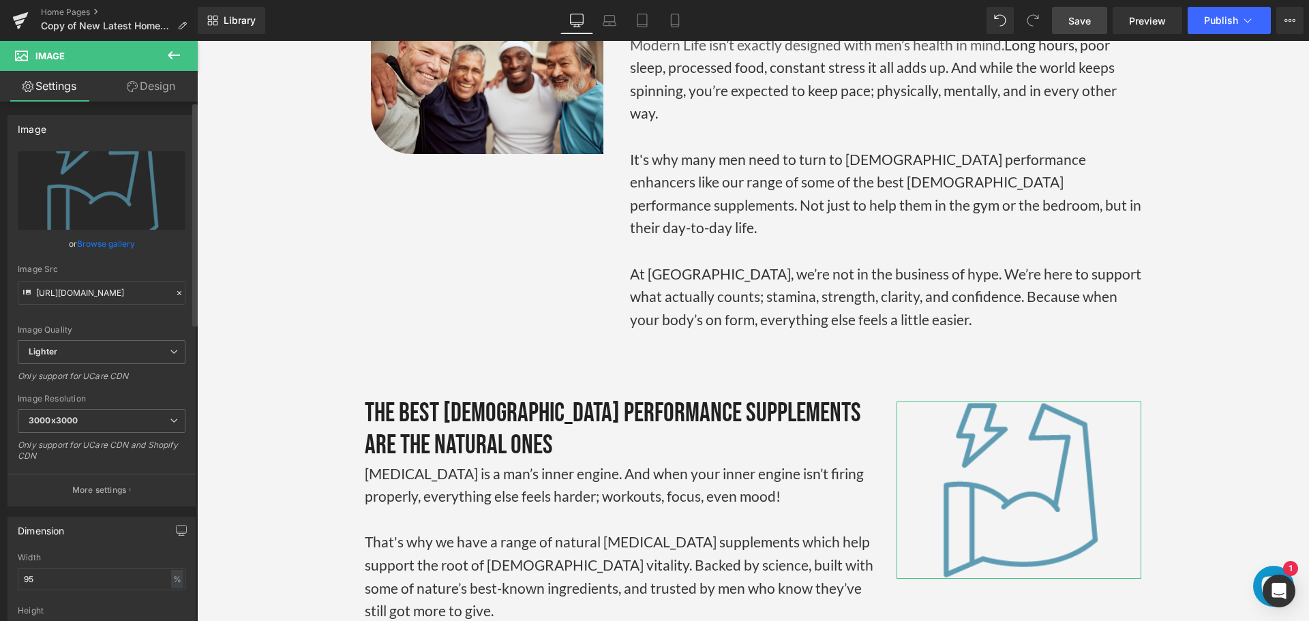
click at [100, 242] on link "Browse gallery" at bounding box center [106, 244] width 58 height 24
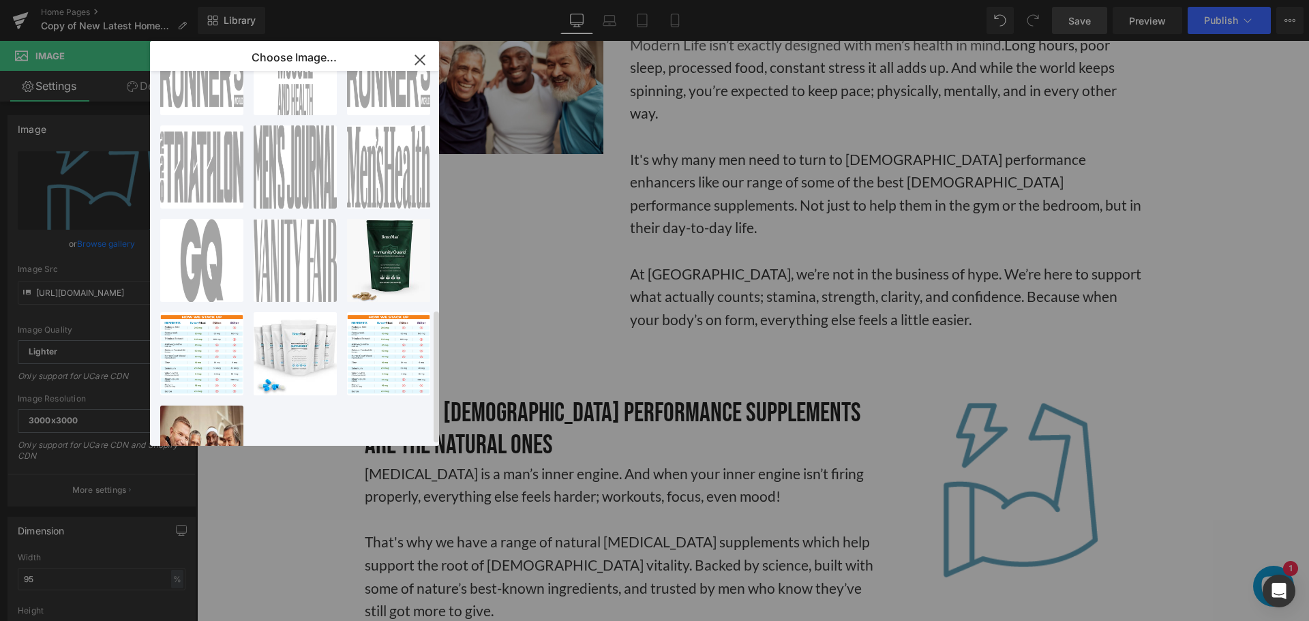
scroll to position [673, 0]
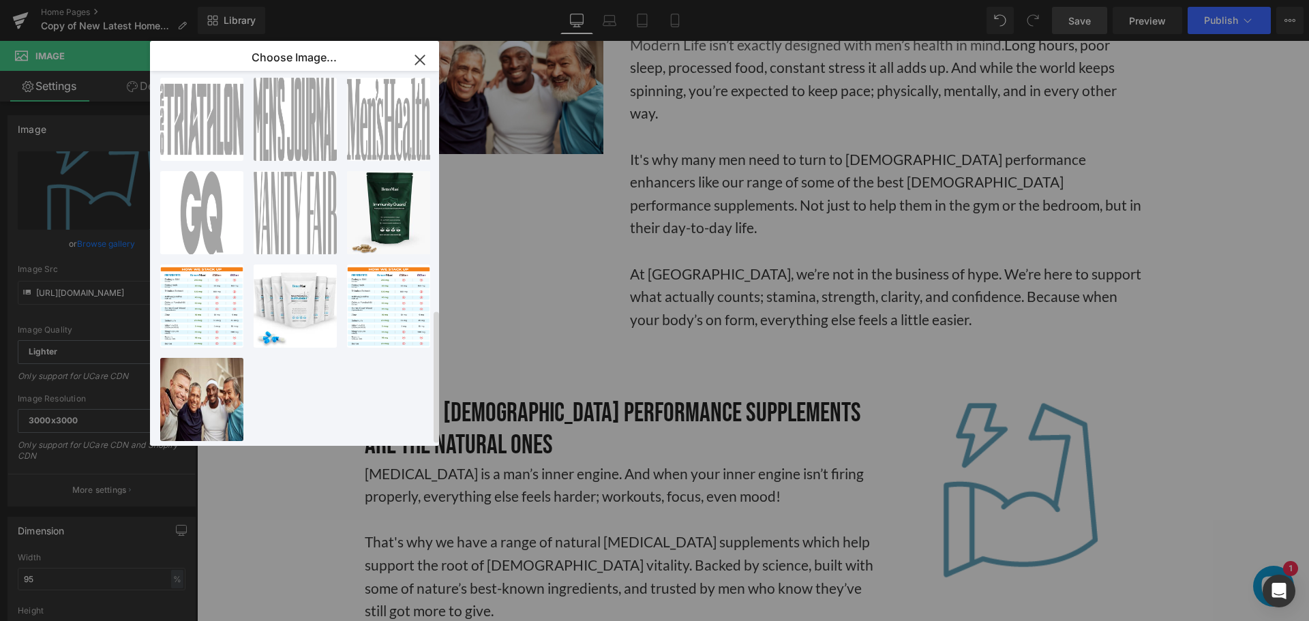
click at [327, 404] on div "Mobile ...ilot.webp 340.90 KB Delete image? Yes No Mobile ...ilot.webp 343.85 K…" at bounding box center [302, 261] width 284 height 381
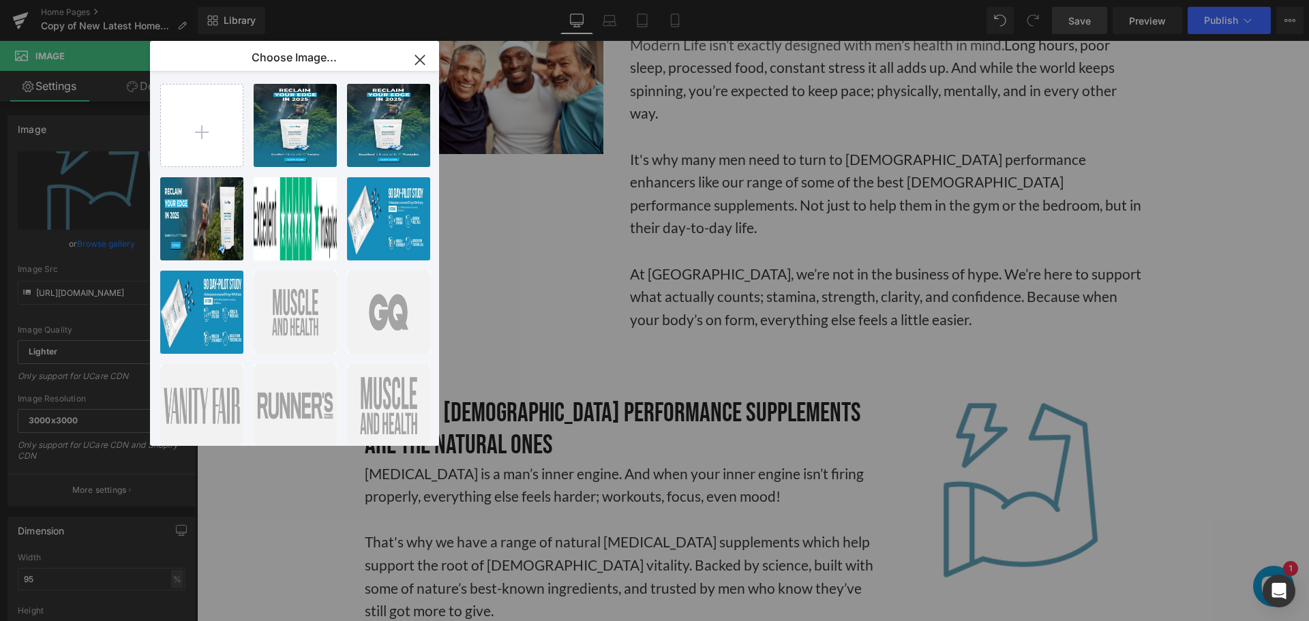
scroll to position [0, 0]
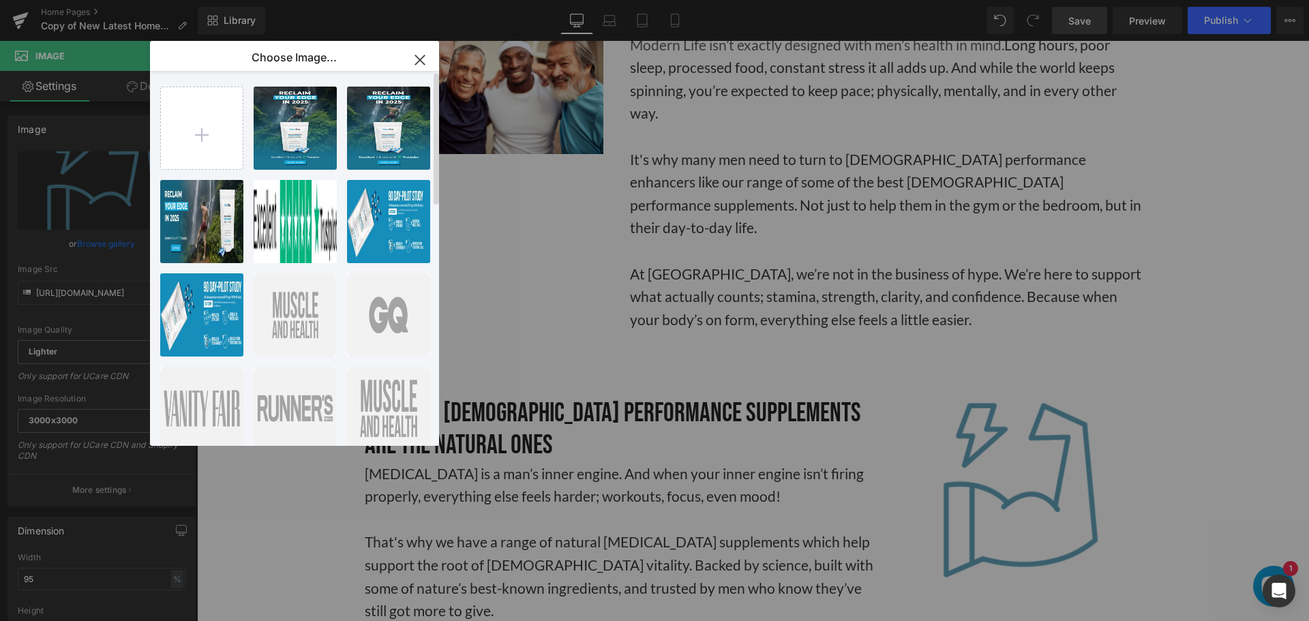
drag, startPoint x: 972, startPoint y: 2, endPoint x: 258, endPoint y: 76, distance: 717.9
click at [258, 76] on div "Mobile ...ilot.webp 340.90 KB Delete image? Yes No Mobile ...ilot.webp 343.85 K…" at bounding box center [302, 261] width 284 height 381
click at [417, 59] on icon "button" at bounding box center [420, 60] width 22 height 22
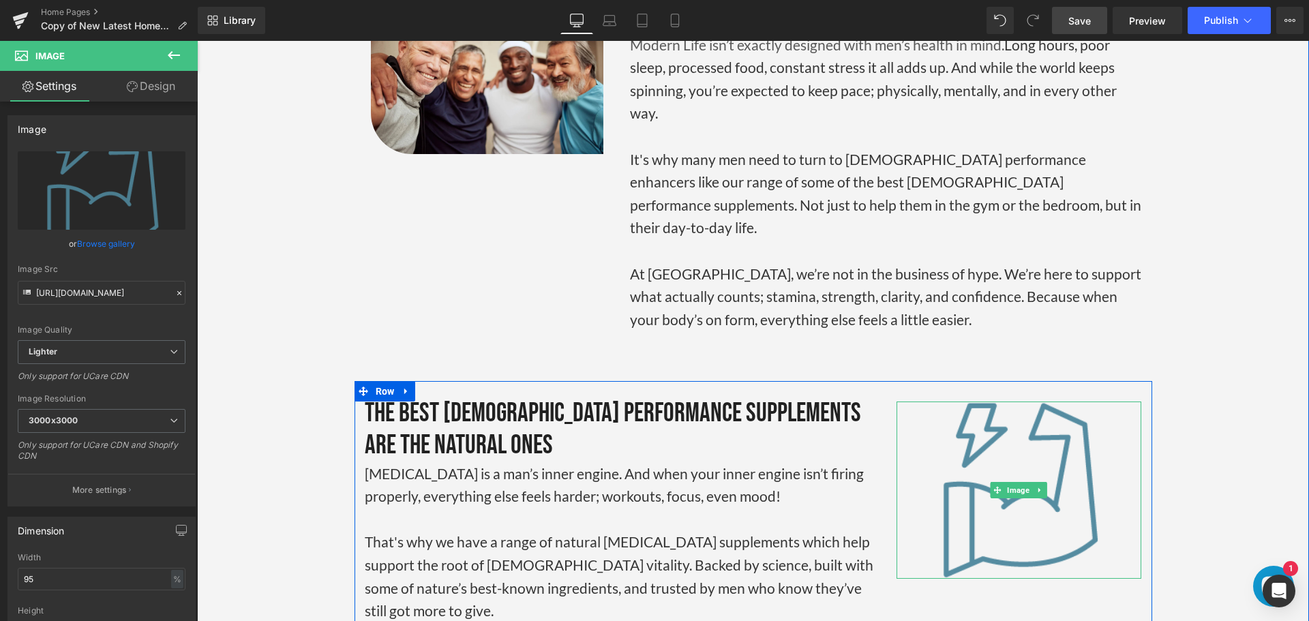
click at [1033, 421] on img at bounding box center [1019, 490] width 233 height 177
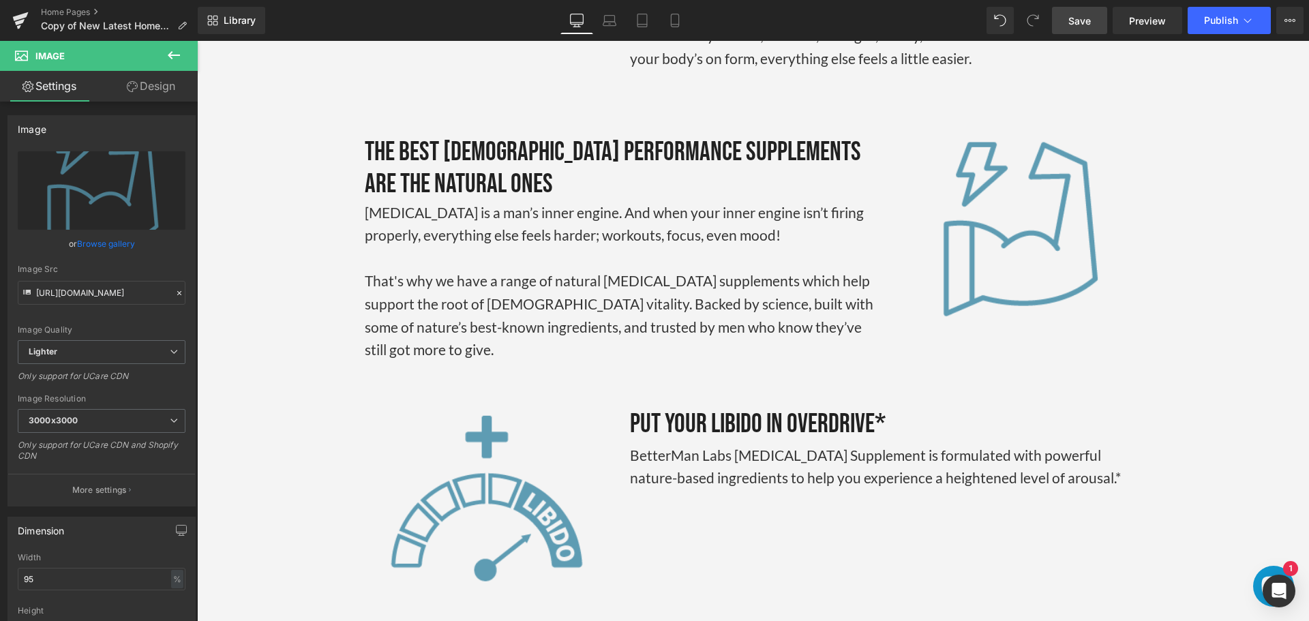
scroll to position [2706, 0]
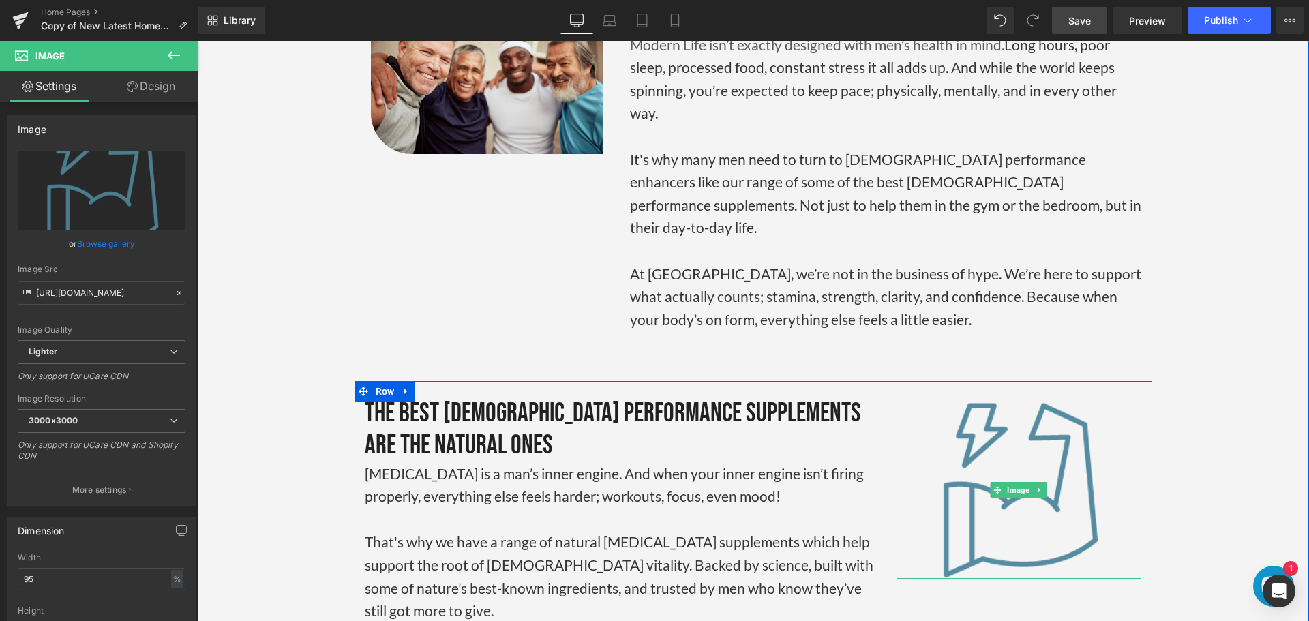
click at [1000, 402] on img at bounding box center [1019, 490] width 233 height 177
click at [1009, 482] on span "Image" at bounding box center [1019, 490] width 28 height 16
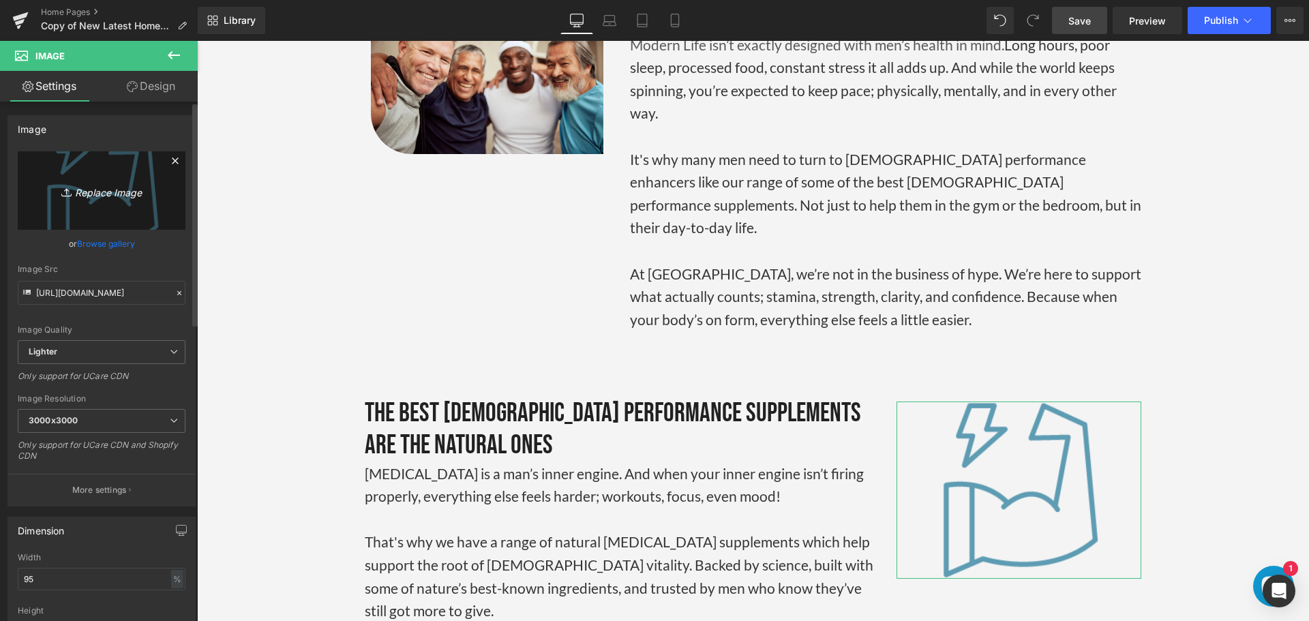
click at [83, 178] on link "Replace Image" at bounding box center [102, 190] width 168 height 78
type input "C:\fakepath\test-booster-email.png"
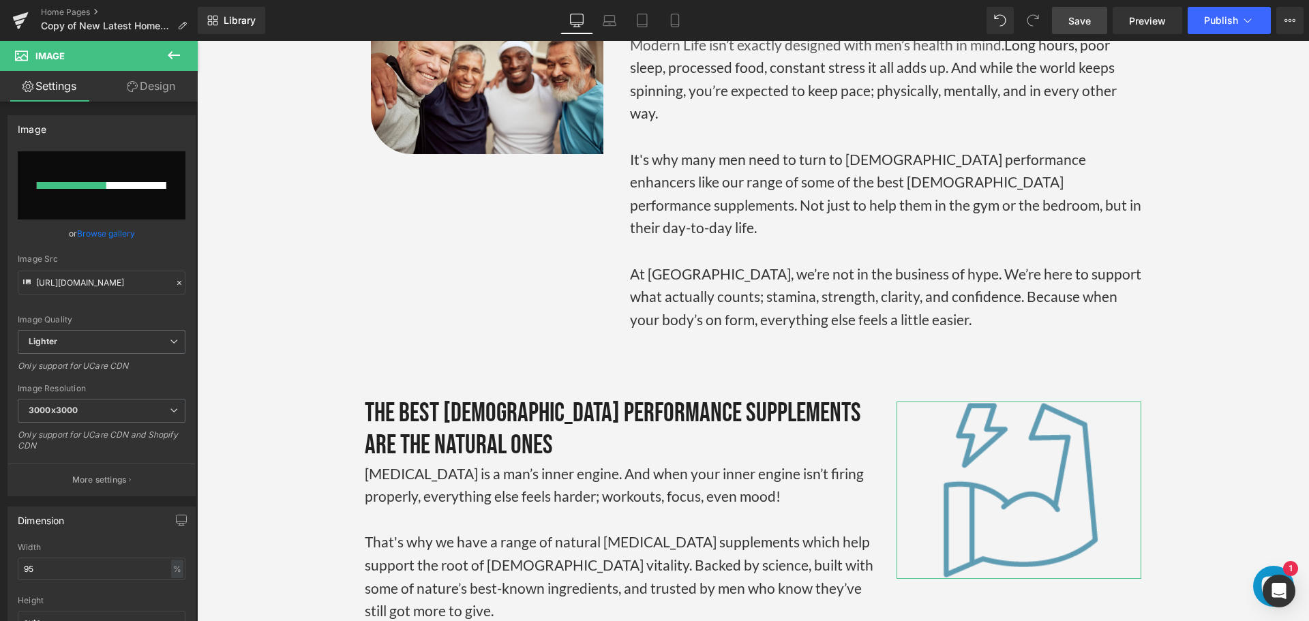
drag, startPoint x: 149, startPoint y: 91, endPoint x: 146, endPoint y: 104, distance: 12.7
click at [149, 91] on link "Design" at bounding box center [151, 86] width 99 height 31
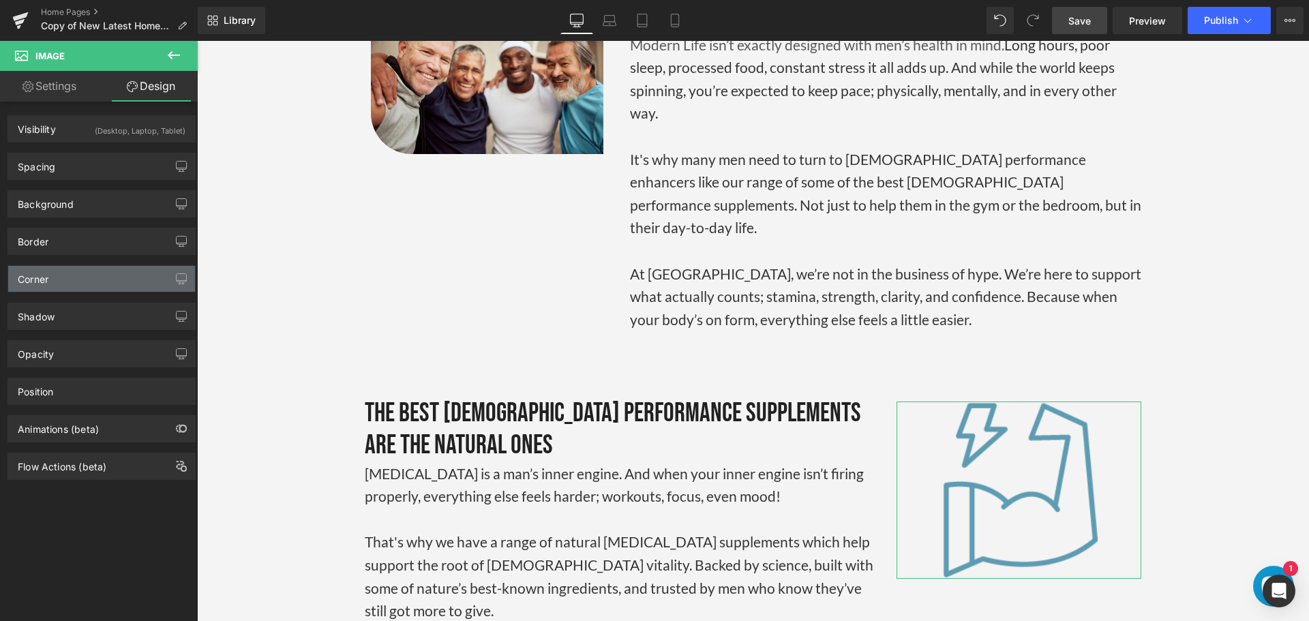
click at [88, 282] on div "Corner" at bounding box center [101, 279] width 187 height 26
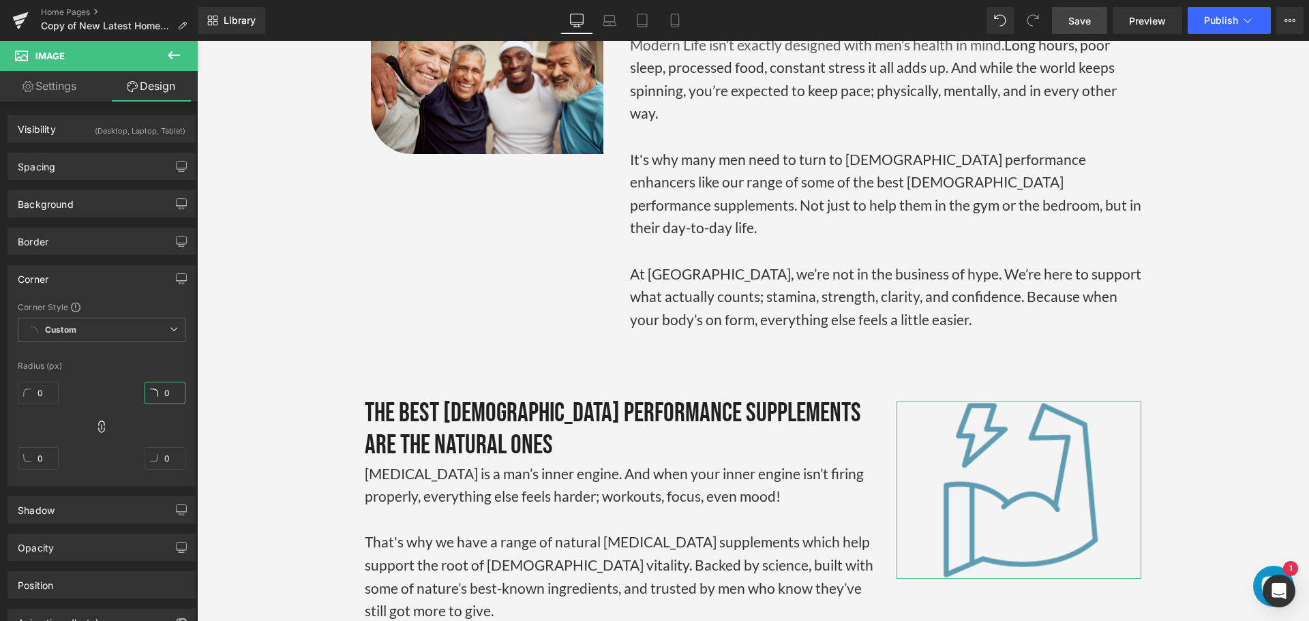
click at [158, 391] on input "0" at bounding box center [165, 393] width 41 height 23
type input "60"
click at [95, 426] on icon at bounding box center [102, 427] width 14 height 14
click at [35, 385] on input "0" at bounding box center [38, 393] width 41 height 23
type input "0"
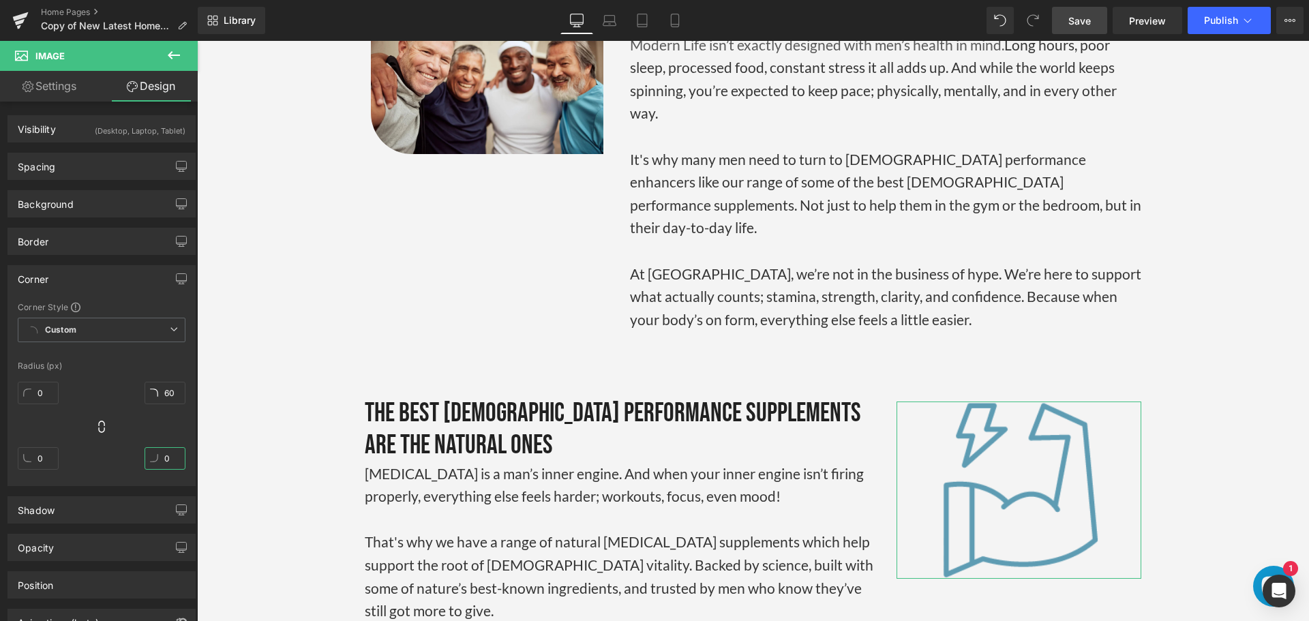
click at [164, 458] on input "0" at bounding box center [165, 458] width 41 height 23
type input "0"
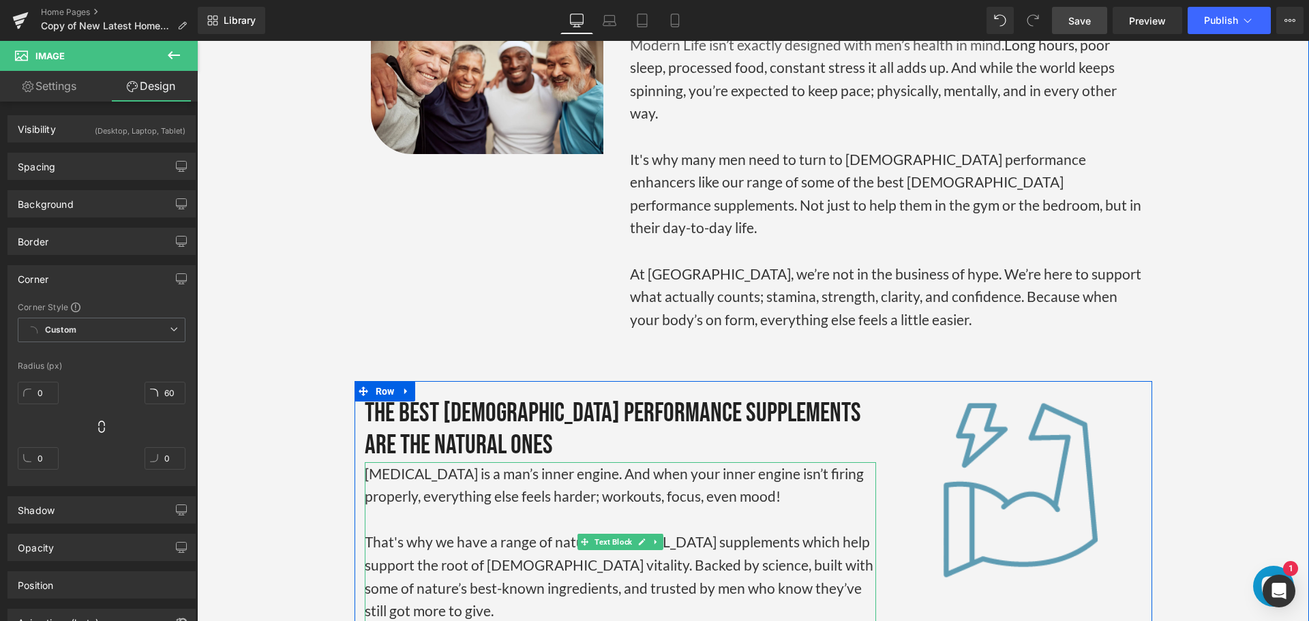
click at [670, 462] on p "[MEDICAL_DATA] is a man’s inner engine. And when your inner engine isn’t firing…" at bounding box center [620, 485] width 511 height 46
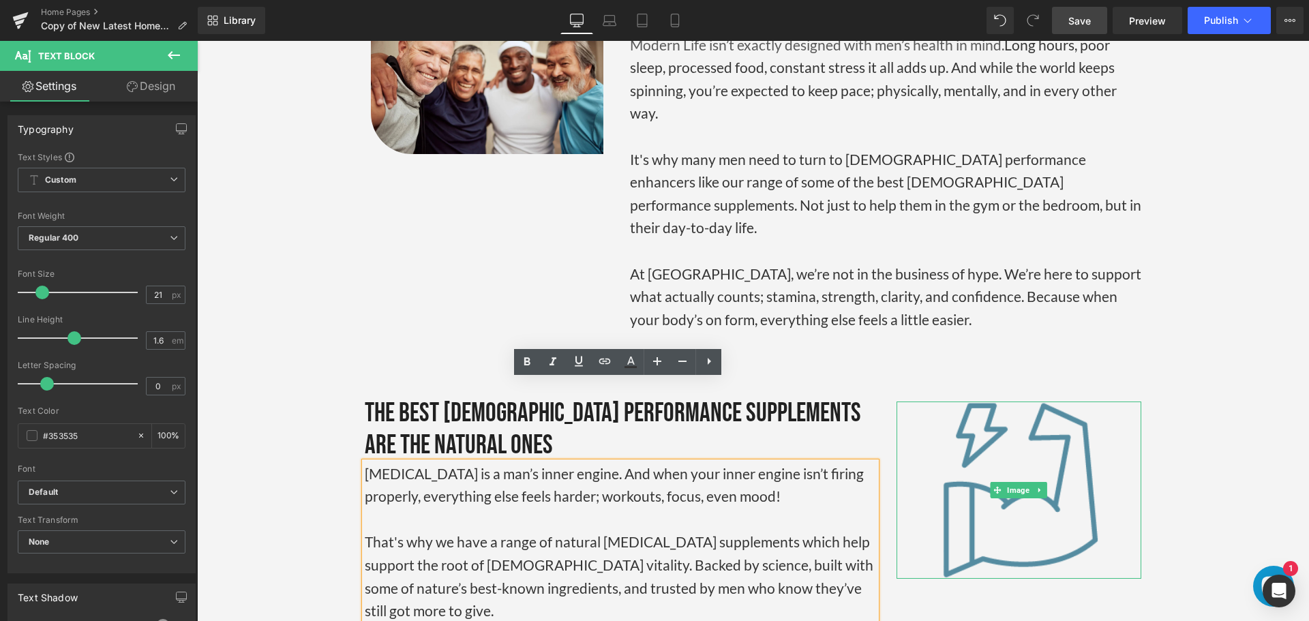
click at [1028, 402] on img at bounding box center [1019, 490] width 233 height 177
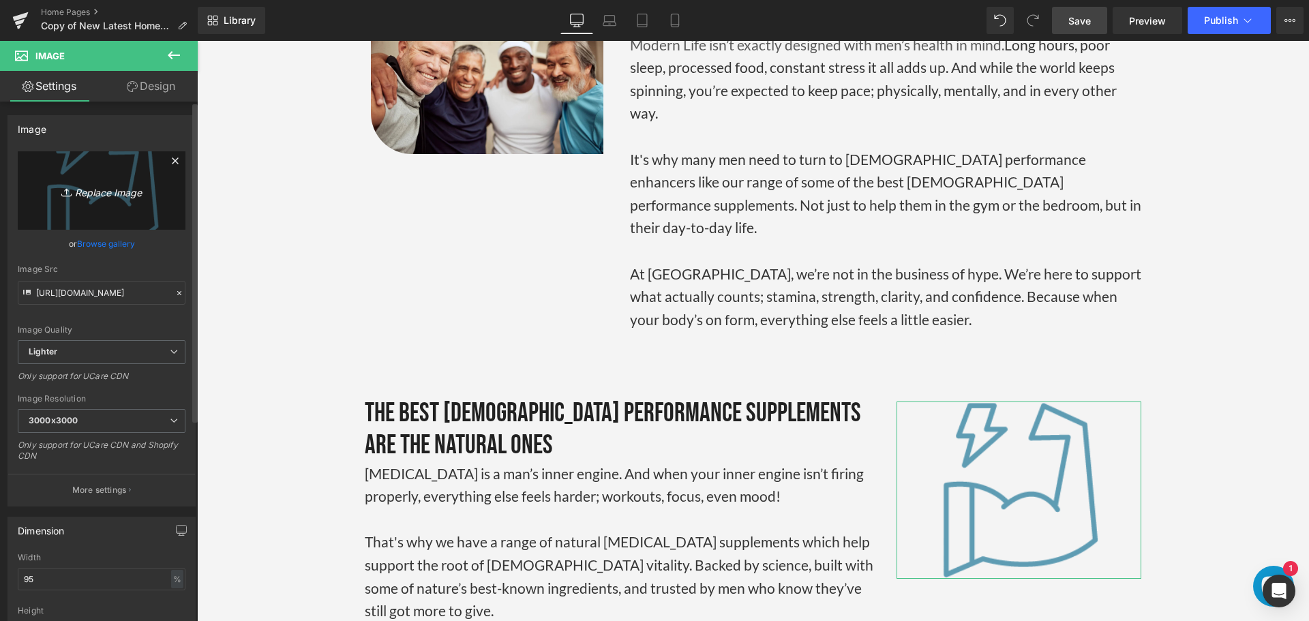
click at [92, 195] on icon "Replace Image" at bounding box center [101, 190] width 109 height 17
type input "C:\fakepath\test-booster-email.png"
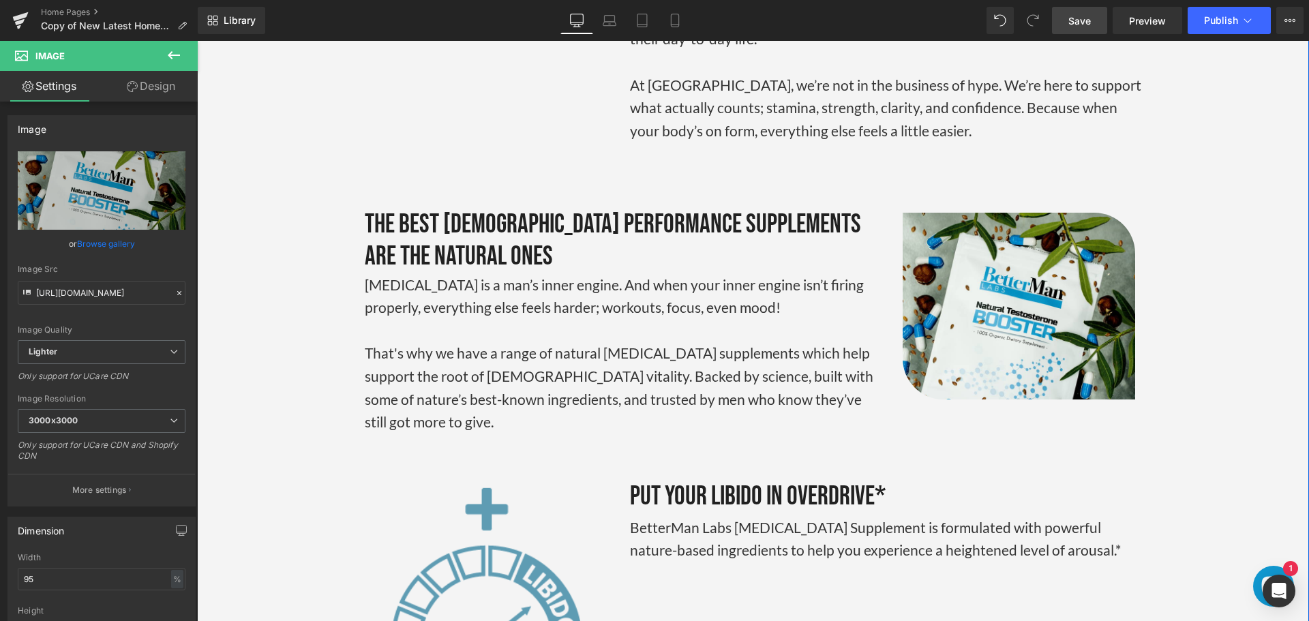
scroll to position [2979, 0]
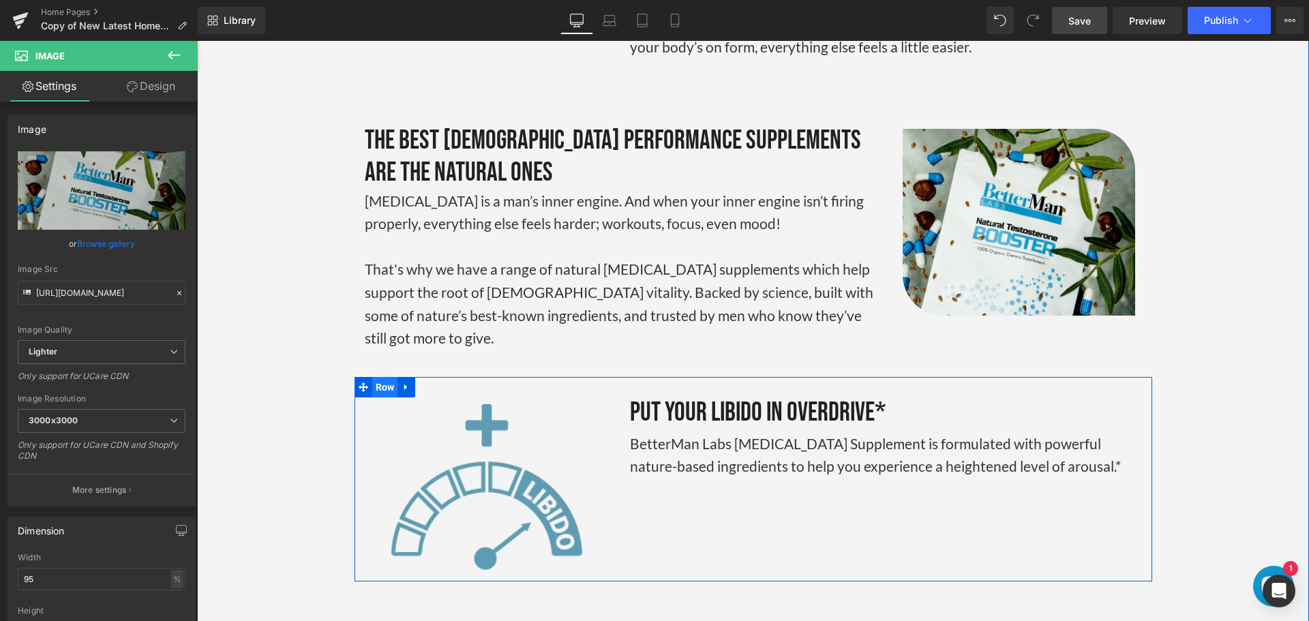
click at [393, 377] on span "Row" at bounding box center [385, 387] width 26 height 20
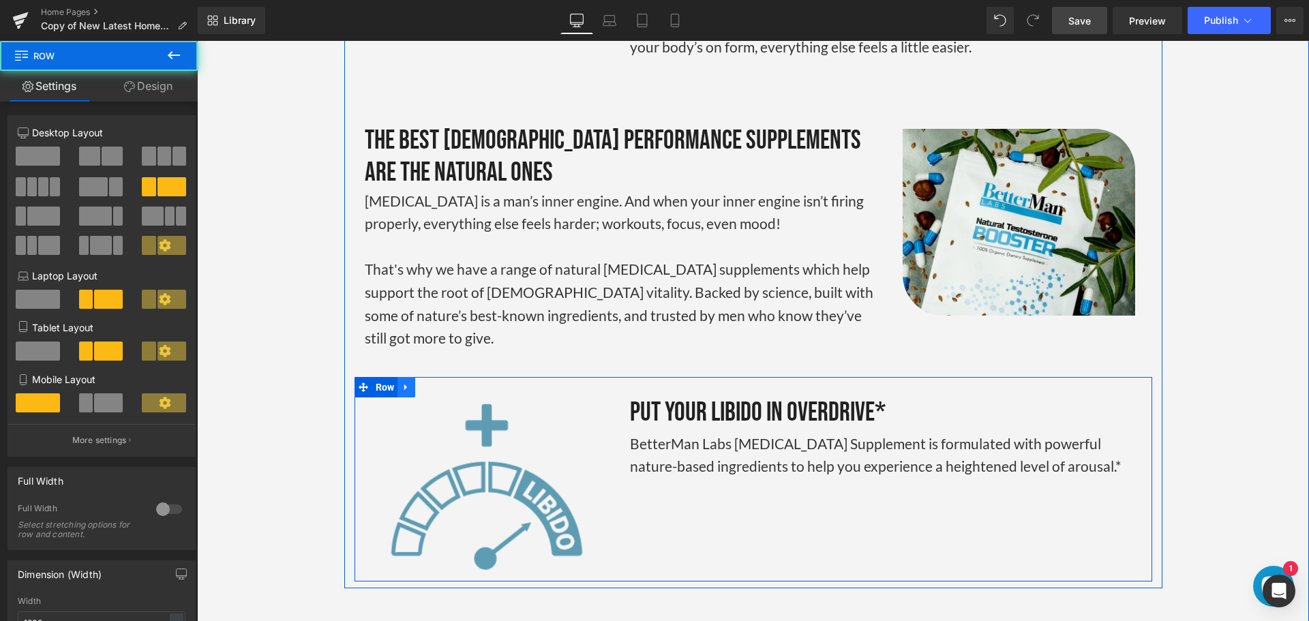
click at [403, 382] on icon at bounding box center [407, 387] width 10 height 10
click at [442, 382] on icon at bounding box center [442, 387] width 10 height 10
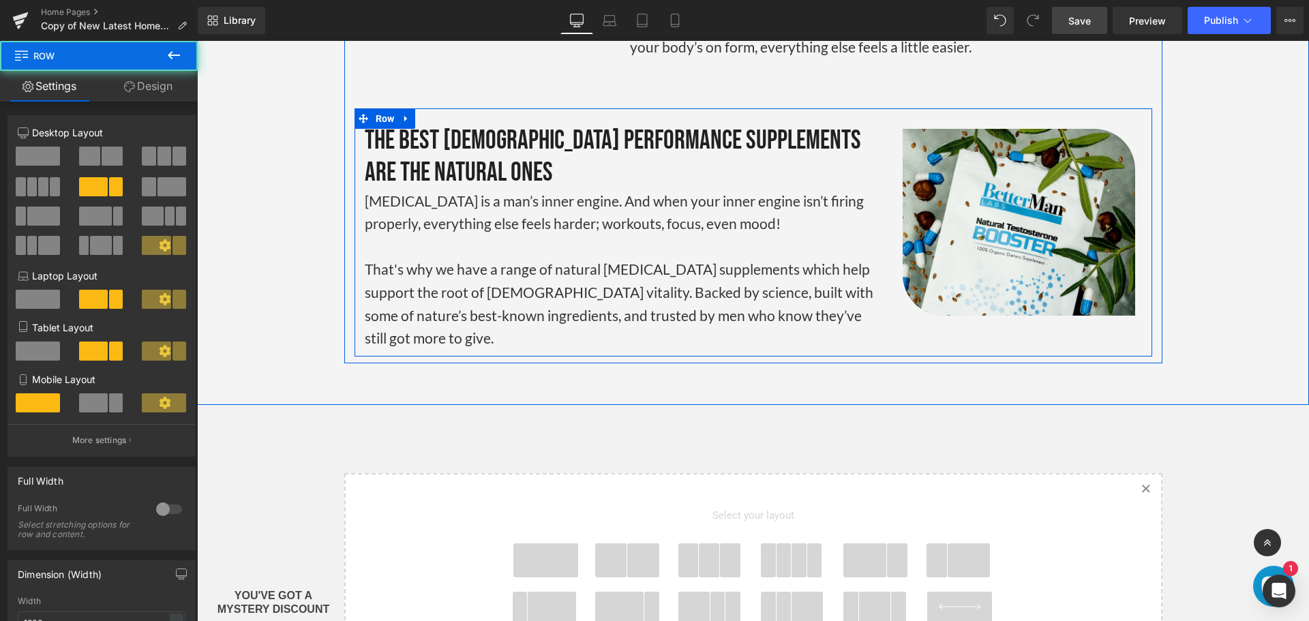
click at [929, 264] on div "Image The Best [DEMOGRAPHIC_DATA] Performance Supplements Are The Natural Ones …" at bounding box center [754, 232] width 798 height 248
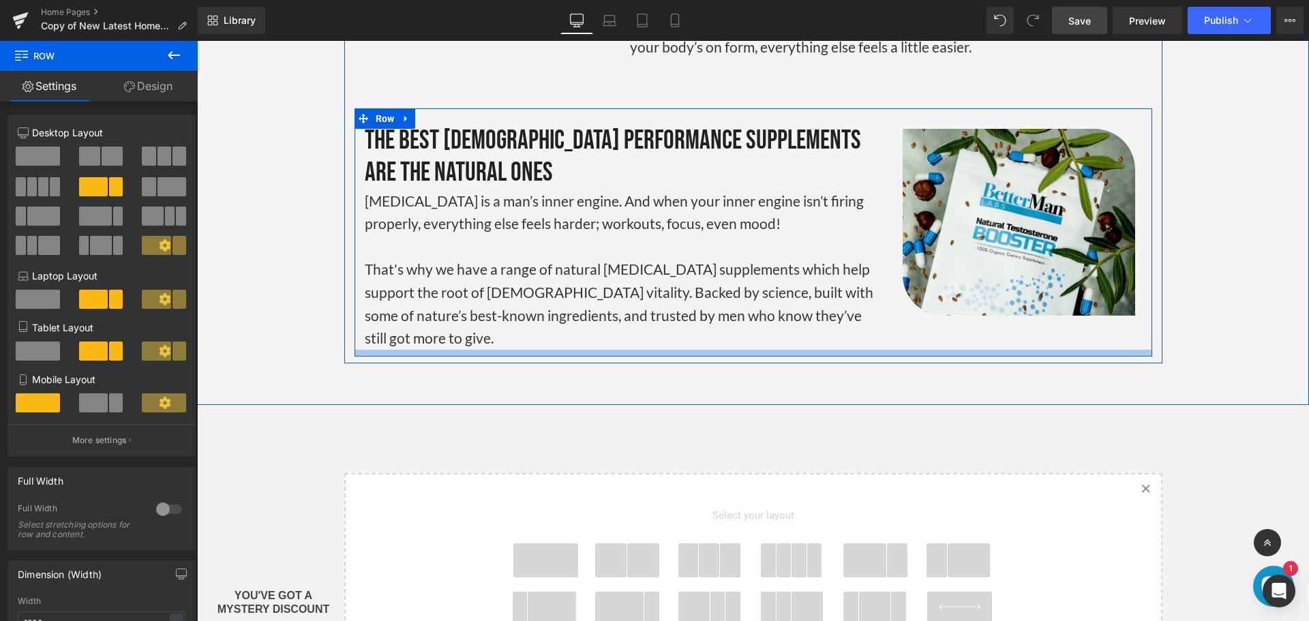
click at [844, 350] on div at bounding box center [754, 353] width 798 height 7
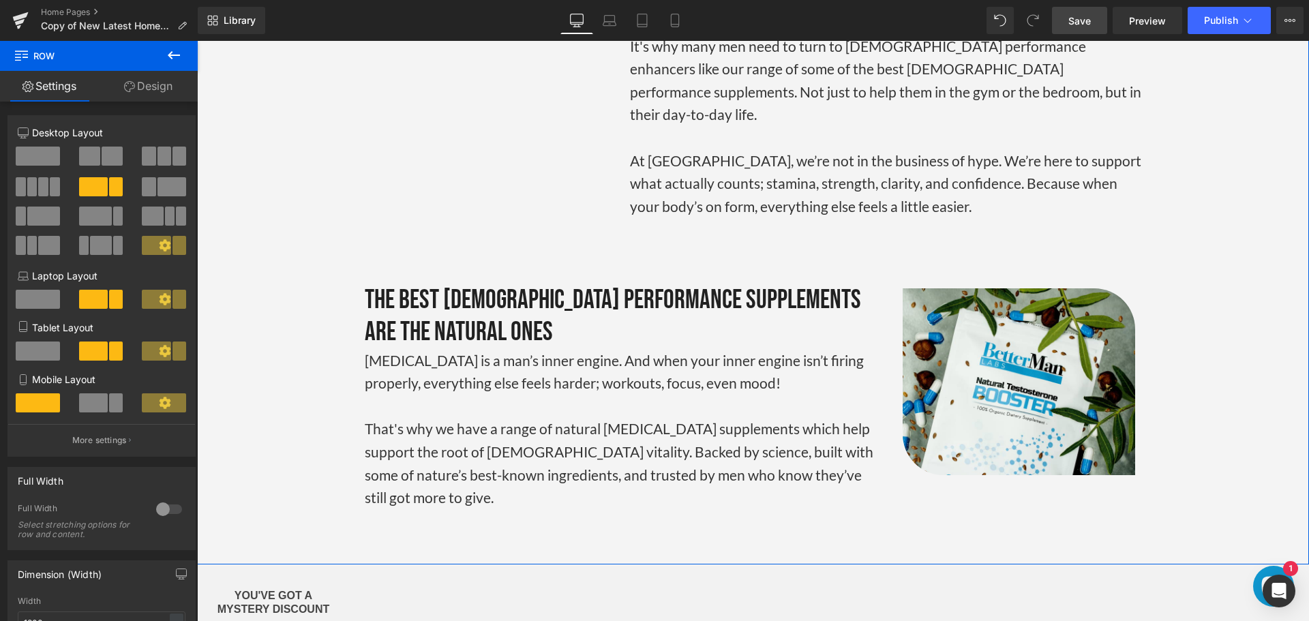
scroll to position [2501, 0]
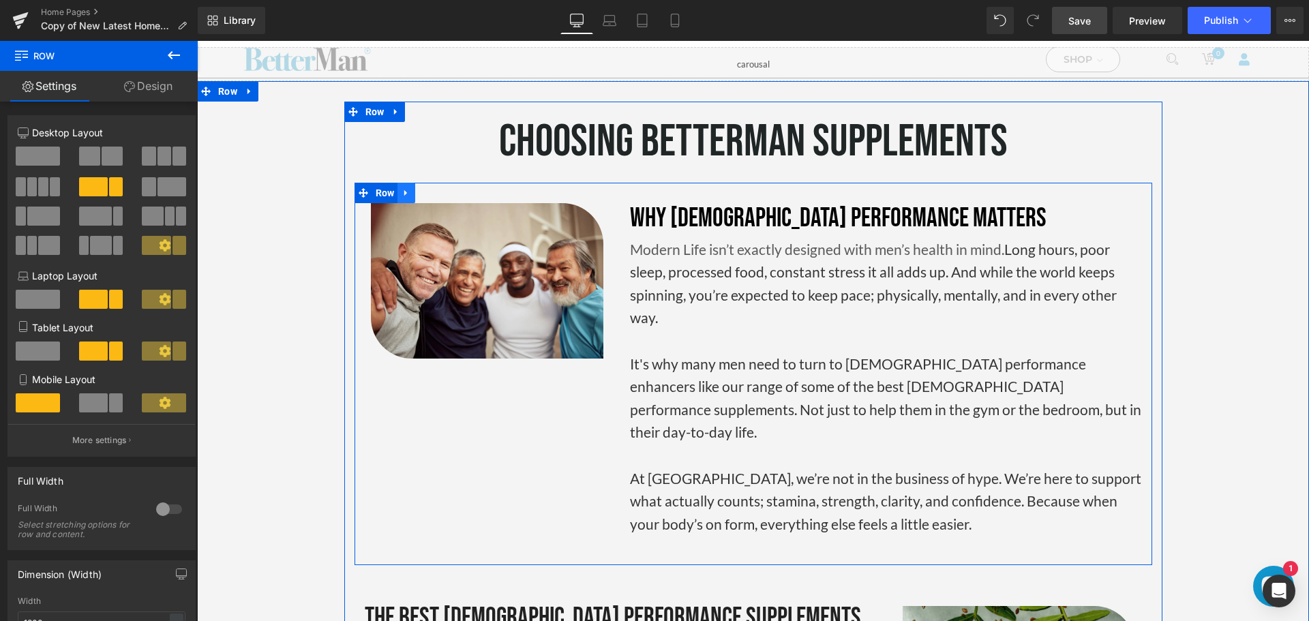
click at [408, 188] on icon at bounding box center [407, 193] width 10 height 10
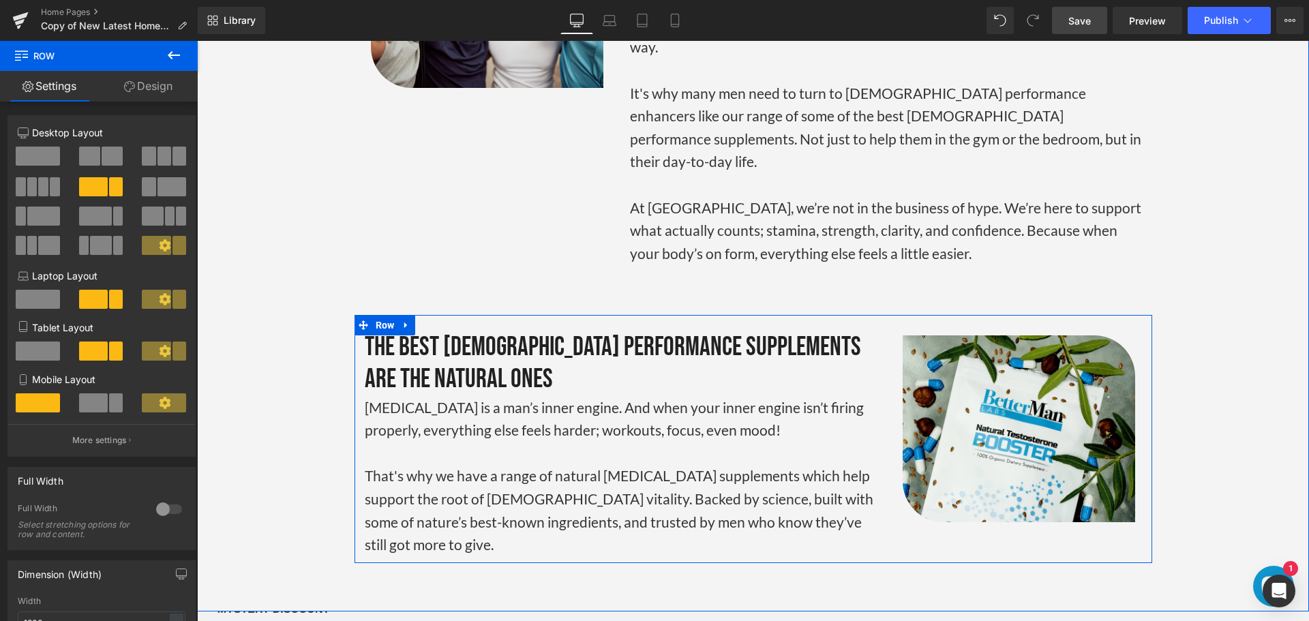
scroll to position [2774, 0]
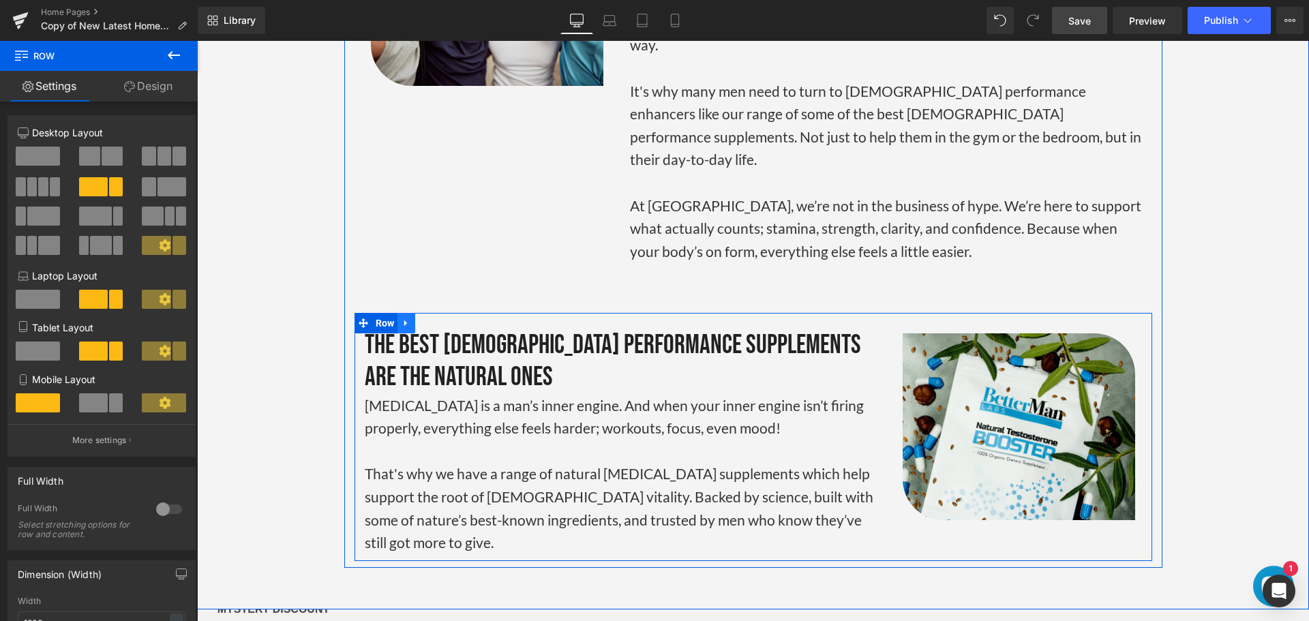
click at [407, 318] on icon at bounding box center [407, 323] width 10 height 10
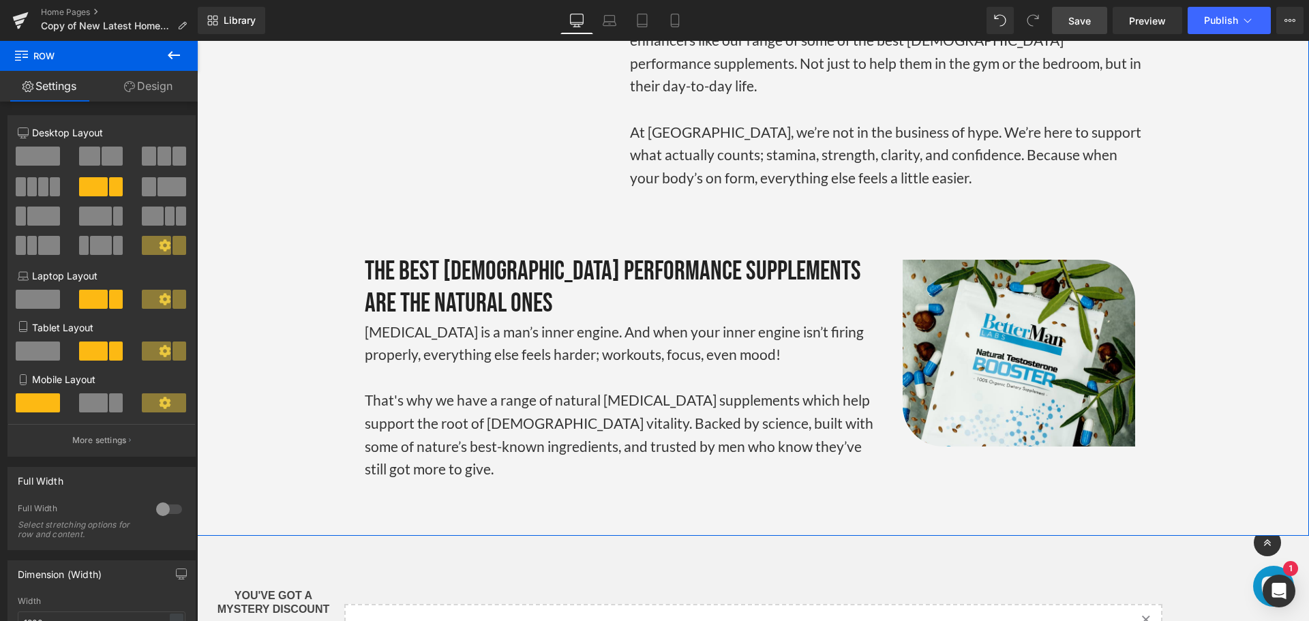
scroll to position [2842, 0]
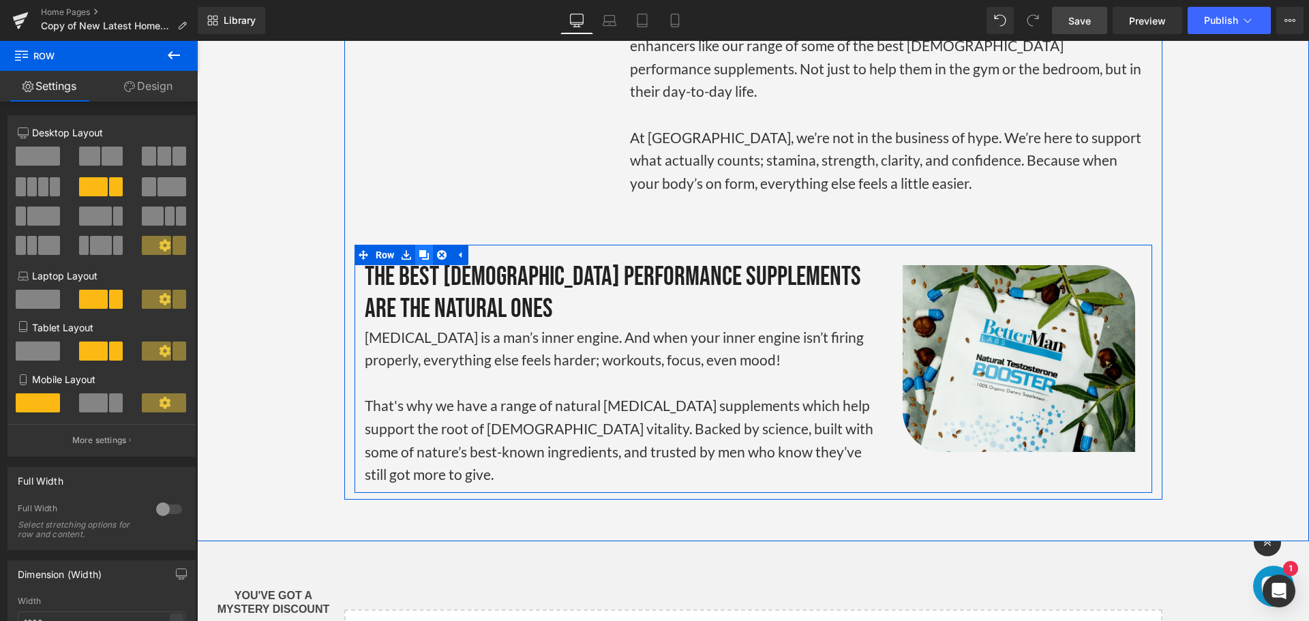
click at [423, 250] on icon at bounding box center [424, 255] width 10 height 10
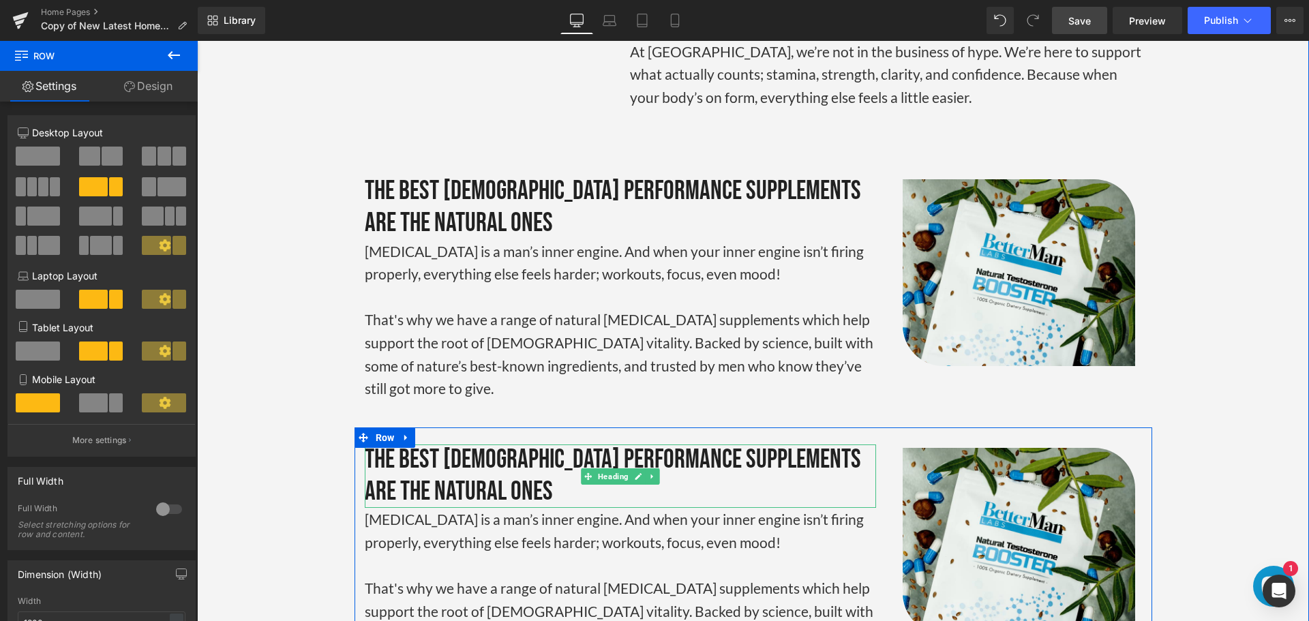
click at [743, 445] on div "The Best [DEMOGRAPHIC_DATA] Performance Supplements Are The Natural Ones" at bounding box center [620, 477] width 511 height 64
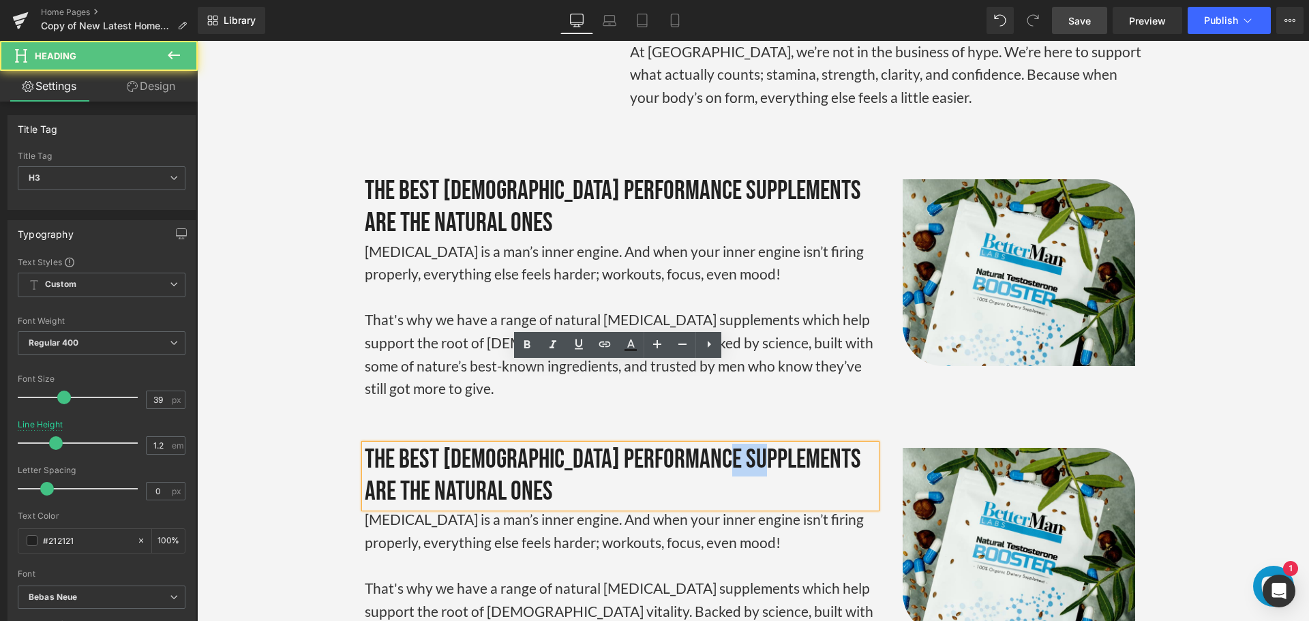
click at [743, 445] on div "The Best [DEMOGRAPHIC_DATA] Performance Supplements Are The Natural Ones" at bounding box center [620, 477] width 511 height 64
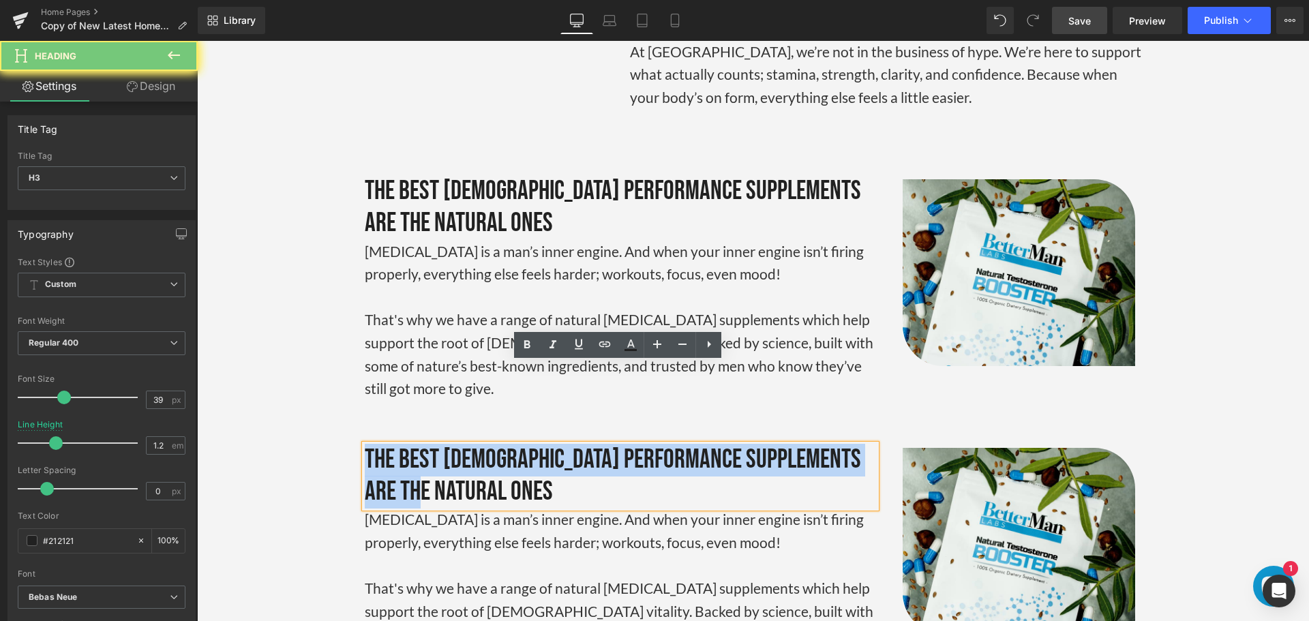
click at [743, 445] on div "The Best [DEMOGRAPHIC_DATA] Performance Supplements Are The Natural Ones" at bounding box center [620, 477] width 511 height 64
paste div
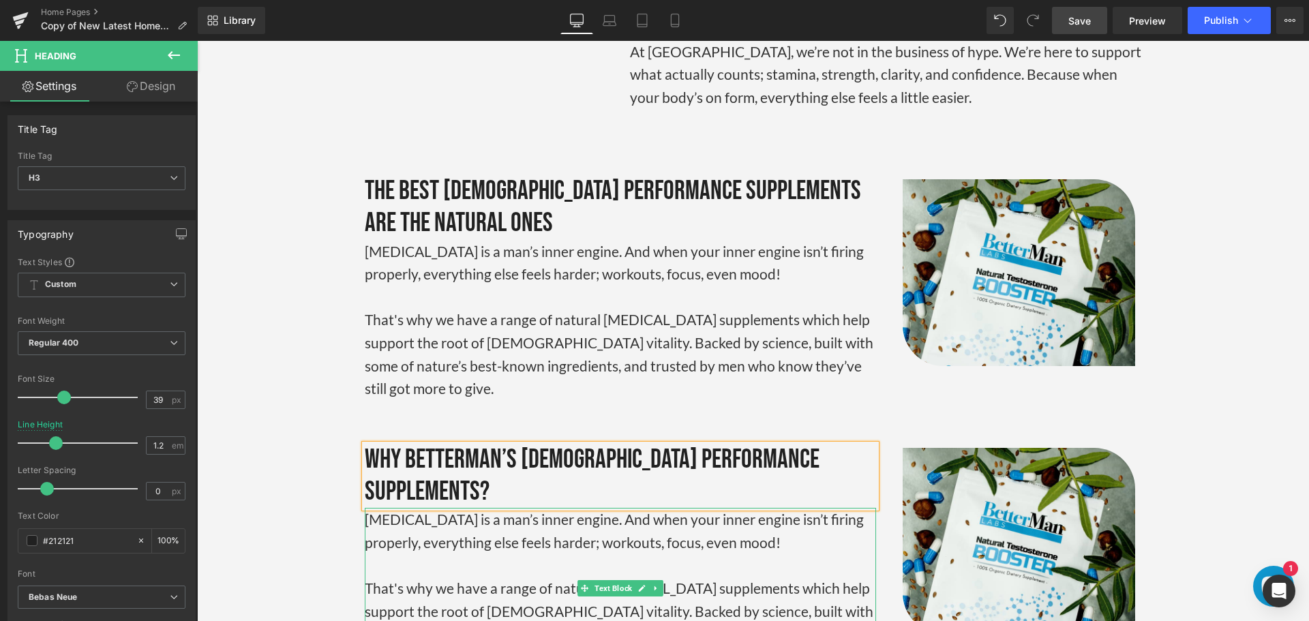
click at [631, 577] on p "That's why we have a range of natural [MEDICAL_DATA] supplements which help sup…" at bounding box center [620, 622] width 511 height 91
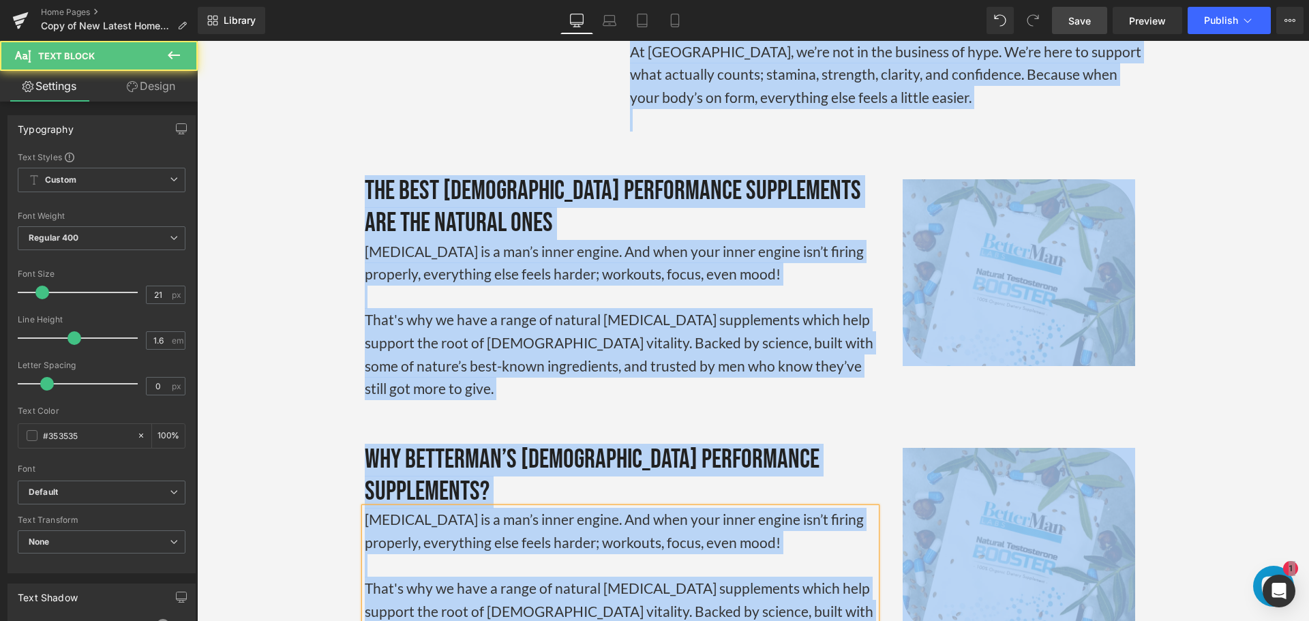
click at [631, 577] on p "That's why we have a range of natural [MEDICAL_DATA] supplements which help sup…" at bounding box center [620, 622] width 511 height 91
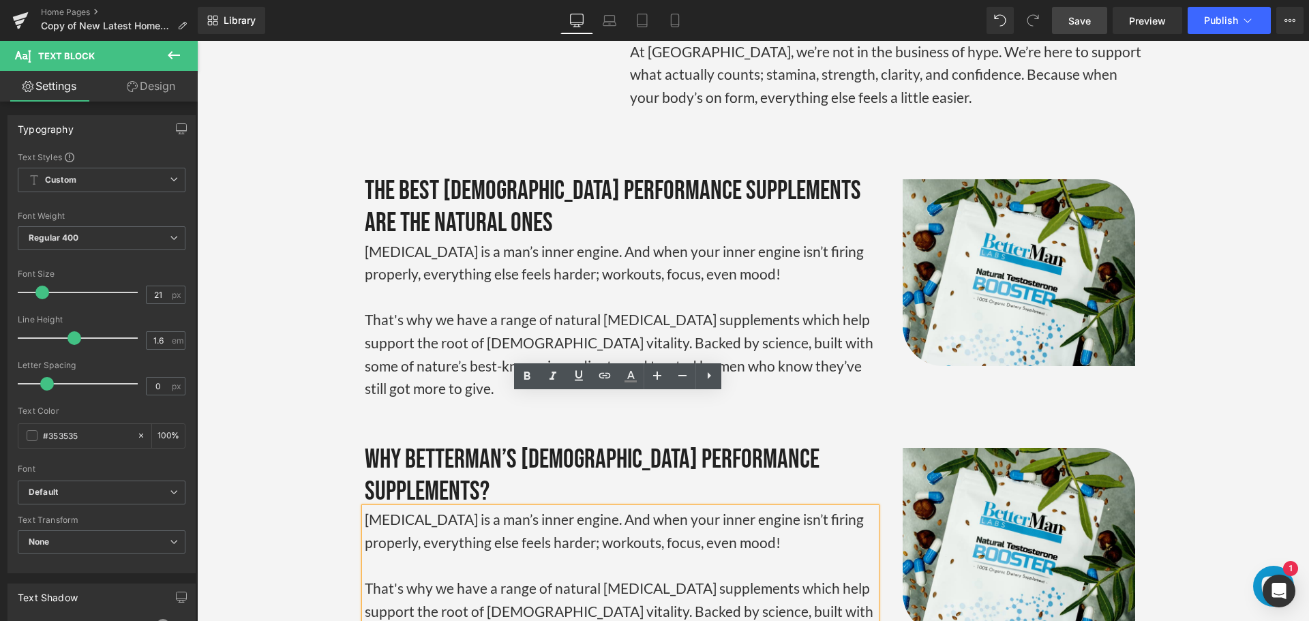
click at [631, 577] on p "That's why we have a range of natural [MEDICAL_DATA] supplements which help sup…" at bounding box center [620, 622] width 511 height 91
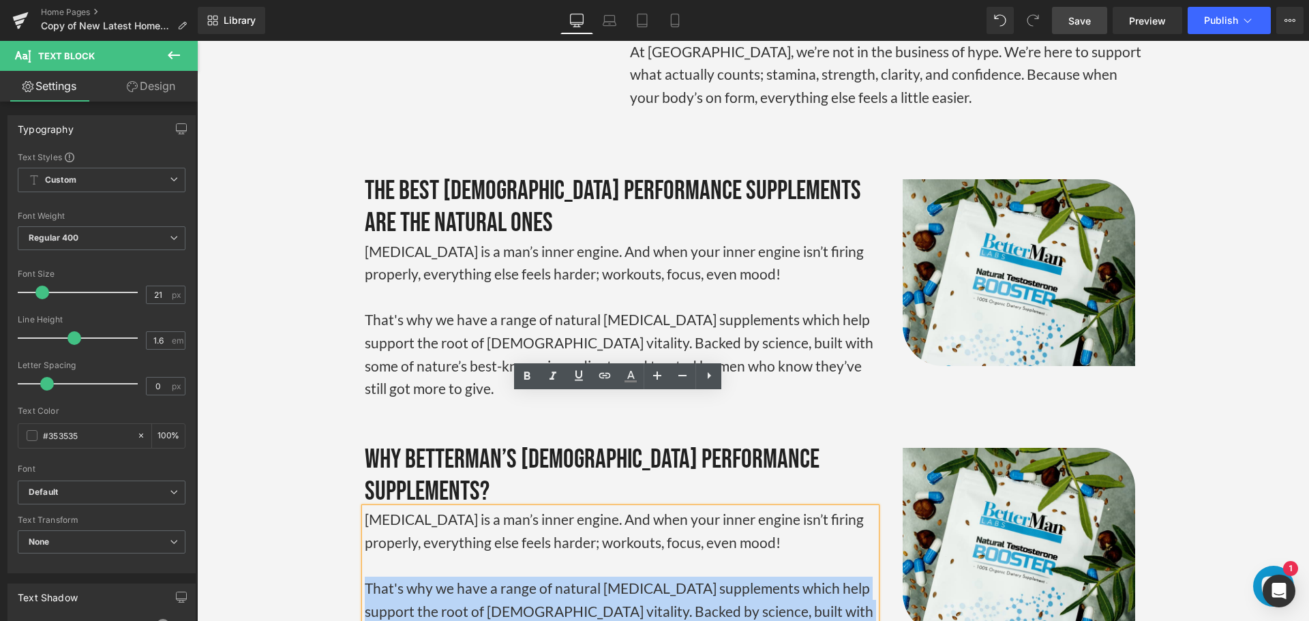
click at [631, 577] on p "That's why we have a range of natural [MEDICAL_DATA] supplements which help sup…" at bounding box center [620, 622] width 511 height 91
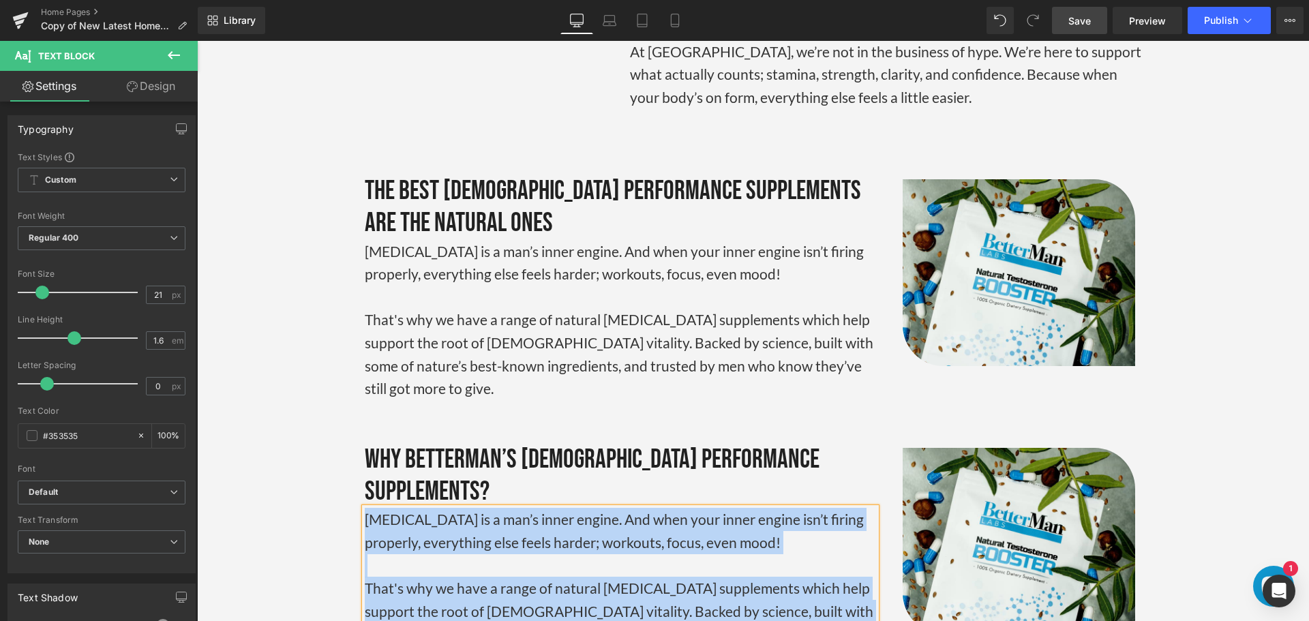
paste div
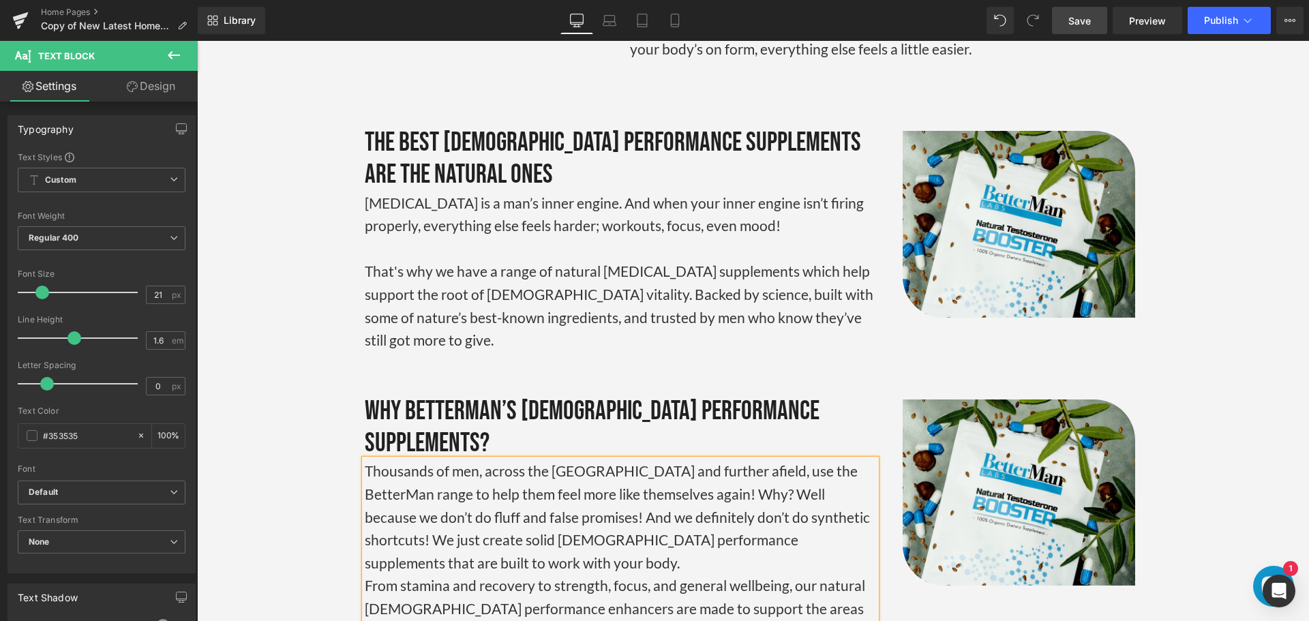
scroll to position [2996, 0]
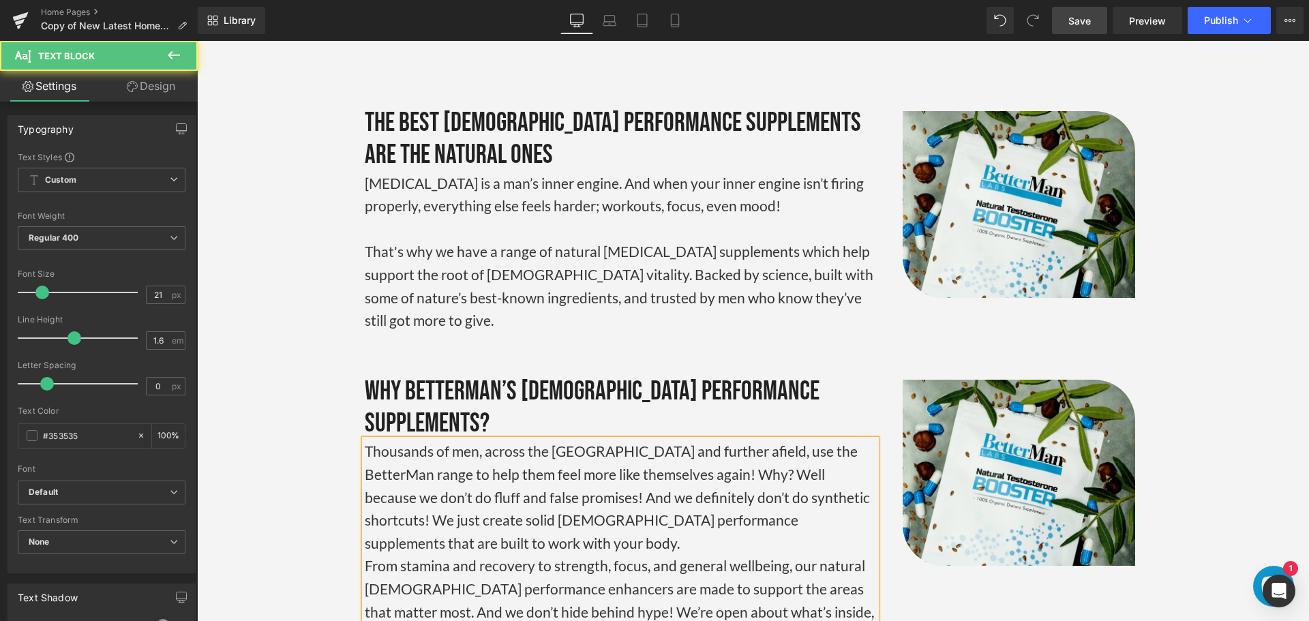
click at [838, 440] on p "Thousands of men, across the [GEOGRAPHIC_DATA] and further afield, use the Bett…" at bounding box center [620, 497] width 511 height 115
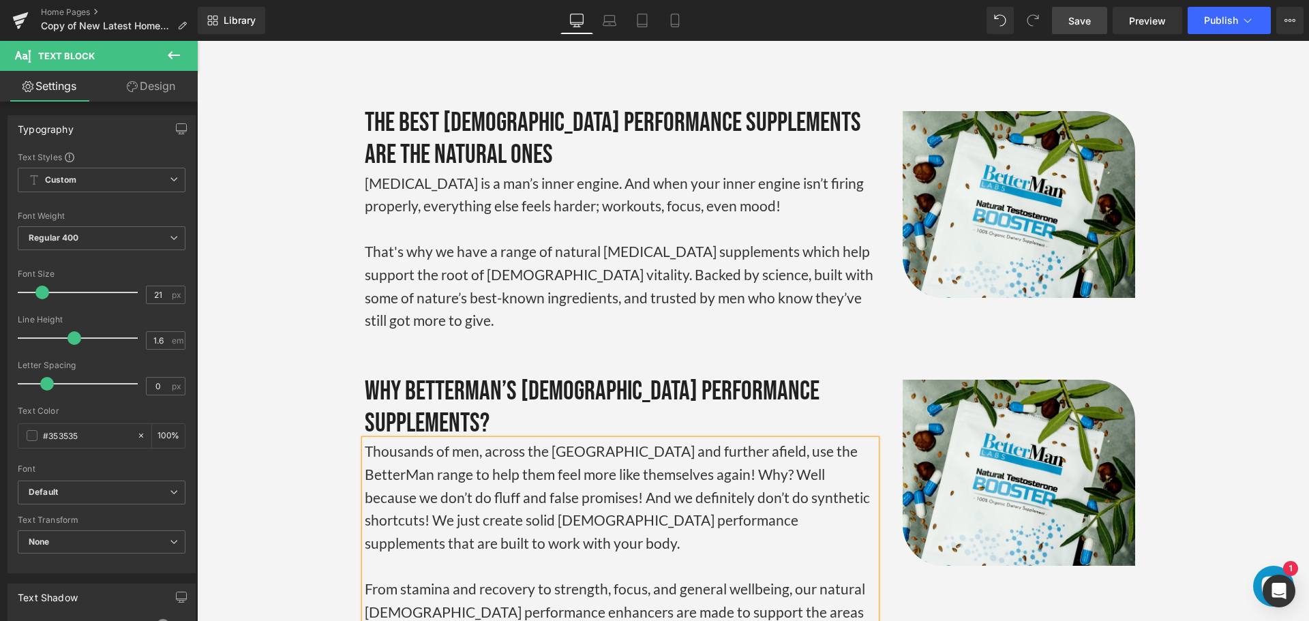
click at [685, 578] on p "From stamina and recovery to strength, focus, and general wellbeing, our natura…" at bounding box center [620, 623] width 511 height 91
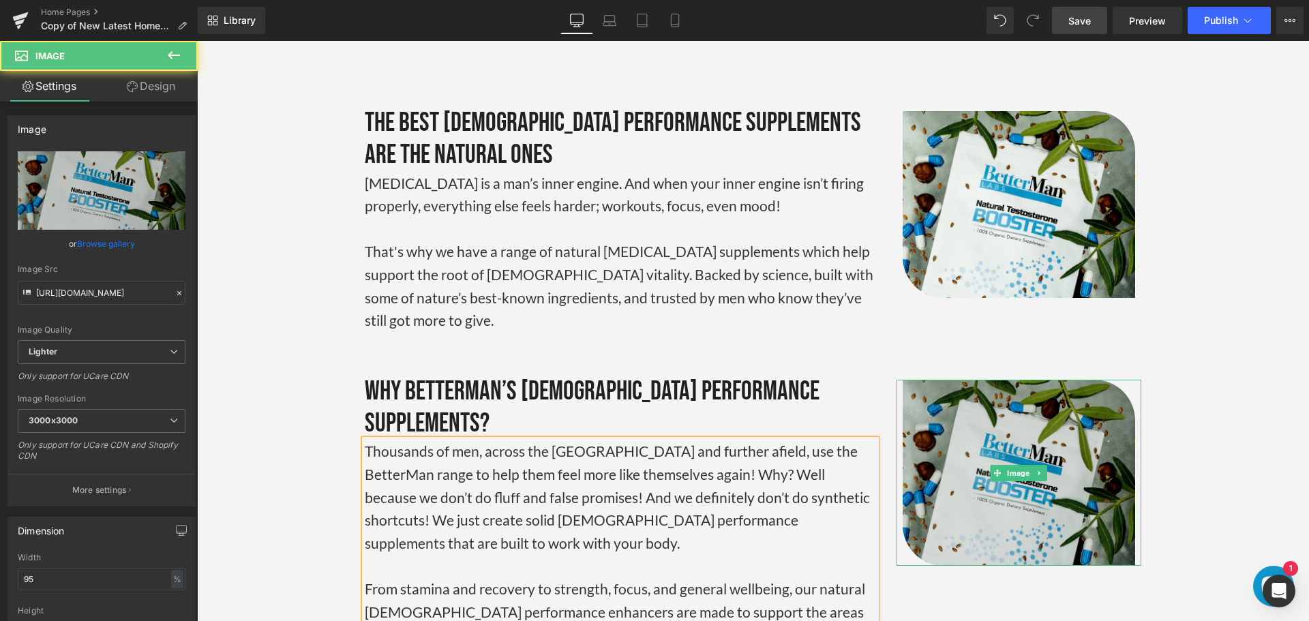
click at [983, 380] on img at bounding box center [1019, 473] width 233 height 187
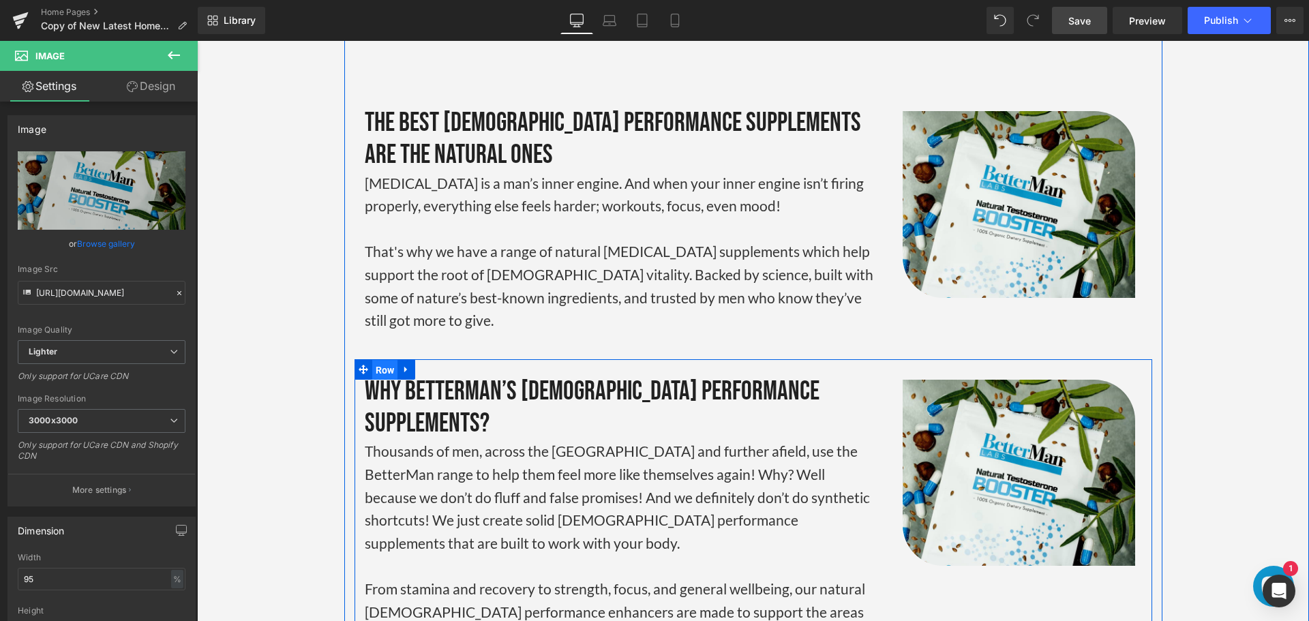
click at [375, 360] on span "Row" at bounding box center [385, 370] width 26 height 20
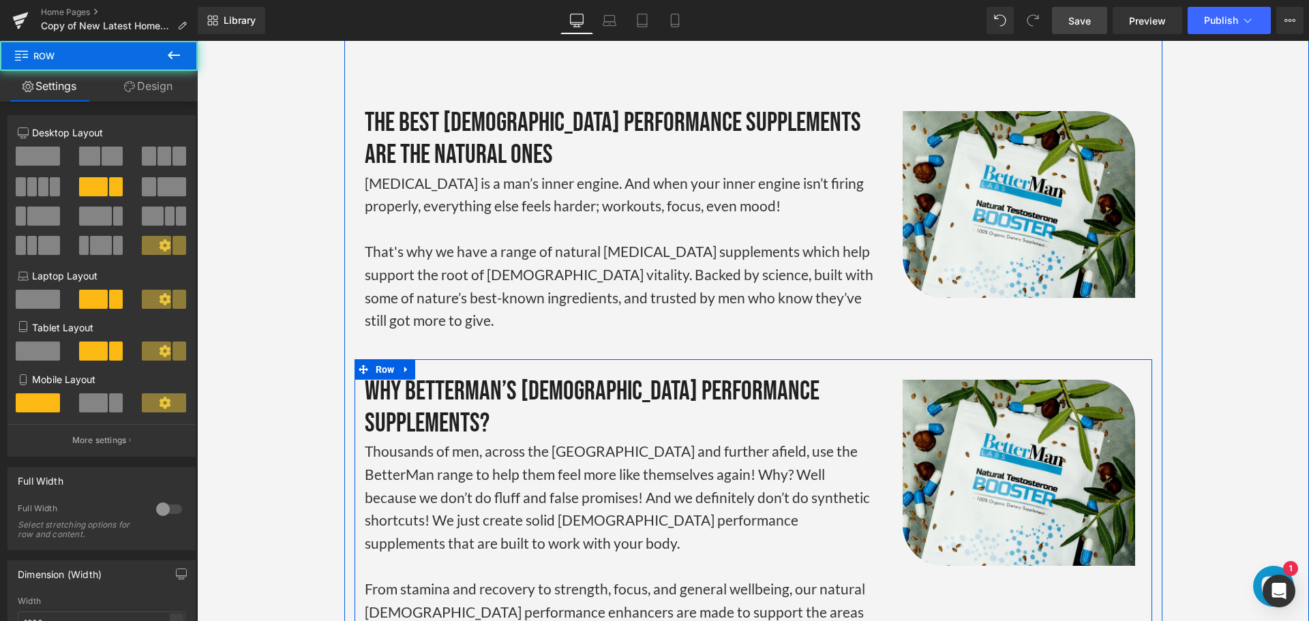
click at [1004, 359] on div "Image Why BetterMan’s [DEMOGRAPHIC_DATA] Performance Supplements? Heading Thous…" at bounding box center [754, 575] width 798 height 432
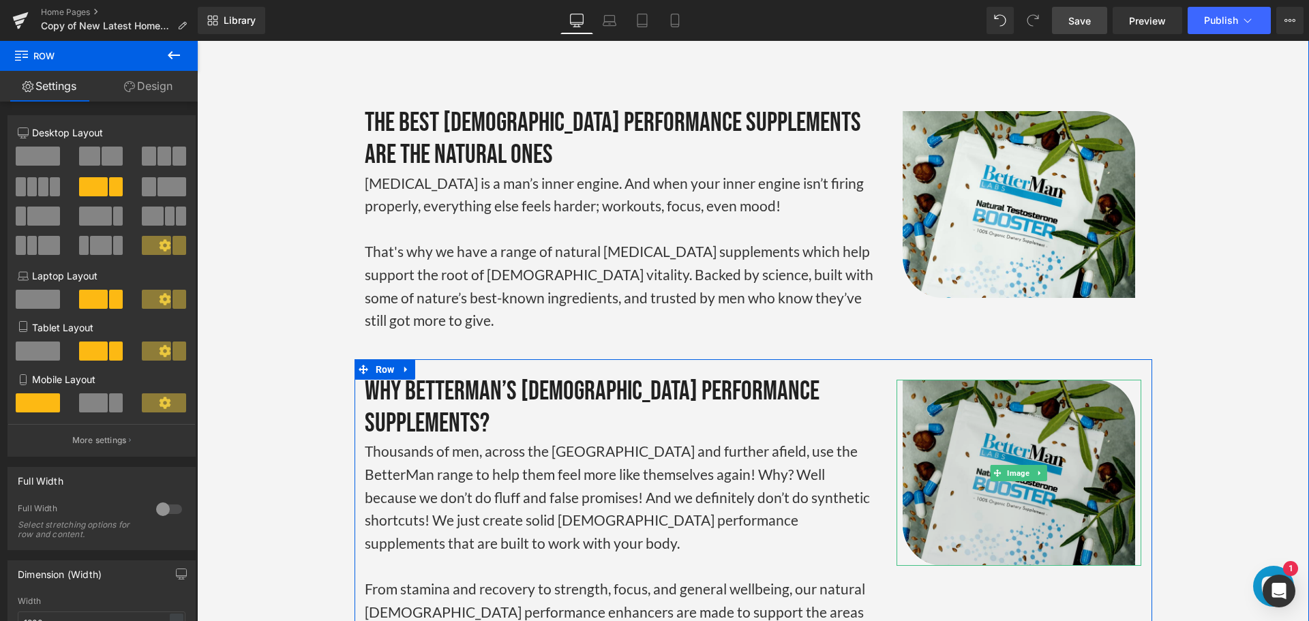
click at [1007, 380] on img at bounding box center [1019, 473] width 233 height 187
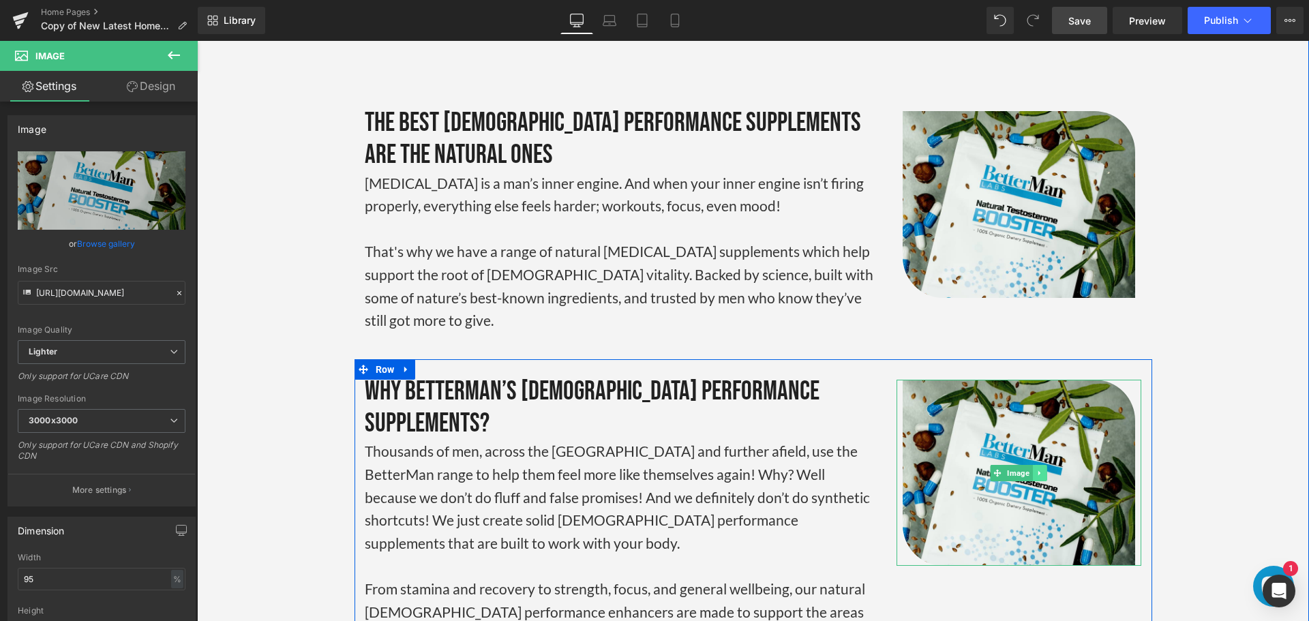
click at [1037, 469] on icon at bounding box center [1041, 473] width 8 height 8
click at [1045, 469] on icon at bounding box center [1047, 473] width 8 height 8
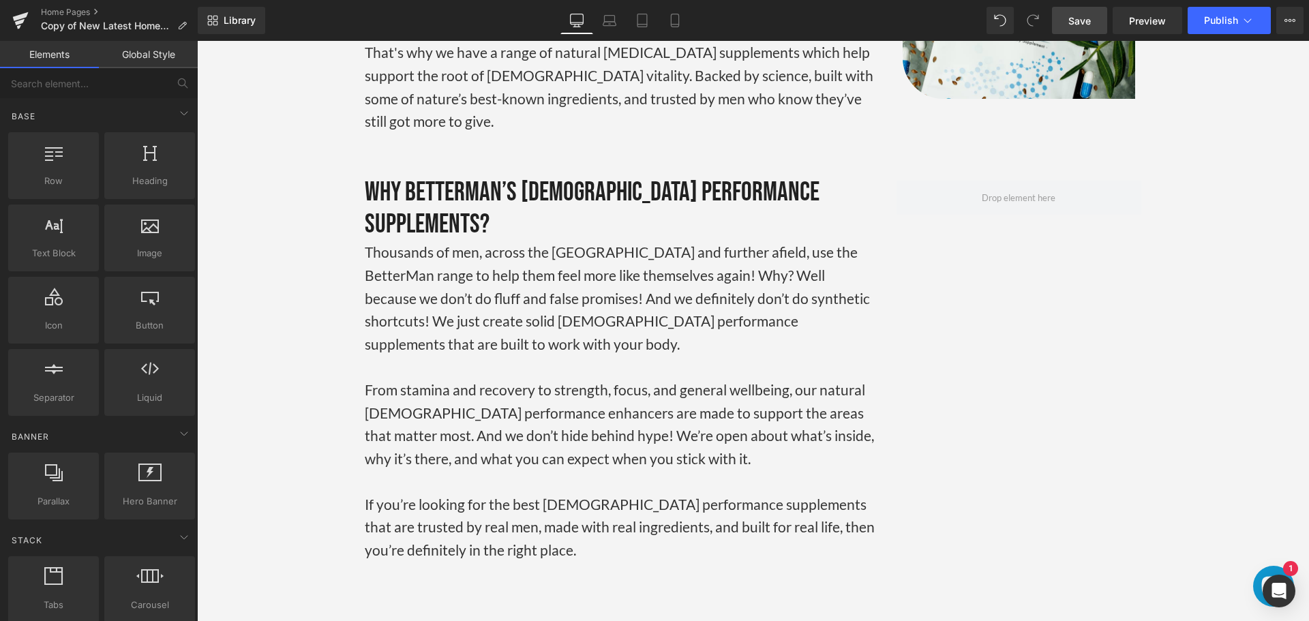
scroll to position [3133, 0]
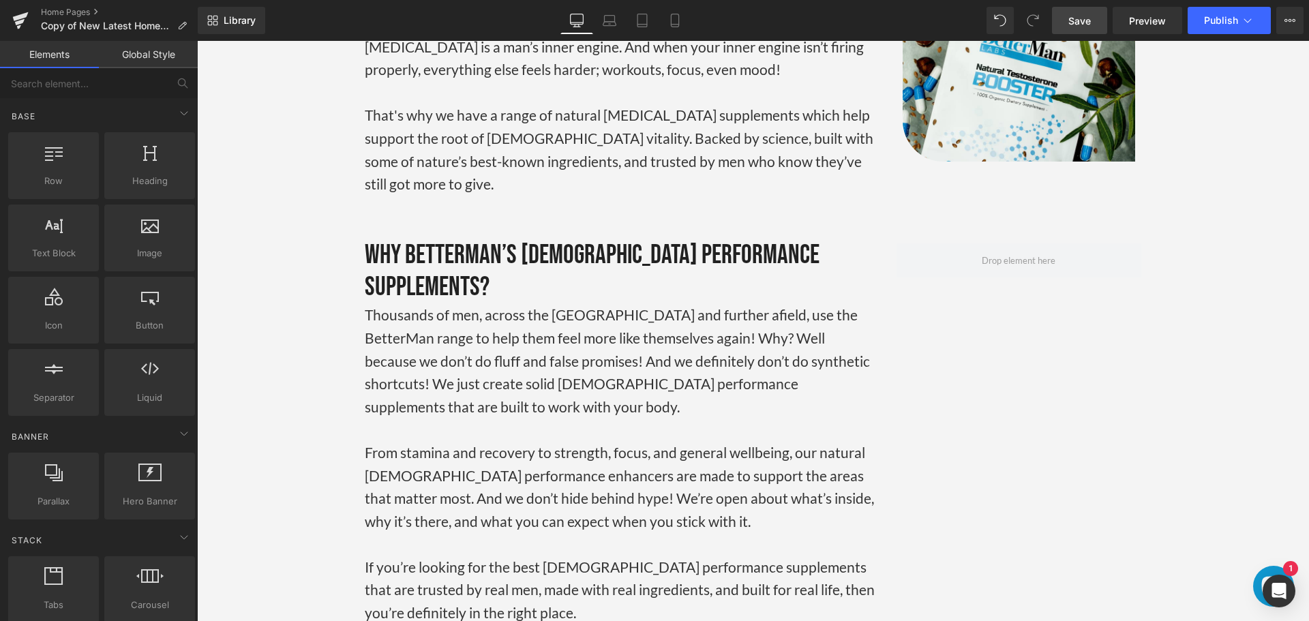
click at [846, 441] on p "From stamina and recovery to strength, focus, and general wellbeing, our natura…" at bounding box center [620, 486] width 511 height 91
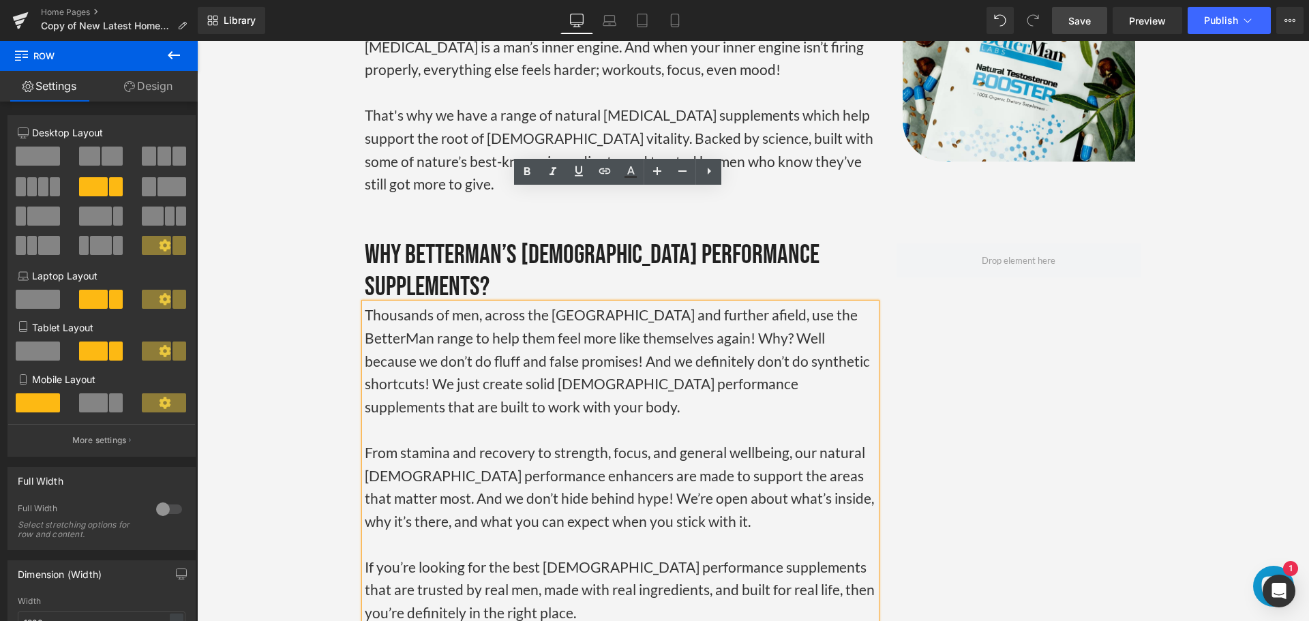
click at [940, 312] on div "Image Why BetterMan’s [DEMOGRAPHIC_DATA] Performance Supplements? Heading Thous…" at bounding box center [754, 439] width 798 height 432
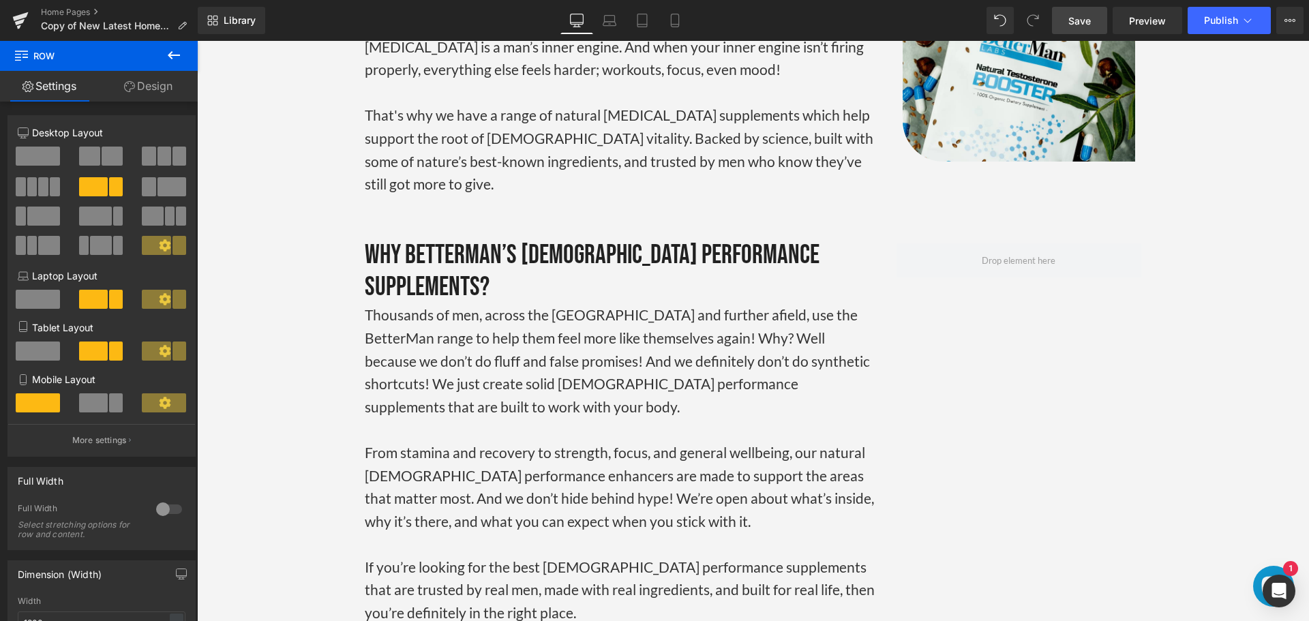
click at [691, 303] on p "Thousands of men, across the [GEOGRAPHIC_DATA] and further afield, use the Bett…" at bounding box center [620, 360] width 511 height 115
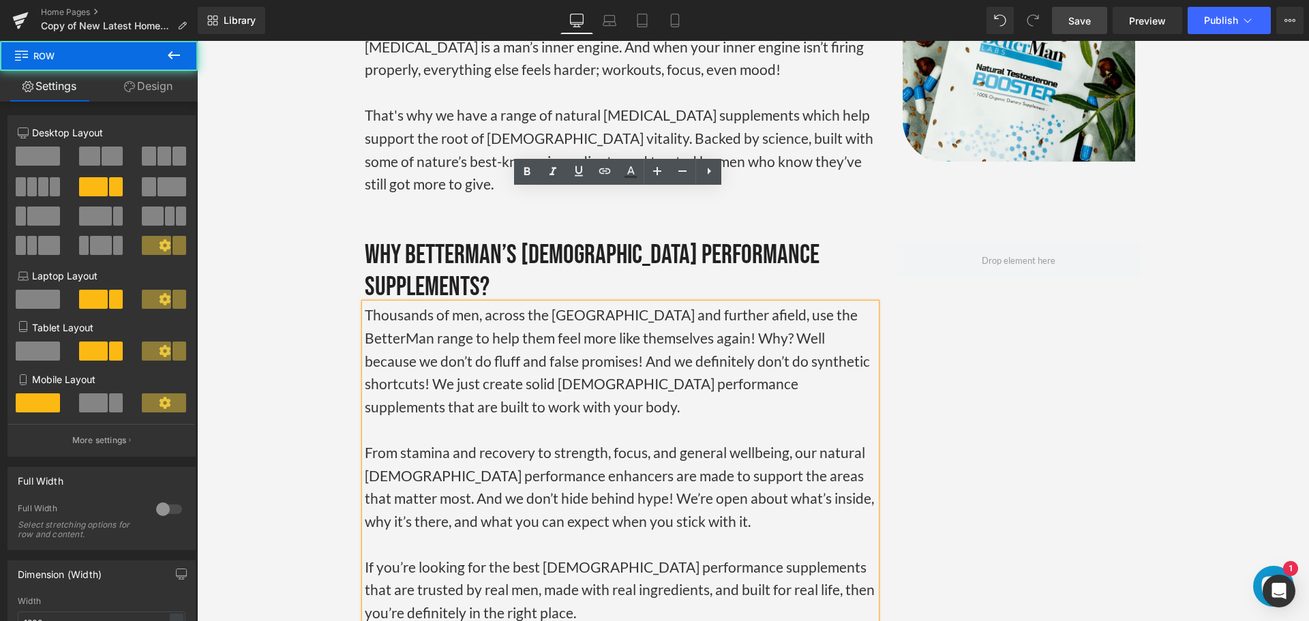
click at [408, 223] on div "Image Why BetterMan’s [DEMOGRAPHIC_DATA] Performance Supplements? Heading Thous…" at bounding box center [754, 439] width 798 height 432
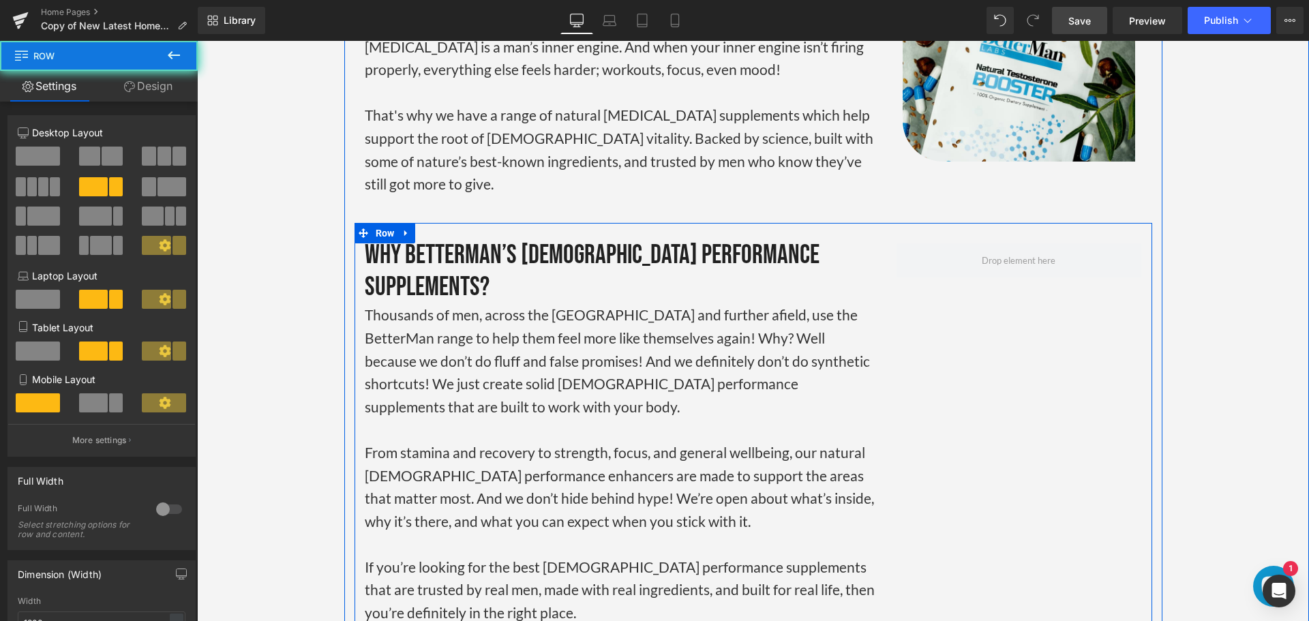
click at [992, 233] on div "Image Why BetterMan’s [DEMOGRAPHIC_DATA] Performance Supplements? Heading Thous…" at bounding box center [754, 439] width 798 height 432
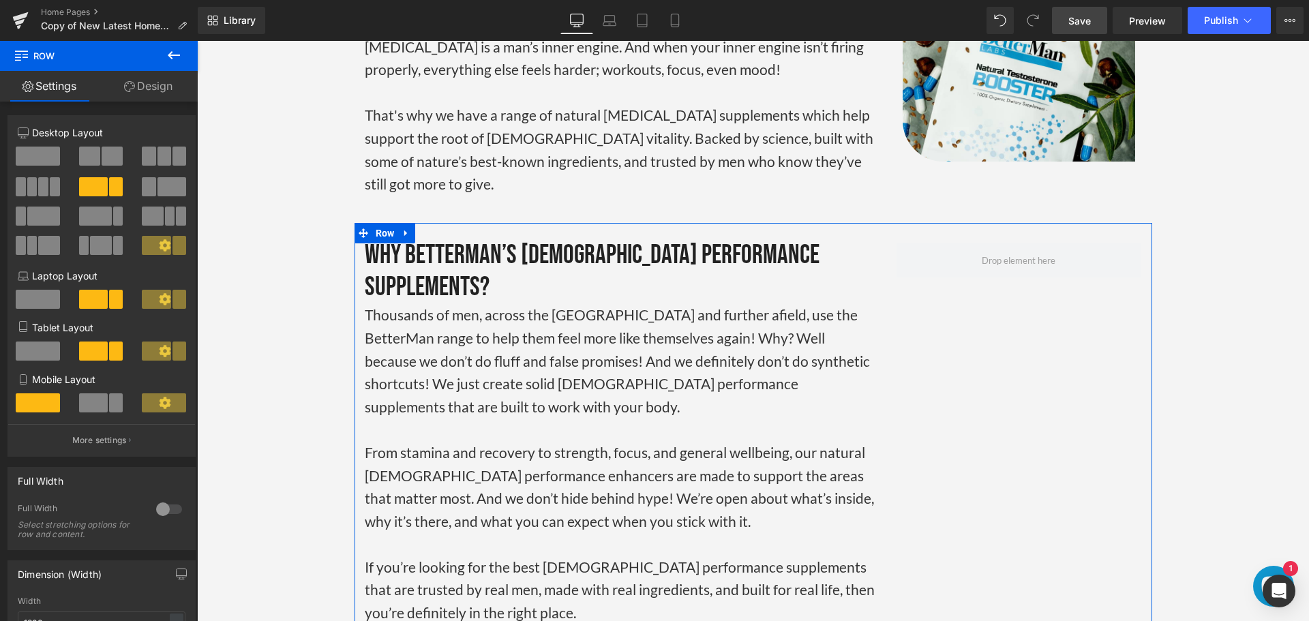
click at [38, 155] on span at bounding box center [38, 156] width 44 height 19
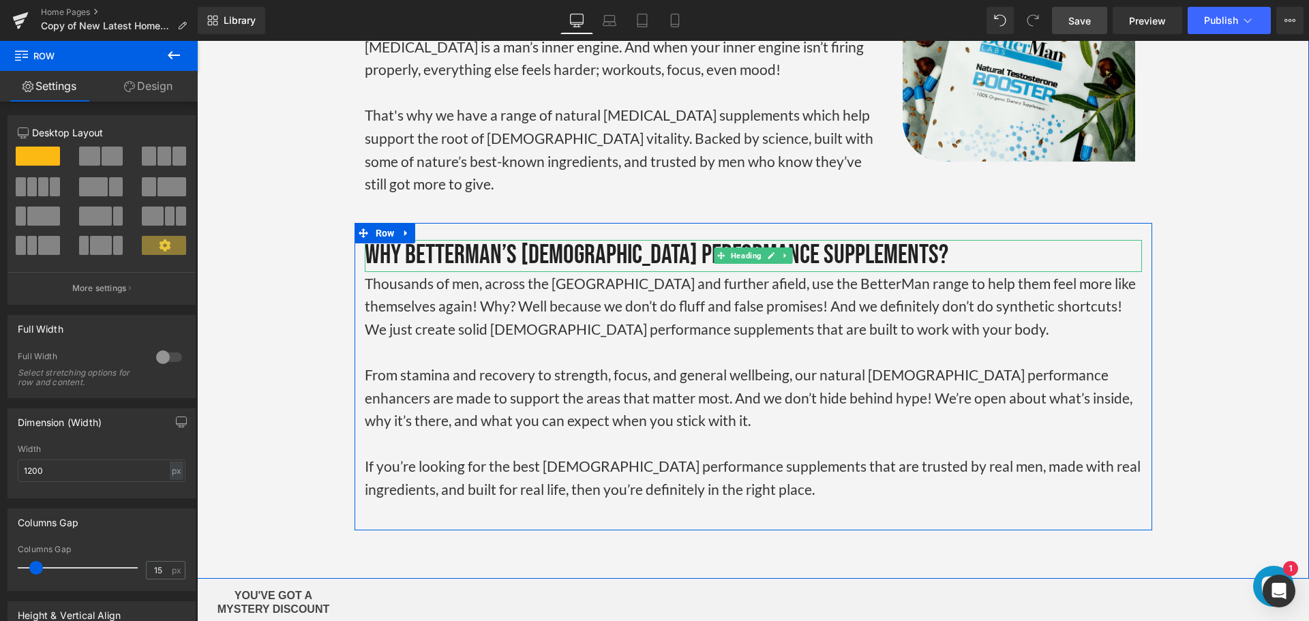
click at [582, 240] on div "Why BetterMan’s [DEMOGRAPHIC_DATA] Performance Supplements?" at bounding box center [753, 256] width 777 height 32
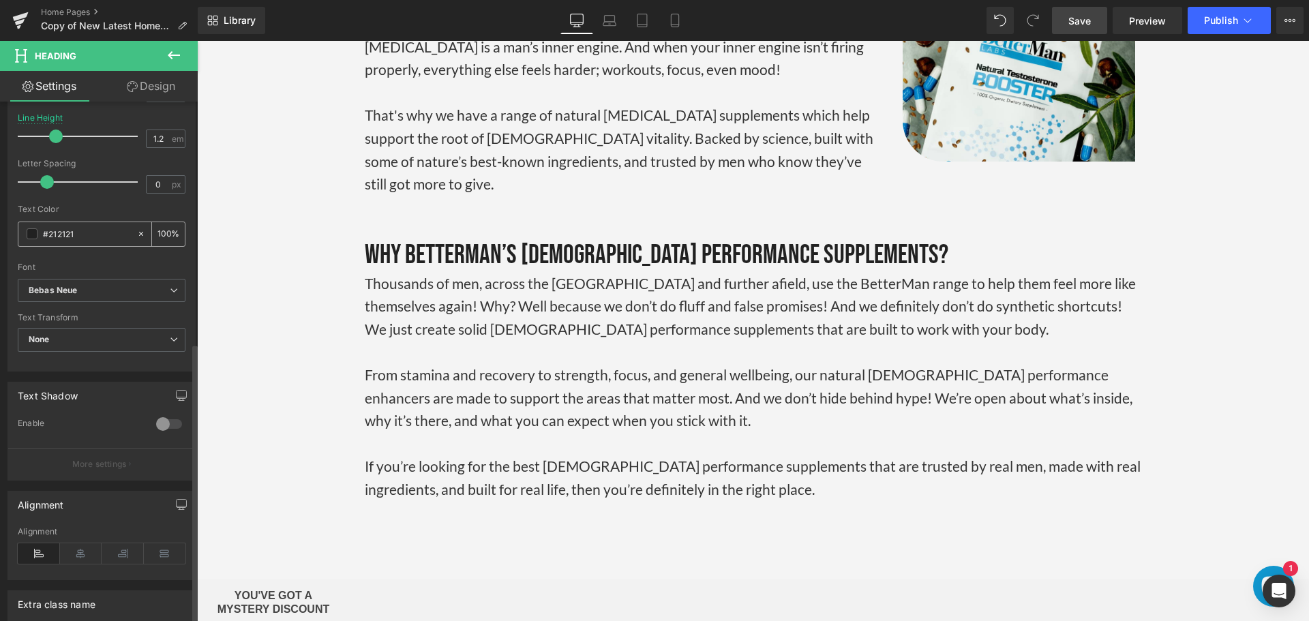
scroll to position [448, 0]
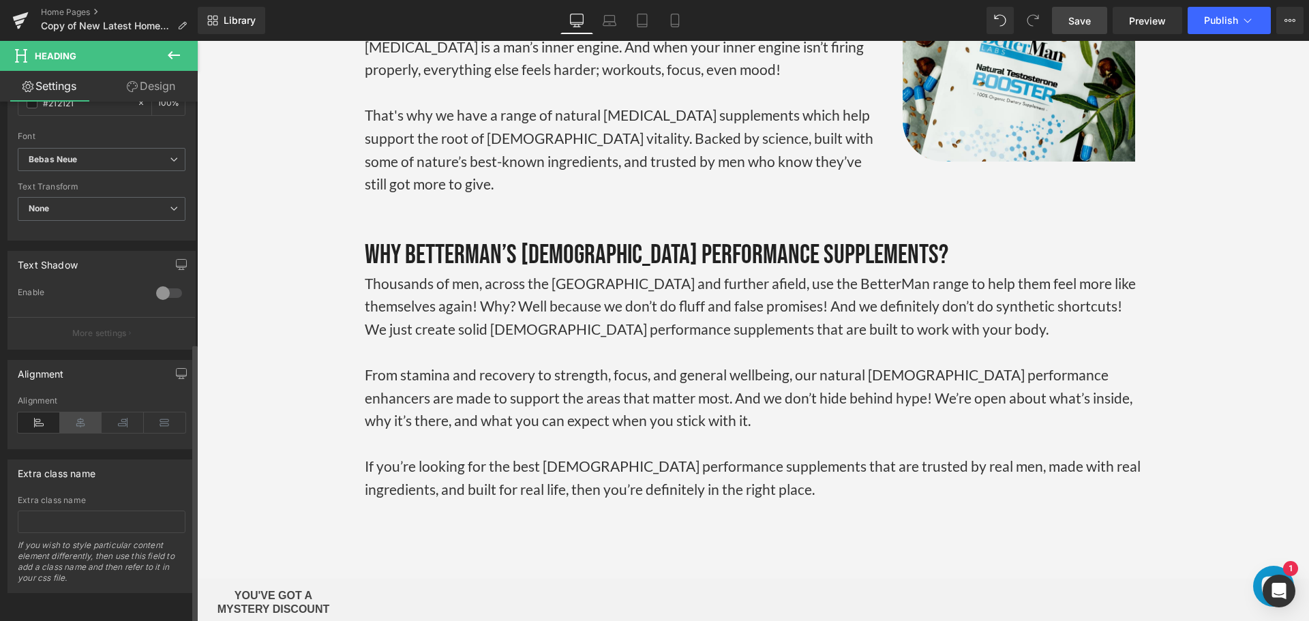
click at [74, 414] on icon at bounding box center [81, 423] width 42 height 20
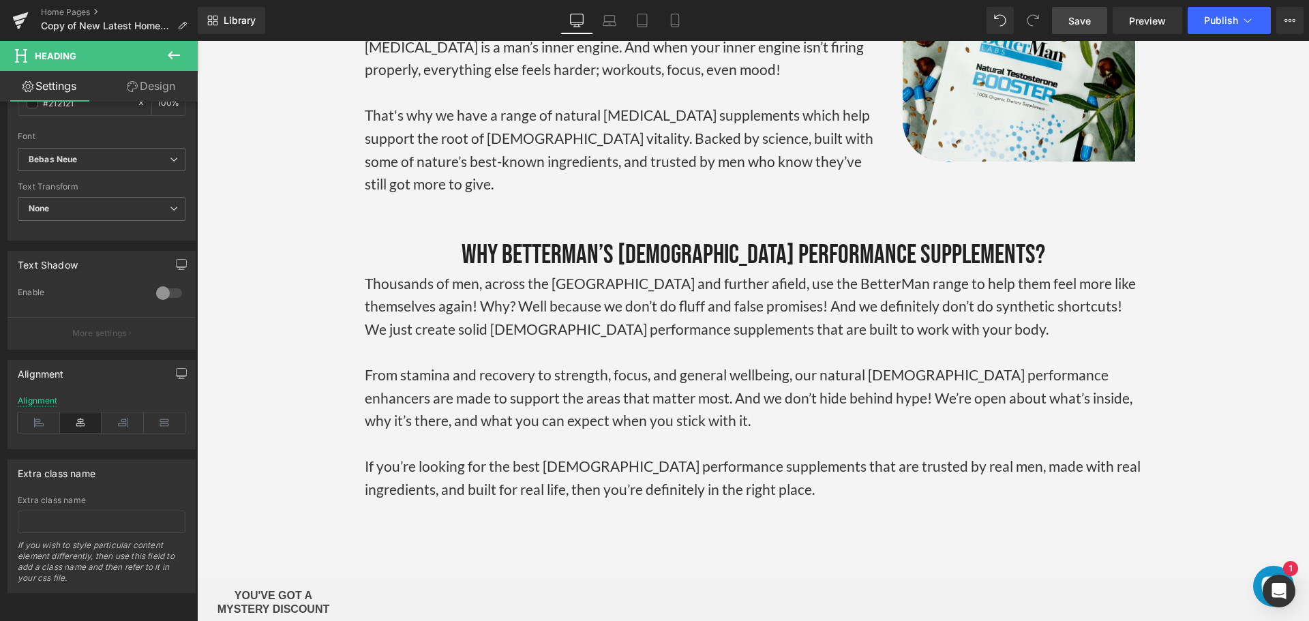
click at [703, 272] on p "Thousands of men, across the [GEOGRAPHIC_DATA] and further afield, use the Bett…" at bounding box center [753, 306] width 777 height 69
click at [73, 416] on icon at bounding box center [81, 423] width 42 height 20
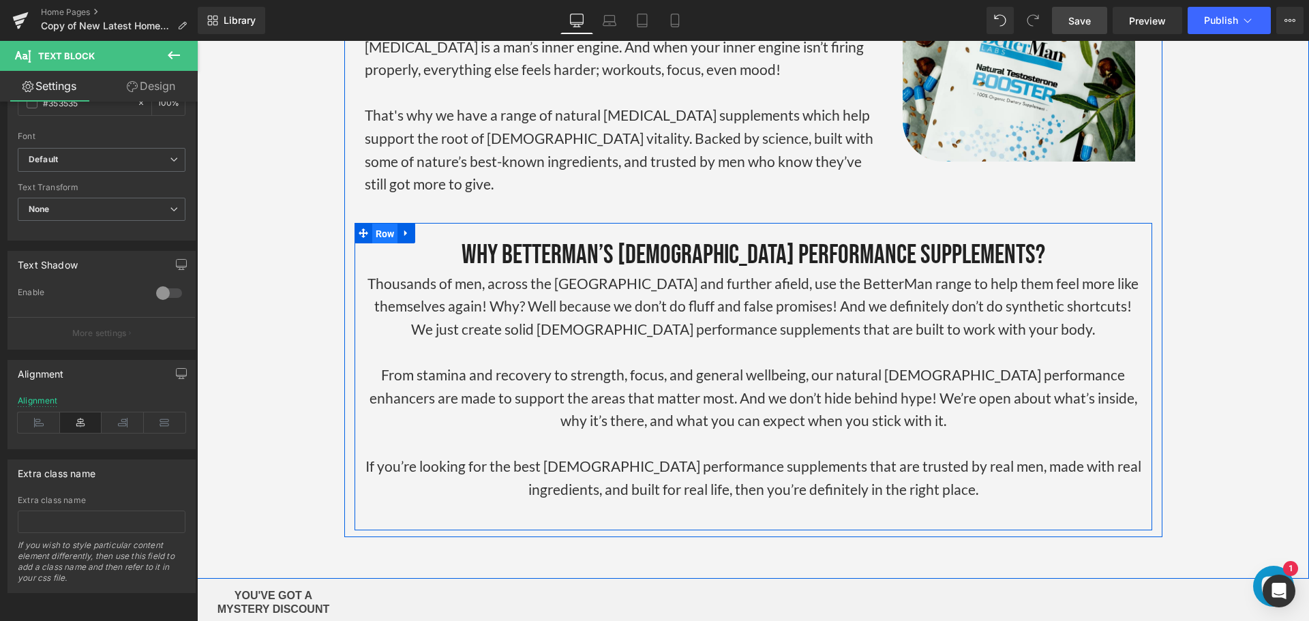
click at [374, 224] on span "Row" at bounding box center [385, 234] width 26 height 20
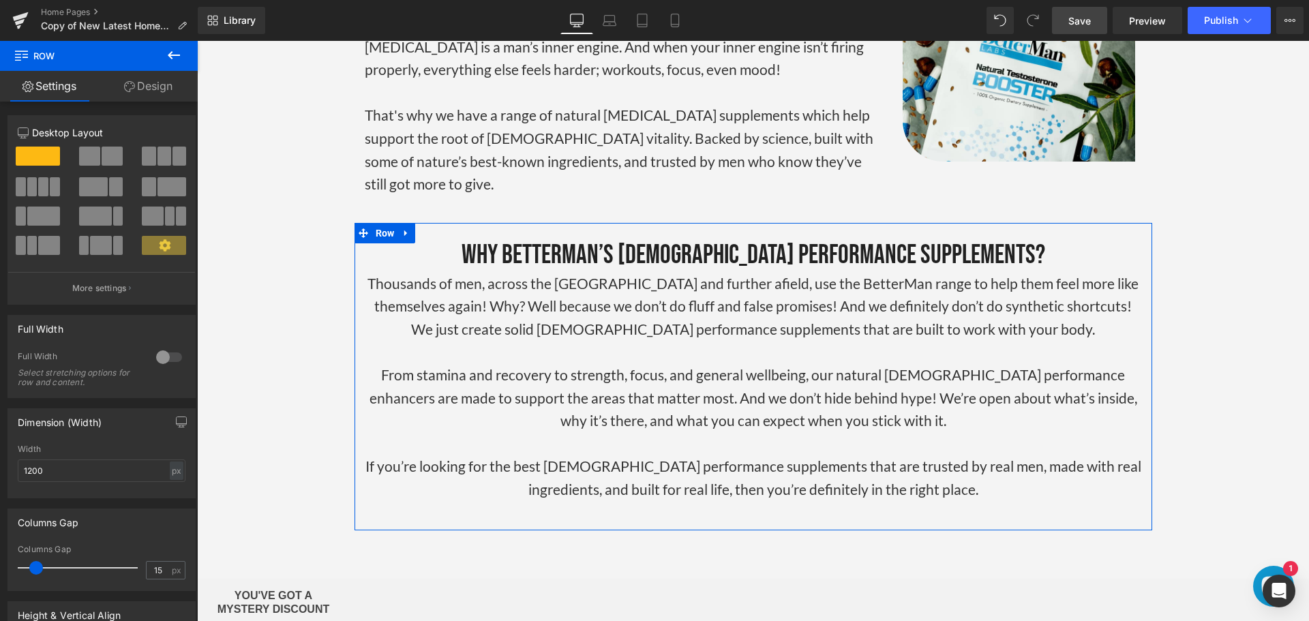
click at [144, 78] on link "Design" at bounding box center [148, 86] width 99 height 31
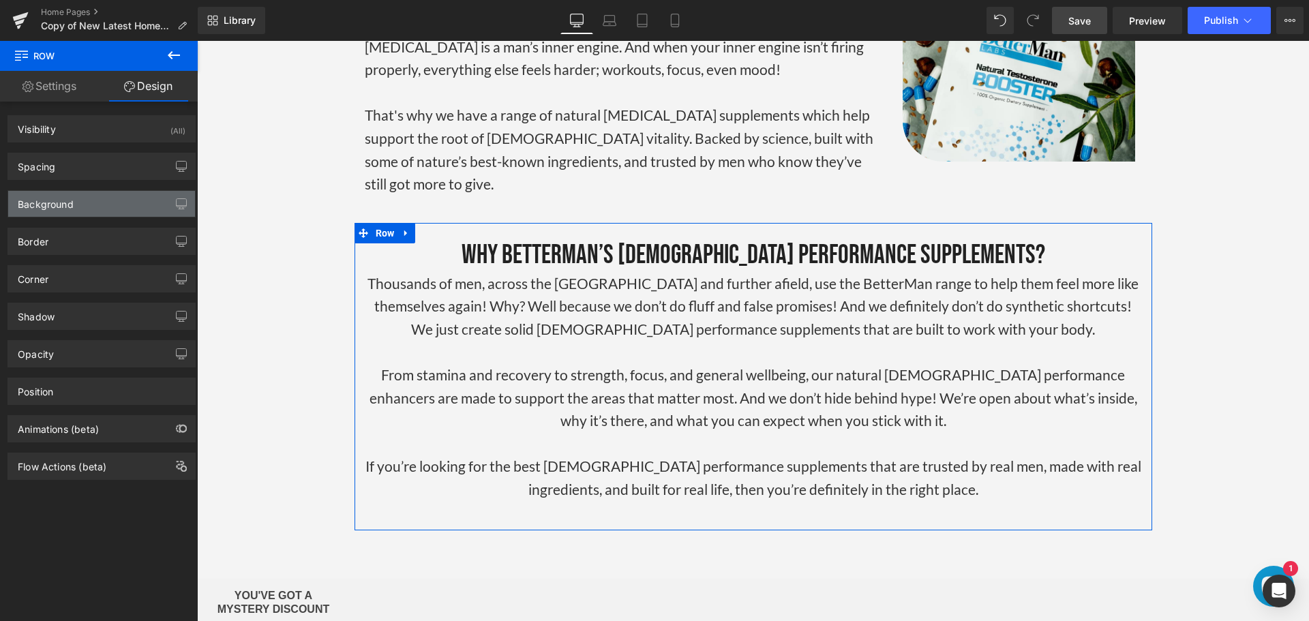
click at [111, 196] on div "Background" at bounding box center [101, 204] width 187 height 26
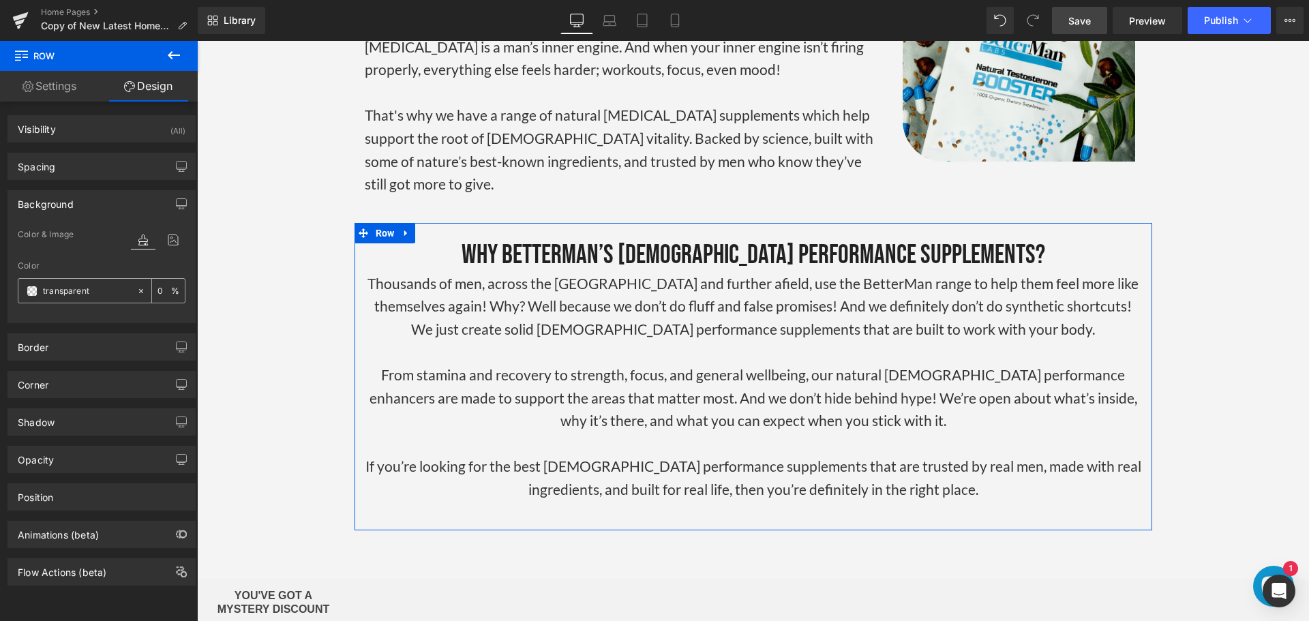
click at [33, 293] on span at bounding box center [32, 291] width 11 height 11
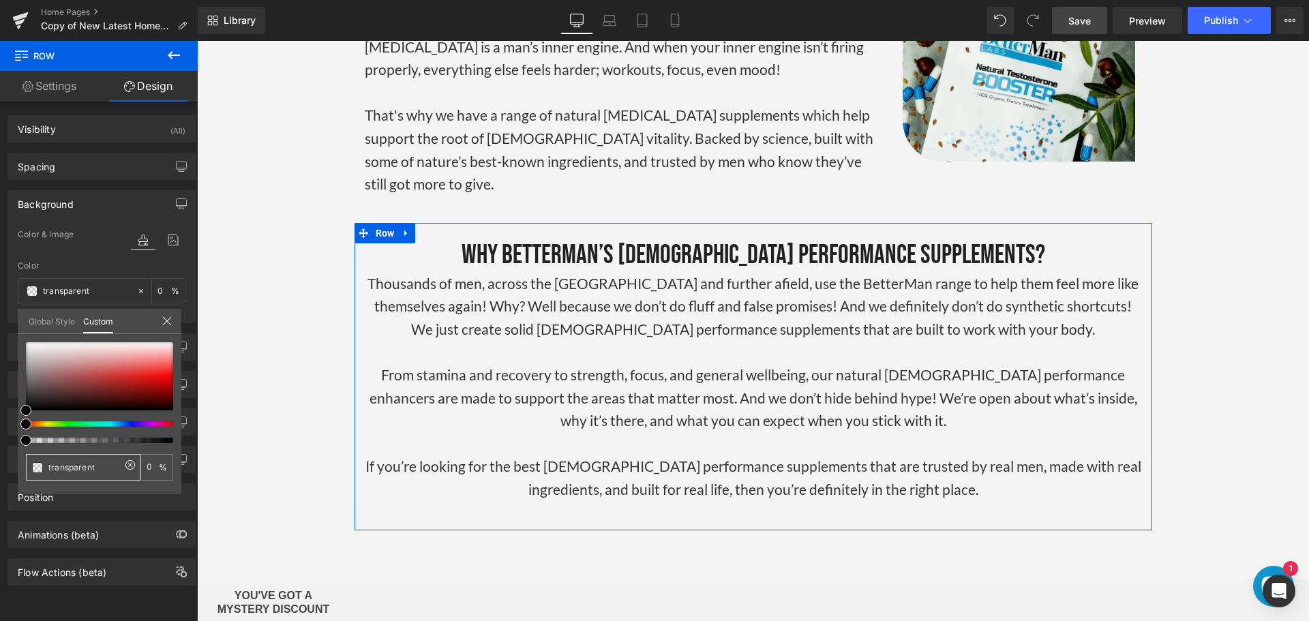
click at [80, 471] on input "transparent" at bounding box center [84, 467] width 72 height 14
paste input "0e98d2"
type input "0e98d2"
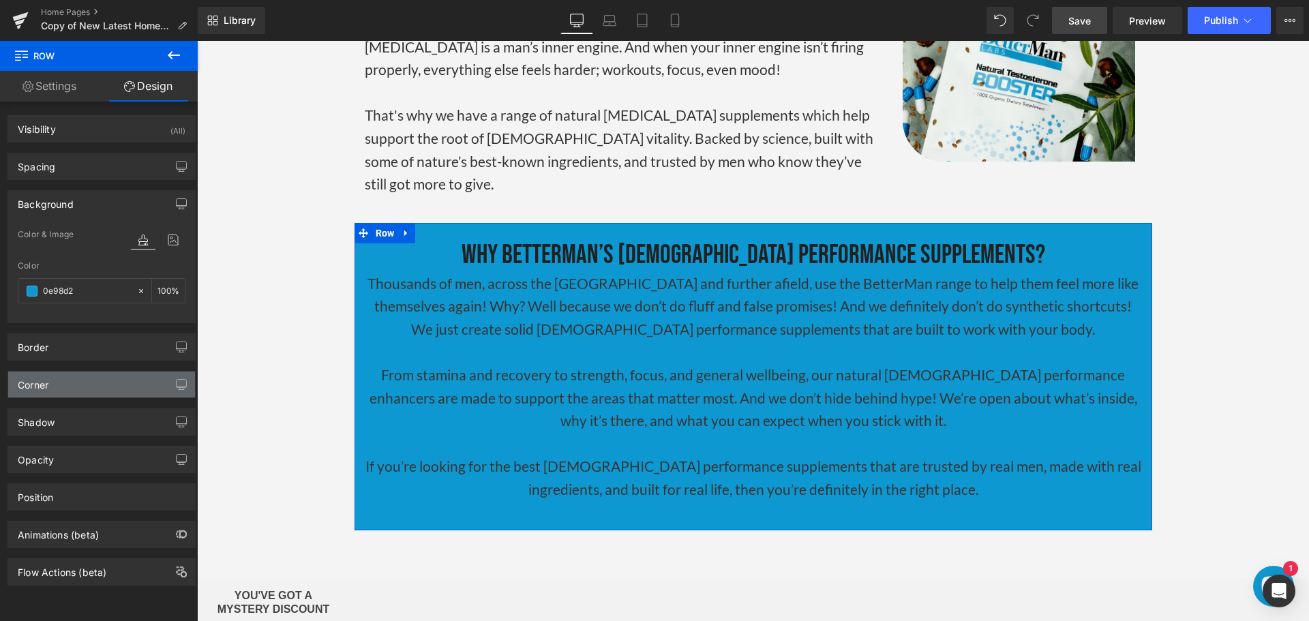
click at [84, 383] on div "Corner" at bounding box center [101, 385] width 187 height 26
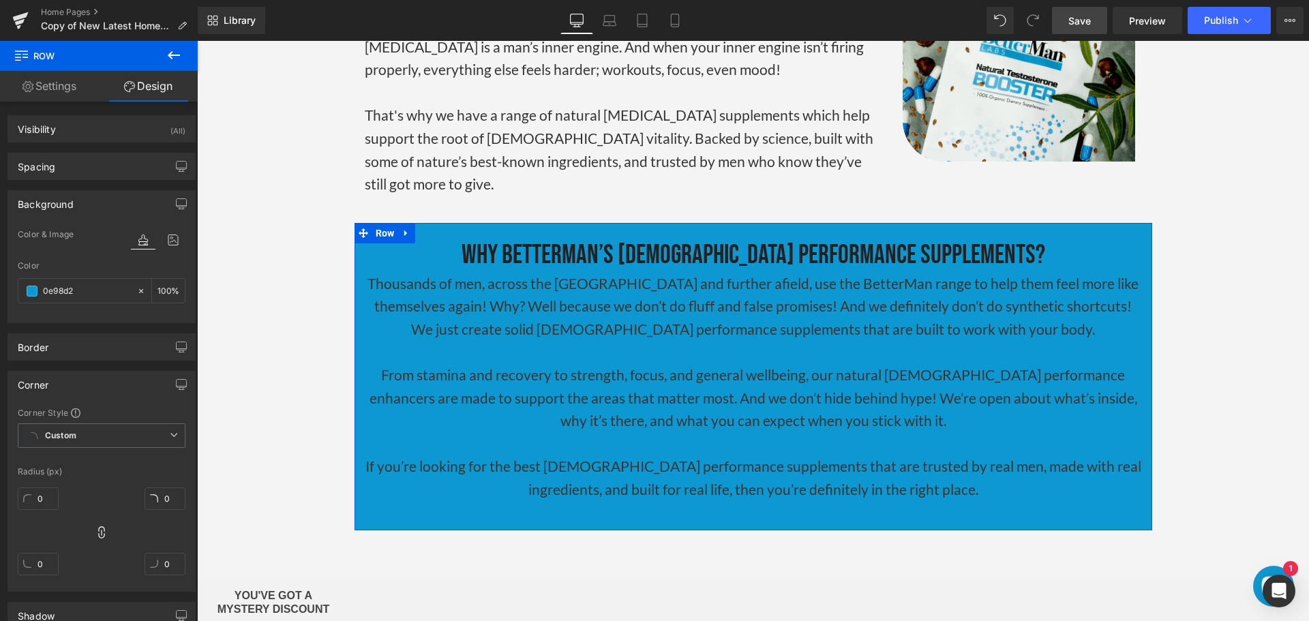
click at [96, 529] on icon at bounding box center [102, 533] width 14 height 14
click at [98, 530] on icon at bounding box center [102, 533] width 14 height 14
click at [164, 495] on input "0" at bounding box center [165, 499] width 41 height 23
type input "60"
click at [48, 84] on link "Settings" at bounding box center [49, 86] width 99 height 31
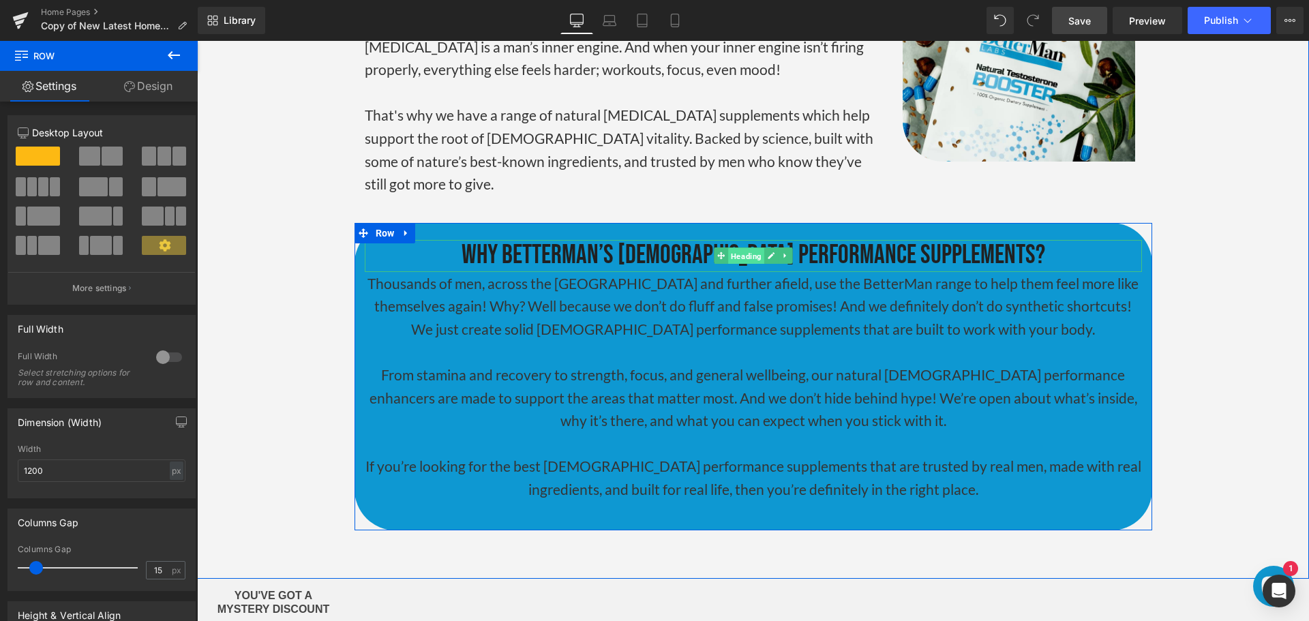
click at [728, 248] on span "Heading" at bounding box center [746, 256] width 36 height 16
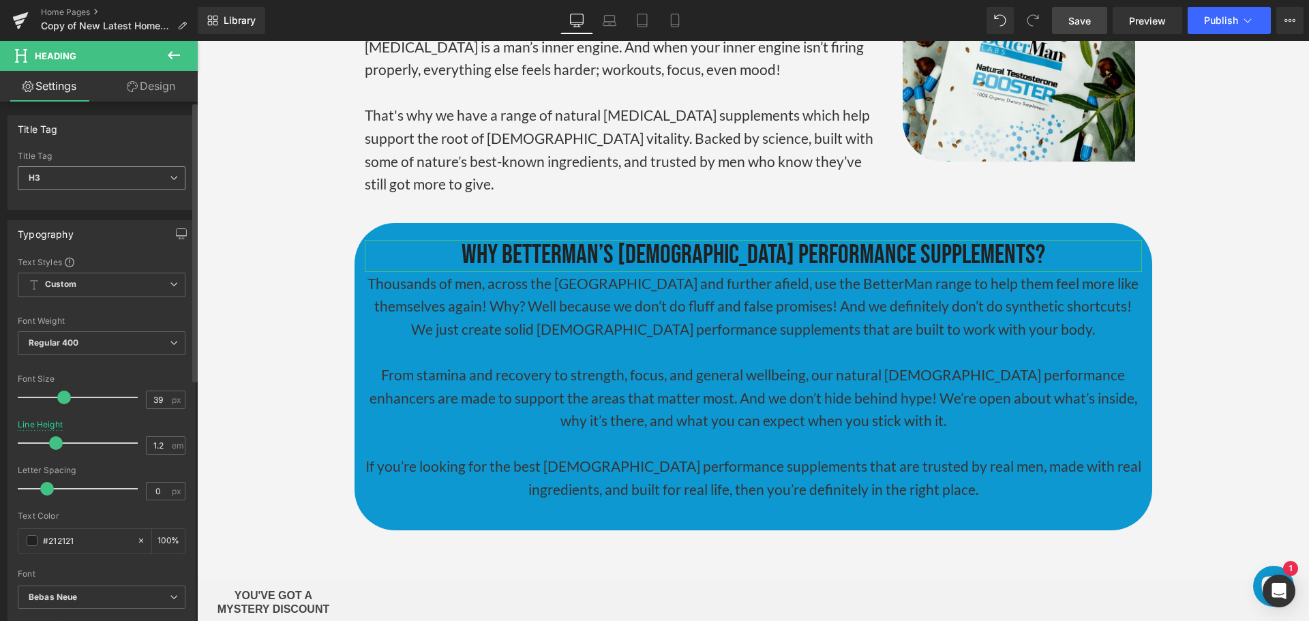
click at [74, 182] on span "H3" at bounding box center [102, 178] width 168 height 24
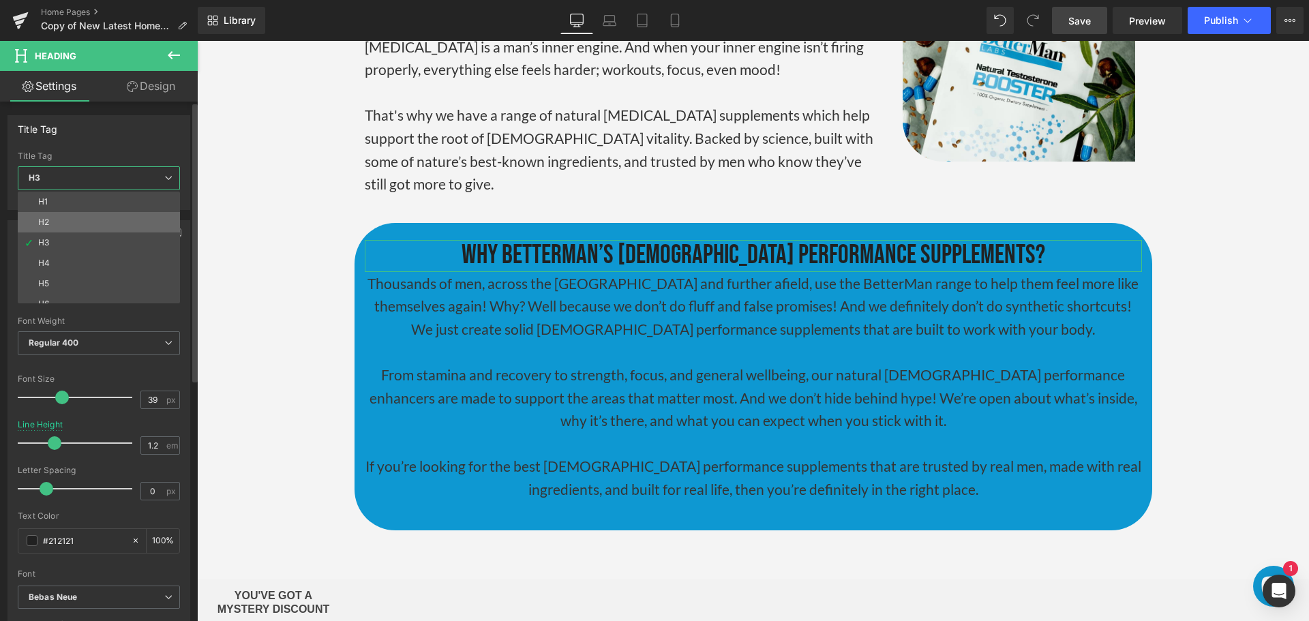
click at [78, 216] on li "H2" at bounding box center [102, 222] width 168 height 20
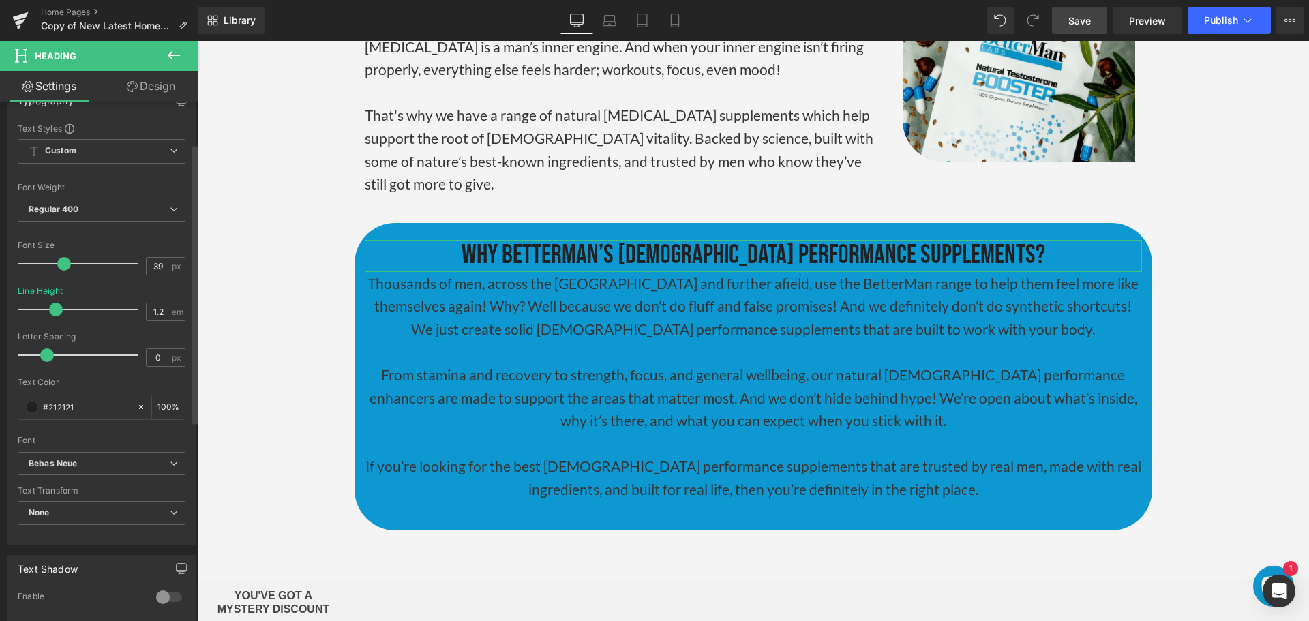
scroll to position [136, 0]
click at [64, 408] on input "#212121" at bounding box center [86, 404] width 87 height 15
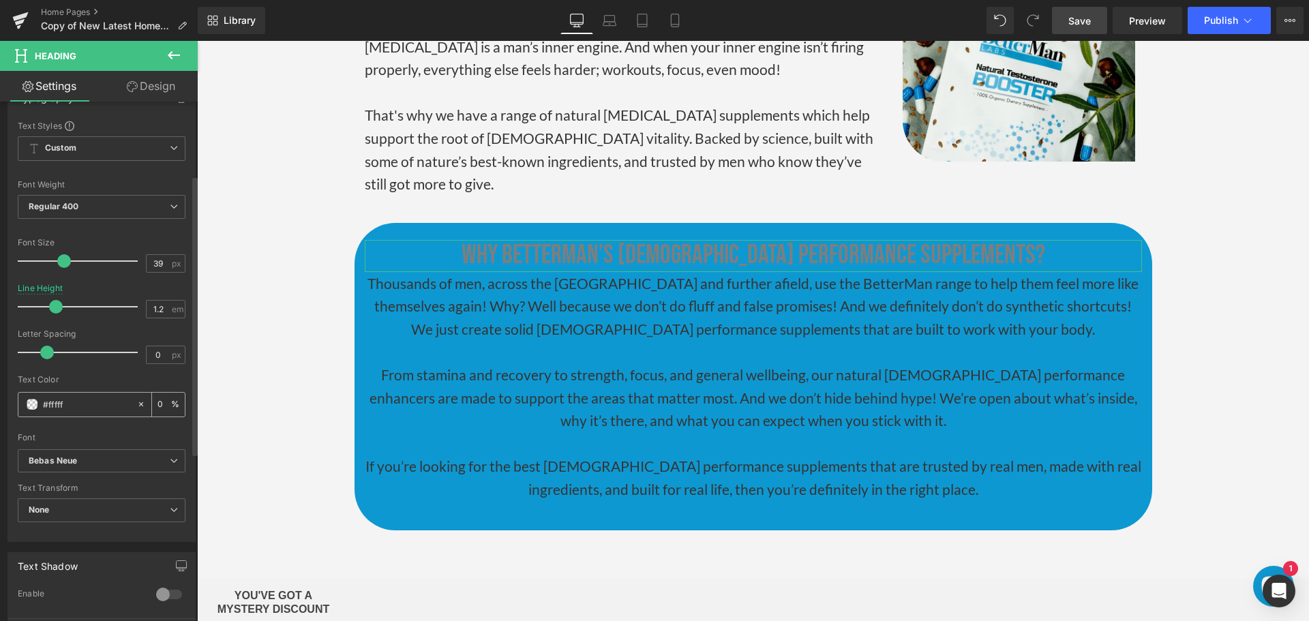
type input "#ffffff"
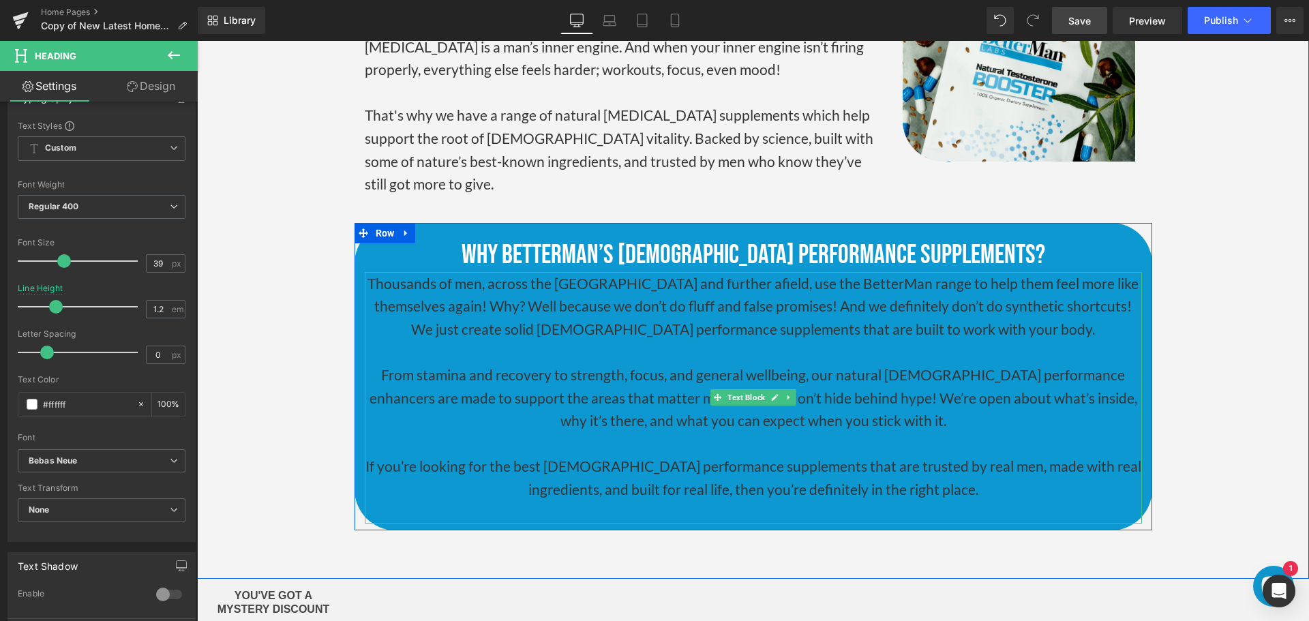
click at [713, 340] on p at bounding box center [753, 351] width 777 height 23
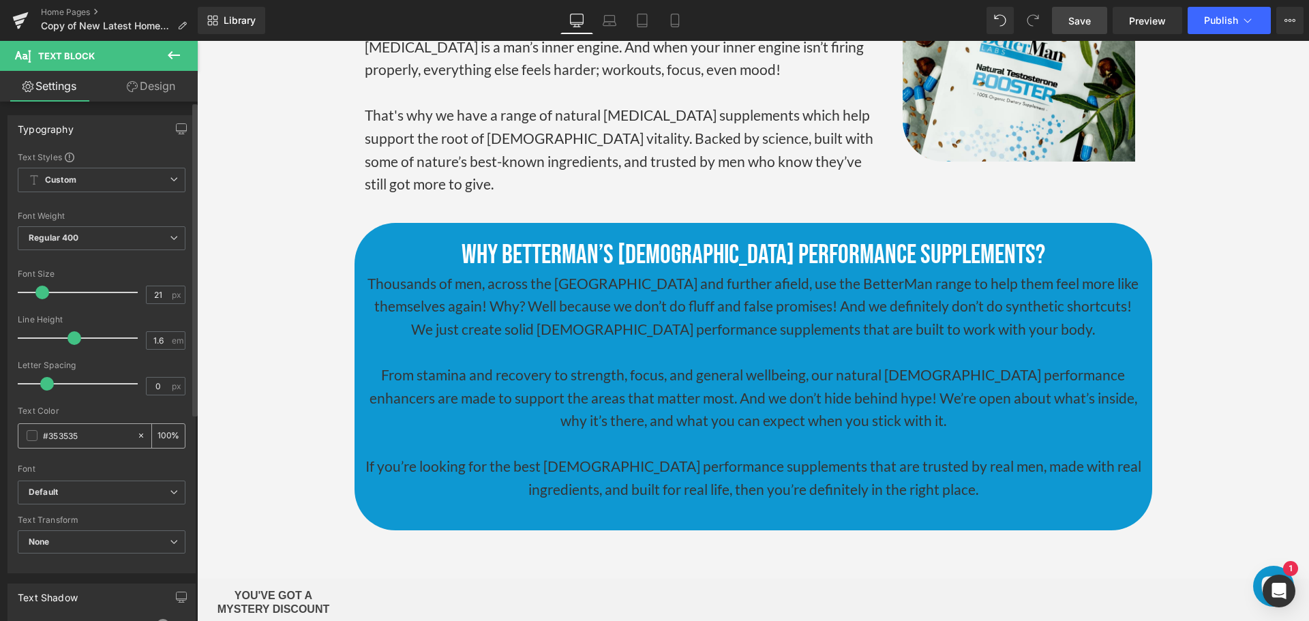
click at [62, 433] on input "#353535" at bounding box center [86, 435] width 87 height 15
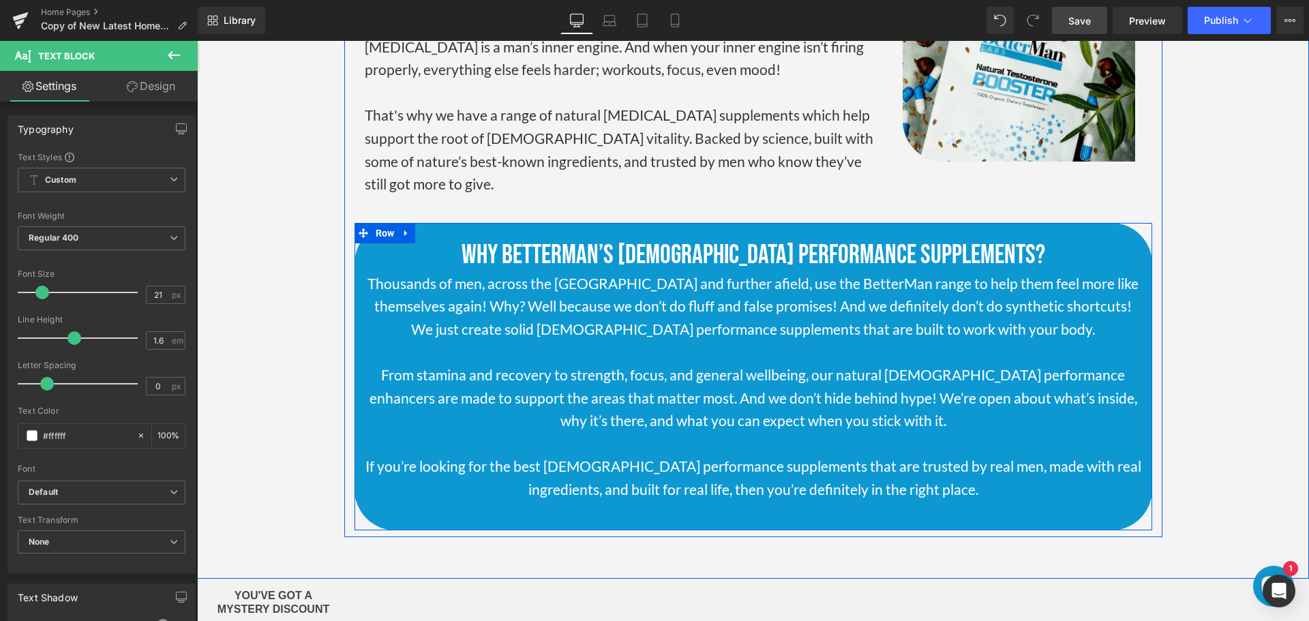
type input "#ffffff"
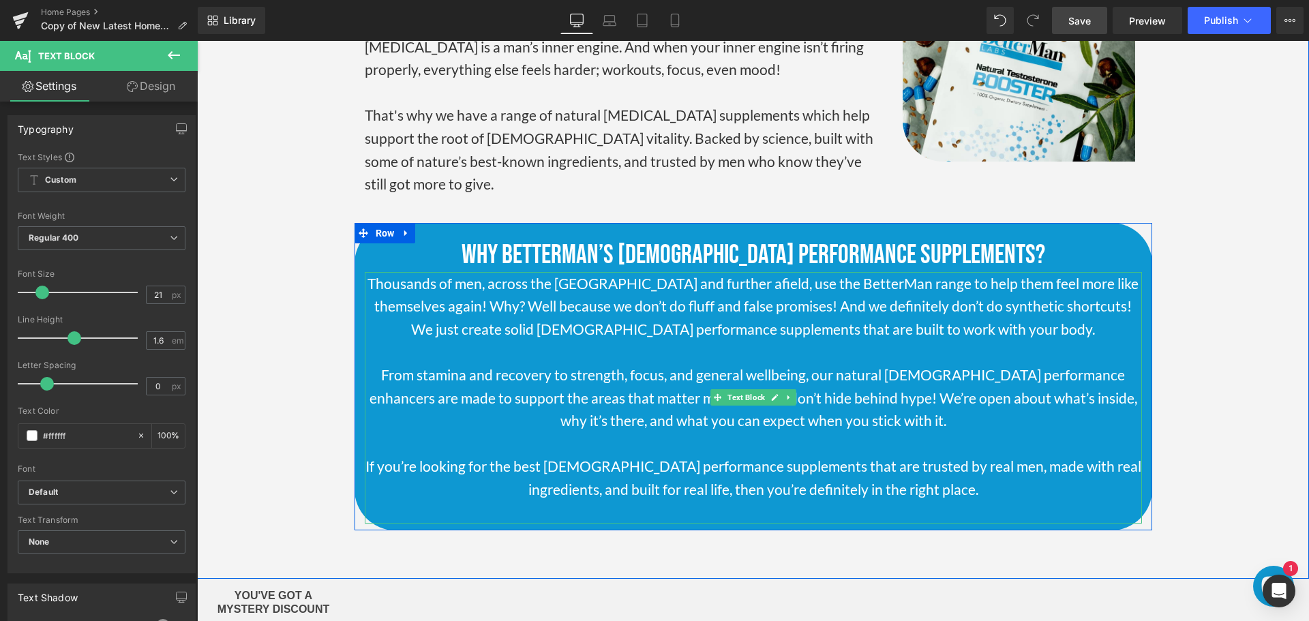
click at [372, 272] on p "Thousands of men, across the [GEOGRAPHIC_DATA] and further afield, use the Bett…" at bounding box center [753, 306] width 777 height 69
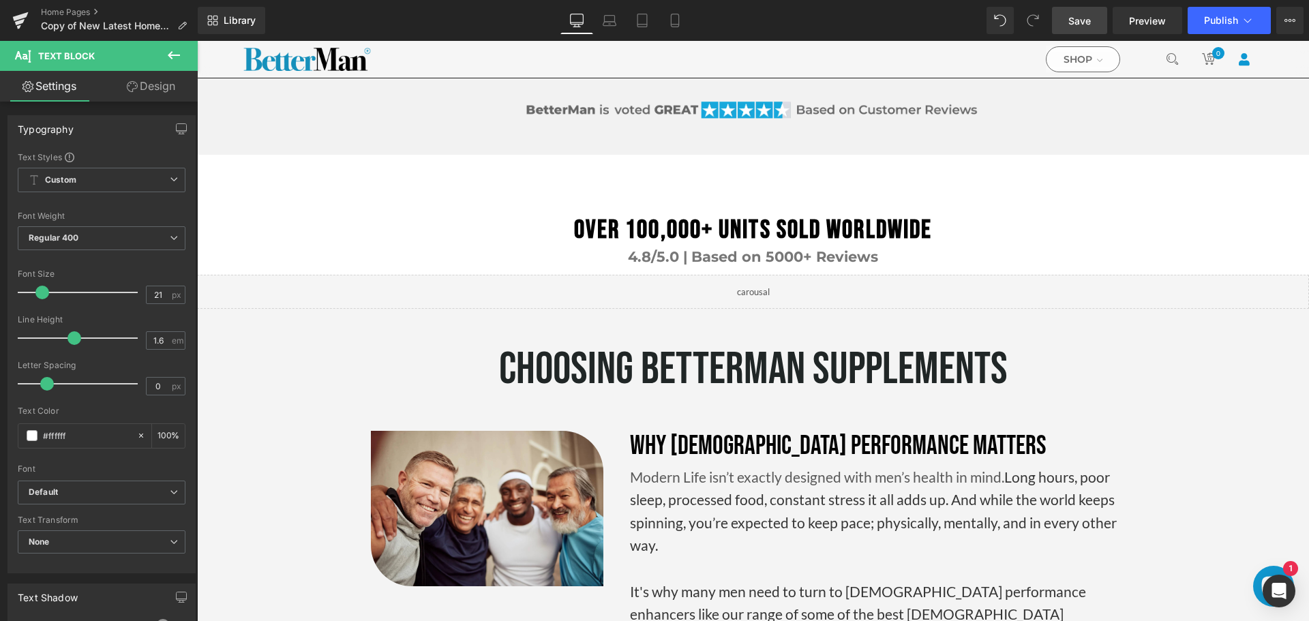
scroll to position [2451, 0]
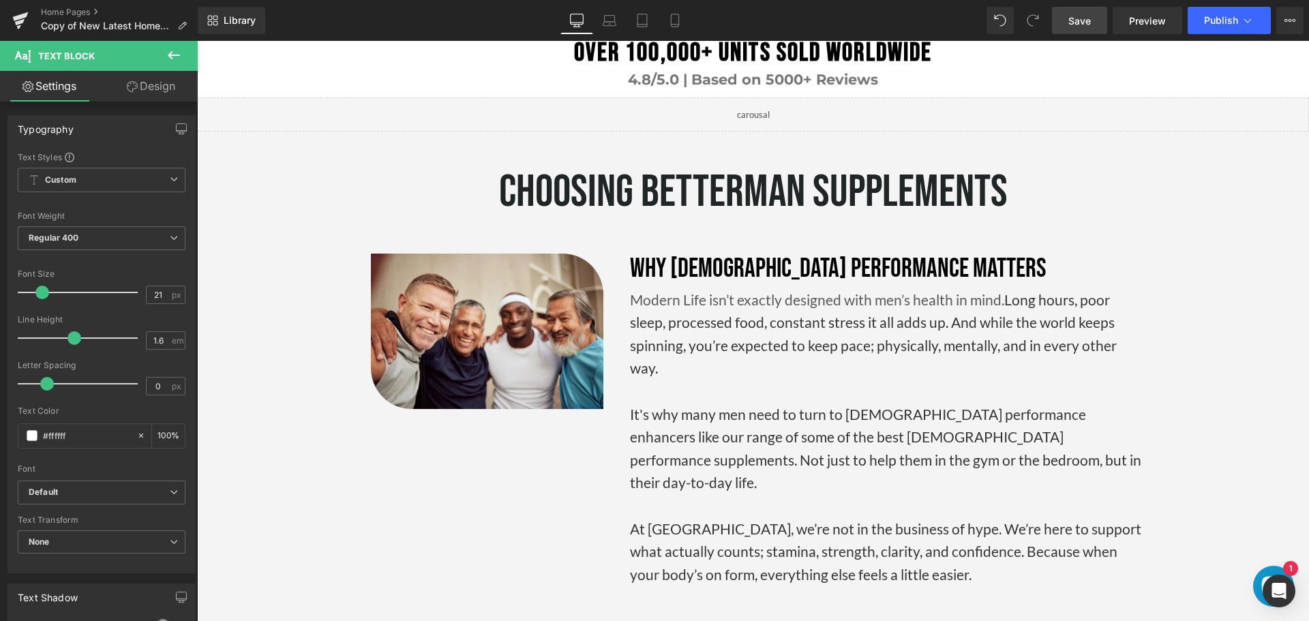
click at [1089, 24] on span "Save" at bounding box center [1080, 21] width 23 height 14
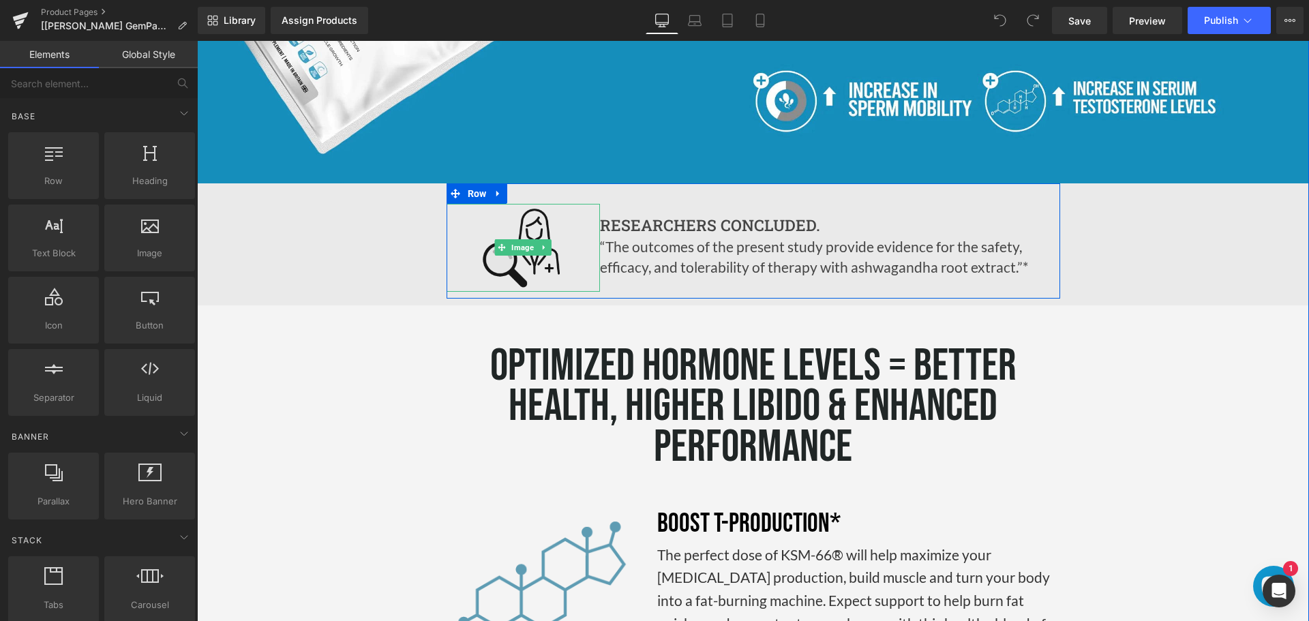
scroll to position [2932, 0]
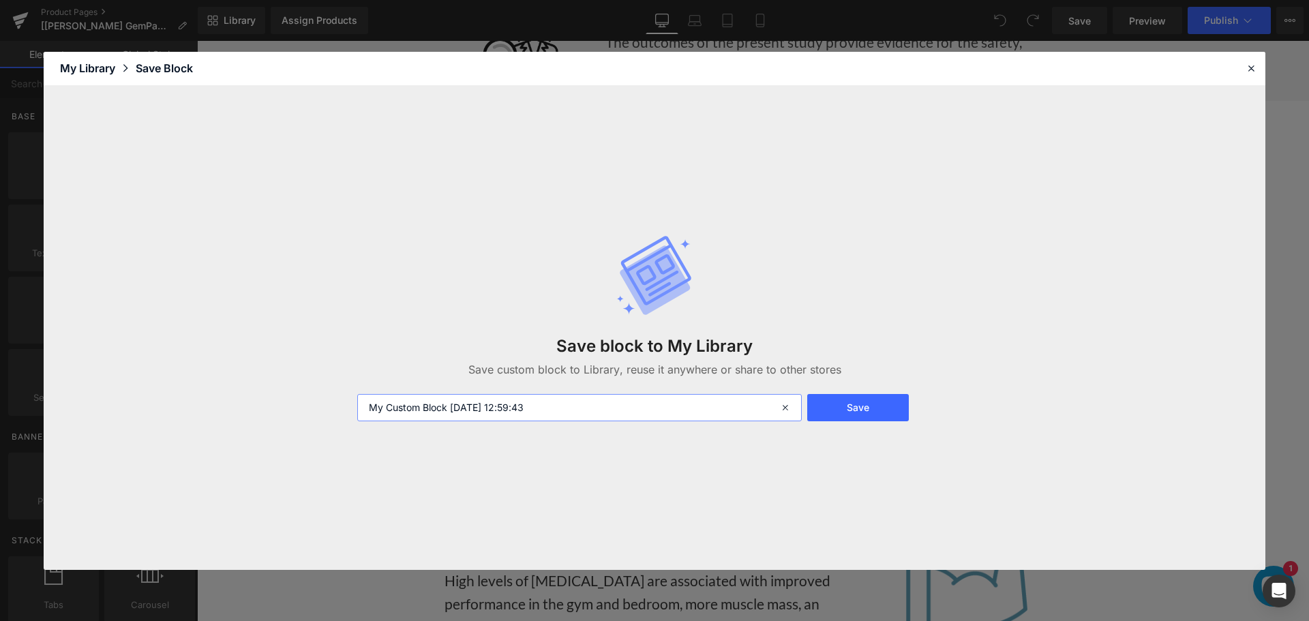
click at [598, 415] on input "My Custom Block 2025-08-14 12:59:43" at bounding box center [579, 407] width 445 height 27
type input "features section"
click at [869, 415] on button "Save" at bounding box center [858, 407] width 102 height 27
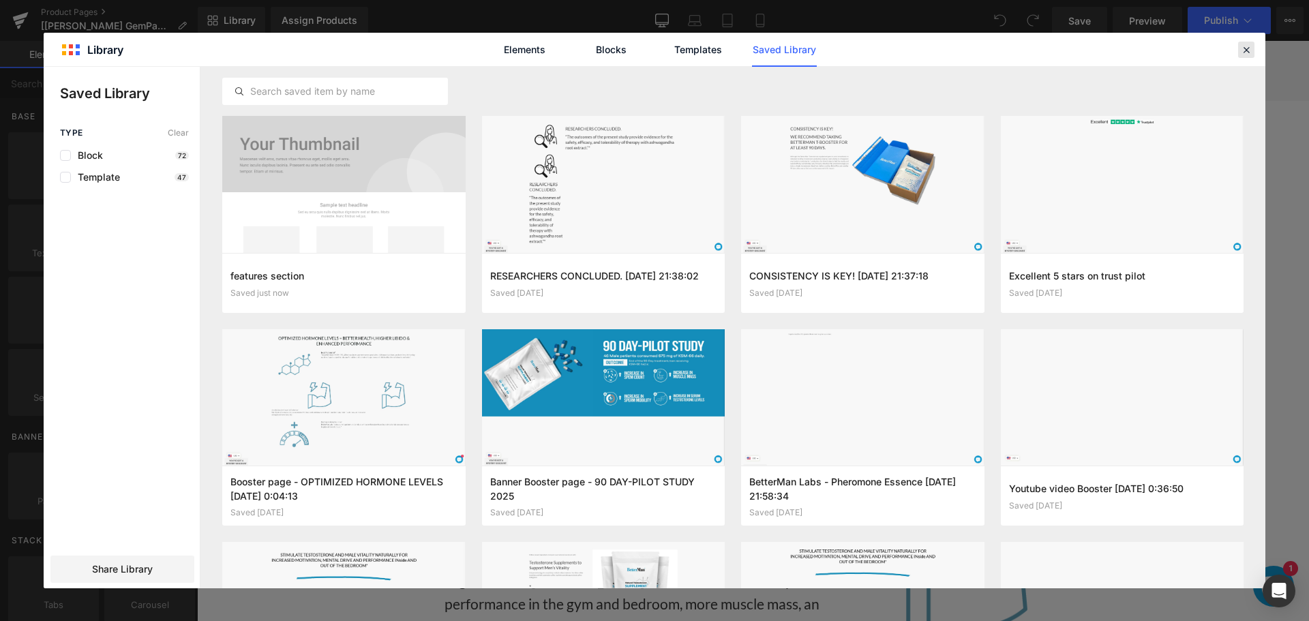
click at [1251, 52] on icon at bounding box center [1246, 50] width 12 height 12
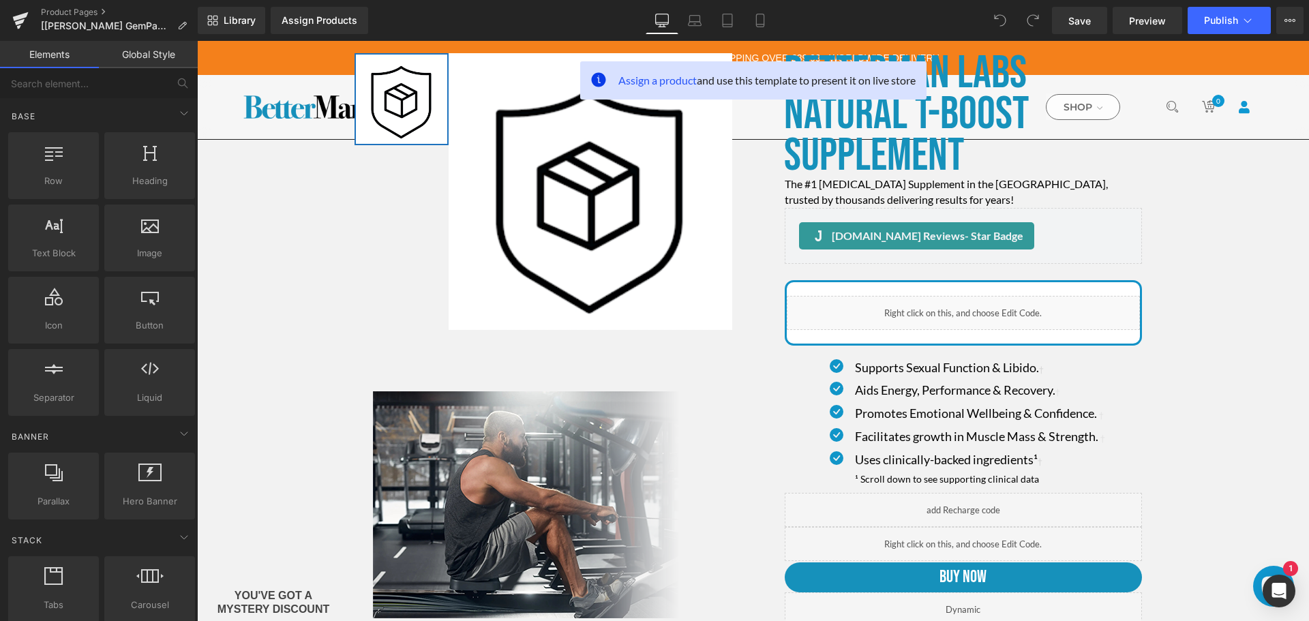
scroll to position [136, 0]
